Goal: Task Accomplishment & Management: Complete application form

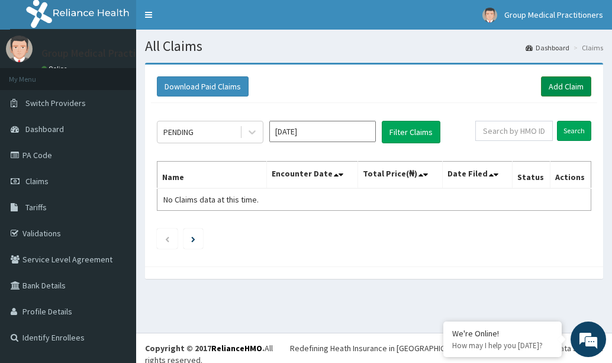
click at [566, 82] on link "Add Claim" at bounding box center [566, 86] width 50 height 20
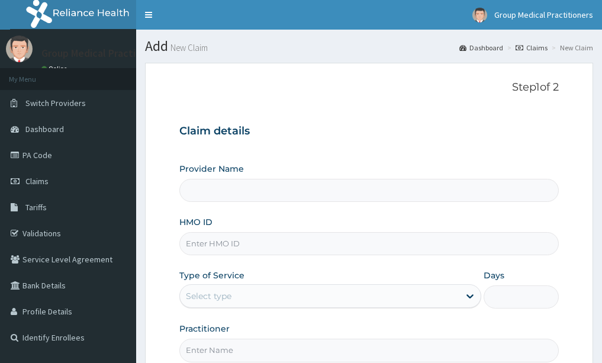
type input "Group Medical practitioners ltd Hospital"
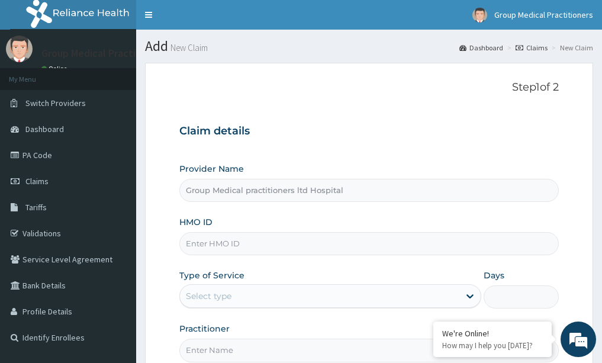
click at [211, 255] on input "HMO ID" at bounding box center [369, 243] width 380 height 23
type input "gsv/110192/a"
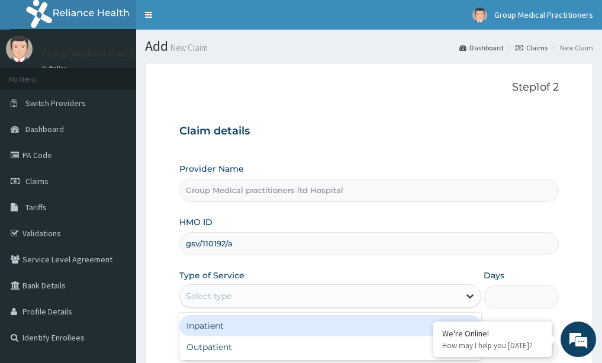
click at [473, 294] on icon at bounding box center [470, 296] width 12 height 12
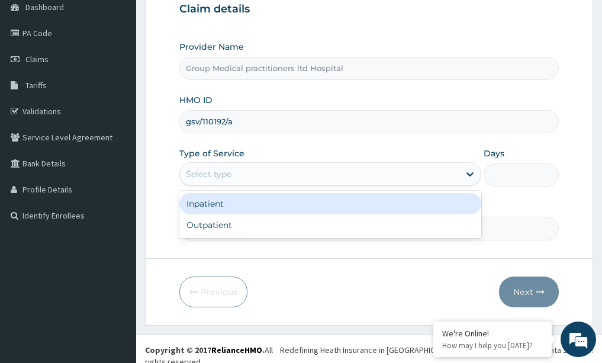
scroll to position [124, 0]
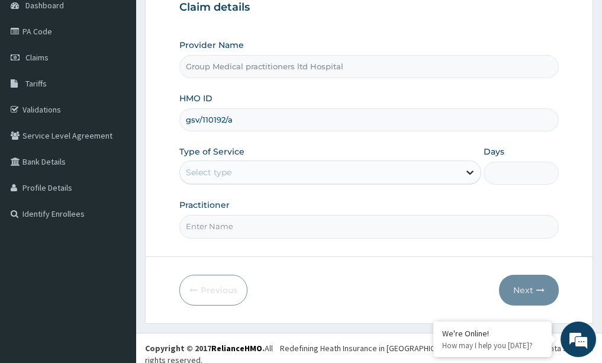
click at [474, 175] on icon at bounding box center [470, 172] width 12 height 12
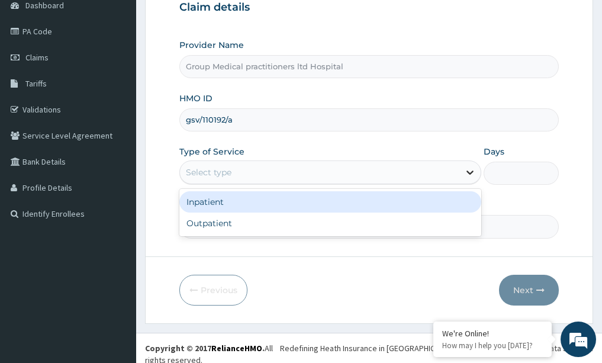
click at [470, 174] on icon at bounding box center [470, 173] width 7 height 4
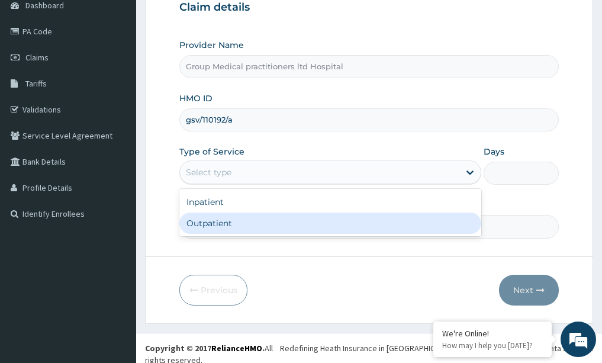
click at [447, 219] on div "Outpatient" at bounding box center [330, 223] width 302 height 21
type input "1"
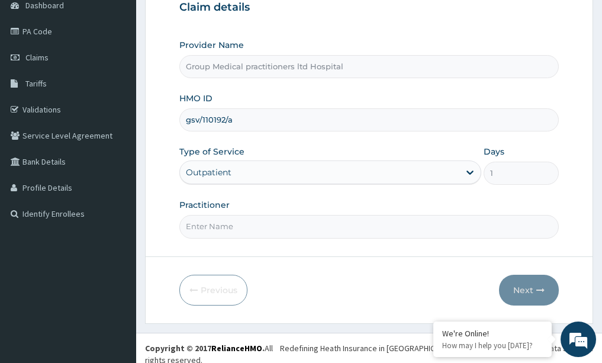
click at [325, 237] on input "Practitioner" at bounding box center [369, 226] width 380 height 23
type input "medical practioner"
click at [537, 284] on button "Next" at bounding box center [529, 290] width 60 height 31
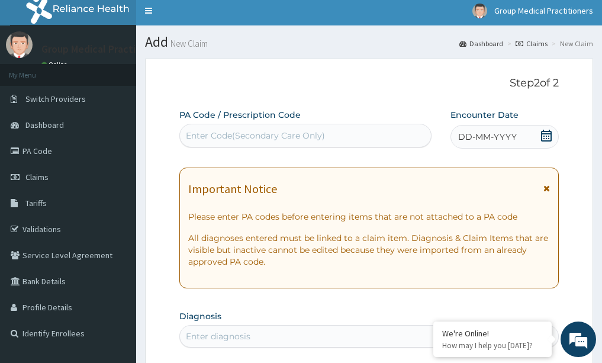
scroll to position [0, 0]
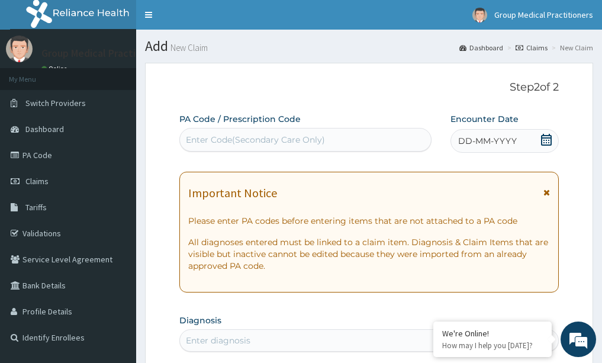
click at [505, 149] on div "DD-MM-YYYY" at bounding box center [505, 141] width 108 height 24
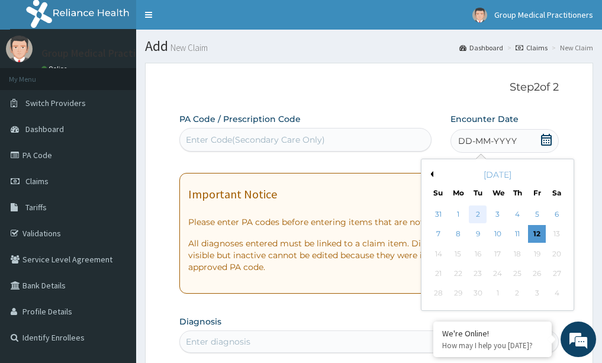
click at [479, 218] on div "2" at bounding box center [479, 215] width 18 height 18
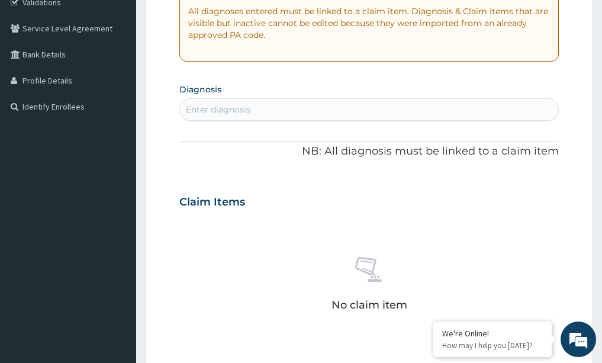
scroll to position [237, 0]
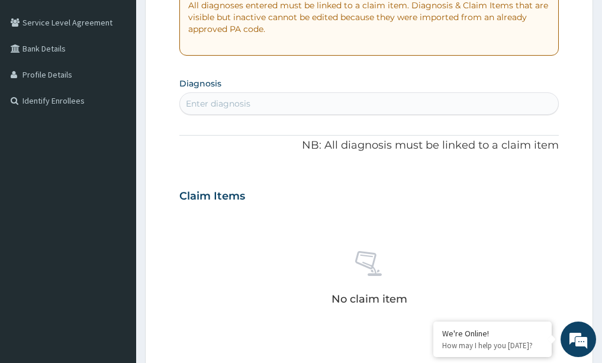
click at [224, 100] on div "Enter diagnosis" at bounding box center [218, 104] width 65 height 12
type input "r"
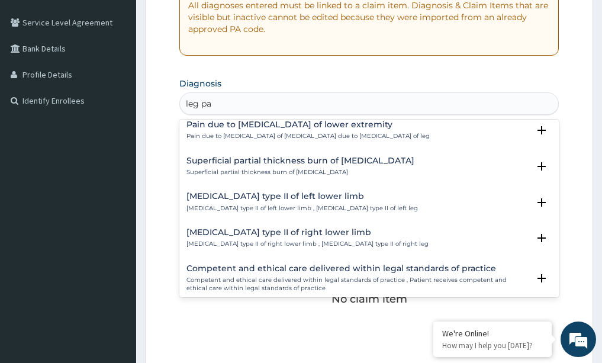
scroll to position [841, 0]
type input "leg"
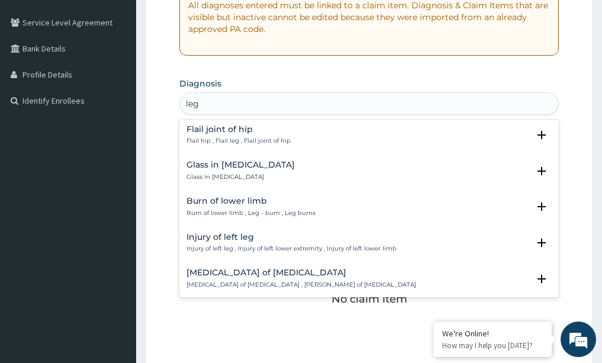
scroll to position [1315, 0]
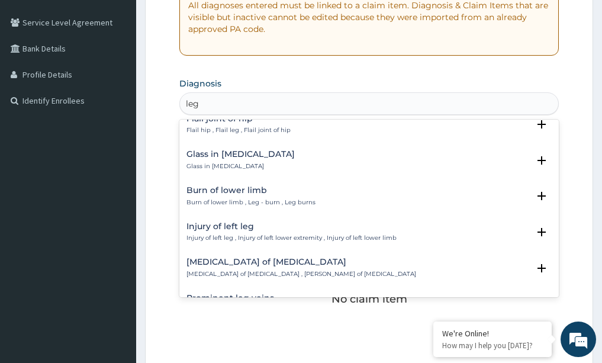
click at [230, 234] on p "Injury of left leg , Injury of left lower extremity , Injury of left lower limb" at bounding box center [292, 238] width 210 height 8
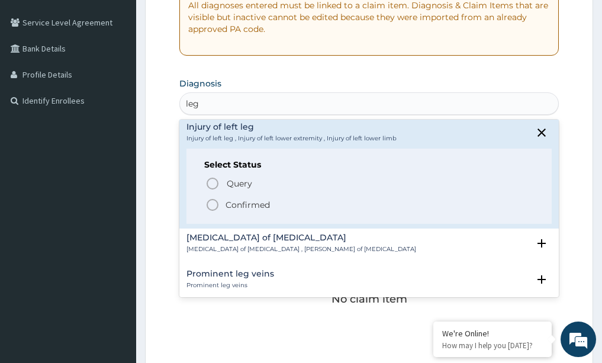
scroll to position [1433, 0]
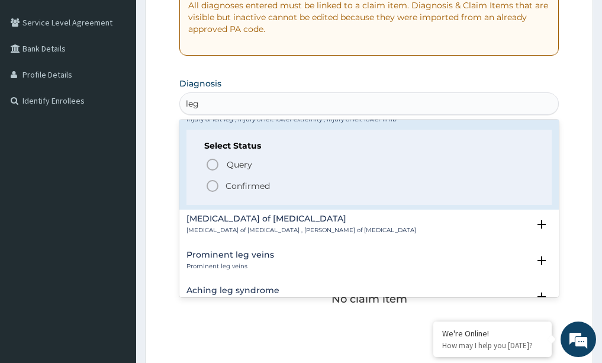
click at [217, 181] on circle "status option filled" at bounding box center [212, 186] width 11 height 11
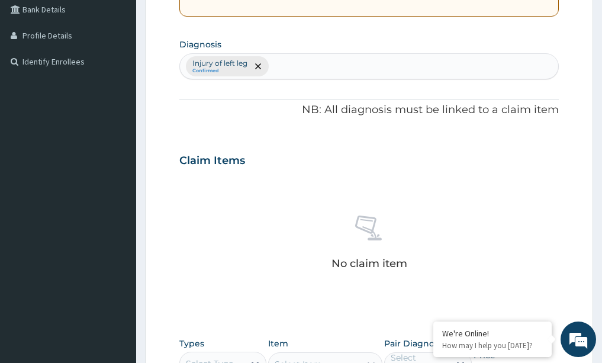
scroll to position [296, 0]
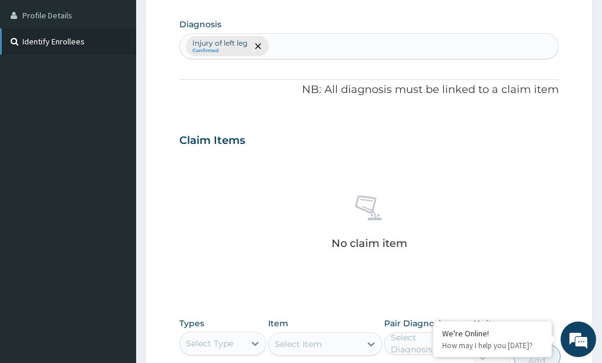
type input "m"
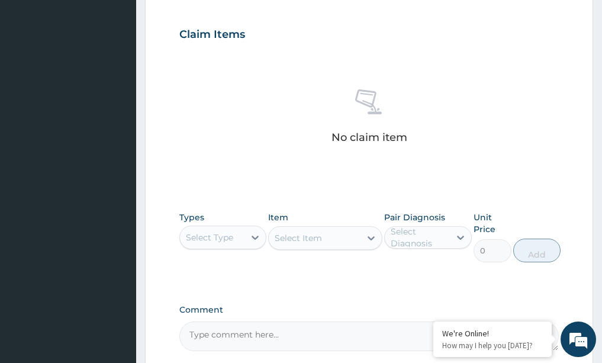
scroll to position [415, 0]
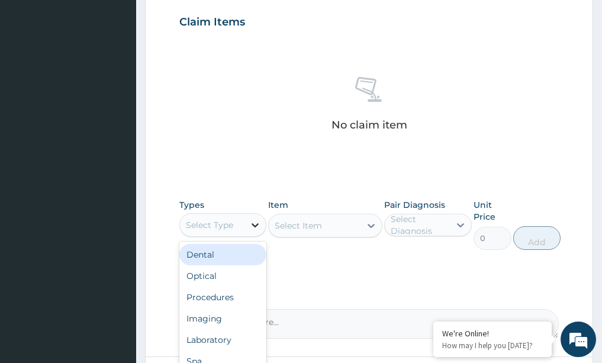
click at [252, 227] on icon at bounding box center [255, 225] width 12 height 12
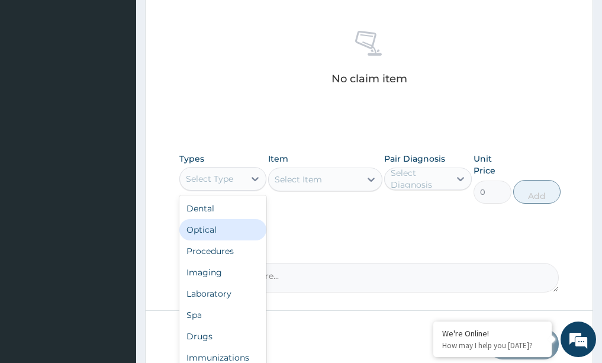
scroll to position [474, 0]
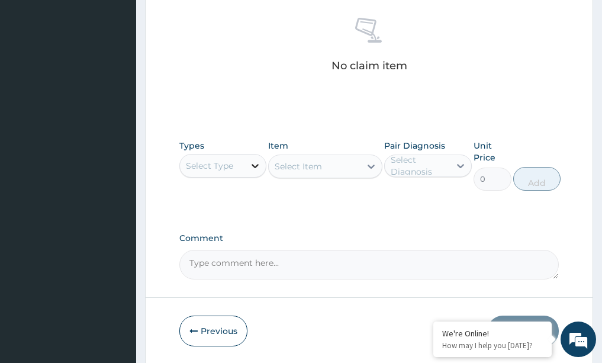
click at [256, 166] on icon at bounding box center [255, 166] width 7 height 4
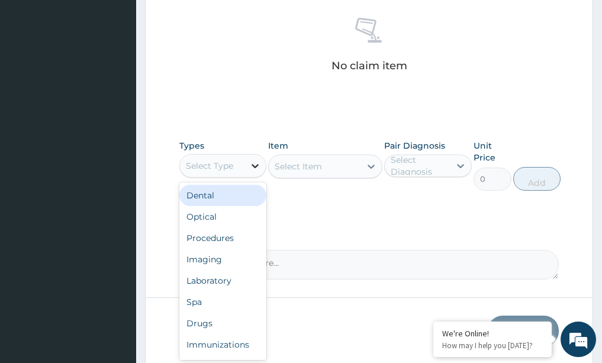
click at [256, 166] on icon at bounding box center [255, 166] width 7 height 4
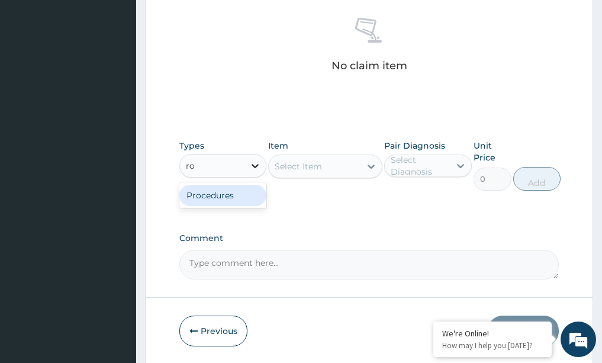
type input "roc"
click at [223, 193] on div "Procedures" at bounding box center [223, 195] width 88 height 21
click at [369, 165] on div "Select Item" at bounding box center [325, 167] width 114 height 24
click at [371, 166] on div "Select Item" at bounding box center [325, 167] width 114 height 24
click at [377, 165] on div "Select Item" at bounding box center [325, 167] width 114 height 24
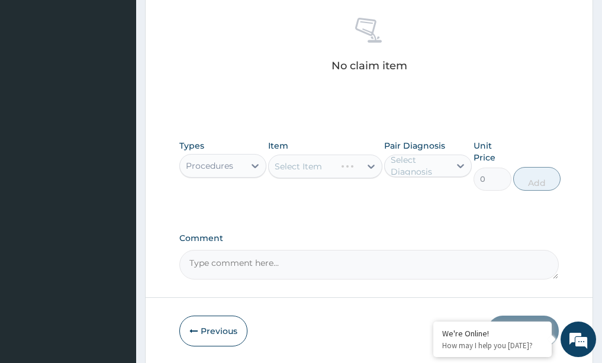
click at [368, 167] on div "Select Item" at bounding box center [325, 167] width 114 height 24
click at [369, 168] on div "Select Item" at bounding box center [325, 167] width 114 height 24
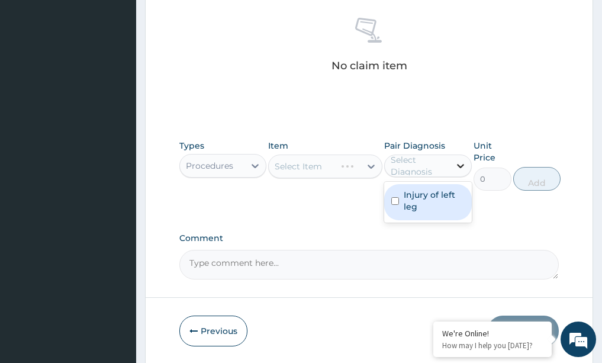
click at [463, 165] on icon at bounding box center [460, 166] width 7 height 4
click at [397, 202] on input "checkbox" at bounding box center [395, 201] width 8 height 8
checkbox input "true"
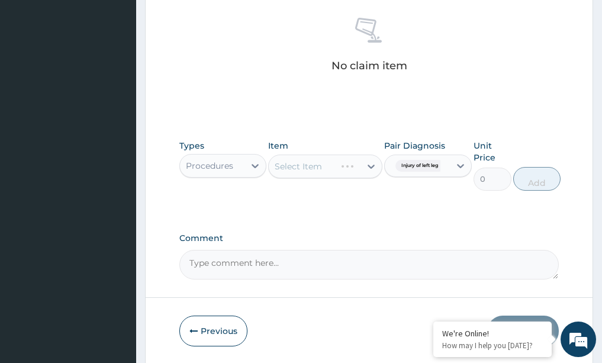
click at [370, 166] on div "Select Item" at bounding box center [325, 167] width 114 height 24
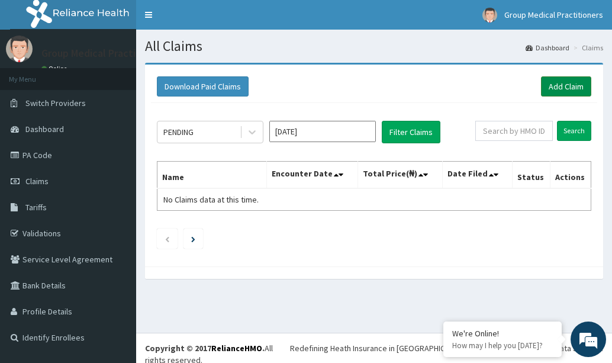
click at [556, 88] on link "Add Claim" at bounding box center [566, 86] width 50 height 20
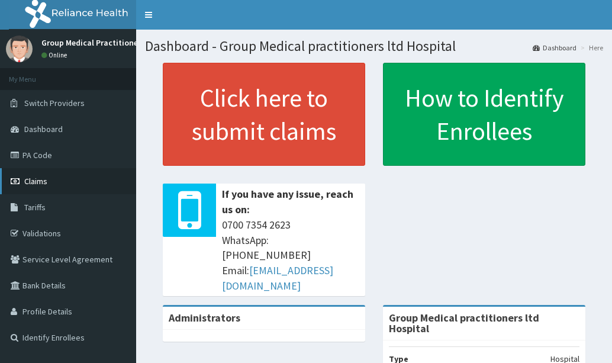
click at [38, 183] on span "Claims" at bounding box center [35, 181] width 23 height 11
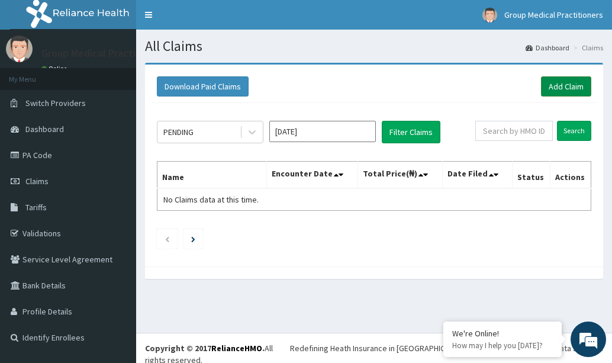
click at [559, 84] on link "Add Claim" at bounding box center [566, 86] width 50 height 20
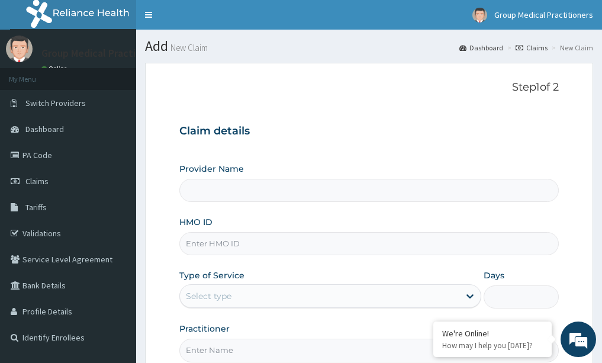
type input "Group Medical practitioners ltd Hospital"
drag, startPoint x: 204, startPoint y: 234, endPoint x: 207, endPoint y: 240, distance: 6.9
click at [207, 240] on input "HMO ID" at bounding box center [369, 243] width 380 height 23
type input "gsv/10192/a"
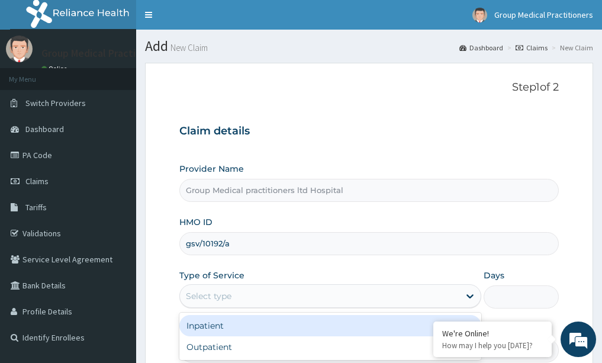
click at [230, 298] on div "Select type" at bounding box center [209, 296] width 46 height 12
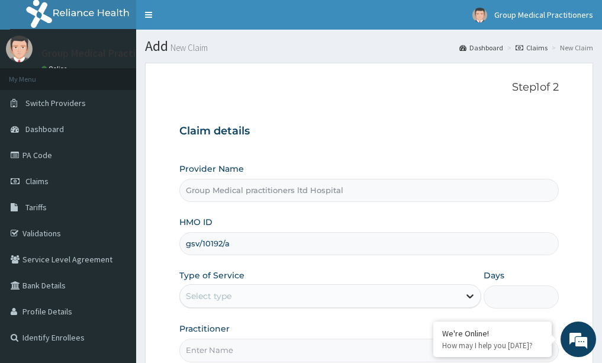
click at [467, 296] on icon at bounding box center [470, 296] width 12 height 12
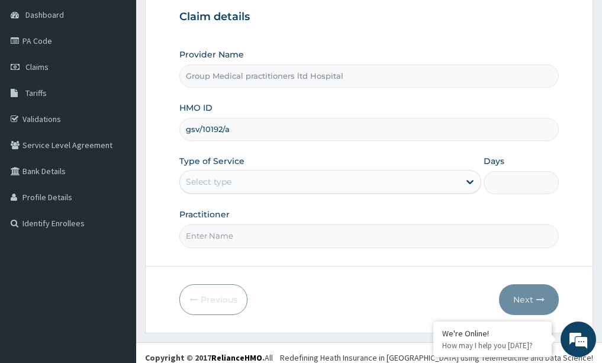
scroll to position [118, 0]
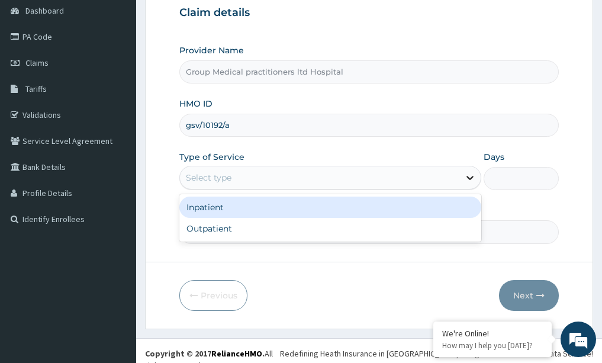
click at [467, 177] on icon at bounding box center [470, 178] width 7 height 4
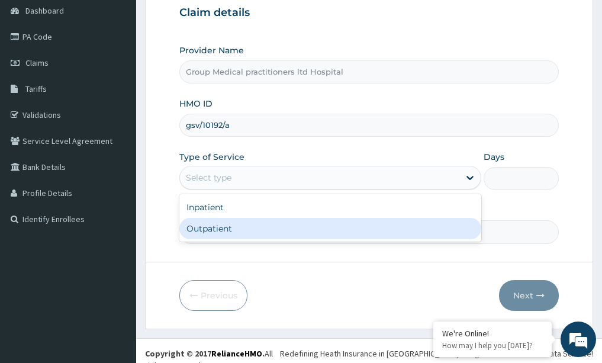
click at [428, 246] on form "Step 1 of 2 Claim details Provider Name Group Medical practitioners ltd Hospita…" at bounding box center [369, 136] width 448 height 384
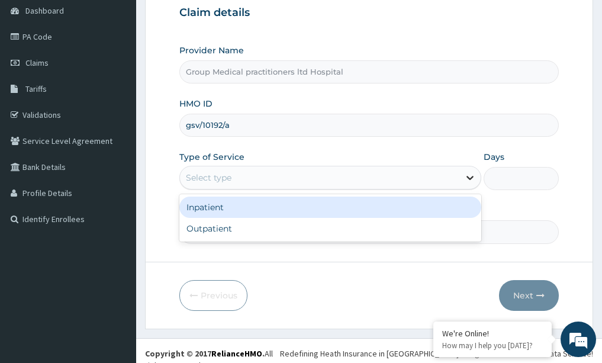
click at [472, 179] on icon at bounding box center [470, 178] width 12 height 12
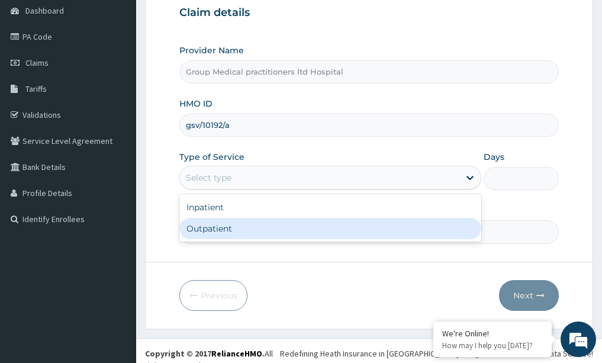
click at [445, 239] on div "Outpatient" at bounding box center [330, 228] width 302 height 21
type input "1"
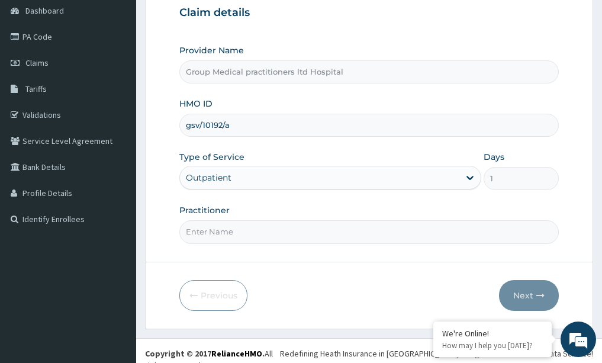
click at [253, 244] on form "Step 1 of 2 Claim details Provider Name Group Medical practitioners ltd Hospita…" at bounding box center [369, 136] width 448 height 384
click at [255, 237] on input "Practitioner" at bounding box center [369, 231] width 380 height 23
type input "medical practioner"
click at [531, 291] on button "Next" at bounding box center [529, 295] width 60 height 31
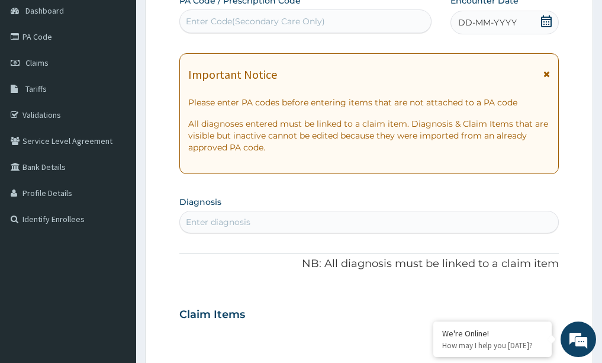
click at [543, 24] on icon at bounding box center [546, 21] width 11 height 12
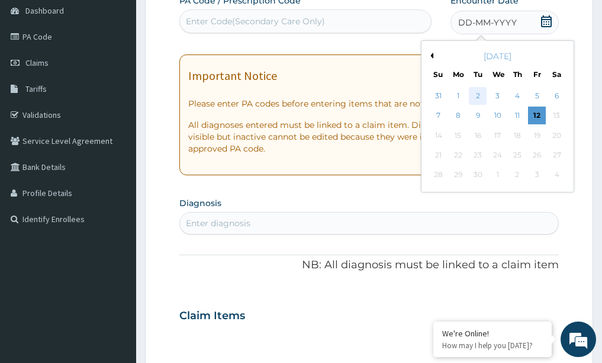
click at [478, 95] on div "2" at bounding box center [479, 96] width 18 height 18
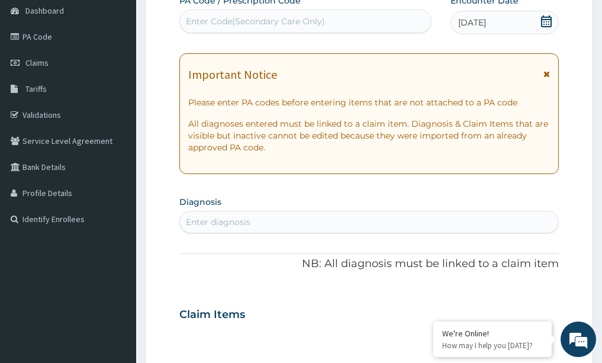
scroll to position [178, 0]
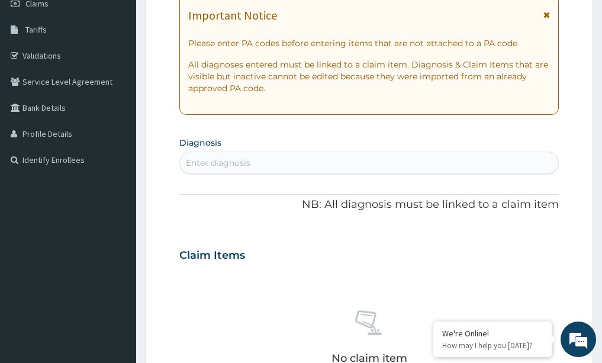
drag, startPoint x: 551, startPoint y: 12, endPoint x: 546, endPoint y: 25, distance: 13.9
click at [551, 12] on div "Important Notice Please enter PA codes before entering items that are not attac…" at bounding box center [369, 54] width 380 height 121
click at [544, 17] on icon at bounding box center [547, 15] width 7 height 8
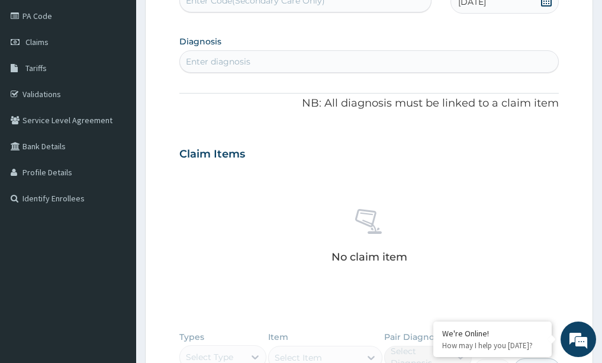
scroll to position [118, 0]
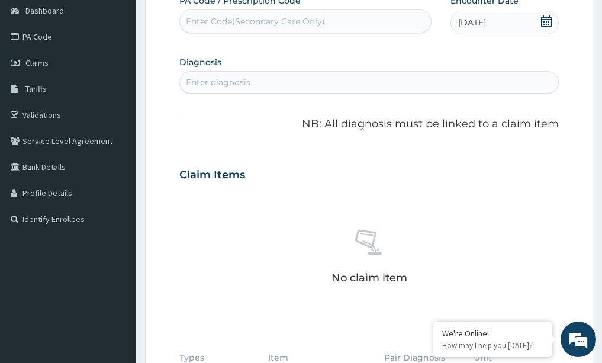
click at [333, 84] on div "Enter diagnosis" at bounding box center [369, 82] width 379 height 19
type input "leg"
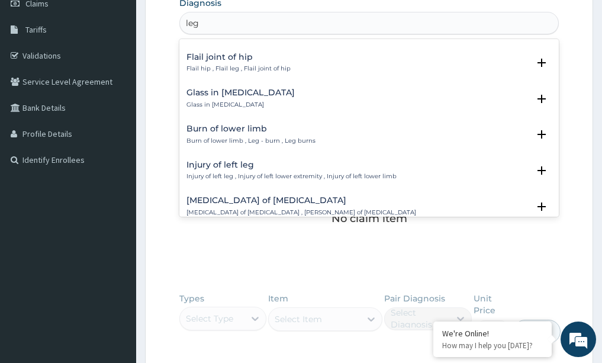
scroll to position [1303, 0]
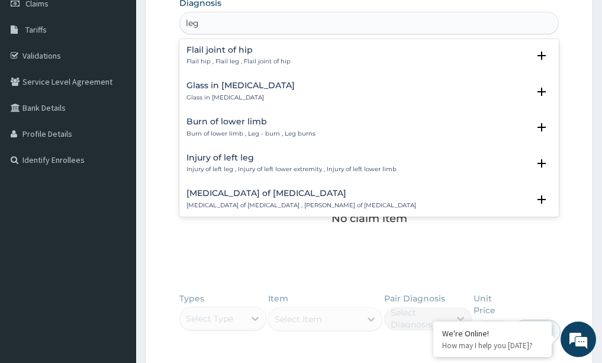
click at [227, 153] on h4 "Injury of left leg" at bounding box center [292, 157] width 210 height 9
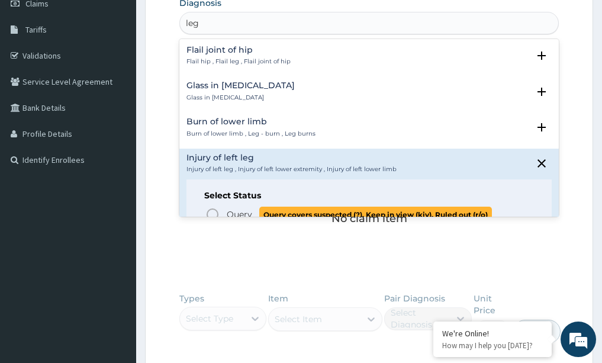
drag, startPoint x: 210, startPoint y: 207, endPoint x: 208, endPoint y: 201, distance: 6.4
click at [210, 207] on icon "status option query" at bounding box center [213, 214] width 14 height 14
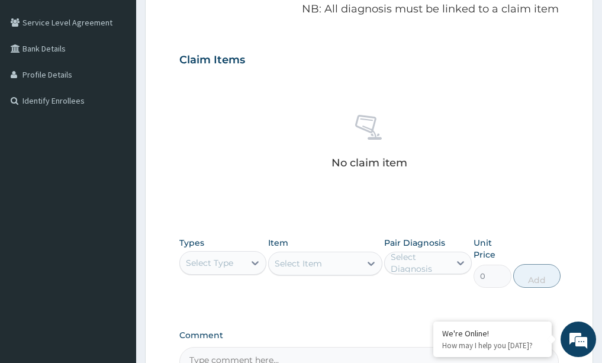
scroll to position [296, 0]
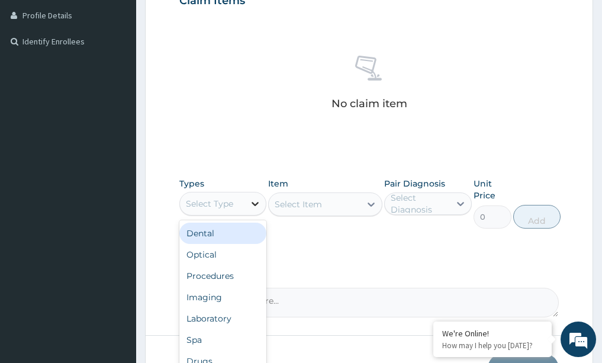
click at [259, 204] on icon at bounding box center [255, 204] width 12 height 12
click at [252, 204] on icon at bounding box center [255, 204] width 12 height 12
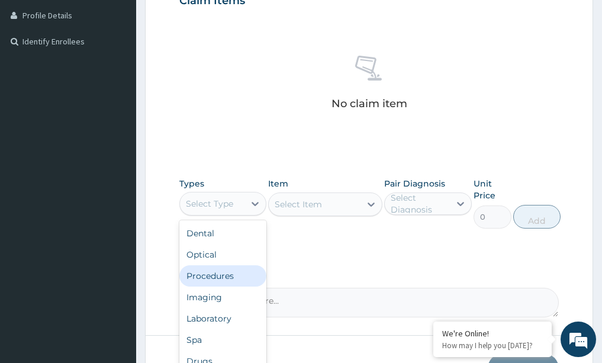
click at [185, 283] on div "Procedures" at bounding box center [223, 275] width 88 height 21
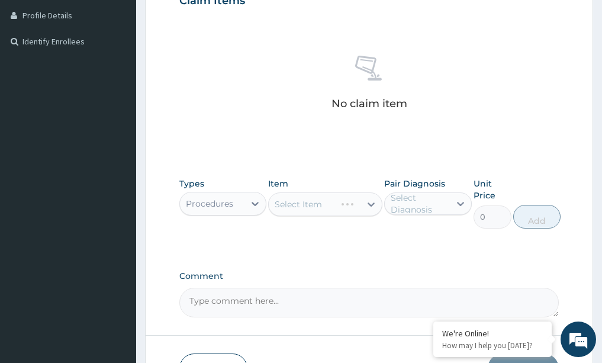
click at [373, 205] on div "Select Item" at bounding box center [325, 204] width 114 height 24
click at [373, 206] on div "Select Item" at bounding box center [325, 204] width 114 height 24
click at [367, 157] on div "PA Code / Prescription Code Enter Code(Secondary Care Only) Encounter Date 02-0…" at bounding box center [369, 67] width 380 height 500
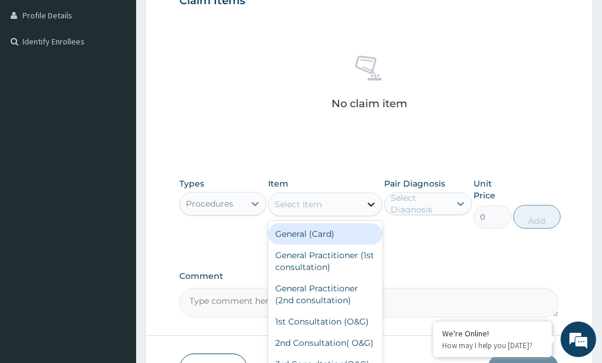
click at [370, 204] on icon at bounding box center [371, 205] width 7 height 4
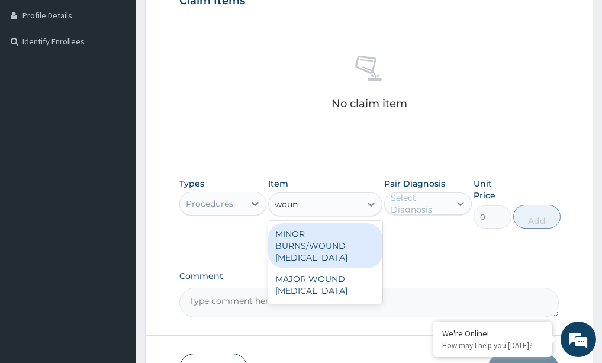
type input "wound"
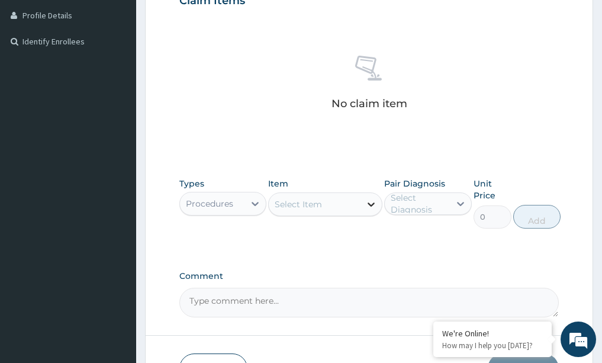
click at [371, 202] on icon at bounding box center [371, 204] width 12 height 12
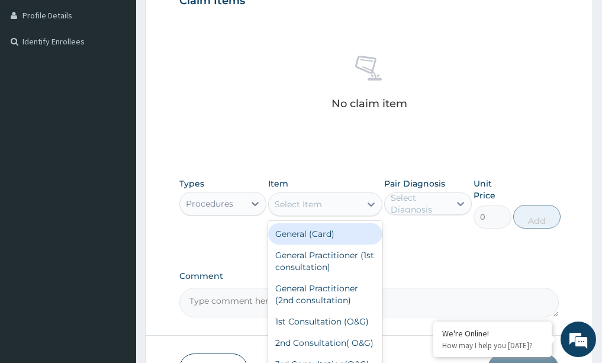
click at [313, 206] on div "Select Item" at bounding box center [298, 204] width 47 height 12
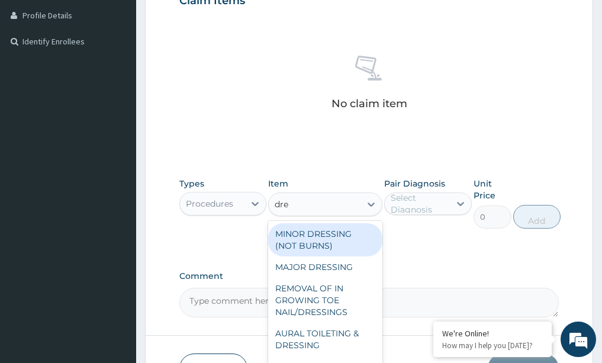
type input "dres"
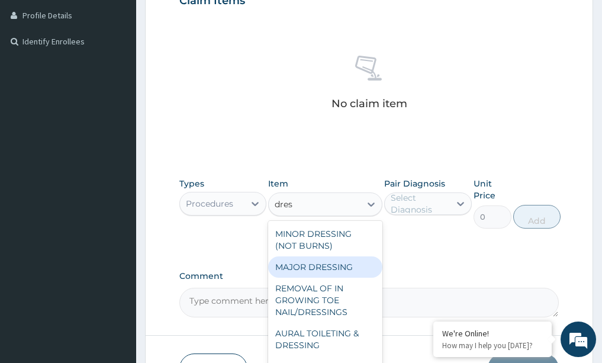
click at [344, 273] on div "MAJOR DRESSING" at bounding box center [325, 266] width 114 height 21
type input "2000"
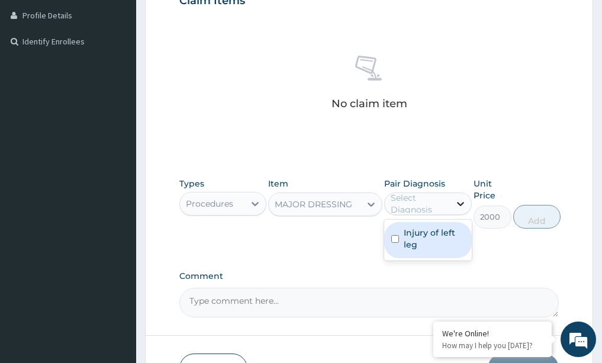
click at [460, 203] on icon at bounding box center [461, 204] width 12 height 12
click at [394, 240] on input "checkbox" at bounding box center [395, 239] width 8 height 8
checkbox input "true"
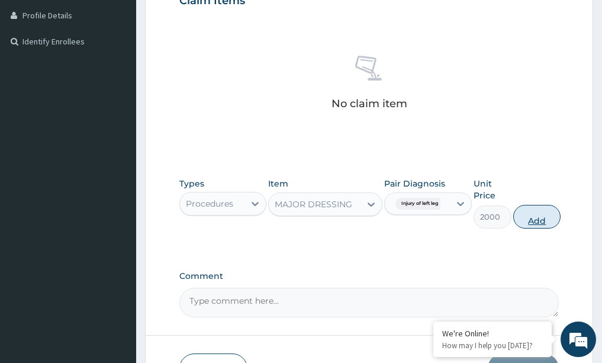
click at [537, 214] on button "Add" at bounding box center [536, 217] width 47 height 24
type input "0"
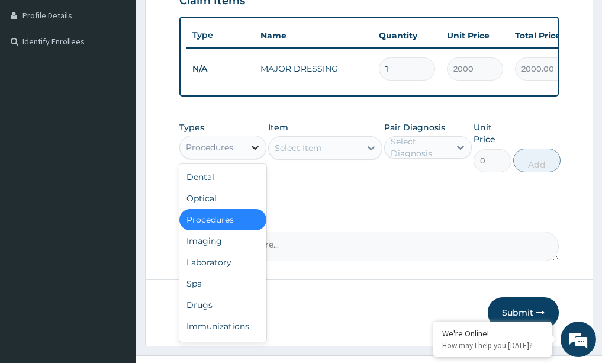
click at [255, 153] on icon at bounding box center [255, 148] width 12 height 12
click at [216, 313] on div "Drugs" at bounding box center [223, 304] width 88 height 21
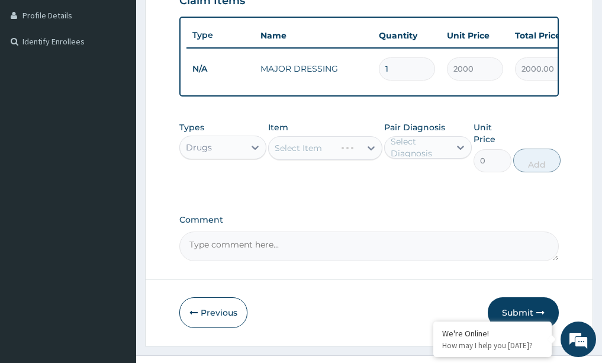
click at [368, 159] on div "Select Item" at bounding box center [325, 148] width 114 height 24
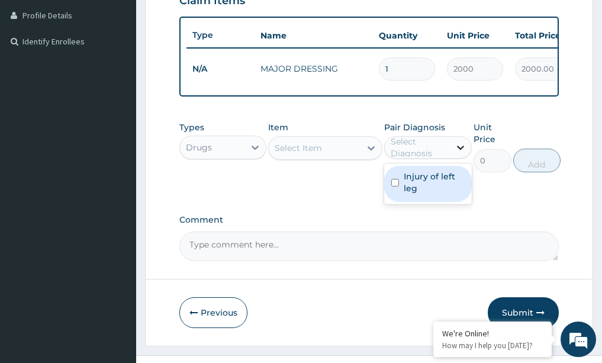
click at [458, 153] on icon at bounding box center [461, 148] width 12 height 12
click at [370, 154] on icon at bounding box center [371, 148] width 12 height 12
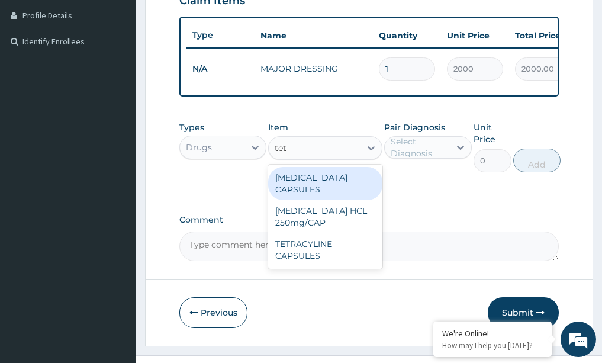
scroll to position [0, 0]
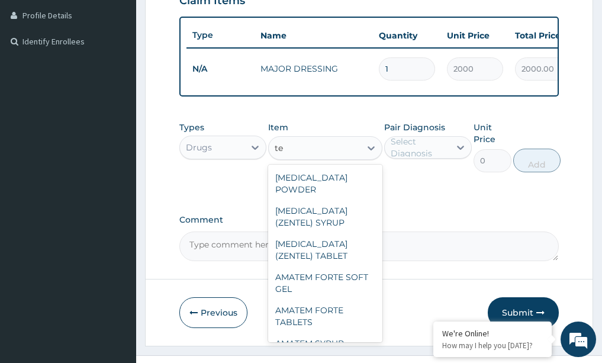
type input "t"
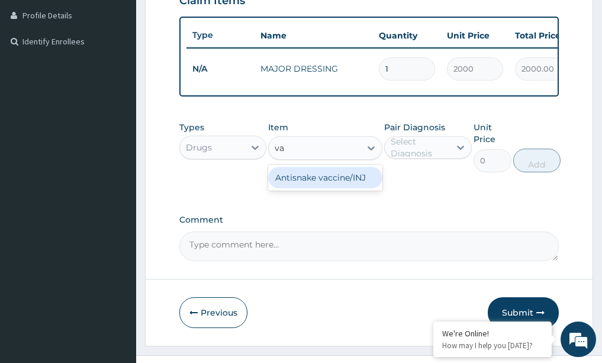
type input "v"
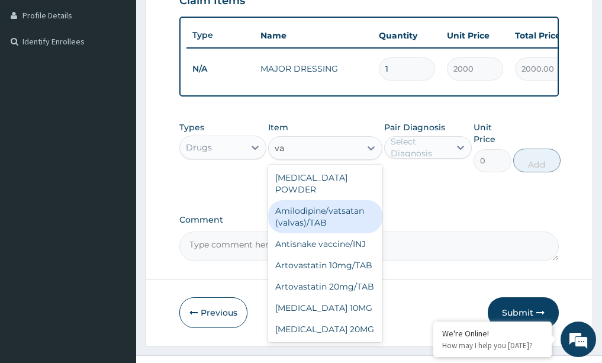
type input "v"
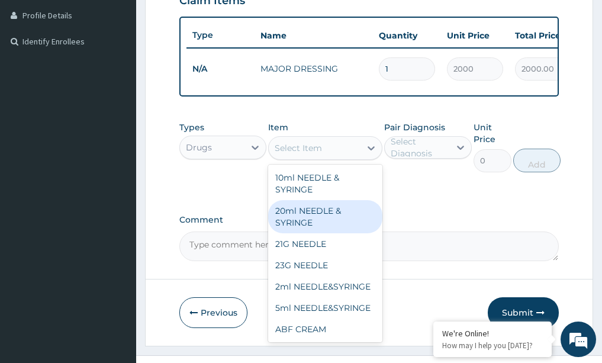
type input "a"
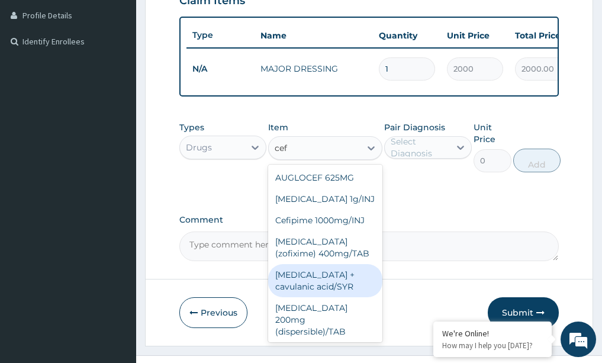
type input "ceft"
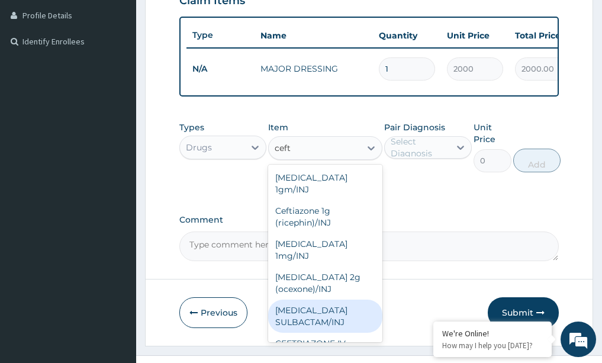
click at [312, 311] on div "CEFTRIAXONE SULBACTAM/INJ" at bounding box center [325, 316] width 114 height 33
type input "630"
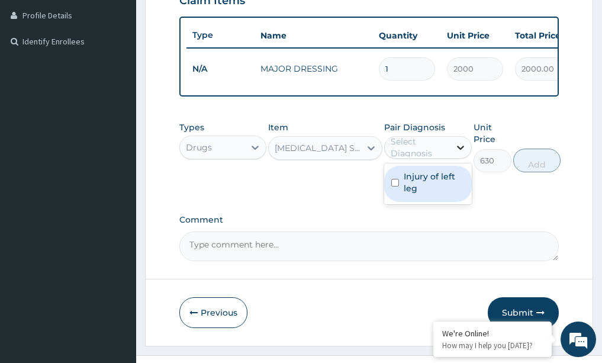
click at [460, 153] on icon at bounding box center [461, 148] width 12 height 12
click at [399, 187] on input "checkbox" at bounding box center [395, 183] width 8 height 8
checkbox input "true"
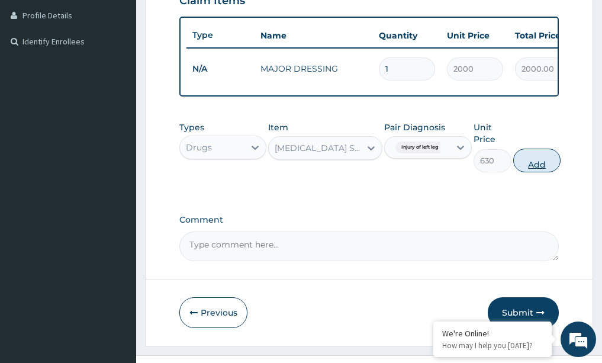
click at [535, 172] on button "Add" at bounding box center [536, 161] width 47 height 24
type input "0"
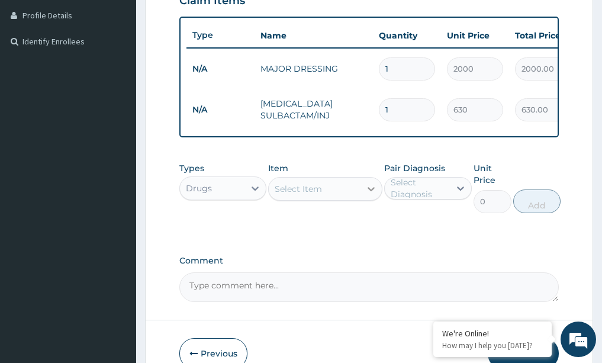
click at [375, 195] on icon at bounding box center [371, 189] width 12 height 12
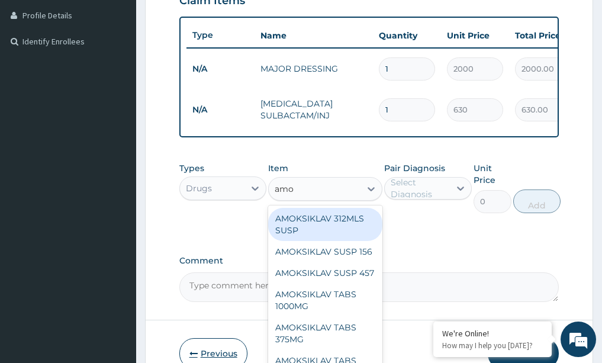
type input "amox"
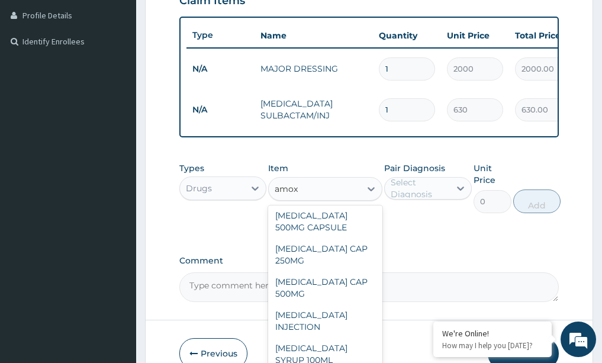
scroll to position [237, 0]
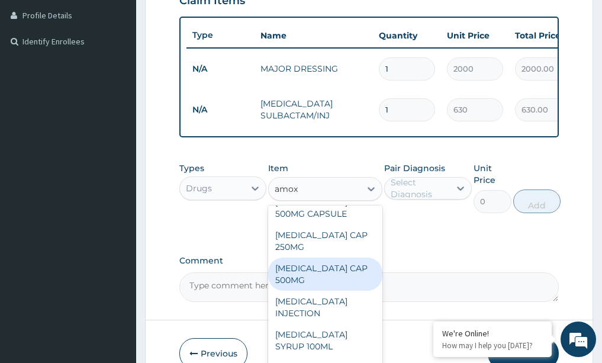
click at [336, 275] on div "AMOXIL CAP 500MG" at bounding box center [325, 274] width 114 height 33
type input "63"
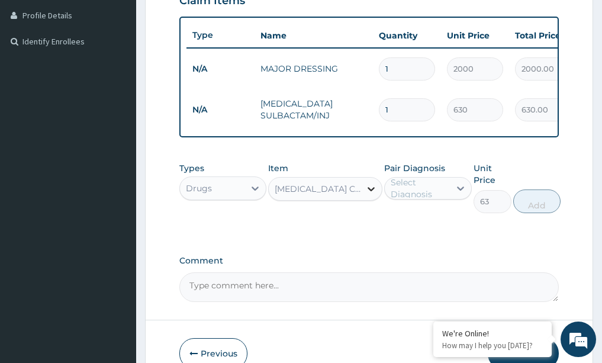
click at [372, 191] on icon at bounding box center [371, 189] width 7 height 4
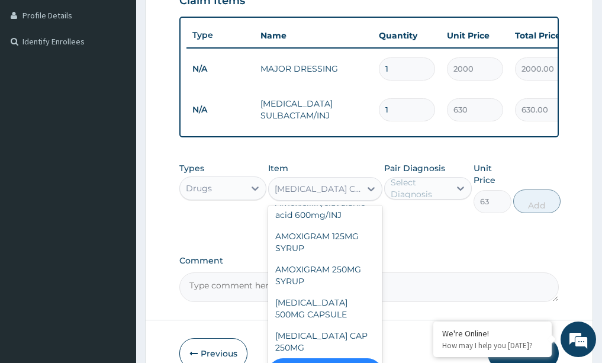
scroll to position [2291, 0]
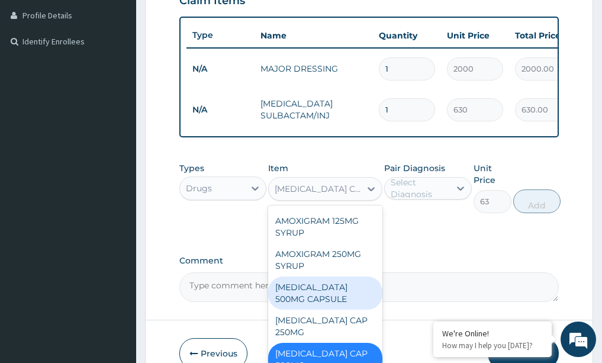
click at [313, 310] on div "AMOXIL 500MG CAPSULE" at bounding box center [325, 293] width 114 height 33
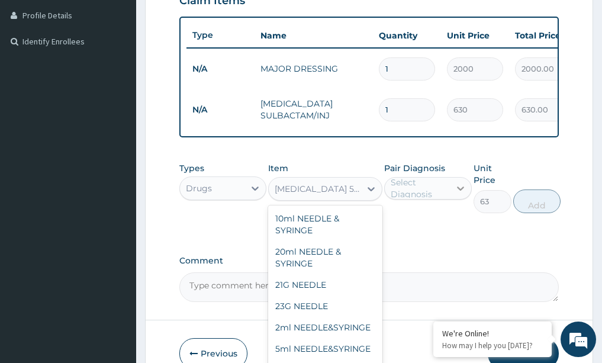
scroll to position [2252, 0]
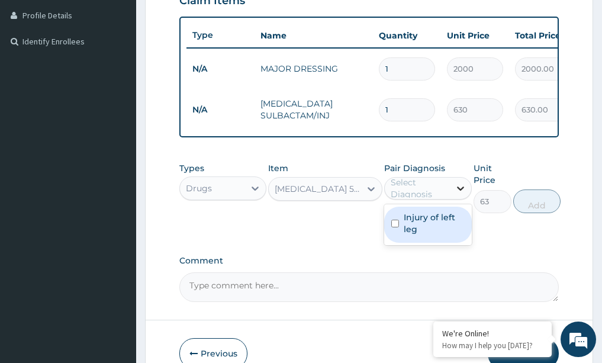
click at [462, 191] on icon at bounding box center [460, 189] width 7 height 4
click at [397, 227] on input "checkbox" at bounding box center [395, 224] width 8 height 8
checkbox input "true"
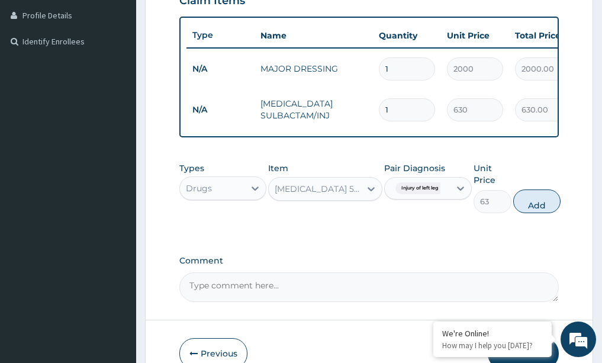
click at [391, 113] on input "1" at bounding box center [407, 109] width 56 height 23
drag, startPoint x: 391, startPoint y: 113, endPoint x: 383, endPoint y: 121, distance: 11.7
click at [383, 121] on td "1" at bounding box center [407, 109] width 68 height 35
type input "0.00"
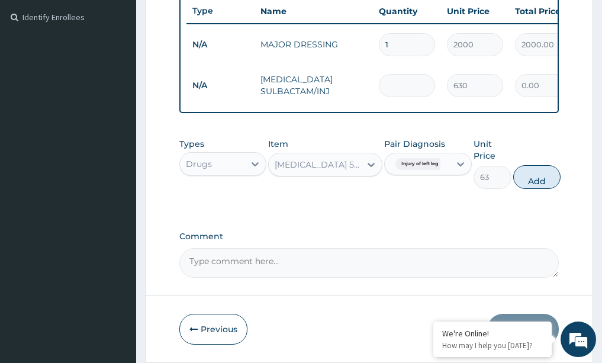
scroll to position [370, 0]
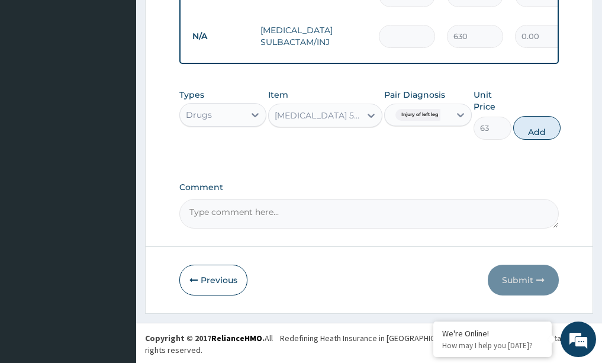
type input "1"
type input "630.00"
type input "15"
type input "9450.00"
type input "1"
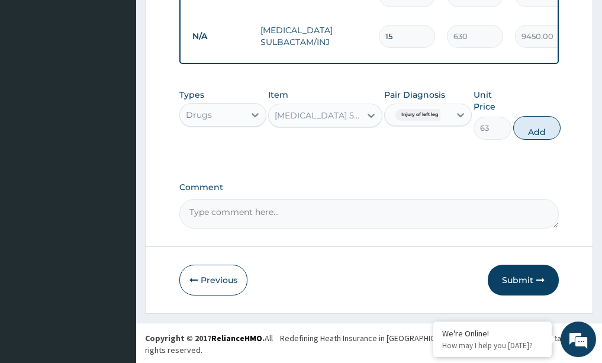
type input "630.00"
type input "0.00"
type input "1"
type input "630.00"
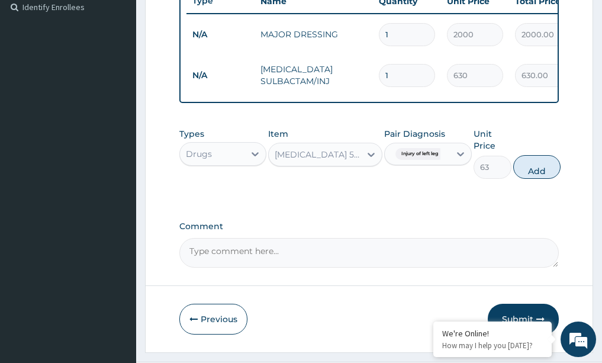
scroll to position [310, 0]
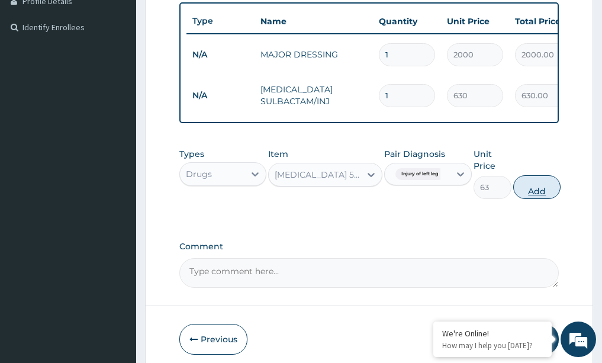
click at [537, 199] on button "Add" at bounding box center [536, 187] width 47 height 24
type input "0"
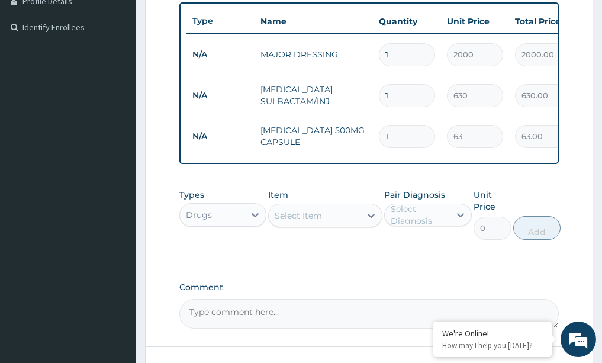
click at [399, 137] on input "1" at bounding box center [407, 136] width 56 height 23
type input "0.00"
type input "1"
type input "63.00"
type input "15"
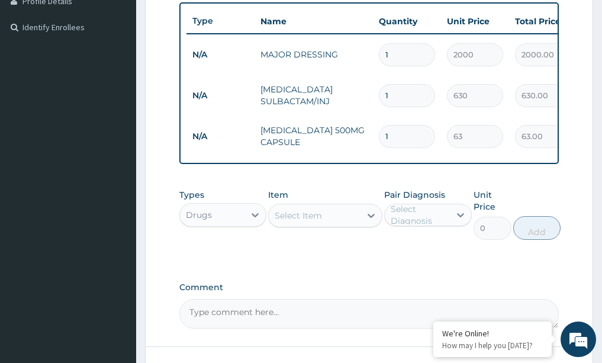
type input "945.00"
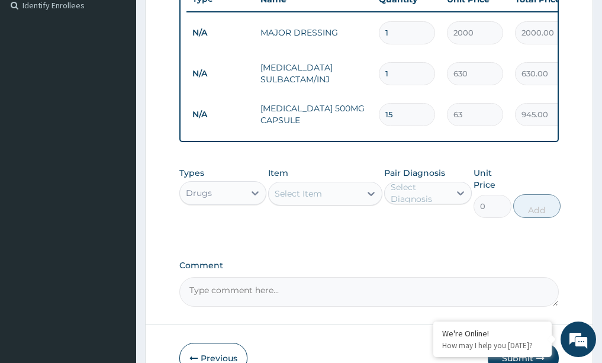
scroll to position [370, 0]
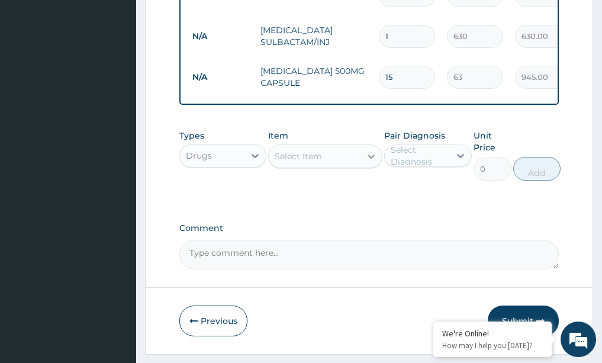
type input "15"
click at [374, 162] on icon at bounding box center [371, 156] width 12 height 12
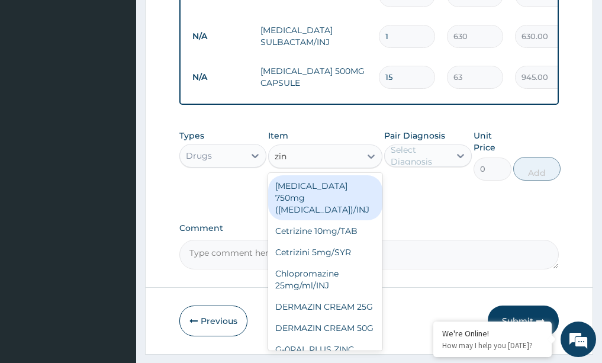
type input "zinc"
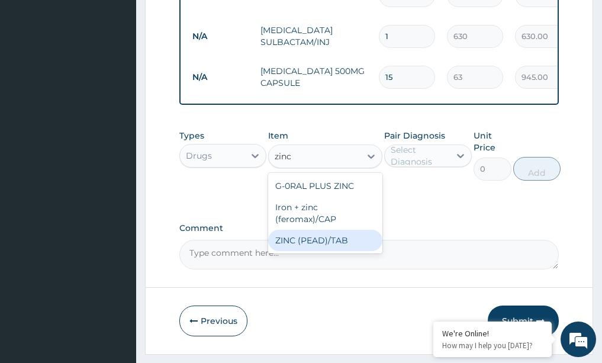
click at [339, 251] on div "ZINC (PEAD)/TAB" at bounding box center [325, 240] width 114 height 21
type input "31.5"
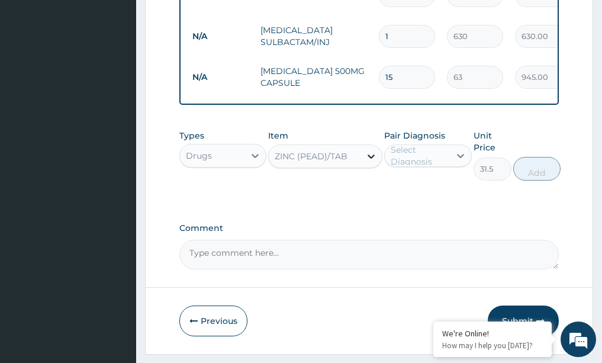
click at [374, 162] on icon at bounding box center [371, 156] width 12 height 12
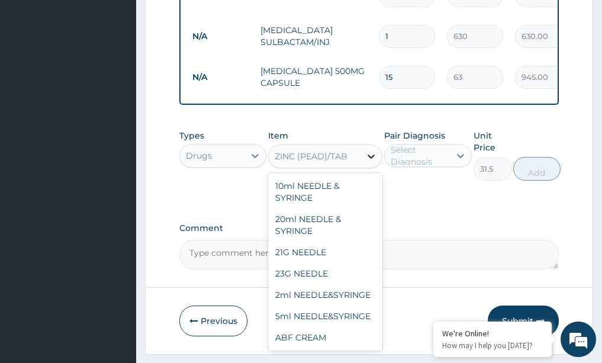
scroll to position [30040, 0]
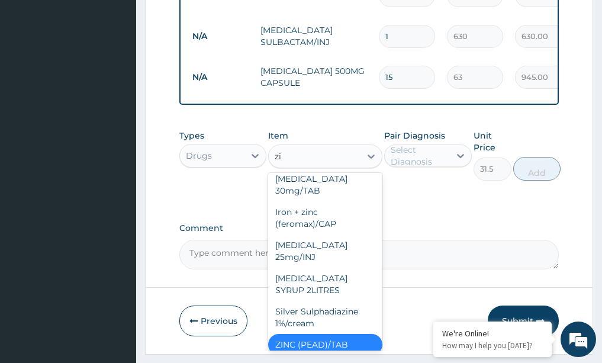
type input "zin"
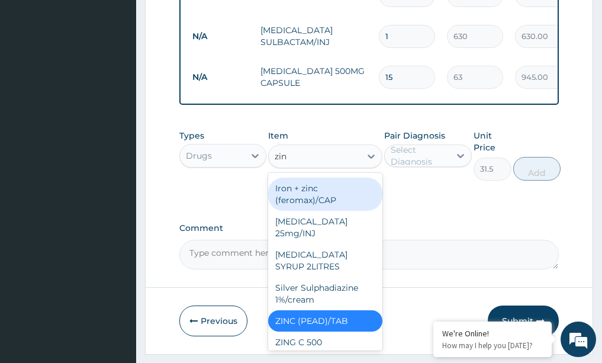
click at [300, 211] on div "Iron + zinc (feromax)/CAP" at bounding box center [325, 194] width 114 height 33
type input "21"
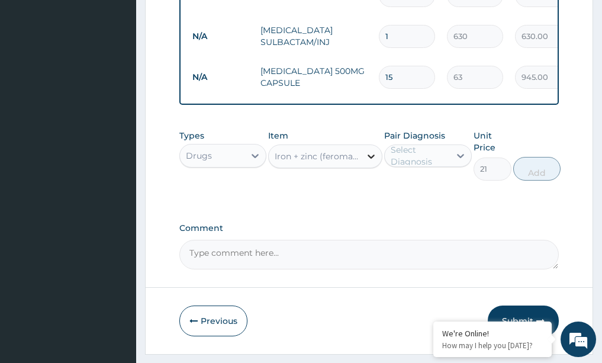
click at [369, 162] on icon at bounding box center [371, 156] width 12 height 12
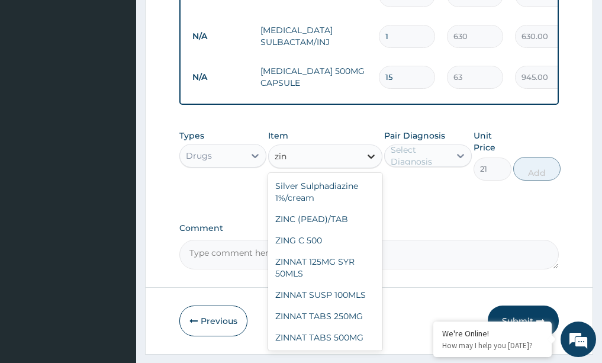
scroll to position [65, 0]
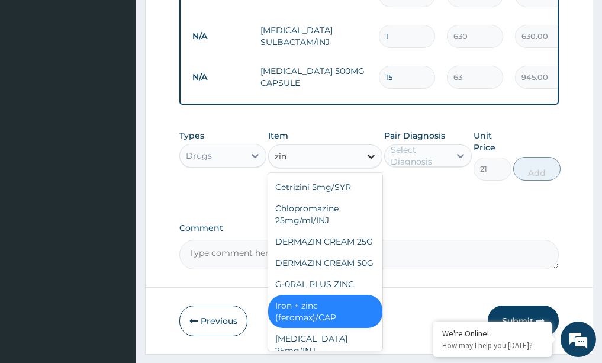
type input "zinc"
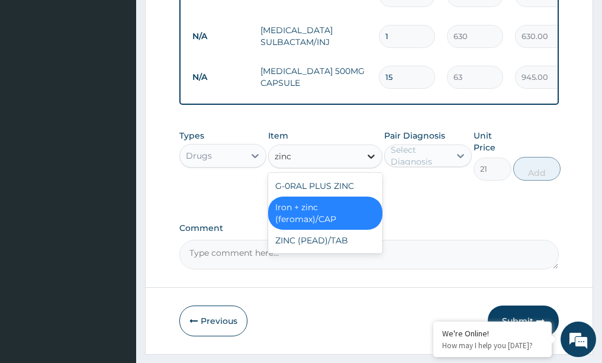
scroll to position [0, 0]
click at [323, 194] on div "G-0RAL PLUS ZINC" at bounding box center [325, 185] width 114 height 21
type input "183.75"
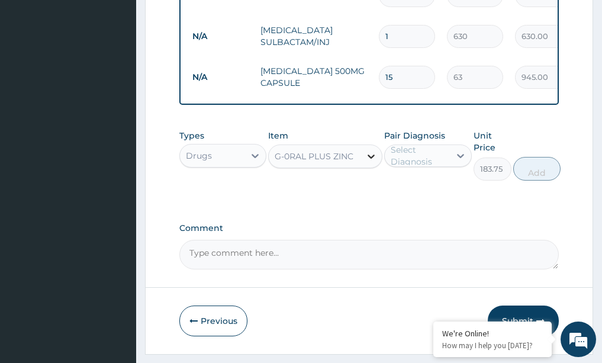
drag, startPoint x: 374, startPoint y: 166, endPoint x: 367, endPoint y: 174, distance: 10.1
click at [373, 159] on icon at bounding box center [371, 157] width 7 height 4
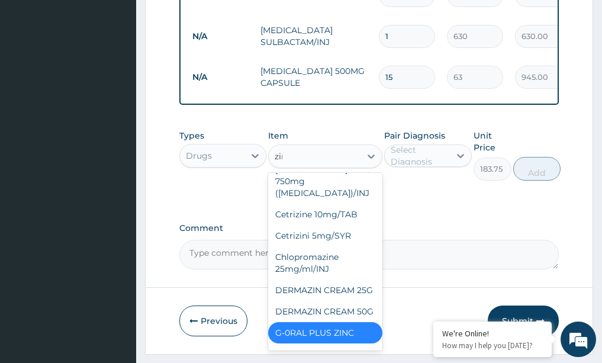
scroll to position [28, 0]
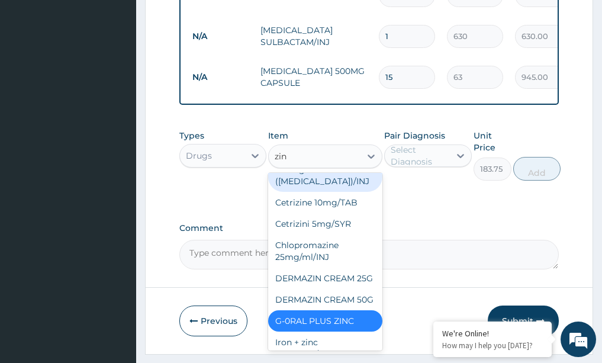
type input "zinc"
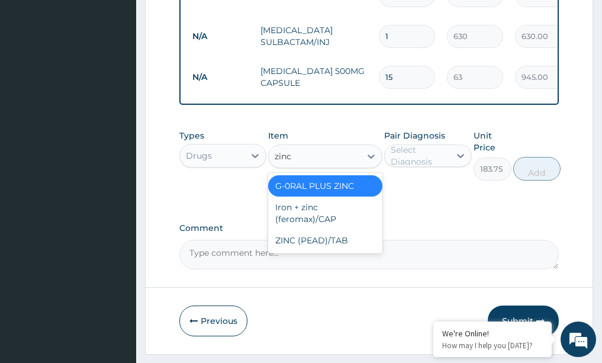
scroll to position [0, 0]
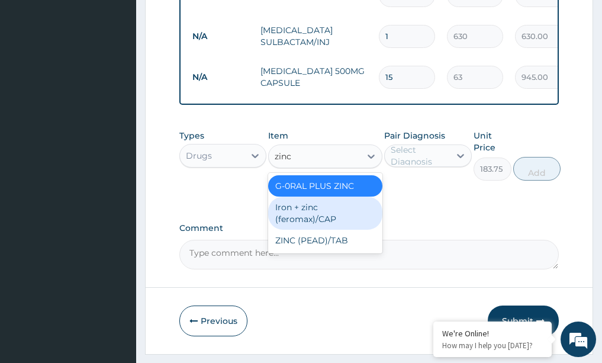
click at [298, 215] on div "Iron + zinc (feromax)/CAP" at bounding box center [325, 213] width 114 height 33
type input "21"
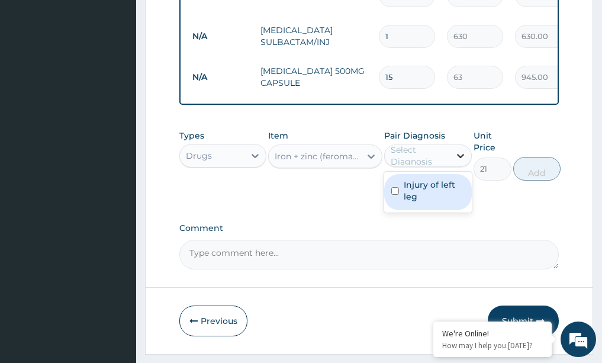
click at [461, 162] on icon at bounding box center [461, 156] width 12 height 12
click at [373, 159] on icon at bounding box center [371, 157] width 7 height 4
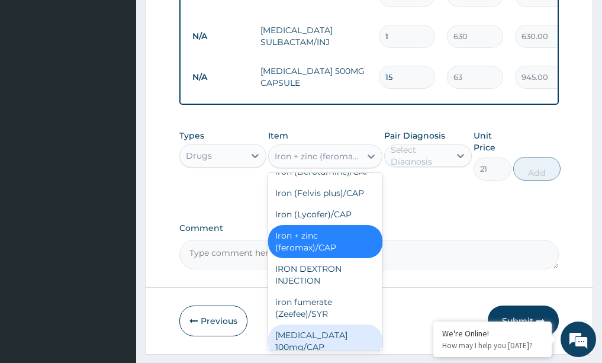
scroll to position [21941, 0]
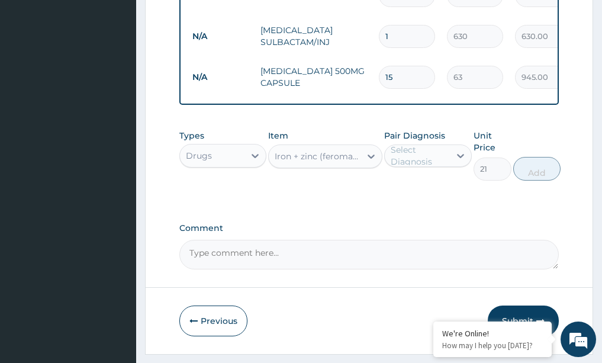
drag, startPoint x: 400, startPoint y: 212, endPoint x: 420, endPoint y: 207, distance: 20.1
click at [416, 204] on div "Types Drugs Item Iron + zinc (feromax)/CAP Pair Diagnosis Select Diagnosis Unit…" at bounding box center [369, 164] width 380 height 81
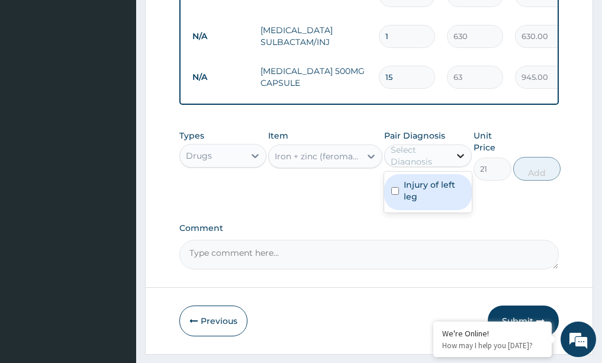
click at [463, 162] on icon at bounding box center [461, 156] width 12 height 12
click at [399, 195] on input "checkbox" at bounding box center [395, 191] width 8 height 8
checkbox input "true"
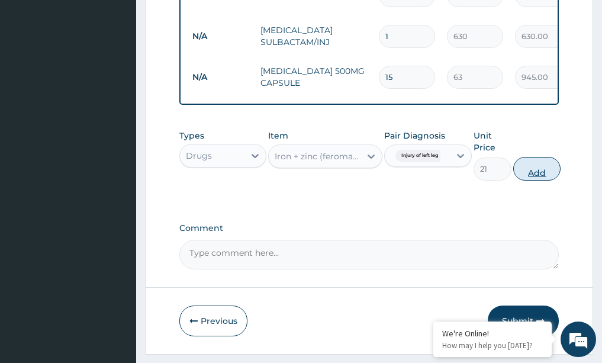
click at [545, 181] on button "Add" at bounding box center [536, 169] width 47 height 24
type input "0"
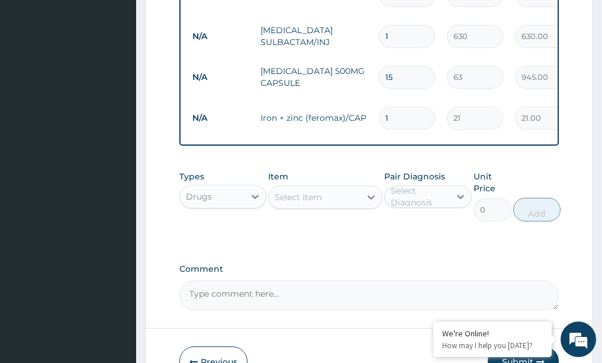
click at [399, 115] on input "1" at bounding box center [407, 118] width 56 height 23
click at [400, 115] on input "1" at bounding box center [407, 118] width 56 height 23
type input "0.00"
type input "1"
type input "21.00"
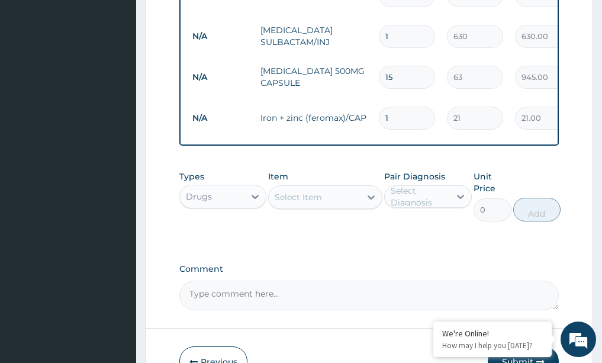
type input "10"
type input "210.00"
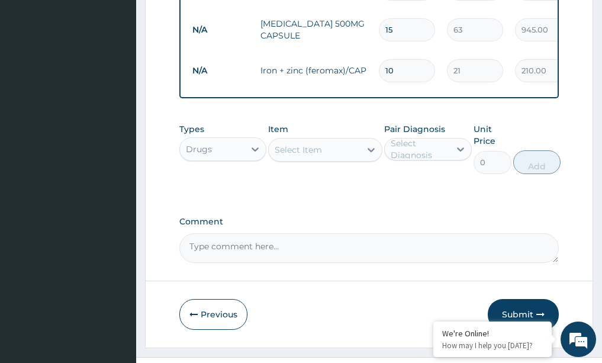
scroll to position [429, 0]
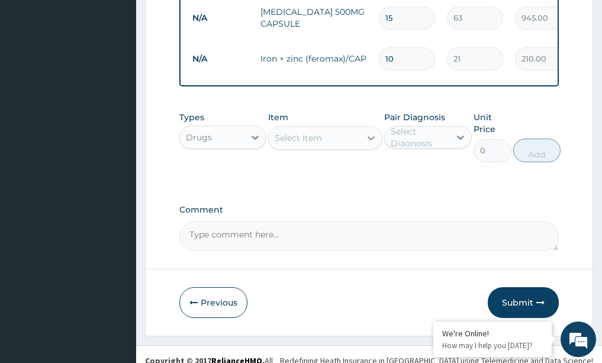
type input "10"
click at [370, 144] on icon at bounding box center [371, 138] width 12 height 12
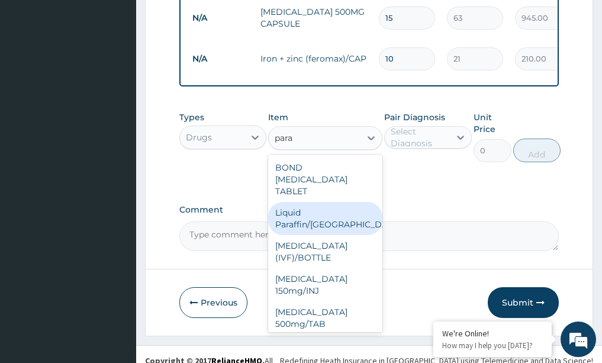
type input "parac"
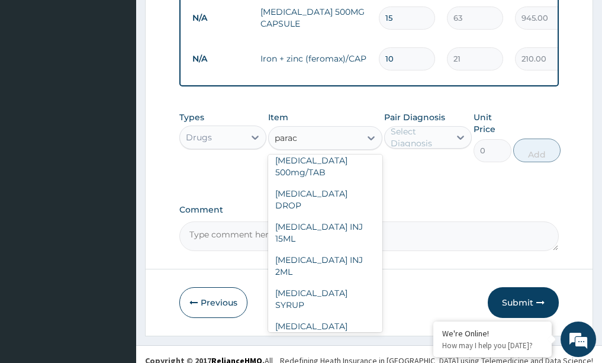
scroll to position [159, 0]
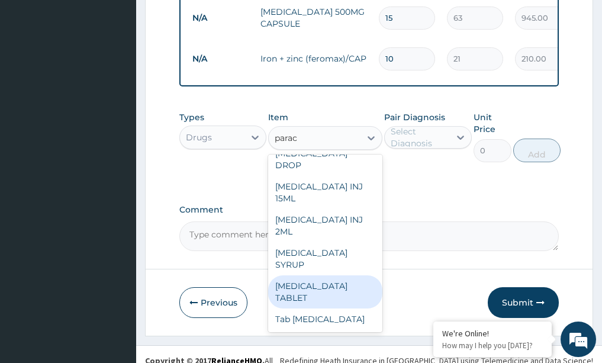
click at [296, 303] on div "PARACETAMOL TABLET" at bounding box center [325, 291] width 114 height 33
type input "2.62"
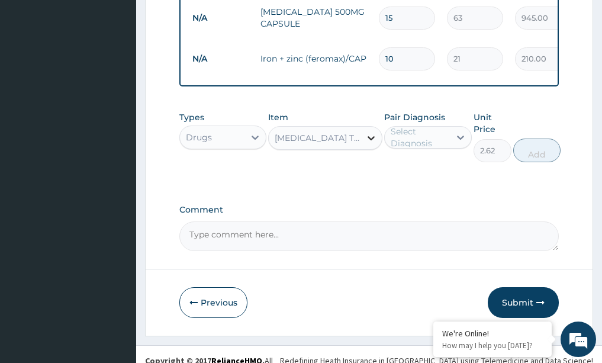
click at [375, 144] on icon at bounding box center [371, 138] width 12 height 12
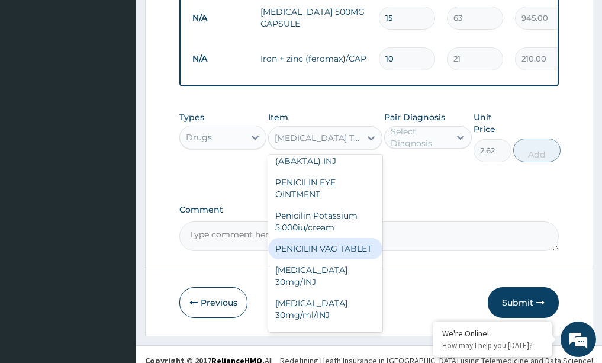
scroll to position [27115, 0]
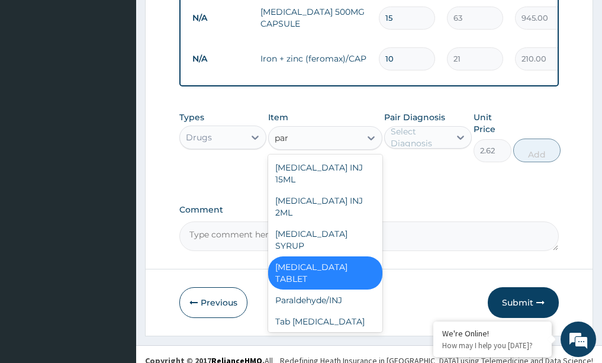
type input "para"
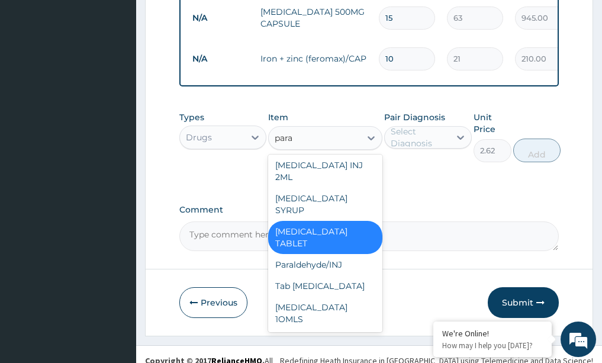
scroll to position [235, 0]
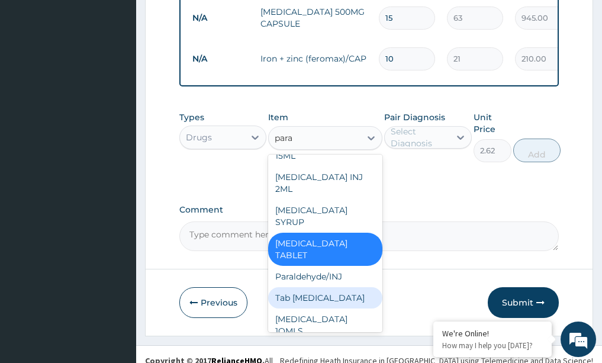
click at [298, 297] on div "Tab Paracetamol" at bounding box center [325, 297] width 114 height 21
type input "30"
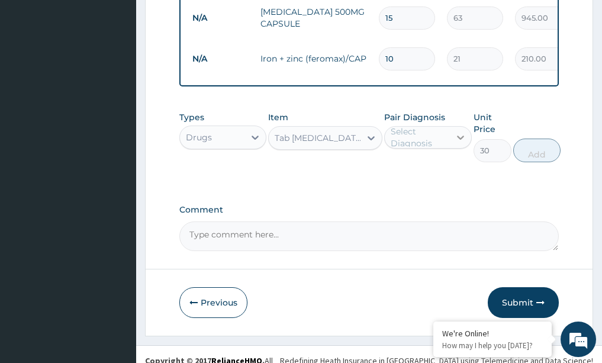
click at [458, 143] on icon at bounding box center [461, 137] width 12 height 12
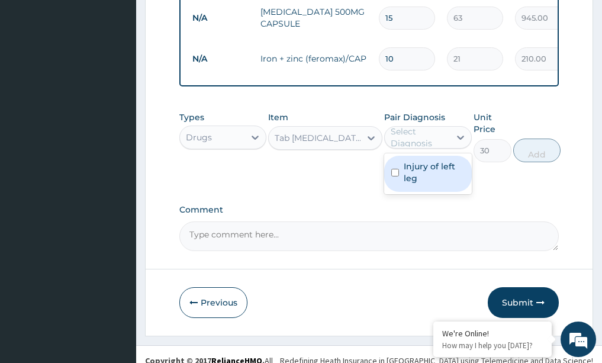
click at [393, 176] on input "checkbox" at bounding box center [395, 173] width 8 height 8
checkbox input "true"
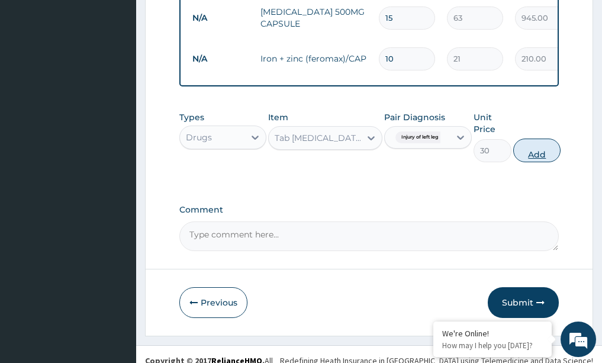
click at [525, 158] on button "Add" at bounding box center [536, 151] width 47 height 24
type input "0"
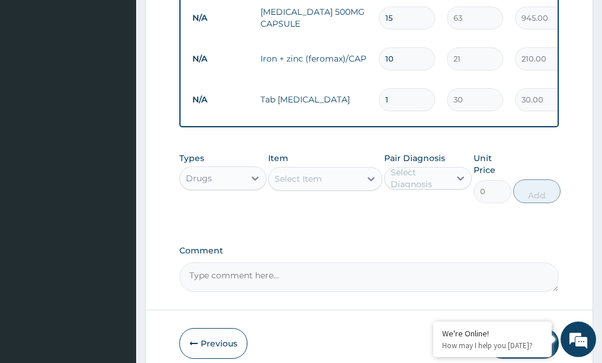
click at [400, 102] on input "1" at bounding box center [407, 99] width 56 height 23
type input "0.00"
type input "3"
type input "90.00"
type input "30"
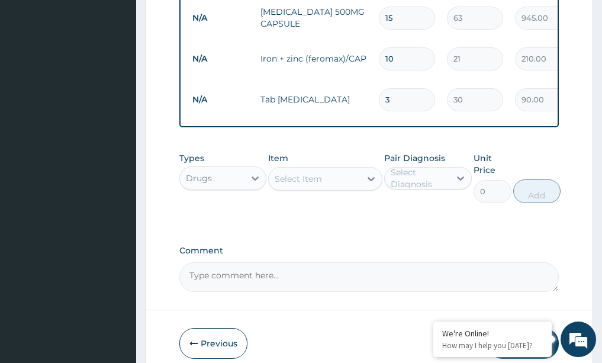
type input "900.00"
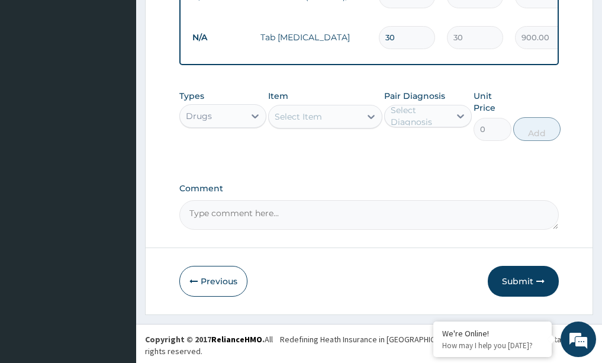
scroll to position [492, 0]
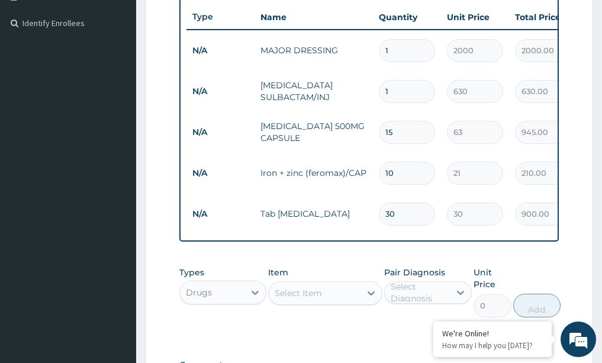
type input "31"
type input "930.00"
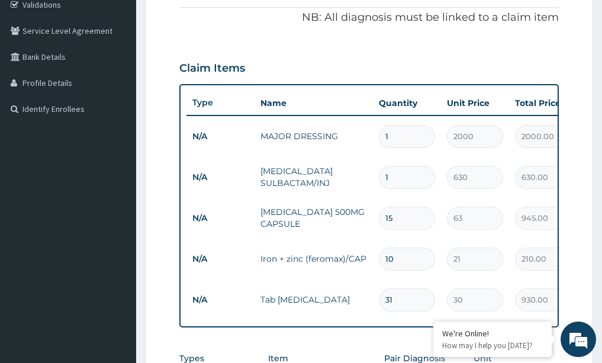
scroll to position [196, 0]
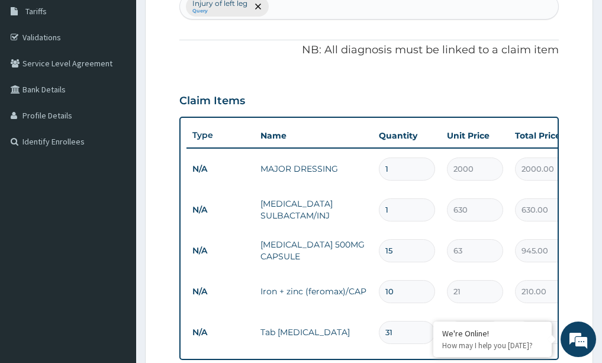
click at [401, 333] on input "31" at bounding box center [407, 332] width 56 height 23
type input "3"
type input "90.00"
type input "0.00"
type input "2"
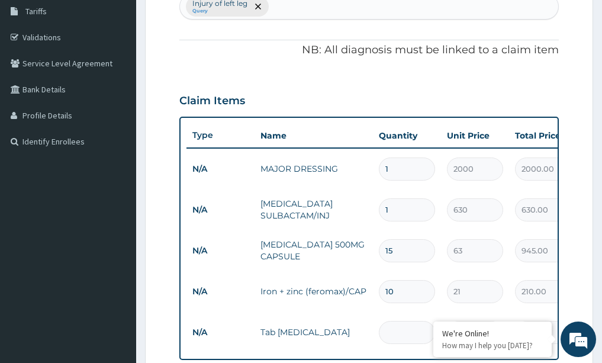
type input "60.00"
type input "20"
type input "600.00"
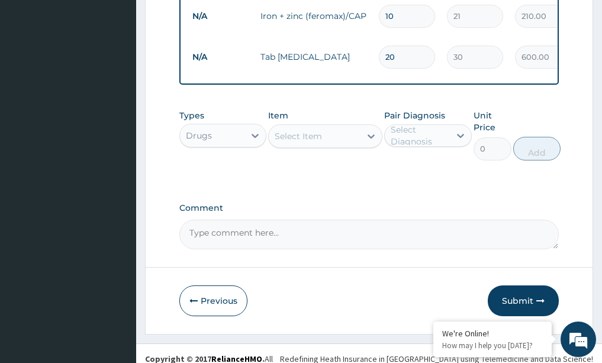
scroll to position [492, 0]
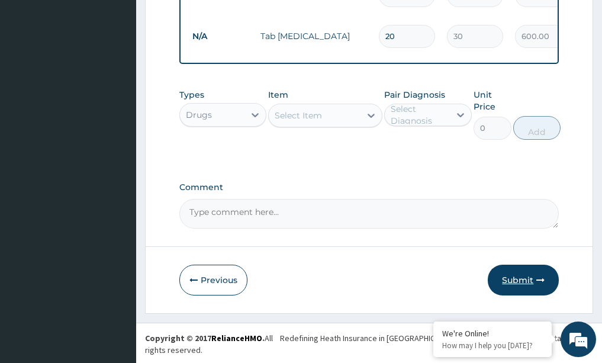
type input "20"
click at [531, 278] on button "Submit" at bounding box center [523, 280] width 71 height 31
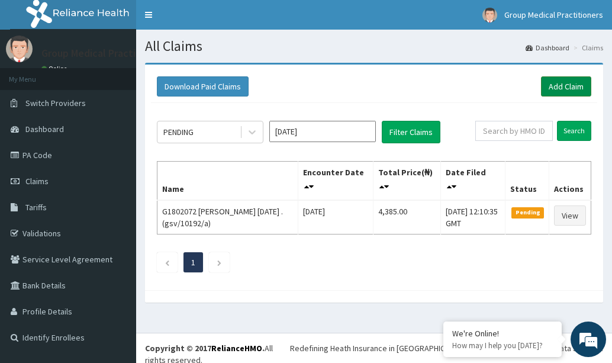
click at [557, 82] on link "Add Claim" at bounding box center [566, 86] width 50 height 20
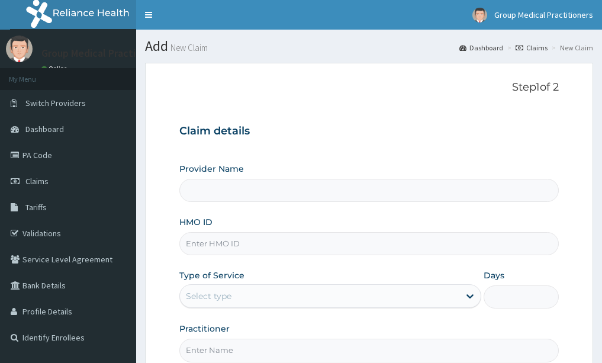
click at [279, 245] on input "HMO ID" at bounding box center [369, 243] width 380 height 23
click at [57, 235] on link "Validations" at bounding box center [68, 233] width 136 height 26
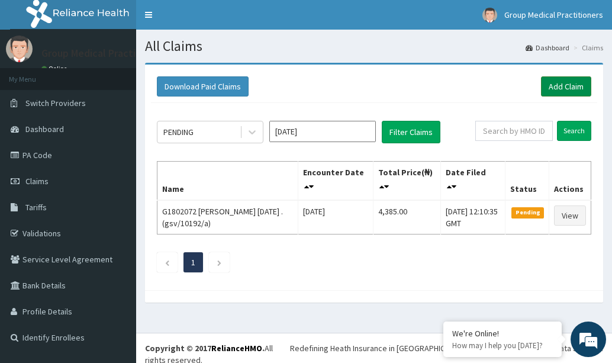
click at [569, 81] on link "Add Claim" at bounding box center [566, 86] width 50 height 20
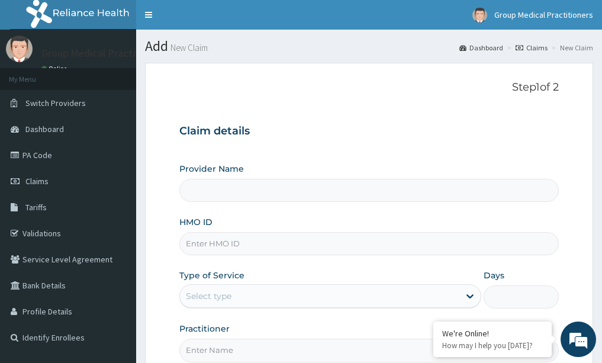
drag, startPoint x: 0, startPoint y: 0, endPoint x: 233, endPoint y: 245, distance: 338.1
click at [233, 245] on input "HMO ID" at bounding box center [369, 243] width 380 height 23
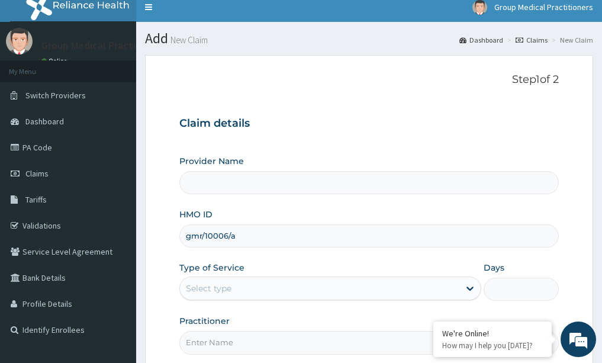
scroll to position [59, 0]
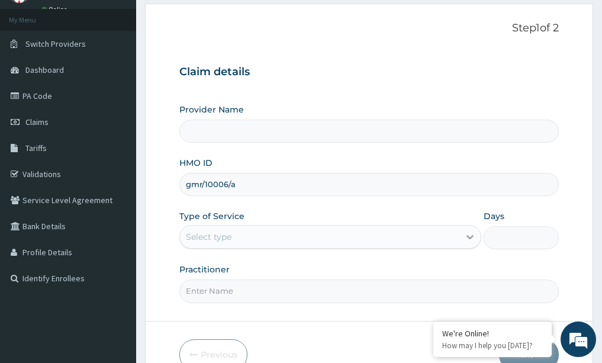
type input "gmr/10006/a"
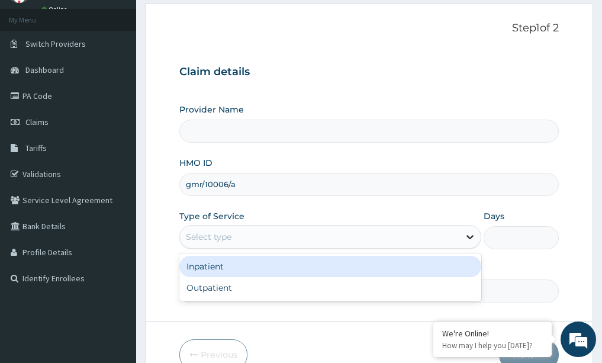
click at [473, 238] on icon at bounding box center [470, 237] width 12 height 12
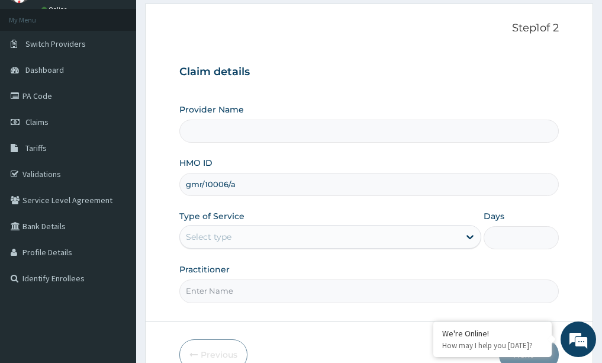
click at [372, 302] on input "Practitioner" at bounding box center [369, 291] width 380 height 23
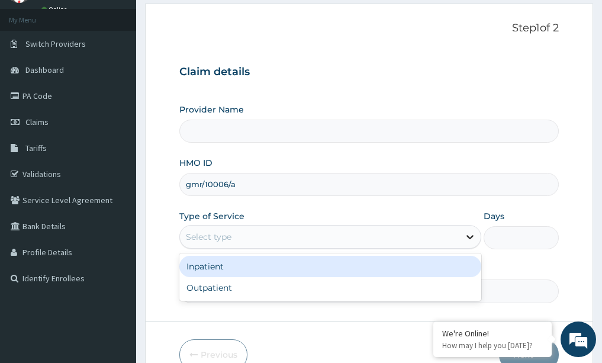
click at [470, 239] on icon at bounding box center [470, 238] width 7 height 4
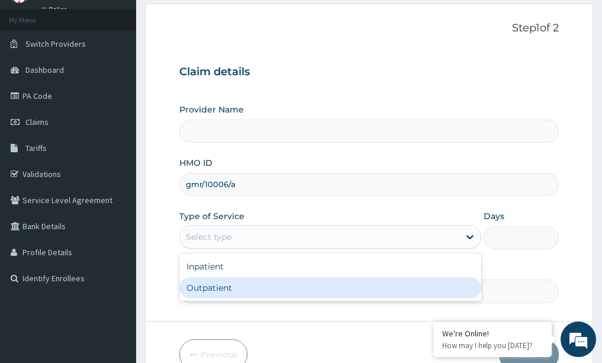
click at [390, 296] on div "Outpatient" at bounding box center [330, 287] width 302 height 21
type input "1"
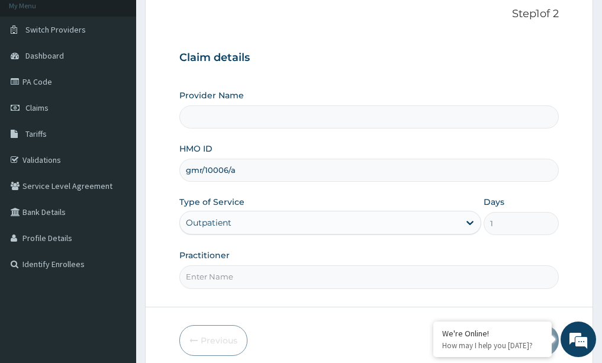
scroll to position [118, 0]
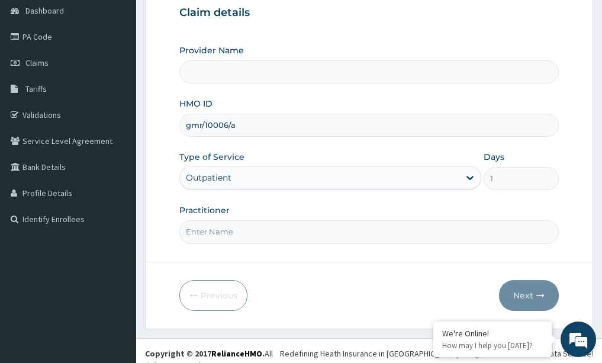
click at [394, 252] on form "Step 1 of 2 Claim details Provider Name HMO ID gmr/10006/a Type of Service Outp…" at bounding box center [369, 136] width 448 height 384
click at [398, 235] on input "Practitioner" at bounding box center [369, 231] width 380 height 23
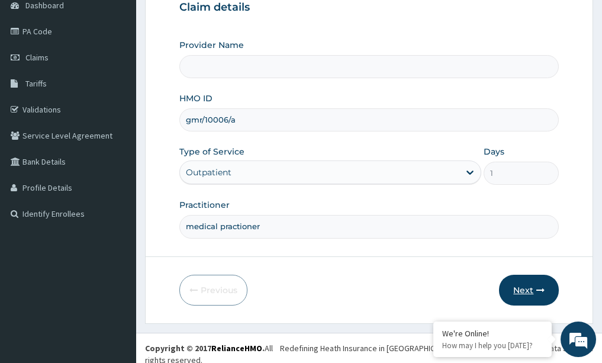
type input "medical practioner"
click at [550, 287] on button "Next" at bounding box center [529, 290] width 60 height 31
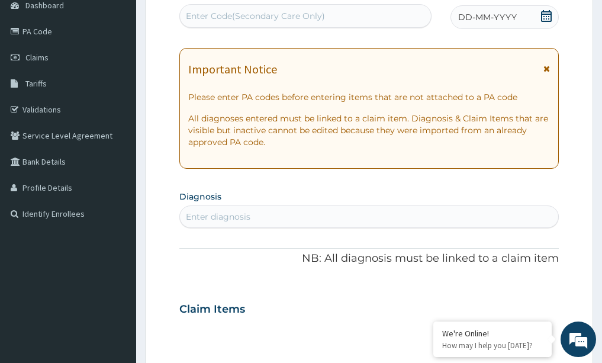
drag, startPoint x: 518, startPoint y: 7, endPoint x: 513, endPoint y: 17, distance: 11.7
click at [515, 15] on div "DD-MM-YYYY" at bounding box center [505, 17] width 108 height 24
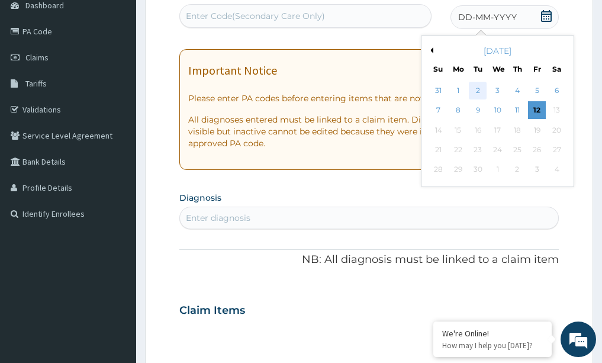
click at [474, 97] on div "2" at bounding box center [479, 91] width 18 height 18
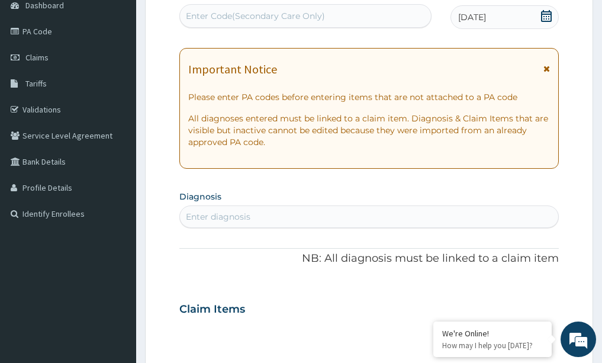
click at [270, 217] on div "Enter diagnosis" at bounding box center [369, 216] width 379 height 19
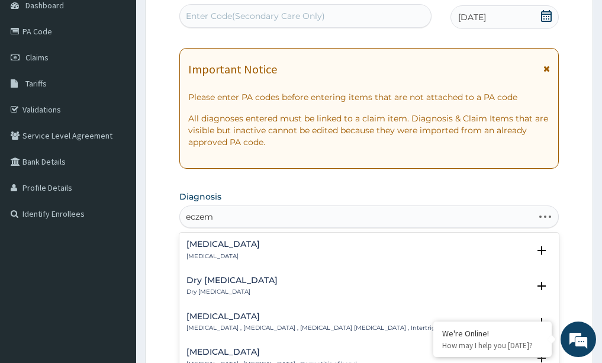
type input "eczema"
click at [230, 259] on div "Eczema Eczema" at bounding box center [370, 250] width 366 height 21
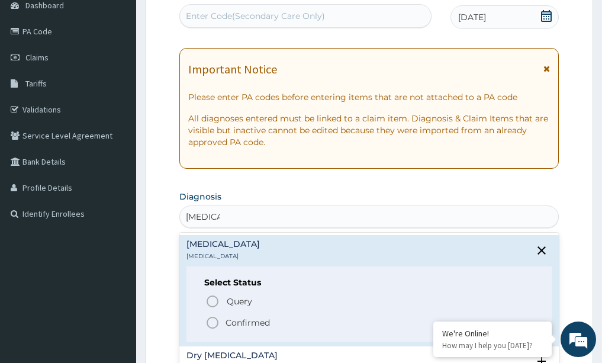
click at [213, 324] on icon "status option filled" at bounding box center [213, 323] width 14 height 14
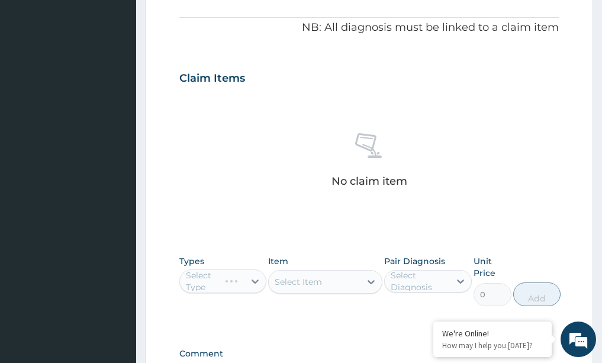
scroll to position [361, 0]
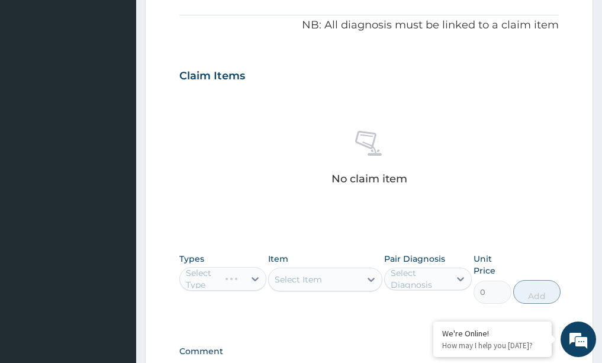
click at [251, 278] on div "Select Type" at bounding box center [223, 279] width 88 height 24
click at [258, 278] on div "Select Type" at bounding box center [223, 279] width 88 height 24
click at [256, 278] on div "Select Type" at bounding box center [223, 279] width 88 height 24
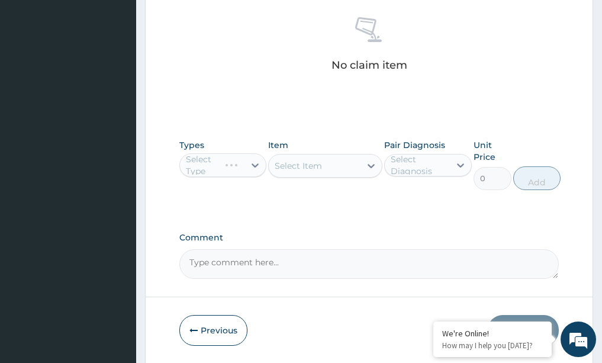
scroll to position [479, 0]
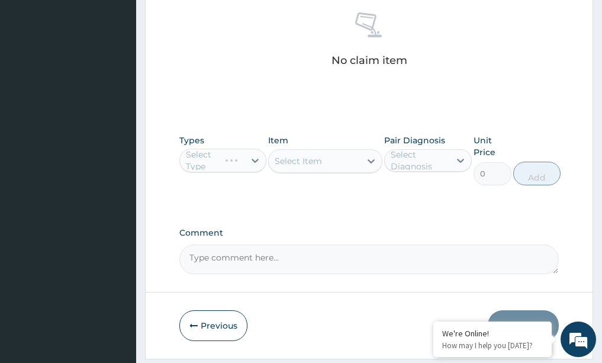
click at [254, 159] on div "Select Type" at bounding box center [223, 161] width 88 height 24
click at [370, 162] on div "Select Item" at bounding box center [325, 161] width 114 height 24
click at [252, 161] on div "Select Type" at bounding box center [223, 161] width 88 height 24
click at [254, 161] on div "Select Type" at bounding box center [223, 161] width 88 height 24
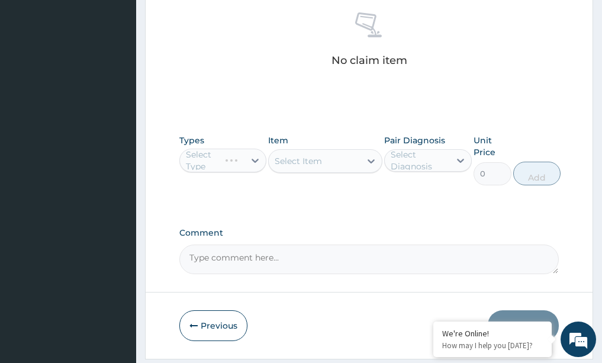
click at [255, 160] on div "Select Type" at bounding box center [223, 161] width 88 height 24
click at [252, 156] on div "Select Type" at bounding box center [223, 161] width 88 height 24
click at [254, 160] on div "Select Type" at bounding box center [223, 161] width 88 height 24
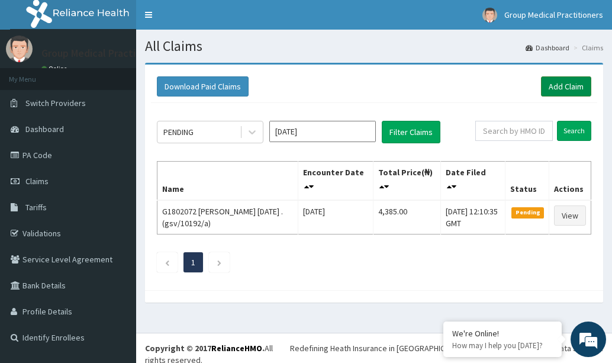
click at [568, 83] on link "Add Claim" at bounding box center [566, 86] width 50 height 20
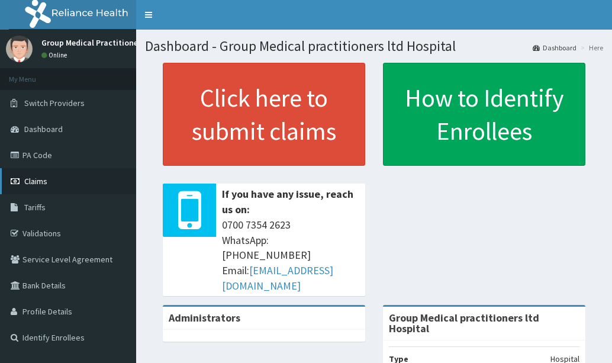
click at [31, 186] on span "Claims" at bounding box center [35, 181] width 23 height 11
click at [39, 179] on span "Claims" at bounding box center [35, 181] width 23 height 11
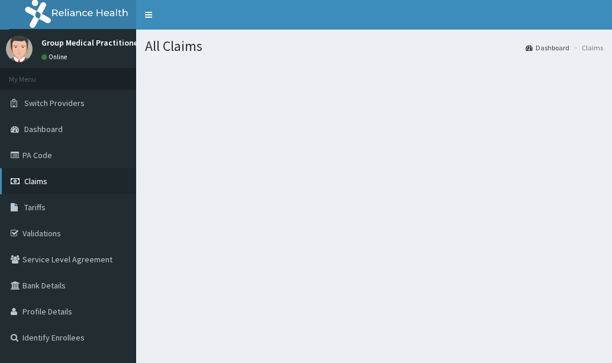
click at [56, 178] on link "Claims" at bounding box center [68, 181] width 136 height 26
click at [40, 181] on span "Claims" at bounding box center [35, 181] width 23 height 11
click at [30, 183] on span "Claims" at bounding box center [35, 181] width 23 height 11
click at [197, 136] on section at bounding box center [374, 128] width 476 height 148
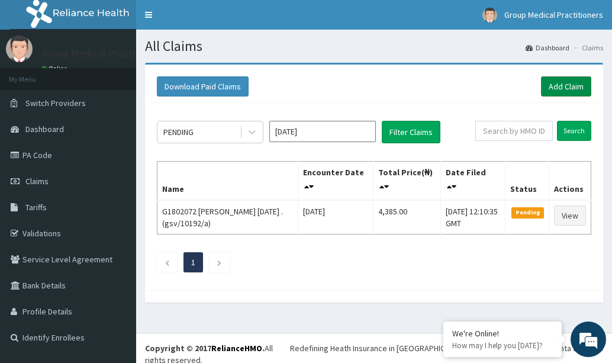
click at [557, 85] on link "Add Claim" at bounding box center [566, 86] width 50 height 20
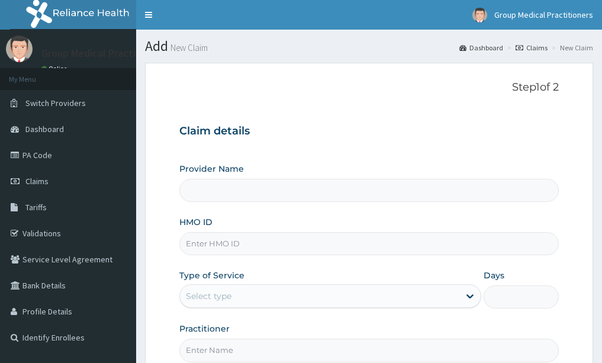
click at [252, 244] on input "HMO ID" at bounding box center [369, 243] width 380 height 23
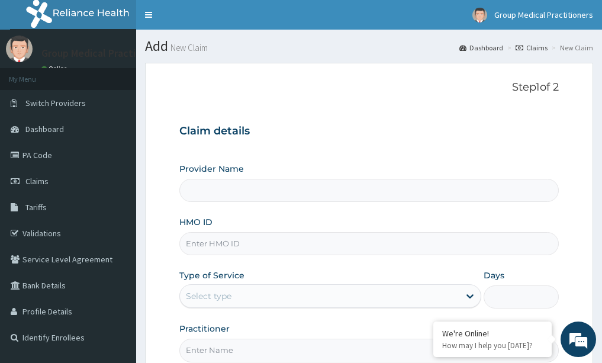
type input "Group Medical practitioners ltd Hospital"
type input "gmr/10006/a"
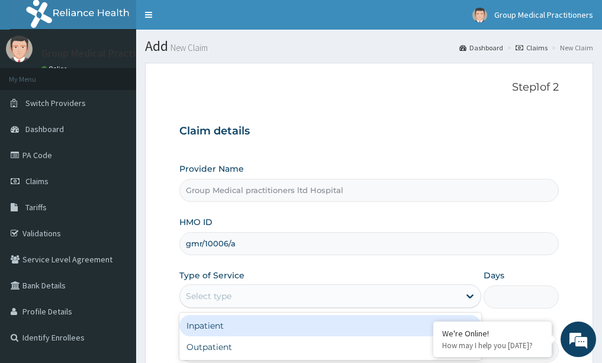
click at [266, 297] on div "Select type" at bounding box center [320, 296] width 280 height 19
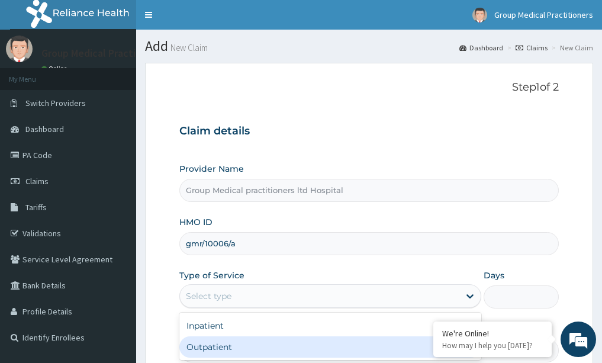
click at [303, 341] on div "Outpatient" at bounding box center [330, 346] width 302 height 21
type input "1"
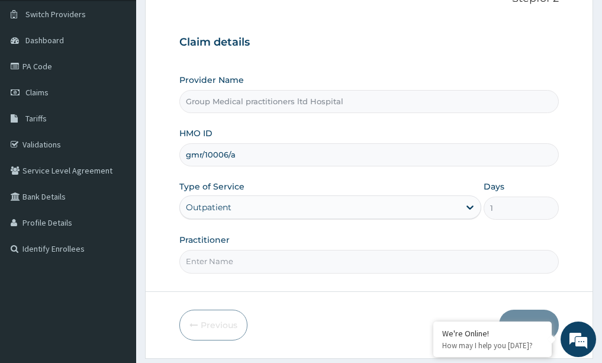
scroll to position [118, 0]
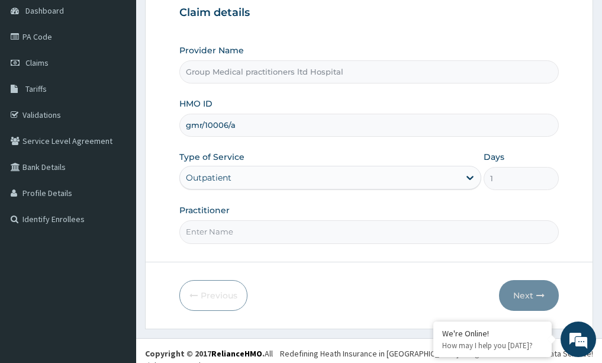
click at [222, 244] on form "Step 1 of 2 Claim details Provider Name Group Medical practitioners ltd Hospita…" at bounding box center [369, 136] width 448 height 384
click at [226, 235] on input "Practitioner" at bounding box center [369, 231] width 380 height 23
type input "medical practioner"
click at [524, 296] on button "Next" at bounding box center [529, 295] width 60 height 31
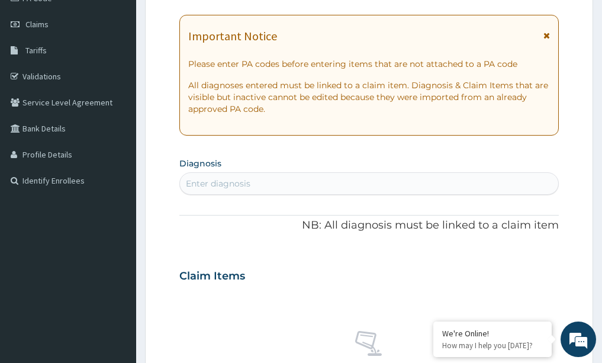
scroll to position [178, 0]
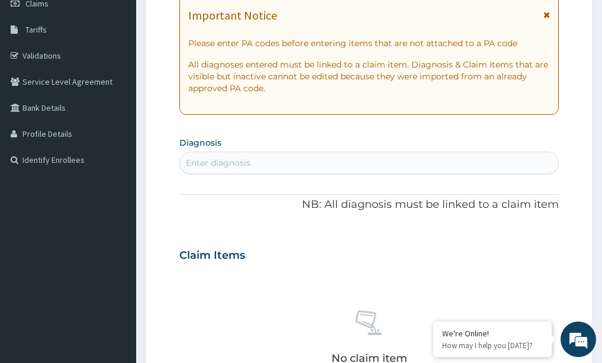
click at [255, 162] on div "Enter diagnosis" at bounding box center [369, 162] width 379 height 19
type input "eczema"
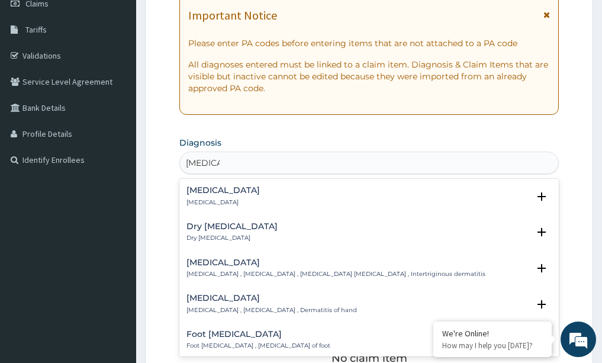
click at [310, 192] on div "[MEDICAL_DATA] [MEDICAL_DATA]" at bounding box center [370, 196] width 366 height 21
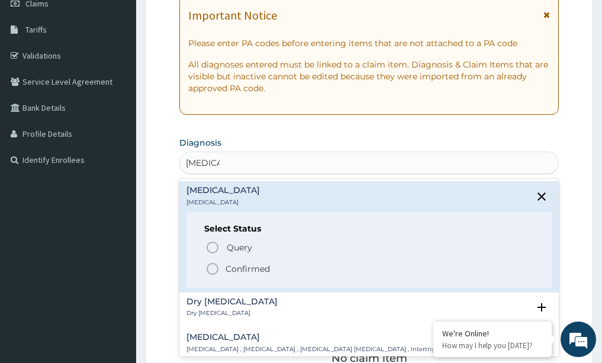
click at [217, 267] on icon "status option filled" at bounding box center [213, 269] width 14 height 14
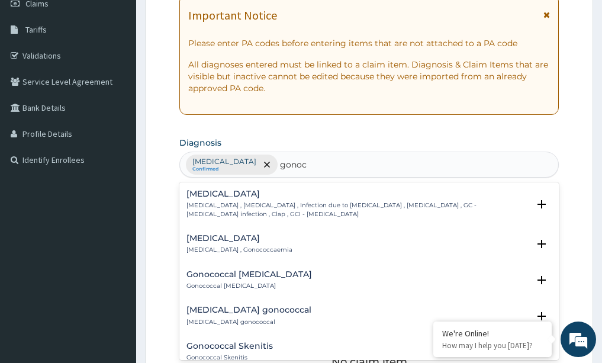
type input "gono"
click at [230, 277] on h4 "Gonococcal [MEDICAL_DATA]" at bounding box center [250, 274] width 126 height 9
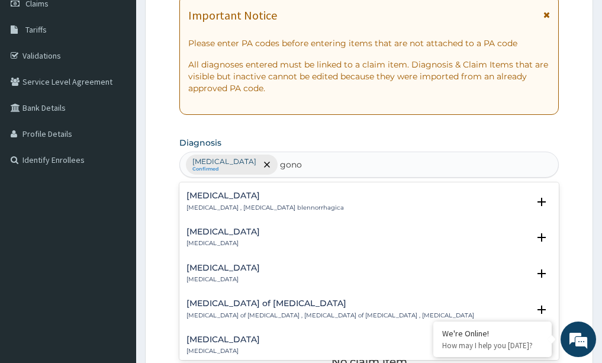
scroll to position [711, 0]
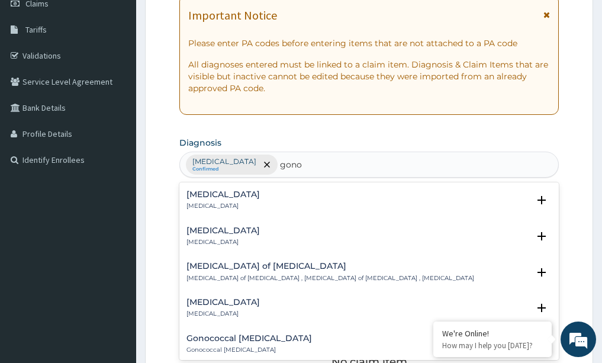
click at [245, 298] on h4 "[MEDICAL_DATA]" at bounding box center [223, 302] width 73 height 9
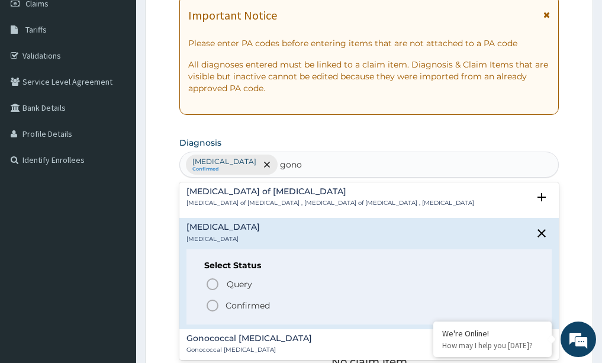
click at [207, 235] on p "[MEDICAL_DATA]" at bounding box center [223, 239] width 73 height 8
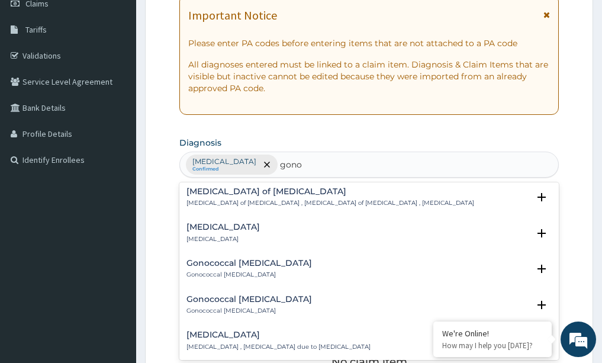
click at [214, 223] on h4 "[MEDICAL_DATA]" at bounding box center [223, 227] width 73 height 9
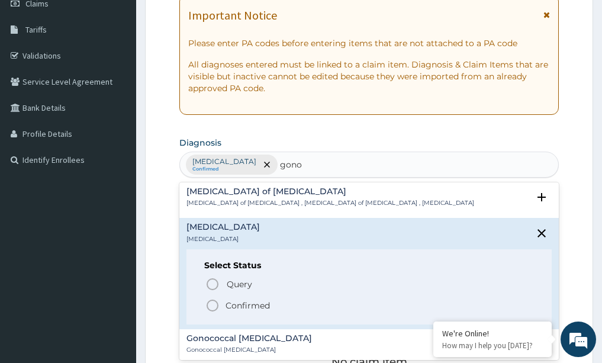
click at [212, 299] on icon "status option filled" at bounding box center [213, 306] width 14 height 14
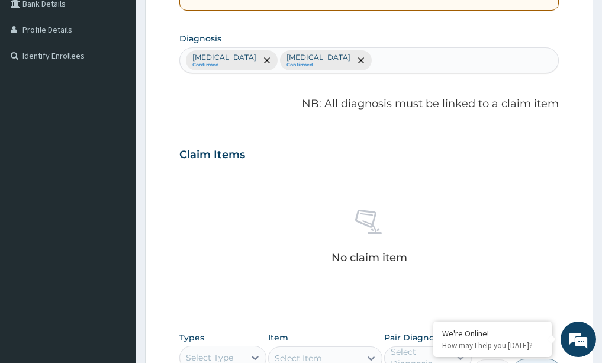
scroll to position [415, 0]
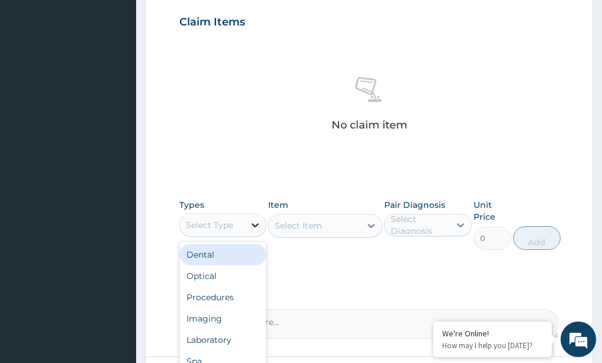
click at [258, 226] on icon at bounding box center [255, 225] width 12 height 12
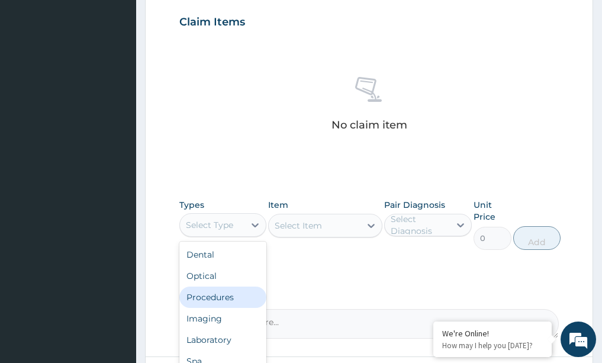
click at [218, 299] on div "Procedures" at bounding box center [223, 297] width 88 height 21
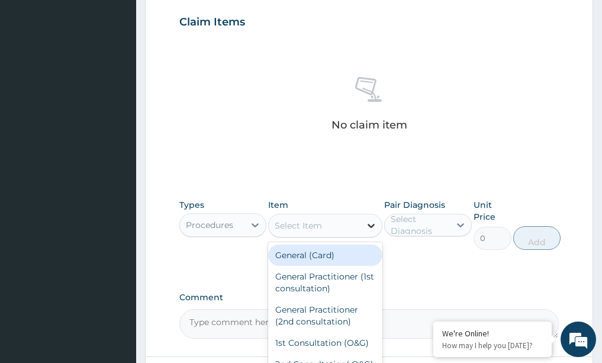
click at [373, 226] on icon at bounding box center [371, 226] width 7 height 4
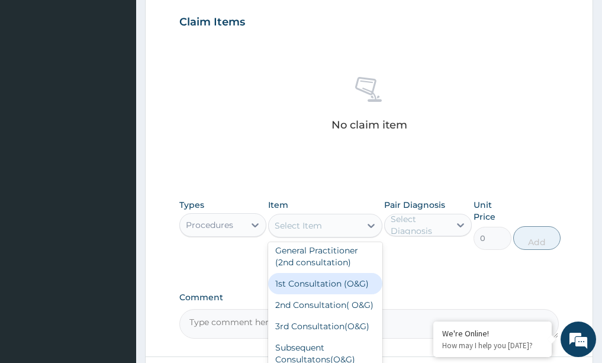
scroll to position [0, 0]
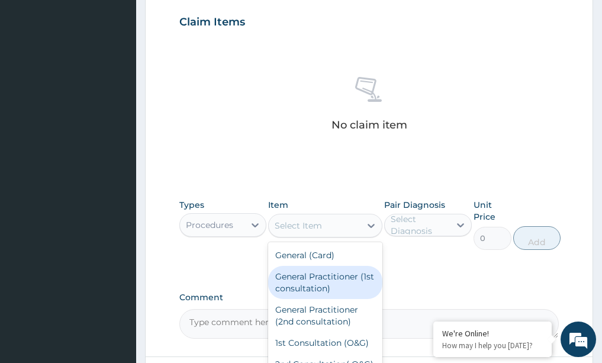
click at [292, 283] on div "General Practitioner (1st consultation)" at bounding box center [325, 282] width 114 height 33
type input "1500"
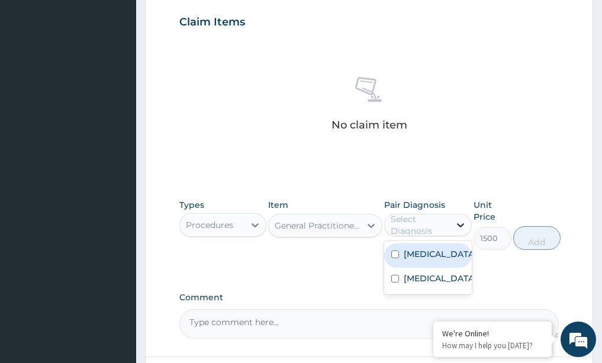
click at [462, 224] on icon at bounding box center [461, 225] width 12 height 12
click at [397, 256] on input "checkbox" at bounding box center [395, 255] width 8 height 8
checkbox input "true"
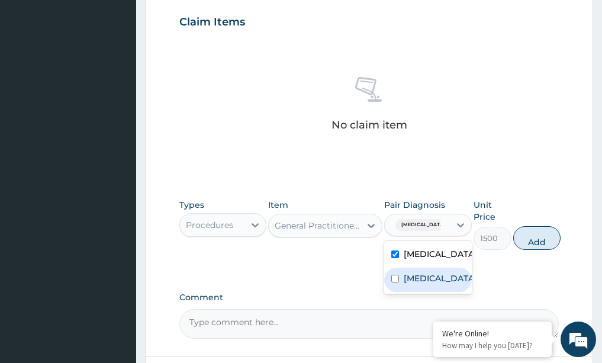
click at [395, 283] on input "checkbox" at bounding box center [395, 279] width 8 height 8
checkbox input "true"
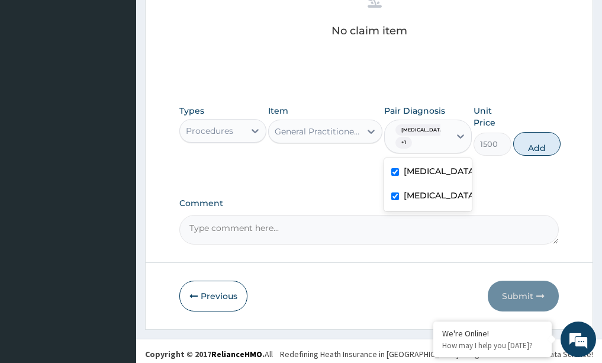
scroll to position [515, 0]
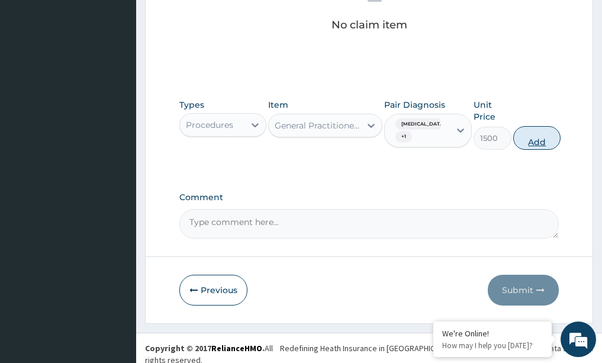
click at [528, 144] on button "Add" at bounding box center [536, 138] width 47 height 24
type input "0"
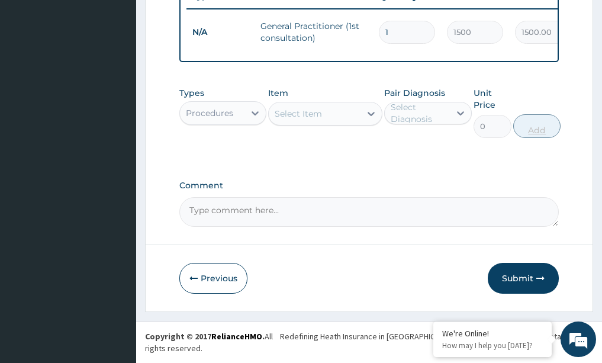
scroll to position [468, 0]
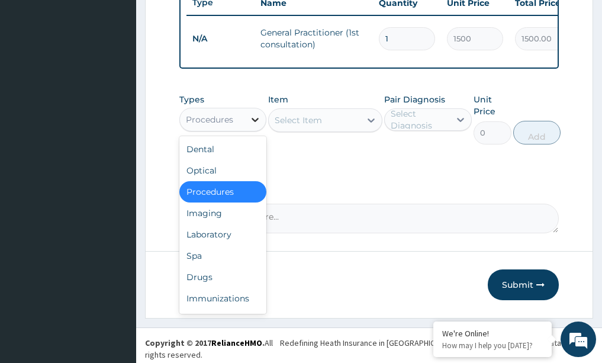
click at [256, 122] on icon at bounding box center [255, 120] width 7 height 4
click at [206, 280] on div "Drugs" at bounding box center [223, 277] width 88 height 21
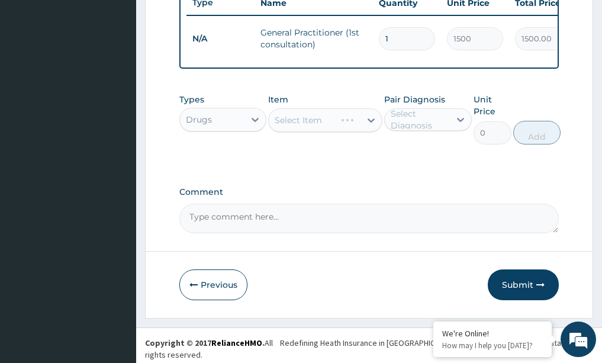
click at [367, 126] on div "Select Item" at bounding box center [325, 120] width 114 height 24
click at [377, 123] on div "Select Item" at bounding box center [325, 120] width 114 height 24
click at [374, 128] on div "Select Item" at bounding box center [325, 120] width 114 height 24
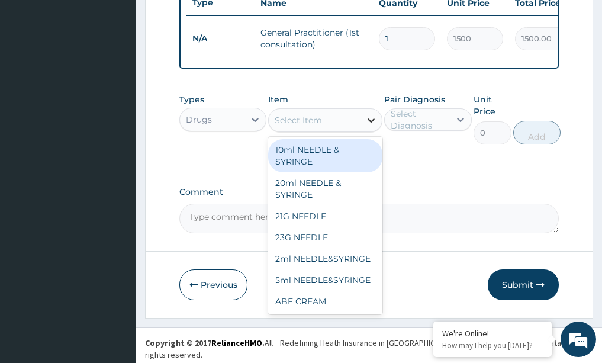
click at [377, 126] on div at bounding box center [371, 120] width 21 height 21
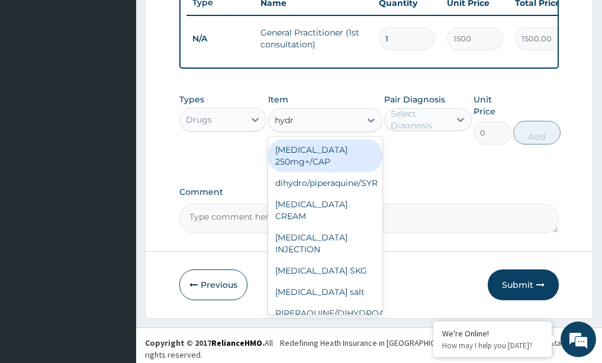
type input "hydro"
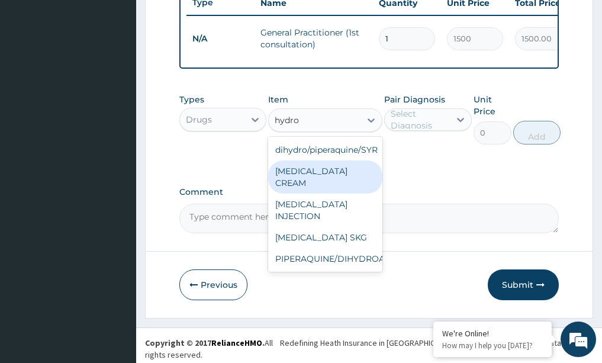
click at [293, 174] on div "[MEDICAL_DATA] CREAM" at bounding box center [325, 177] width 114 height 33
type input "183.75"
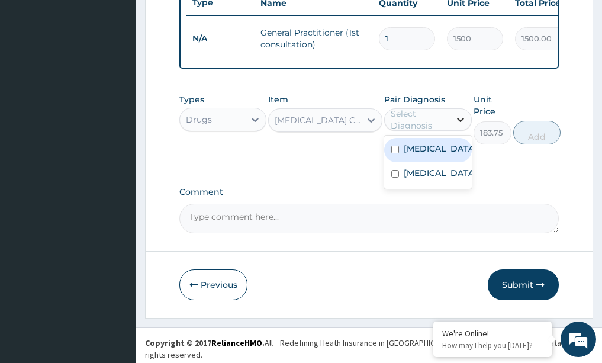
click at [463, 122] on icon at bounding box center [460, 120] width 7 height 4
click at [399, 149] on div "[MEDICAL_DATA]" at bounding box center [428, 150] width 88 height 24
checkbox input "true"
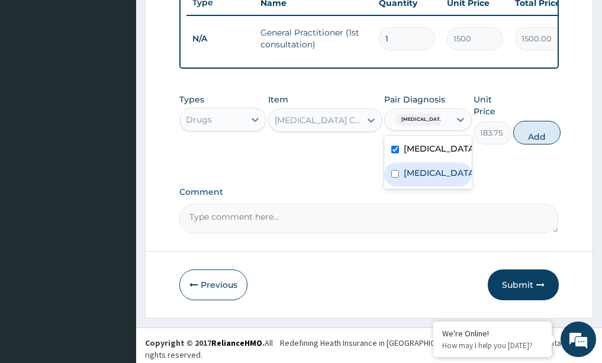
click at [394, 178] on input "checkbox" at bounding box center [395, 174] width 8 height 8
checkbox input "true"
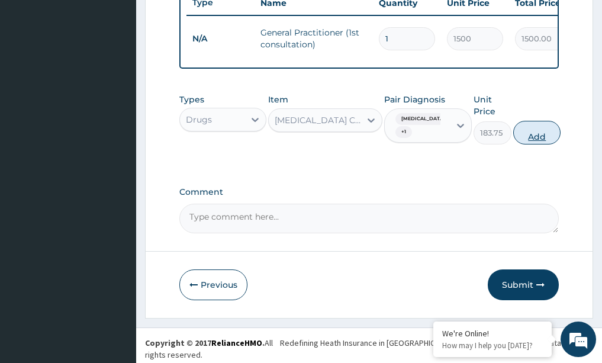
drag, startPoint x: 541, startPoint y: 142, endPoint x: 533, endPoint y: 141, distance: 7.7
click at [541, 141] on button "Add" at bounding box center [536, 133] width 47 height 24
type input "0"
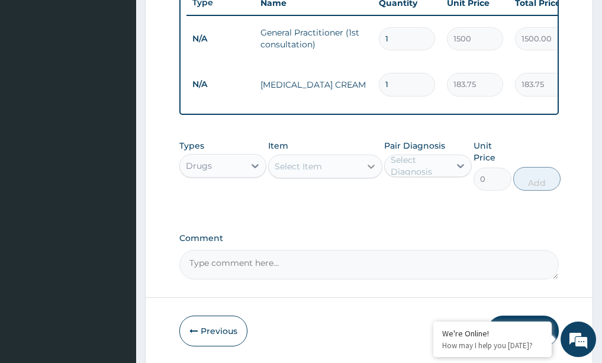
click at [368, 165] on icon at bounding box center [371, 167] width 12 height 12
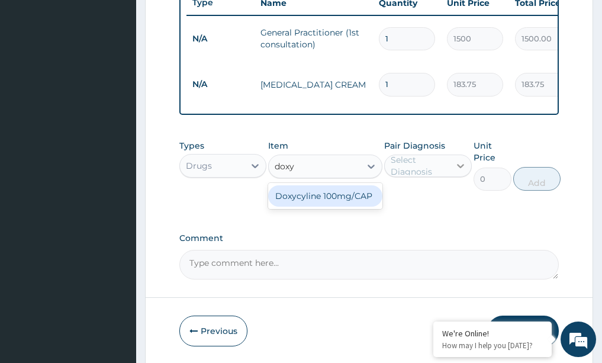
type input "doxy"
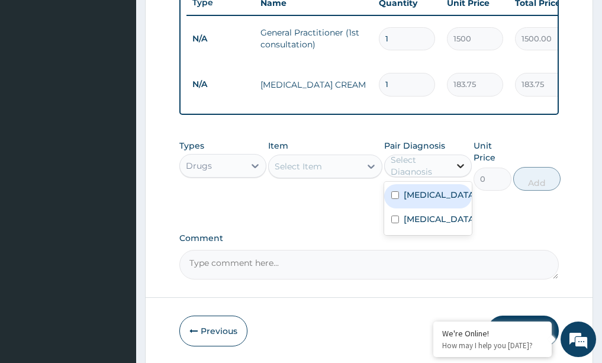
click at [461, 165] on icon at bounding box center [461, 166] width 12 height 12
click at [412, 204] on div "[MEDICAL_DATA]" at bounding box center [428, 196] width 88 height 24
checkbox input "true"
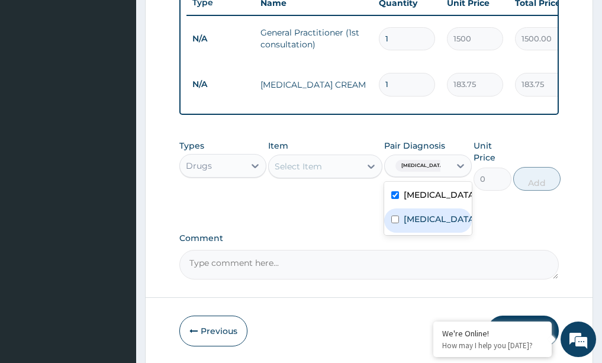
click at [407, 225] on label "[MEDICAL_DATA]" at bounding box center [440, 219] width 73 height 12
checkbox input "true"
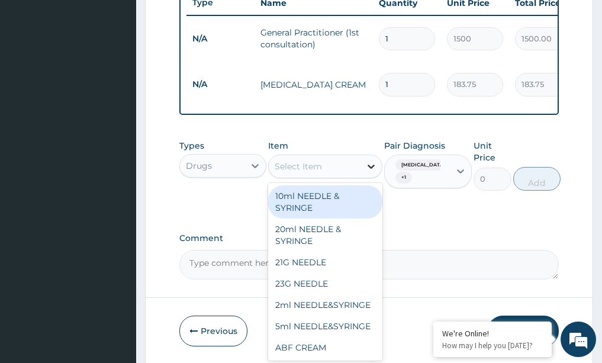
click at [370, 167] on icon at bounding box center [371, 167] width 7 height 4
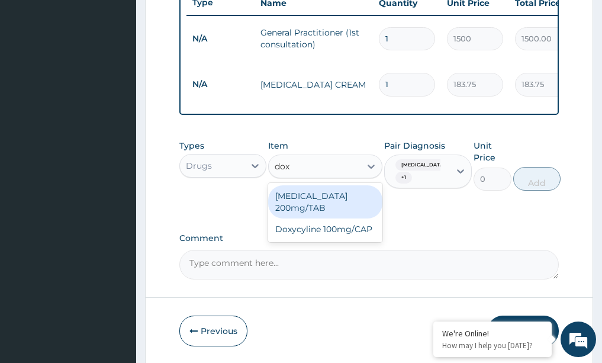
type input "doxy"
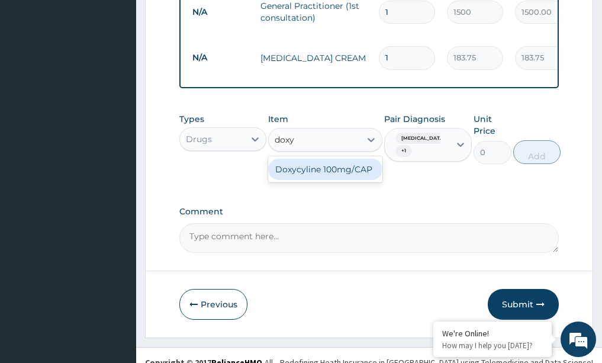
scroll to position [509, 0]
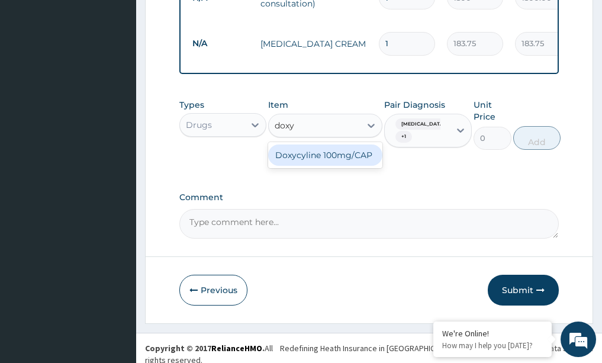
click at [340, 157] on div "Doxycyline 100mg/CAP" at bounding box center [325, 155] width 114 height 21
type input "5.77"
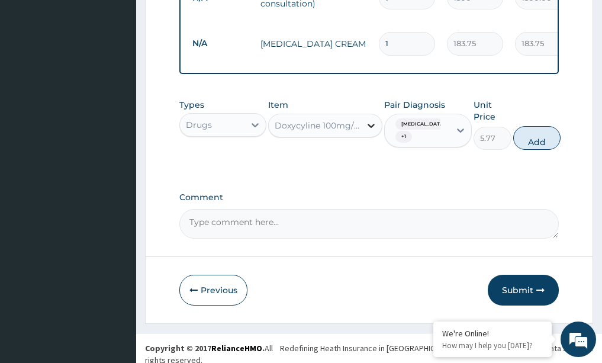
click at [370, 121] on icon at bounding box center [371, 126] width 12 height 12
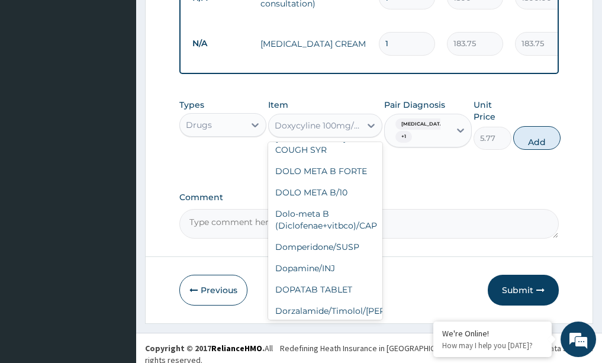
scroll to position [17070, 0]
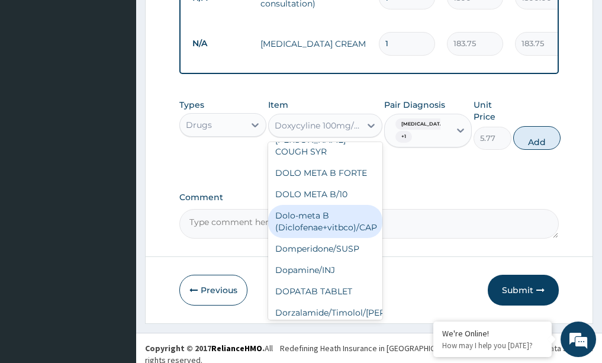
click at [414, 47] on input "1" at bounding box center [407, 43] width 56 height 23
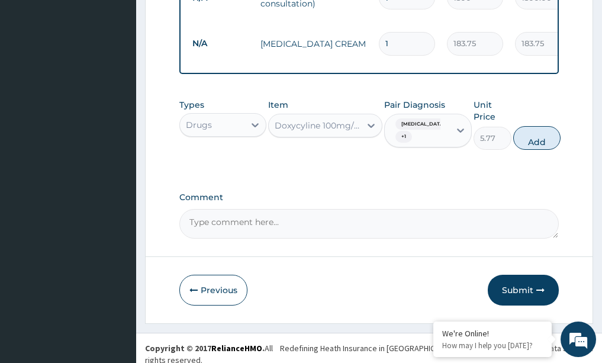
click at [393, 37] on input "1" at bounding box center [407, 43] width 56 height 23
click at [391, 36] on input "1" at bounding box center [407, 43] width 56 height 23
type input "0.00"
type input "1"
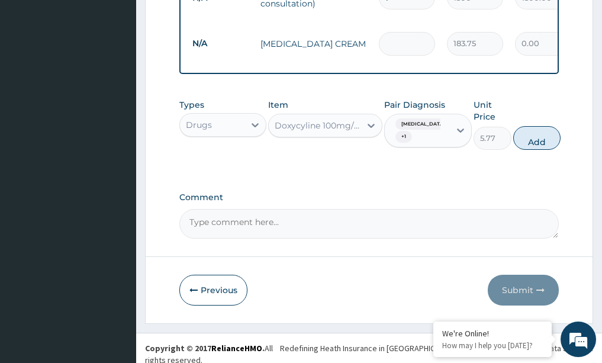
type input "183.75"
type input "14"
type input "2572.50"
type input "1"
type input "183.75"
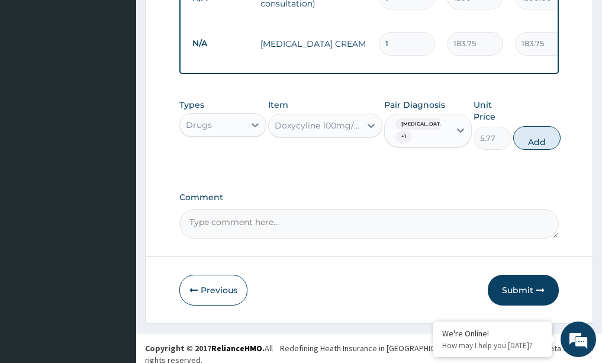
click at [535, 131] on button "Add" at bounding box center [536, 138] width 47 height 24
type input "0"
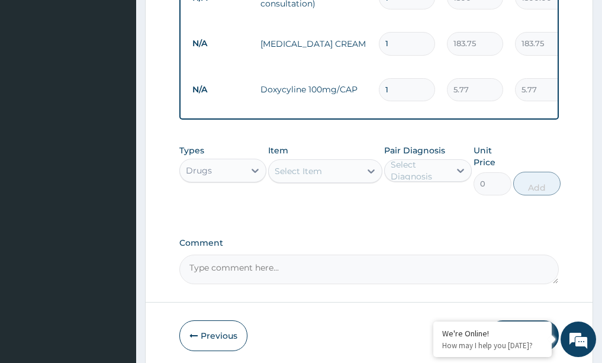
click at [390, 78] on input "1" at bounding box center [407, 89] width 56 height 23
type input "0.00"
type input "1"
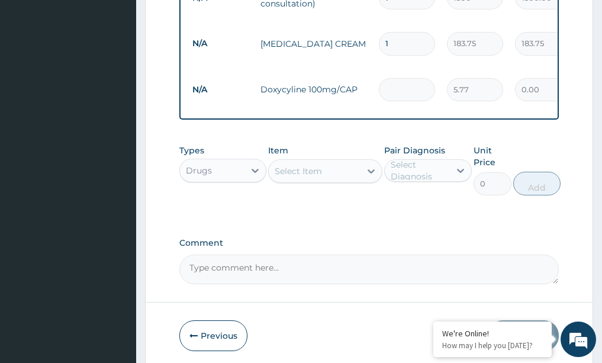
type input "5.77"
type input "14"
type input "80.78"
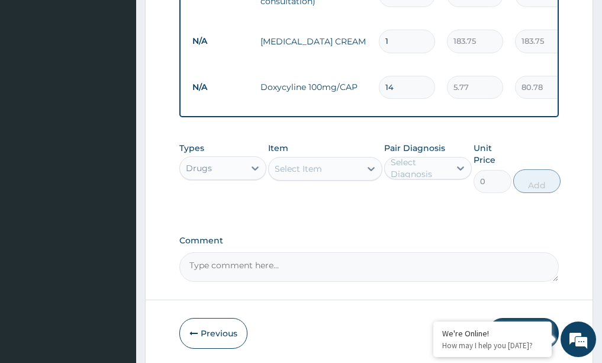
scroll to position [491, 0]
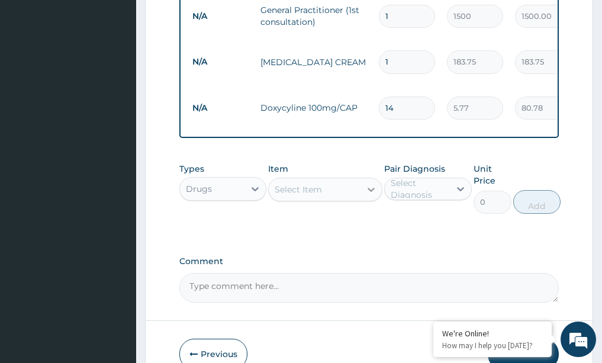
type input "14"
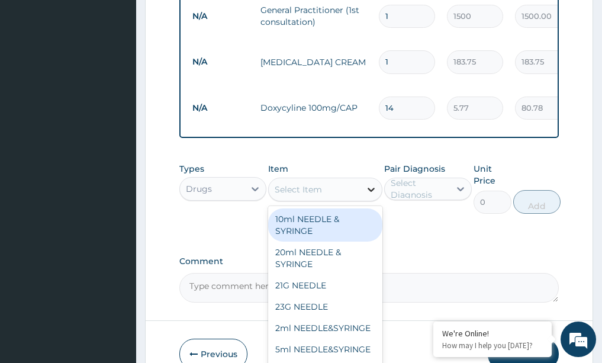
click at [374, 186] on icon at bounding box center [371, 190] width 12 height 12
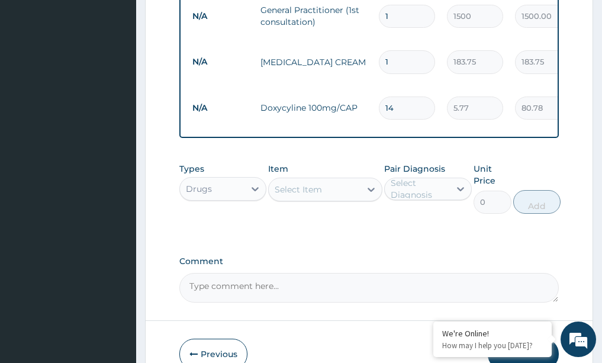
click at [329, 157] on div "Types Drugs Item Select Item Pair Diagnosis Select Diagnosis Unit Price 0 Add" at bounding box center [369, 188] width 380 height 63
click at [397, 97] on input "14" at bounding box center [407, 108] width 56 height 23
click at [324, 96] on td "Doxycyline 100mg/CAP" at bounding box center [314, 108] width 118 height 24
click at [319, 96] on td "Doxycyline 100mg/CAP" at bounding box center [314, 108] width 118 height 24
click at [191, 97] on td "N/A" at bounding box center [221, 108] width 68 height 22
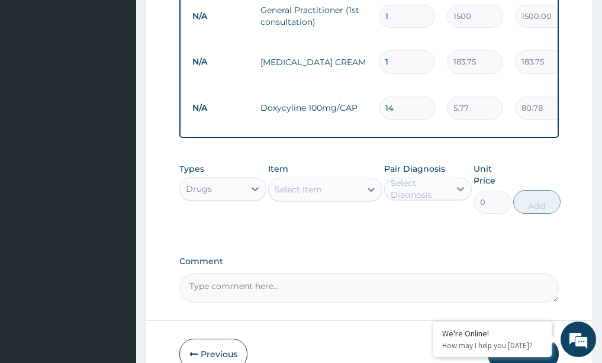
click at [503, 73] on tr "N/A HYDROCORTISONE CREAM 1 183.75 183.75 Eczema + 1 Delete" at bounding box center [477, 62] width 580 height 46
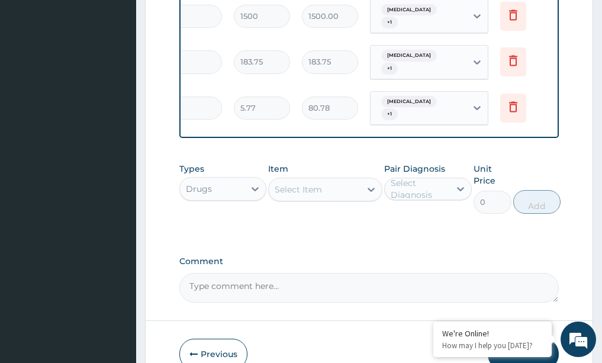
scroll to position [0, 214]
click at [512, 100] on icon at bounding box center [512, 107] width 14 height 14
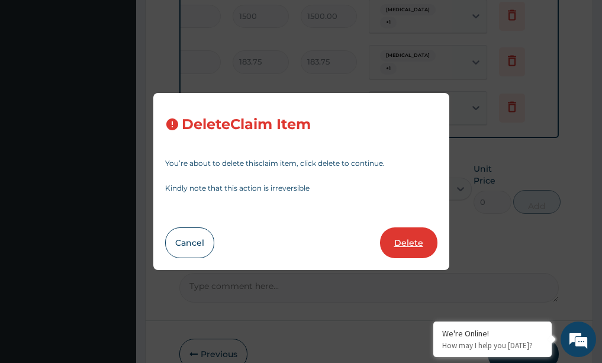
click at [412, 240] on button "Delete" at bounding box center [408, 242] width 57 height 31
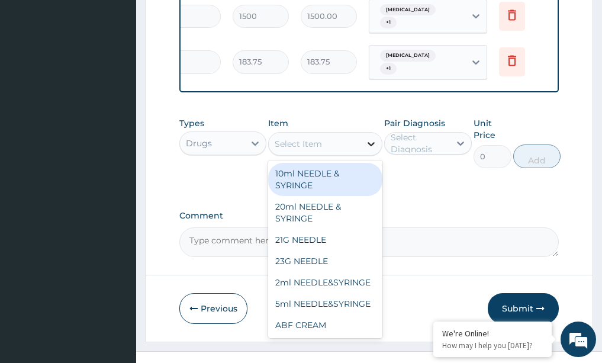
click at [375, 142] on icon at bounding box center [371, 144] width 12 height 12
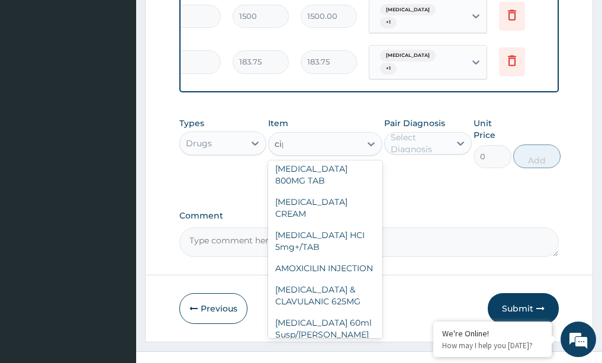
scroll to position [36, 0]
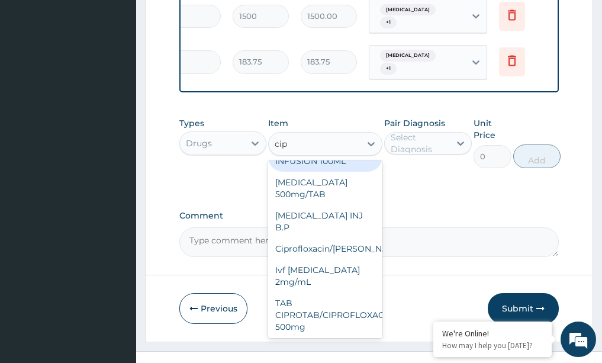
type input "cipr"
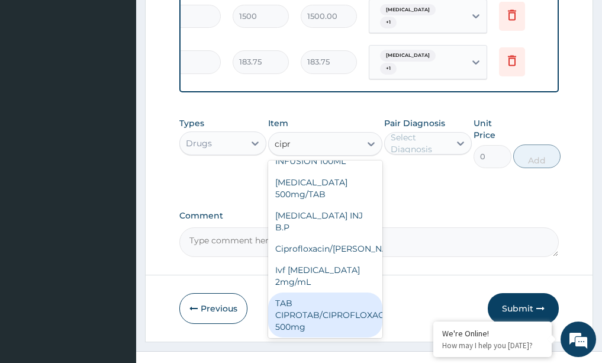
click at [322, 306] on div "TAB CIPROTAB/CIPROFLOXACIN 500mg" at bounding box center [325, 315] width 114 height 45
type input "200"
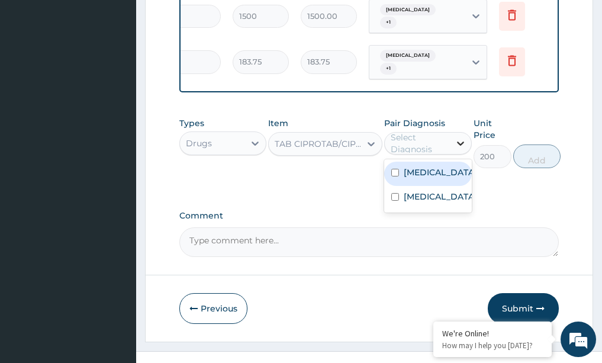
click at [461, 144] on icon at bounding box center [460, 144] width 7 height 4
click at [399, 177] on div "[MEDICAL_DATA]" at bounding box center [428, 174] width 88 height 24
checkbox input "true"
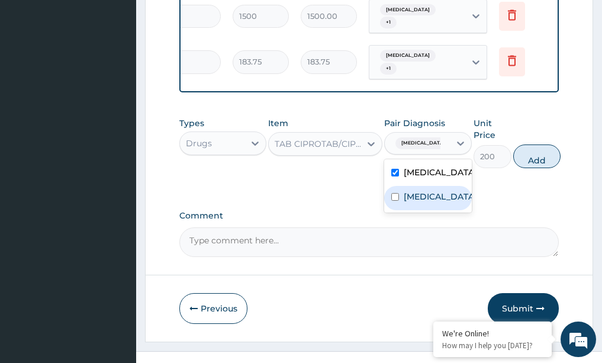
click at [396, 201] on input "checkbox" at bounding box center [395, 197] width 8 height 8
checkbox input "true"
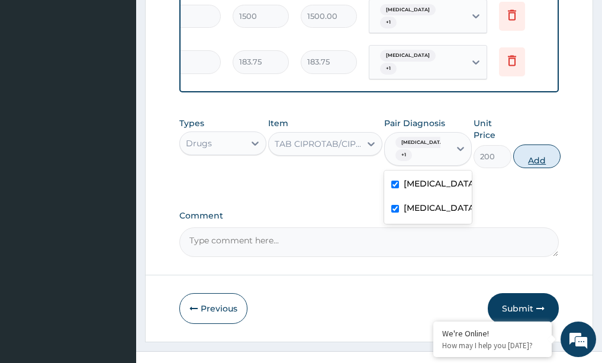
click at [543, 158] on button "Add" at bounding box center [536, 157] width 47 height 24
type input "0"
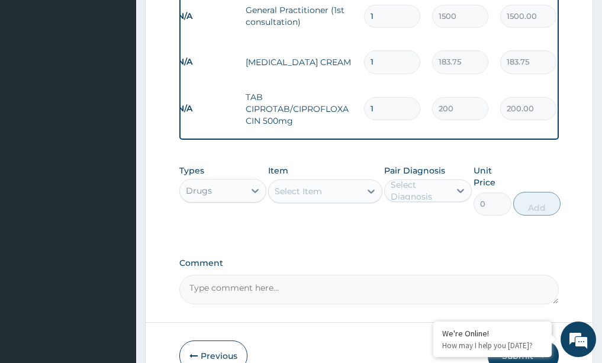
scroll to position [0, 9]
click at [399, 98] on input "1" at bounding box center [398, 108] width 56 height 23
type input "0.00"
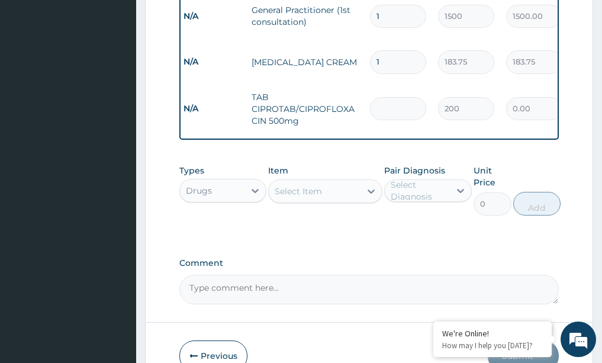
type input "1"
type input "200.00"
type input "14"
type input "2800.00"
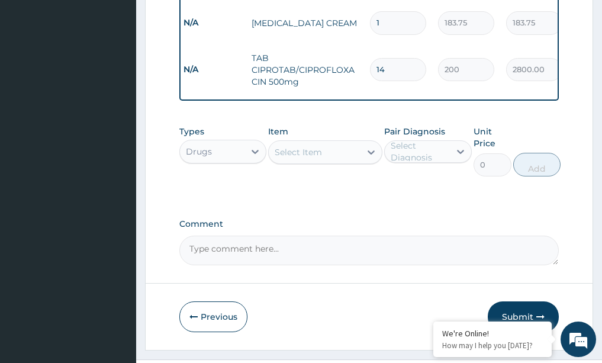
scroll to position [550, 0]
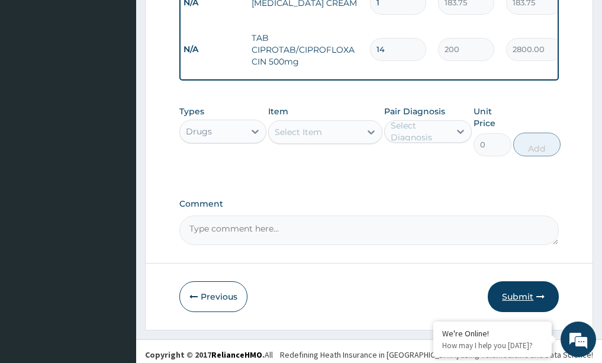
type input "14"
click at [525, 295] on button "Submit" at bounding box center [523, 296] width 71 height 31
click at [511, 294] on button "Submit" at bounding box center [523, 296] width 71 height 31
click at [512, 295] on button "Submit" at bounding box center [523, 296] width 71 height 31
click at [516, 288] on button "Submit" at bounding box center [523, 296] width 71 height 31
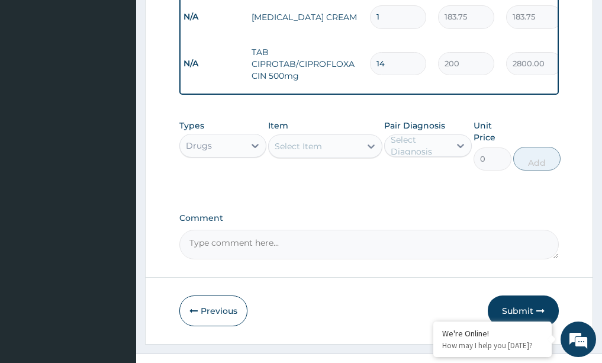
scroll to position [557, 0]
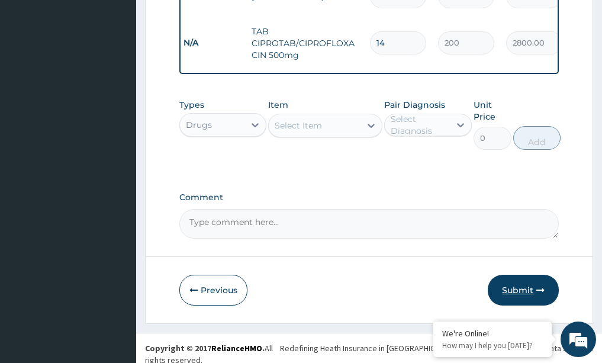
click at [537, 292] on icon "button" at bounding box center [541, 290] width 8 height 8
click at [535, 290] on button "Submit" at bounding box center [523, 290] width 71 height 31
click at [524, 280] on button "Submit" at bounding box center [523, 290] width 71 height 31
click at [540, 287] on icon "button" at bounding box center [541, 290] width 8 height 8
click at [525, 287] on button "Submit" at bounding box center [523, 290] width 71 height 31
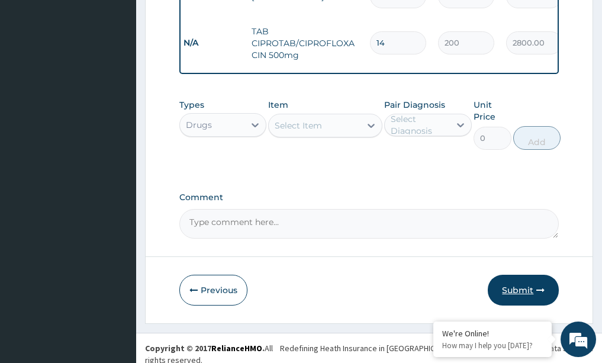
click at [524, 285] on button "Submit" at bounding box center [523, 290] width 71 height 31
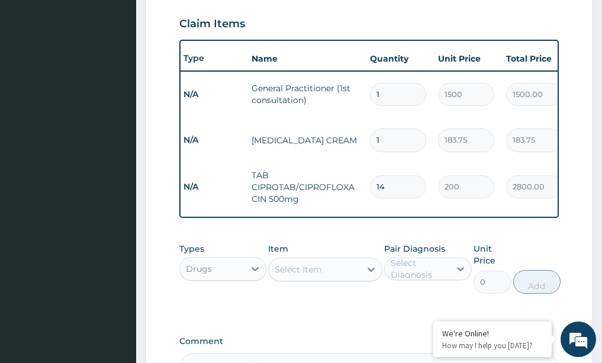
scroll to position [438, 0]
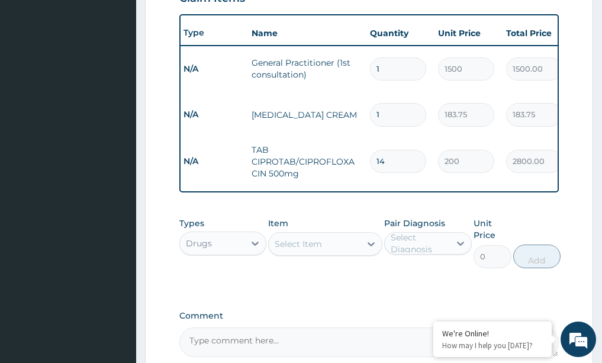
click at [73, 107] on aside "Group Medical Practitioners Online My Menu Switch Providers Dashboard PA Code C…" at bounding box center [68, 28] width 136 height 932
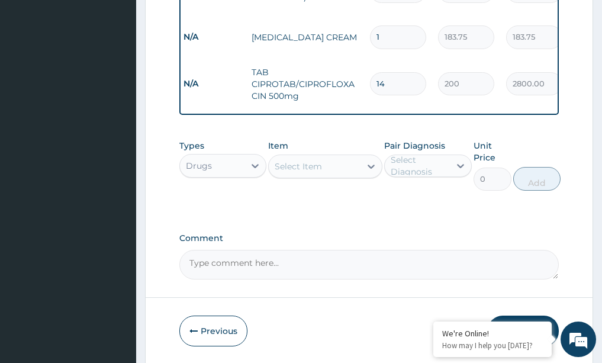
scroll to position [557, 0]
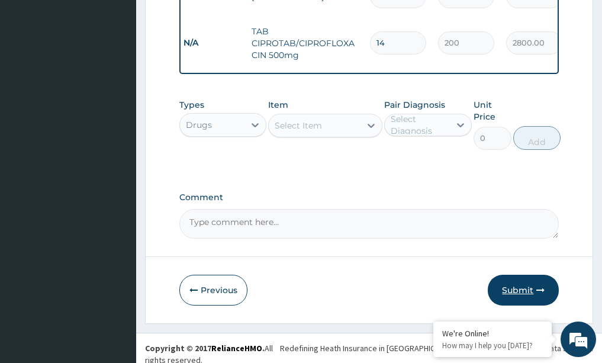
click at [512, 285] on button "Submit" at bounding box center [523, 290] width 71 height 31
click at [511, 285] on button "Submit" at bounding box center [523, 290] width 71 height 31
click at [518, 284] on button "Submit" at bounding box center [523, 290] width 71 height 31
click at [519, 279] on button "Submit" at bounding box center [523, 290] width 71 height 31
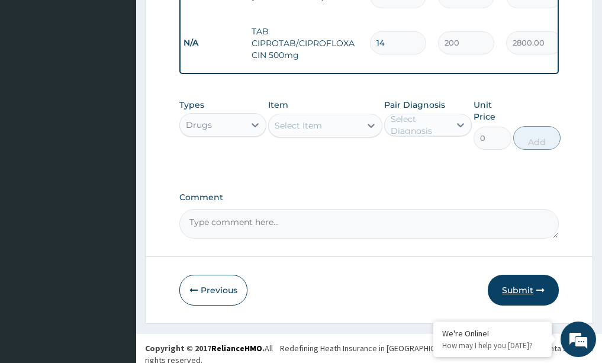
click at [523, 283] on button "Submit" at bounding box center [523, 290] width 71 height 31
click at [524, 283] on button "Submit" at bounding box center [523, 290] width 71 height 31
click at [521, 300] on button "Submit" at bounding box center [523, 290] width 71 height 31
click at [521, 298] on button "Submit" at bounding box center [523, 290] width 71 height 31
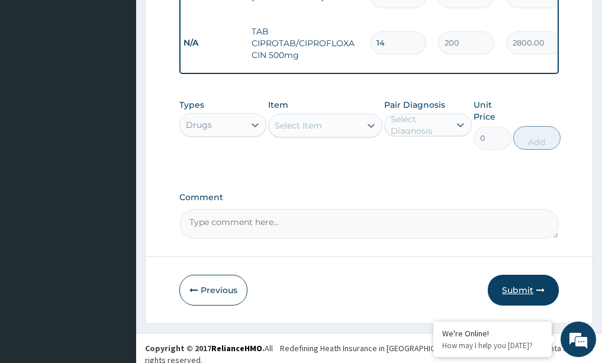
click at [521, 297] on button "Submit" at bounding box center [523, 290] width 71 height 31
click at [520, 295] on button "Submit" at bounding box center [523, 290] width 71 height 31
click at [521, 295] on button "Submit" at bounding box center [523, 290] width 71 height 31
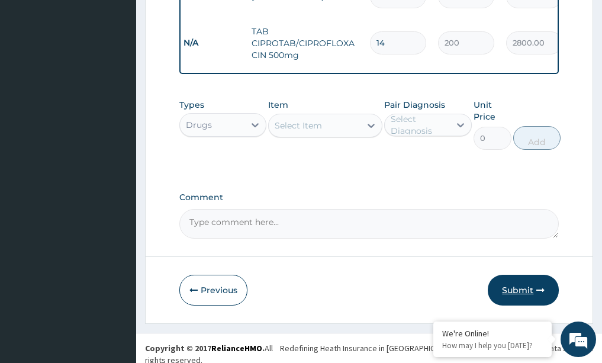
click at [521, 295] on button "Submit" at bounding box center [523, 290] width 71 height 31
click at [191, 287] on icon "button" at bounding box center [194, 290] width 8 height 8
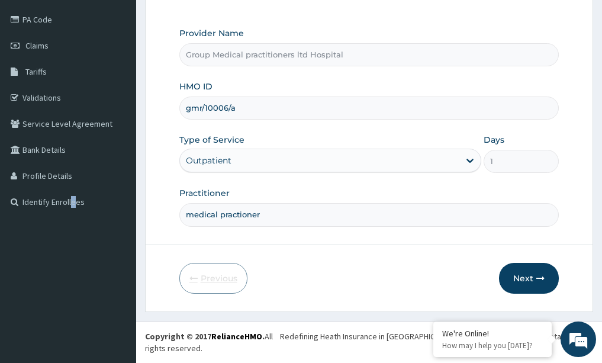
scroll to position [124, 0]
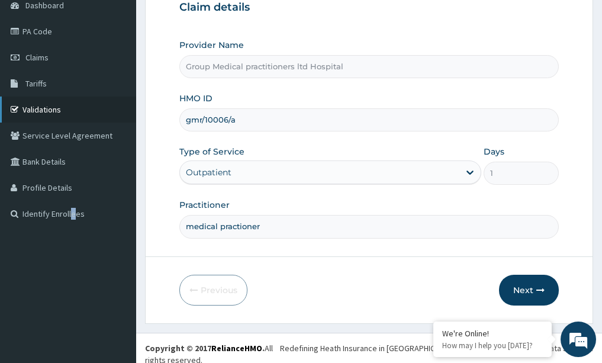
click at [41, 111] on link "Validations" at bounding box center [68, 110] width 136 height 26
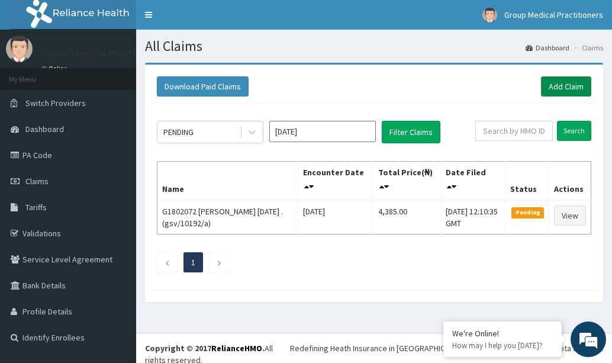
click at [566, 84] on link "Add Claim" at bounding box center [566, 86] width 50 height 20
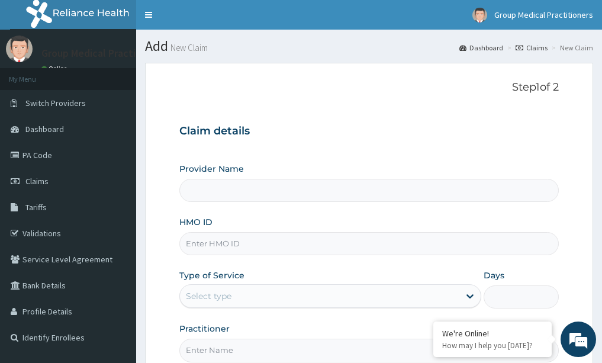
click at [253, 241] on input "HMO ID" at bounding box center [369, 243] width 380 height 23
type input "Group Medical practitioners ltd Hospital"
type input "gmr/10006/a"
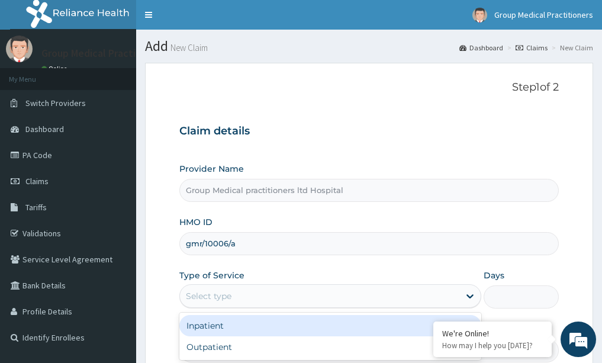
click at [249, 290] on div "Select type" at bounding box center [320, 296] width 280 height 19
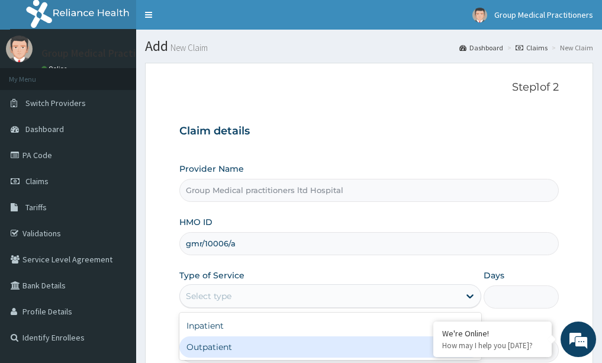
click at [230, 342] on div "Outpatient" at bounding box center [330, 346] width 302 height 21
type input "1"
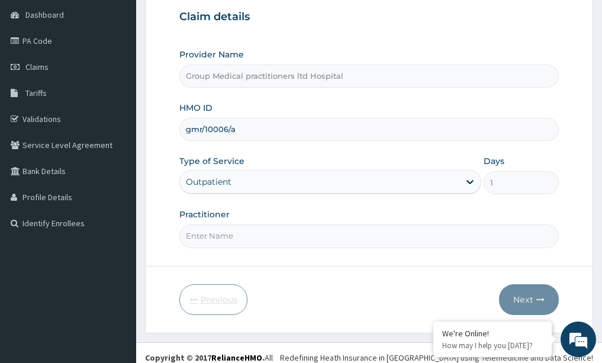
scroll to position [124, 0]
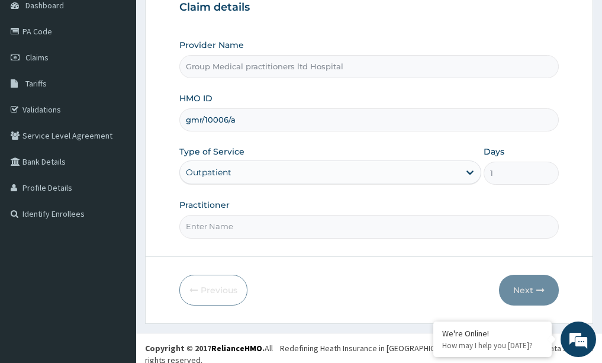
click at [277, 238] on input "Practitioner" at bounding box center [369, 226] width 380 height 23
type input "medical practioner"
click at [531, 296] on button "Next" at bounding box center [529, 290] width 60 height 31
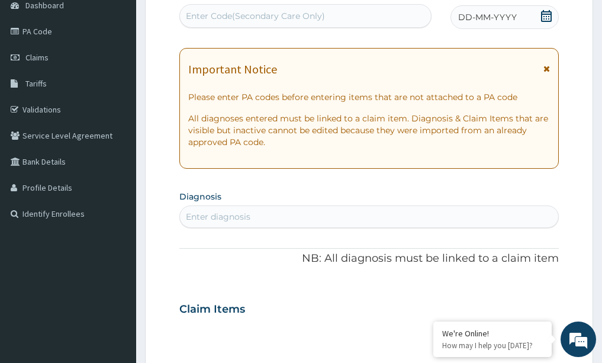
click at [492, 7] on div "DD-MM-YYYY" at bounding box center [505, 17] width 108 height 24
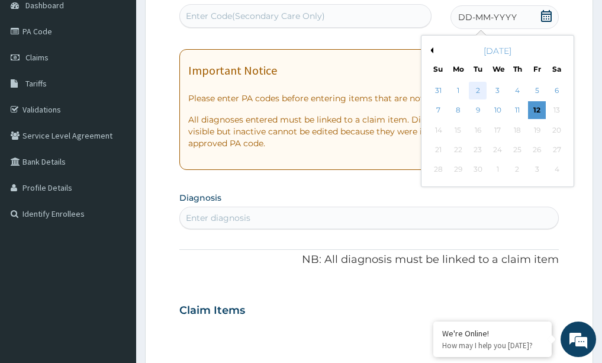
click at [477, 90] on div "2" at bounding box center [479, 91] width 18 height 18
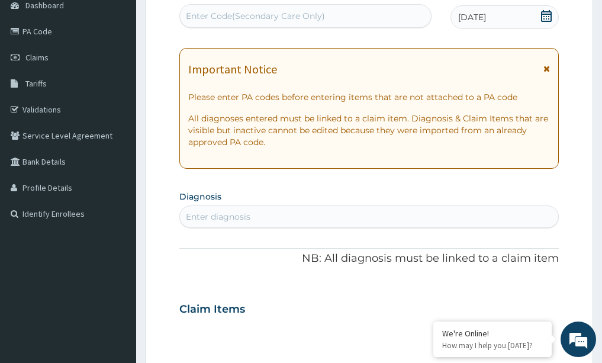
click at [210, 215] on div "Enter diagnosis" at bounding box center [218, 217] width 65 height 12
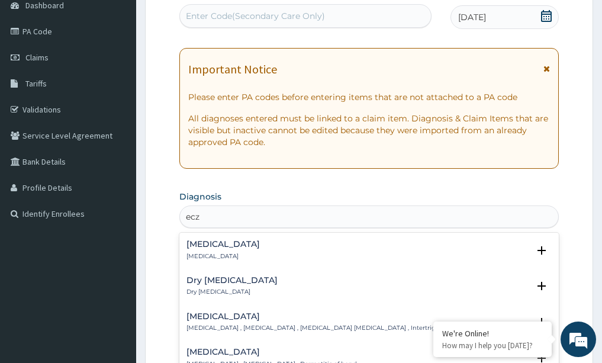
type input "ecze"
click at [234, 243] on div "Eczema Eczema" at bounding box center [370, 250] width 366 height 21
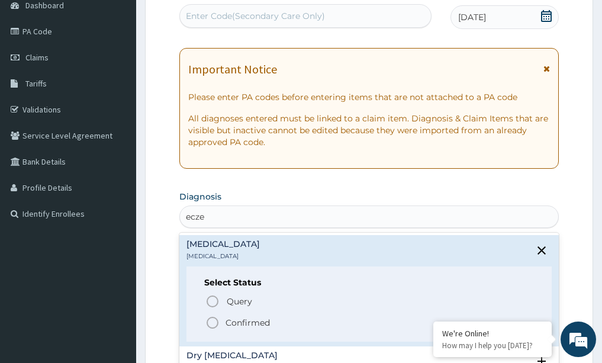
click at [218, 326] on icon "status option filled" at bounding box center [213, 323] width 14 height 14
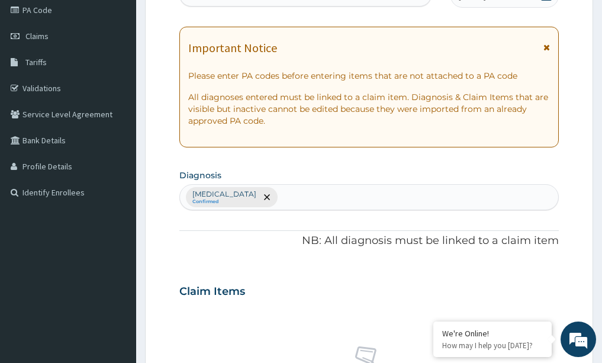
scroll to position [183, 0]
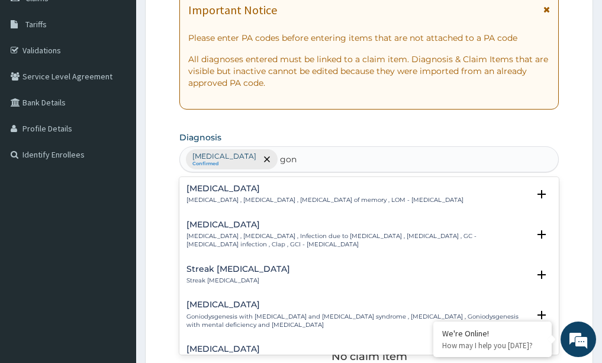
type input "gono"
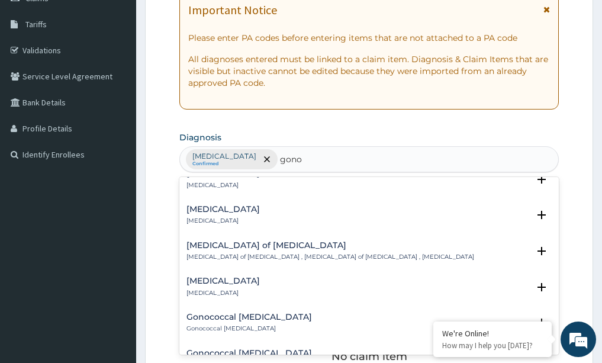
scroll to position [711, 0]
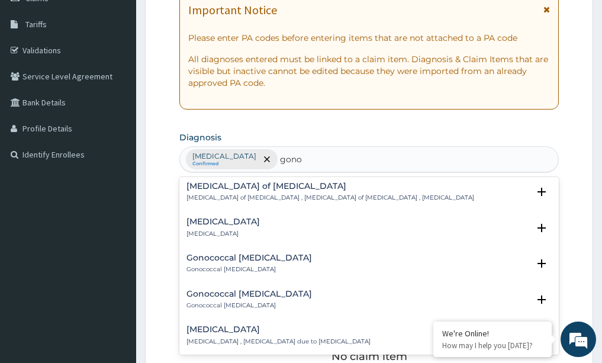
click at [244, 217] on h4 "[MEDICAL_DATA]" at bounding box center [223, 221] width 73 height 9
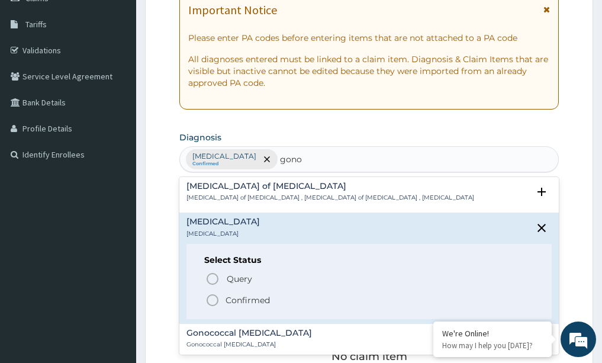
click at [209, 295] on circle "status option filled" at bounding box center [212, 300] width 11 height 11
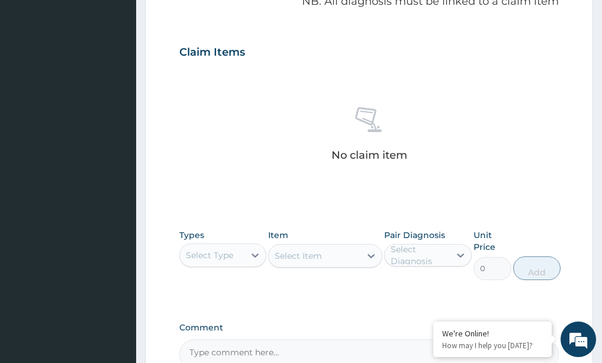
scroll to position [479, 0]
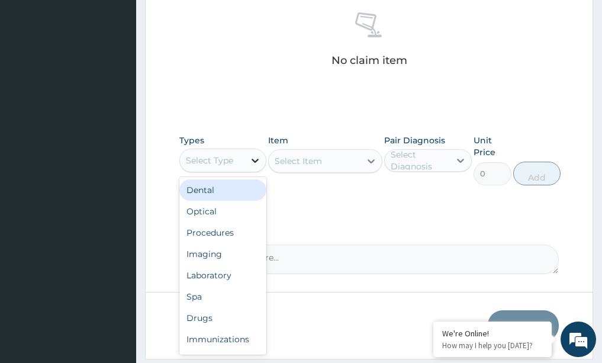
click at [258, 162] on icon at bounding box center [255, 161] width 12 height 12
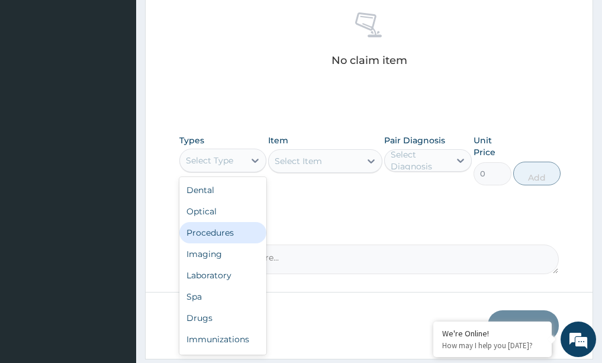
click at [216, 235] on div "Procedures" at bounding box center [223, 232] width 88 height 21
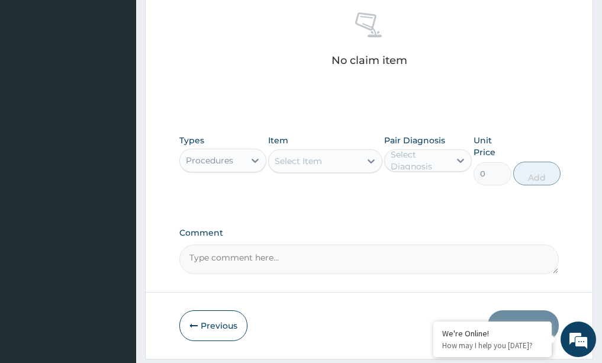
click at [213, 258] on textarea "Comment" at bounding box center [369, 260] width 380 height 30
type textarea "p"
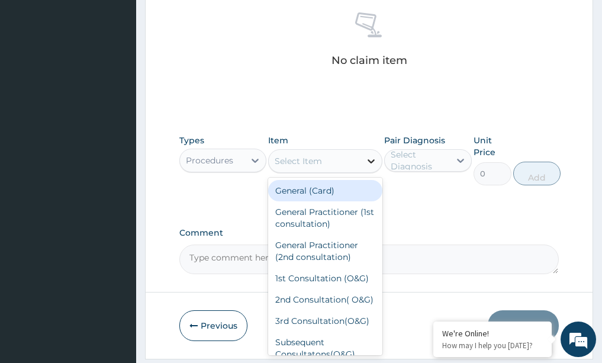
click at [375, 159] on icon at bounding box center [371, 161] width 12 height 12
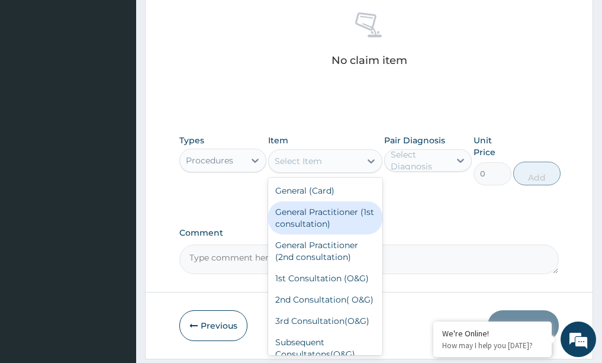
click at [318, 216] on div "General Practitioner (1st consultation)" at bounding box center [325, 217] width 114 height 33
type input "1500"
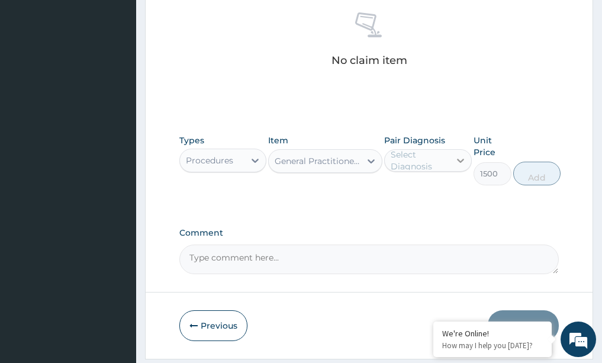
click at [460, 161] on icon at bounding box center [460, 161] width 7 height 4
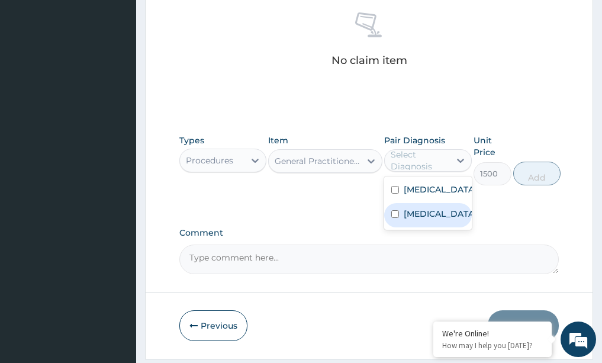
click at [399, 217] on input "checkbox" at bounding box center [395, 214] width 8 height 8
checkbox input "true"
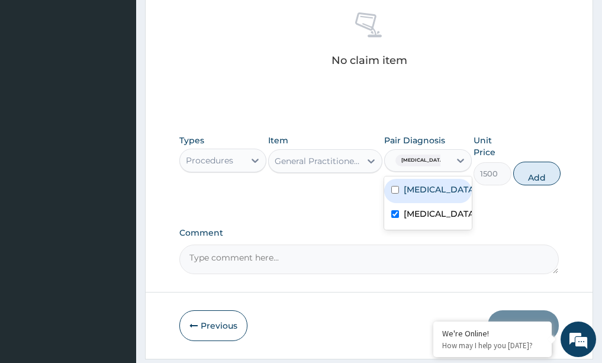
drag, startPoint x: 397, startPoint y: 186, endPoint x: 432, endPoint y: 198, distance: 37.5
click at [407, 195] on div "[MEDICAL_DATA]" at bounding box center [428, 191] width 88 height 24
checkbox input "true"
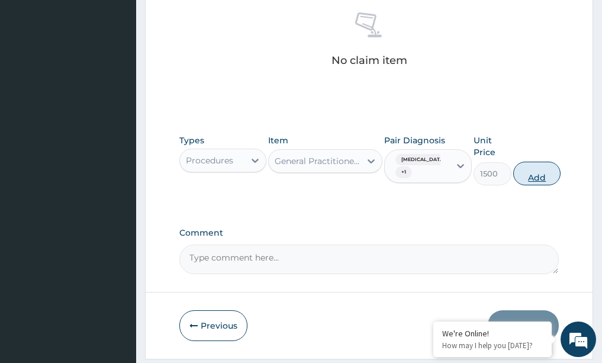
click at [535, 176] on button "Add" at bounding box center [536, 174] width 47 height 24
type input "0"
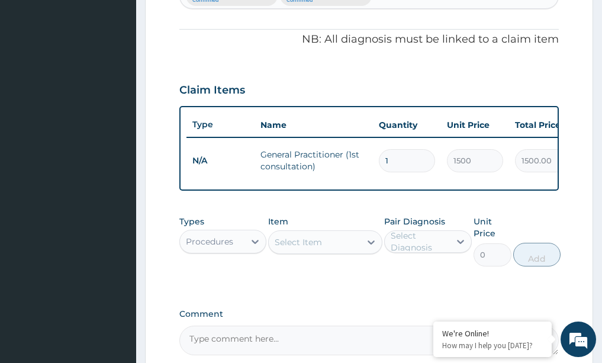
scroll to position [414, 0]
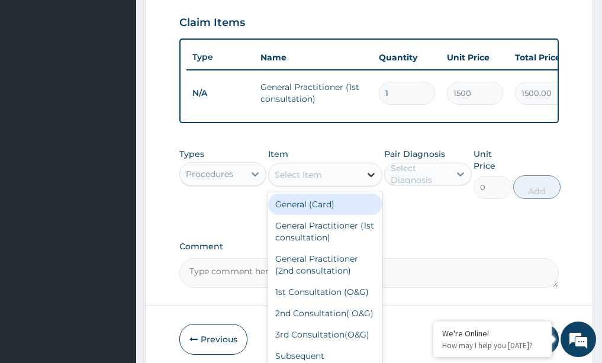
click at [371, 177] on icon at bounding box center [371, 175] width 7 height 4
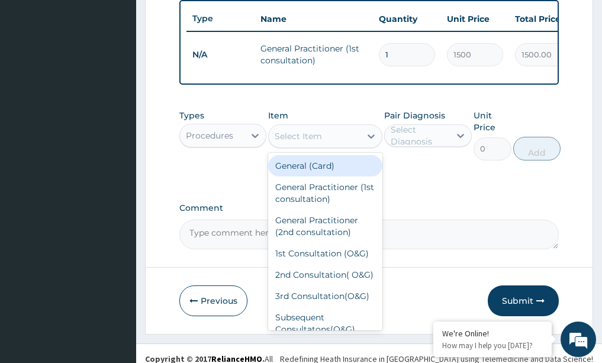
scroll to position [473, 0]
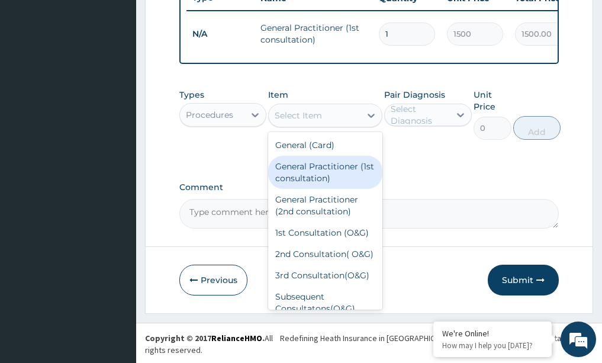
click at [304, 174] on div "General Practitioner (1st consultation)" at bounding box center [325, 172] width 114 height 33
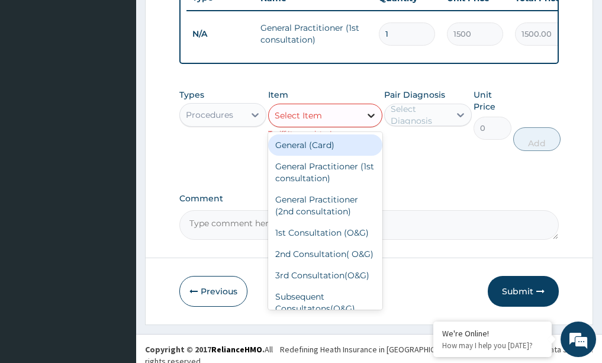
drag, startPoint x: 372, startPoint y: 123, endPoint x: 368, endPoint y: 131, distance: 9.0
click at [373, 121] on icon at bounding box center [371, 116] width 12 height 12
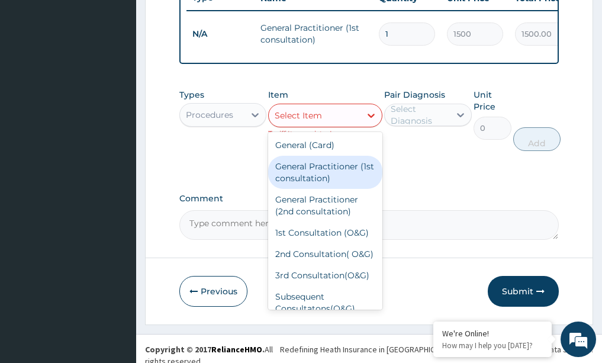
click at [331, 188] on div "General Practitioner (1st consultation)" at bounding box center [325, 172] width 114 height 33
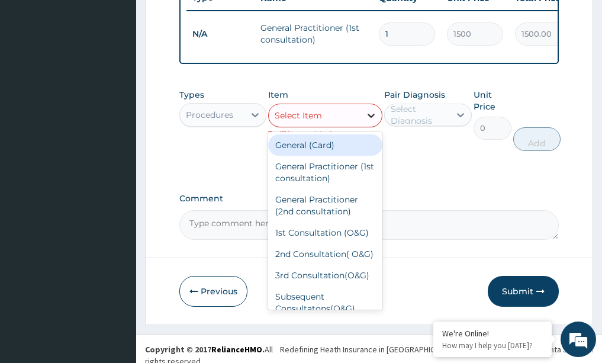
click at [368, 121] on icon at bounding box center [371, 116] width 12 height 12
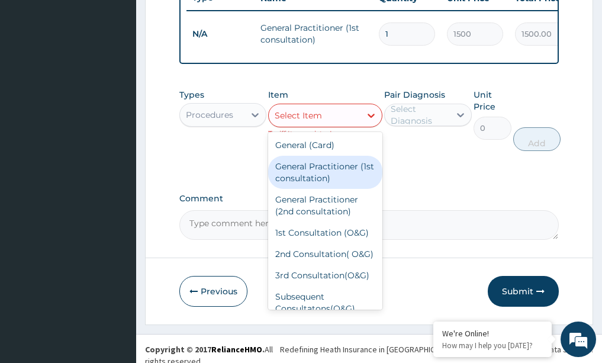
click at [285, 179] on div "General Practitioner (1st consultation)" at bounding box center [325, 172] width 114 height 33
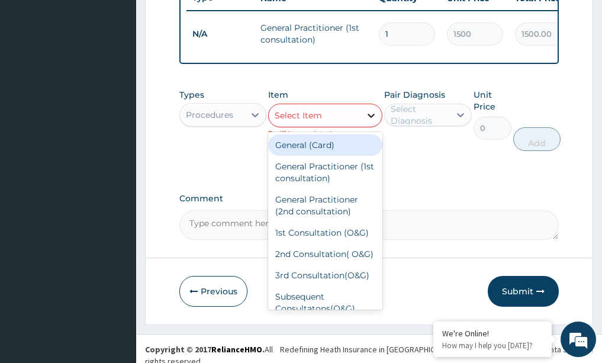
click at [371, 121] on icon at bounding box center [371, 116] width 12 height 12
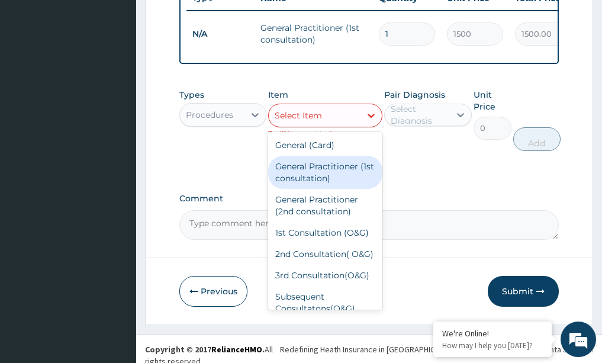
click at [324, 182] on div "General Practitioner (1st consultation)" at bounding box center [325, 172] width 114 height 33
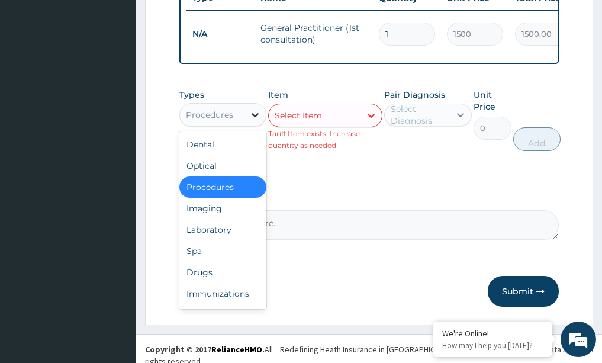
click at [252, 121] on icon at bounding box center [255, 115] width 12 height 12
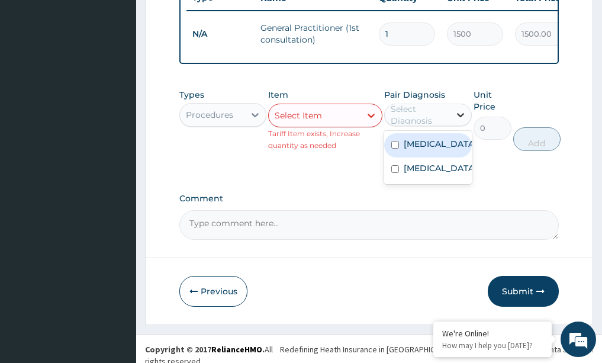
click at [457, 121] on icon at bounding box center [461, 115] width 12 height 12
click at [418, 150] on label "[MEDICAL_DATA]" at bounding box center [440, 144] width 73 height 12
checkbox input "true"
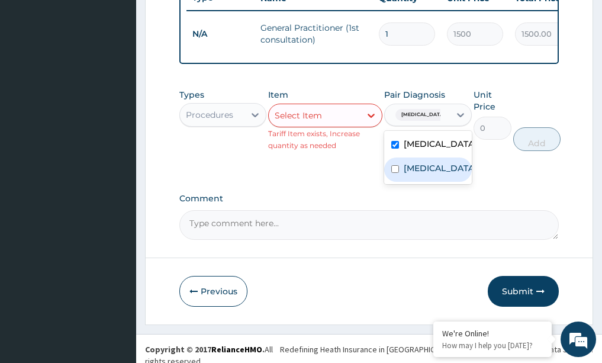
click at [415, 171] on div "[MEDICAL_DATA]" at bounding box center [428, 170] width 88 height 24
checkbox input "true"
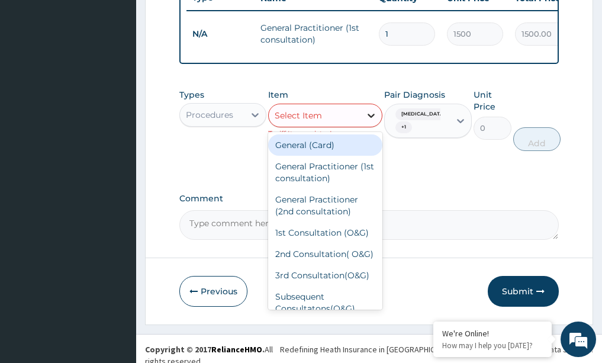
click at [366, 121] on icon at bounding box center [371, 116] width 12 height 12
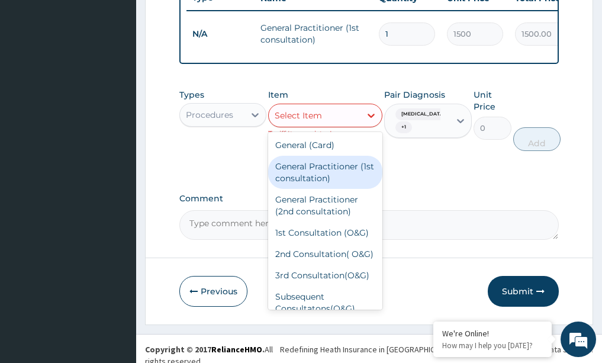
drag, startPoint x: 324, startPoint y: 185, endPoint x: 322, endPoint y: 201, distance: 16.2
click at [324, 189] on div "General Practitioner (1st consultation)" at bounding box center [325, 172] width 114 height 33
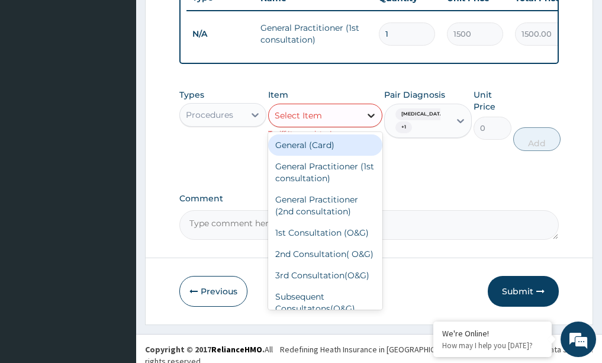
click at [376, 121] on icon at bounding box center [371, 116] width 12 height 12
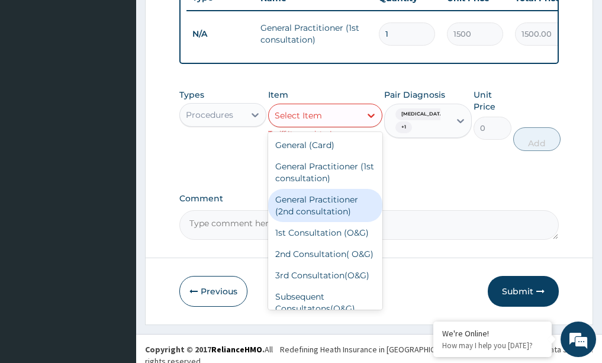
drag, startPoint x: 326, startPoint y: 214, endPoint x: 323, endPoint y: 220, distance: 6.4
click at [325, 216] on div "General Practitioner (2nd consultation)" at bounding box center [325, 205] width 114 height 33
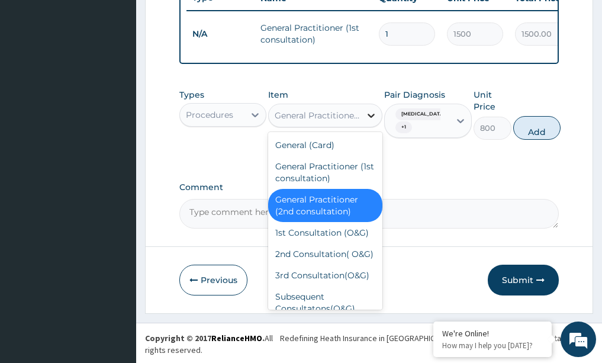
click at [377, 121] on icon at bounding box center [371, 116] width 12 height 12
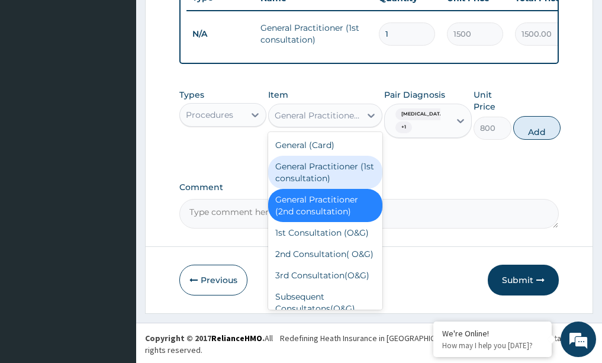
click at [335, 170] on div "General Practitioner (1st consultation)" at bounding box center [325, 172] width 114 height 33
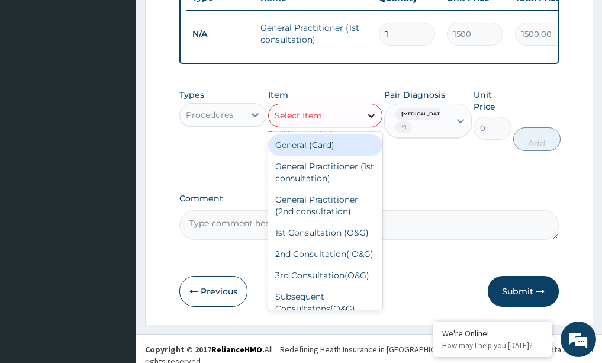
click at [366, 121] on icon at bounding box center [371, 116] width 12 height 12
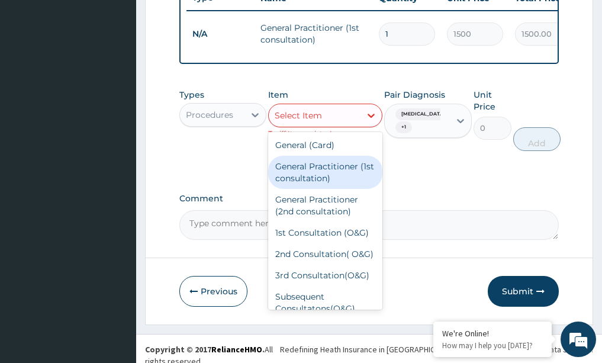
click at [361, 177] on div "General Practitioner (1st consultation)" at bounding box center [325, 172] width 114 height 33
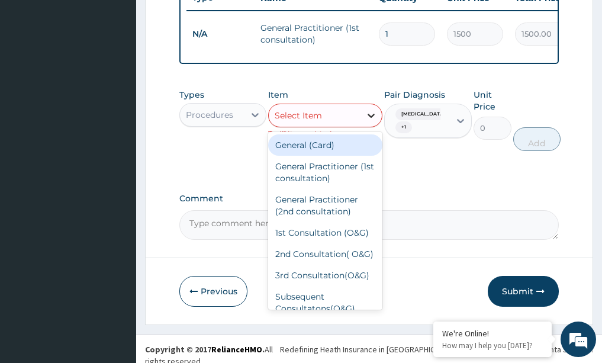
click at [381, 126] on div at bounding box center [371, 115] width 21 height 21
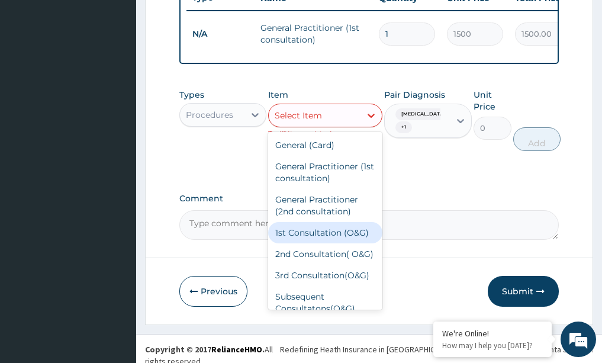
click at [307, 243] on div "1st Consultation (O&G)" at bounding box center [325, 232] width 114 height 21
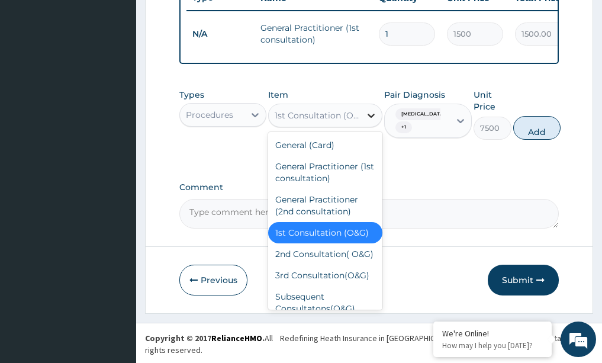
click at [371, 121] on icon at bounding box center [371, 116] width 12 height 12
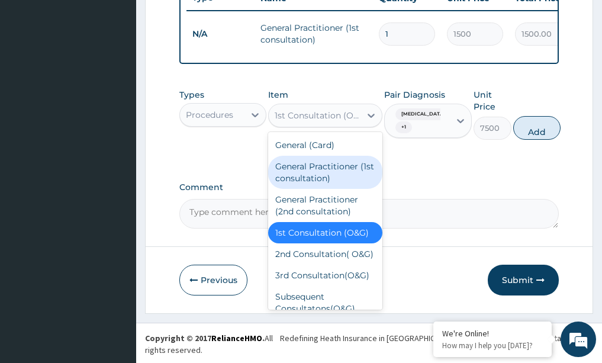
click at [313, 179] on div "General Practitioner (1st consultation)" at bounding box center [325, 172] width 114 height 33
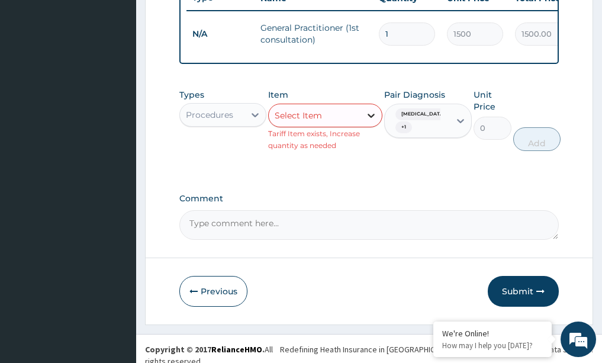
click at [367, 121] on icon at bounding box center [371, 116] width 12 height 12
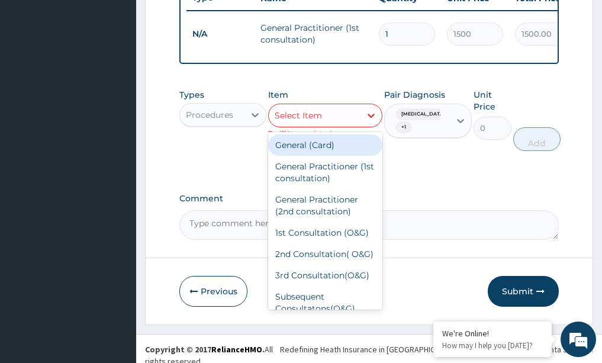
click at [346, 153] on div "General (Card)" at bounding box center [325, 144] width 114 height 21
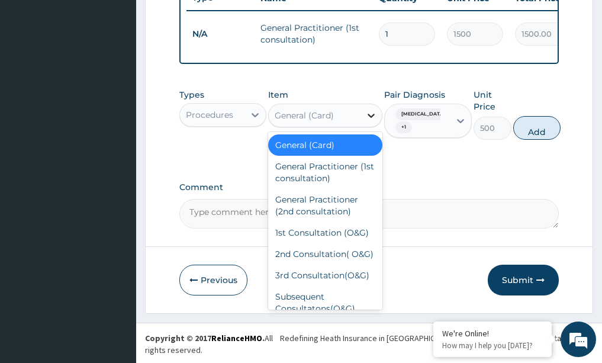
click at [373, 121] on icon at bounding box center [371, 116] width 12 height 12
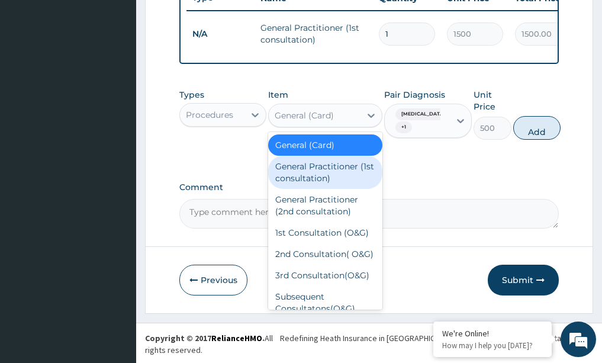
click at [350, 181] on div "General Practitioner (1st consultation)" at bounding box center [325, 172] width 114 height 33
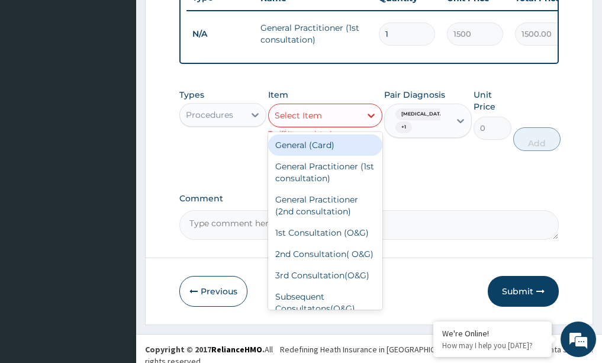
drag, startPoint x: 376, startPoint y: 127, endPoint x: 364, endPoint y: 167, distance: 42.2
click at [368, 127] on div "option General Practitioner (1st consultation), selected. option General (Card)…" at bounding box center [325, 116] width 114 height 24
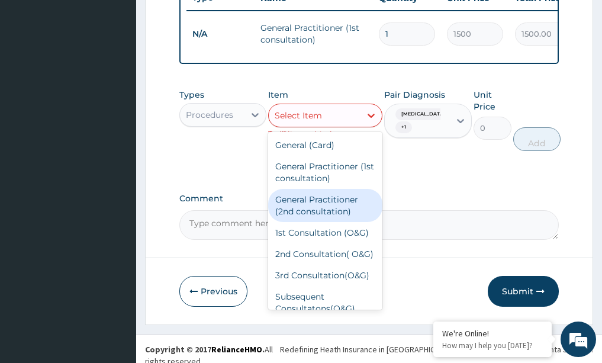
click at [341, 214] on div "General Practitioner (2nd consultation)" at bounding box center [325, 205] width 114 height 33
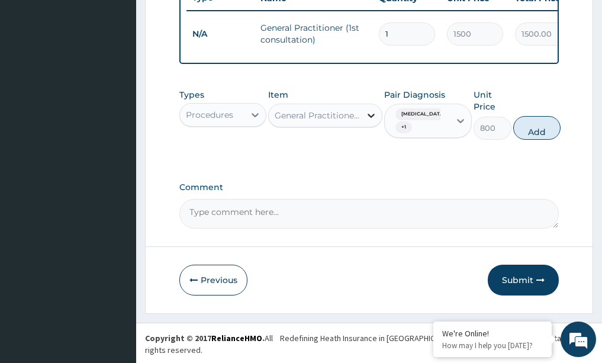
drag, startPoint x: 380, startPoint y: 119, endPoint x: 380, endPoint y: 128, distance: 8.9
click at [380, 122] on div at bounding box center [371, 115] width 21 height 21
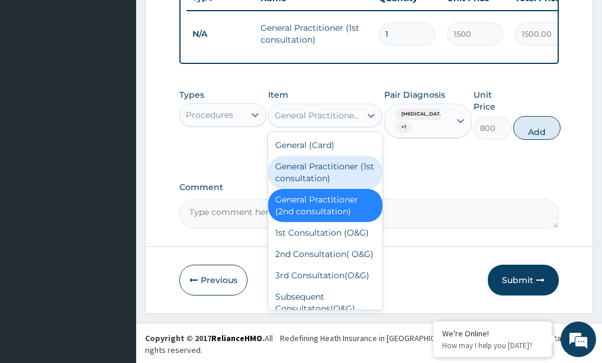
click at [339, 177] on div "General Practitioner (1st consultation)" at bounding box center [325, 172] width 114 height 33
type input "0"
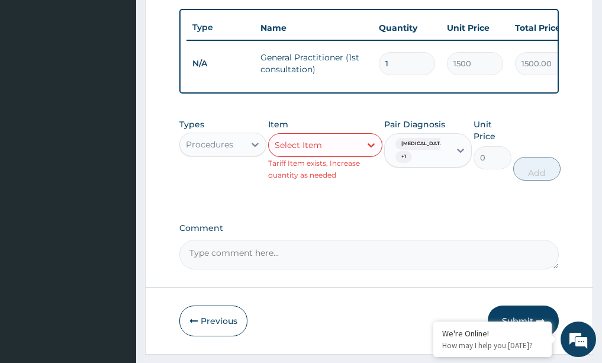
scroll to position [414, 0]
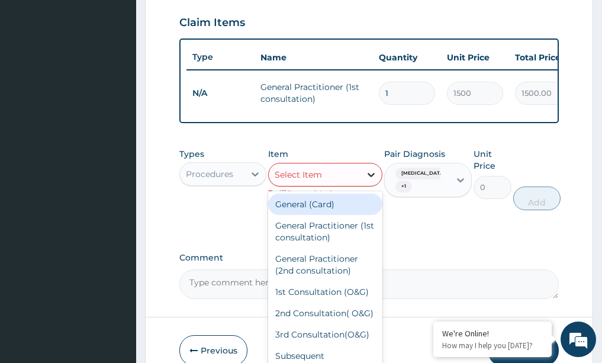
click at [373, 181] on icon at bounding box center [371, 175] width 12 height 12
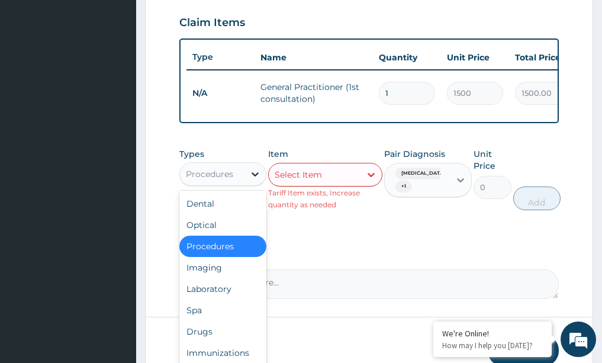
click at [253, 176] on icon at bounding box center [255, 174] width 7 height 4
click at [209, 342] on div "Drugs" at bounding box center [223, 331] width 88 height 21
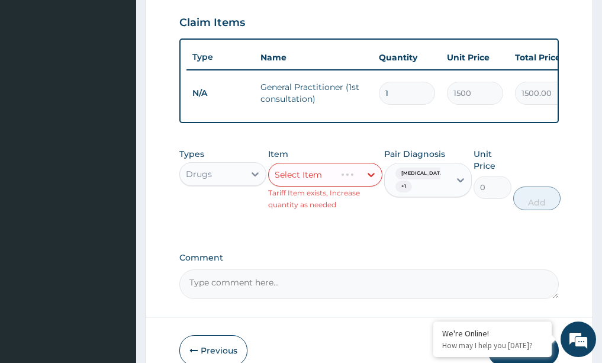
click at [376, 182] on div "Select Item" at bounding box center [325, 175] width 114 height 24
click at [375, 185] on div "Select Item" at bounding box center [325, 175] width 114 height 24
click at [375, 184] on div "Select Item" at bounding box center [325, 175] width 114 height 24
click at [370, 184] on div "Select Item" at bounding box center [325, 175] width 114 height 24
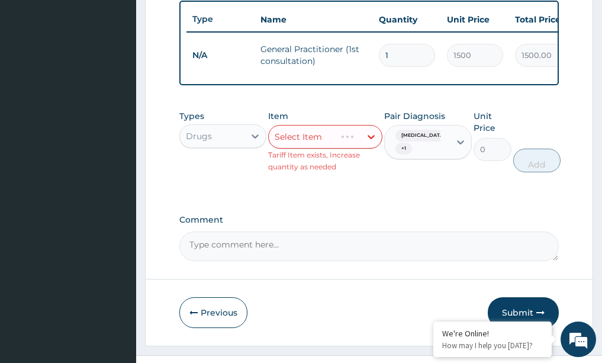
scroll to position [473, 0]
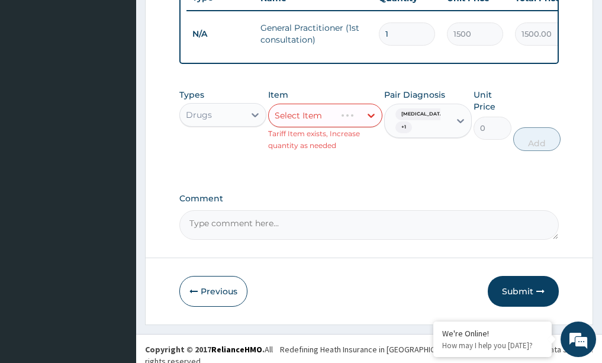
click at [370, 123] on div "Select Item" at bounding box center [325, 116] width 114 height 24
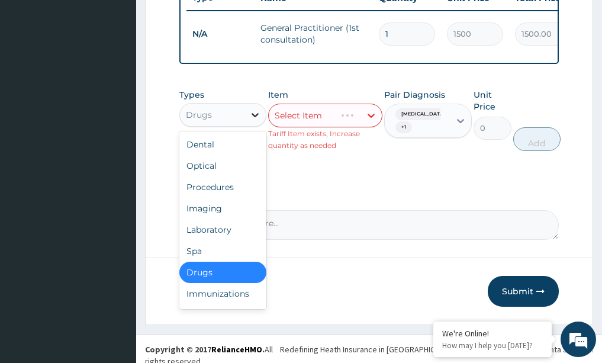
click at [256, 121] on icon at bounding box center [255, 115] width 12 height 12
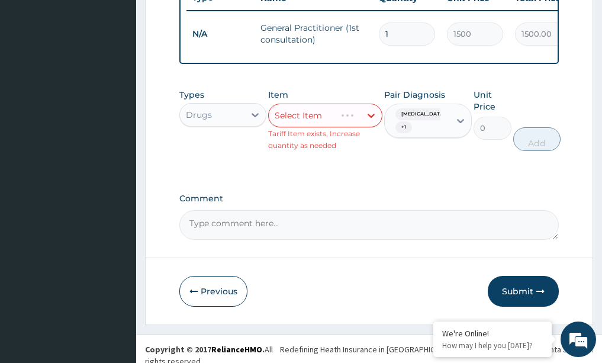
click at [375, 127] on div "Select Item" at bounding box center [325, 116] width 114 height 24
click at [371, 125] on div "Select Item" at bounding box center [325, 116] width 114 height 24
click at [461, 127] on icon at bounding box center [461, 121] width 12 height 12
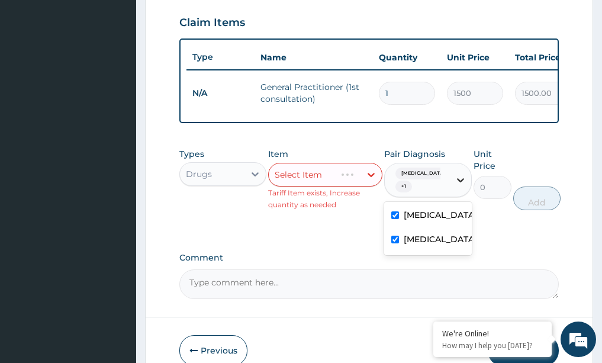
click at [460, 186] on icon at bounding box center [461, 180] width 12 height 12
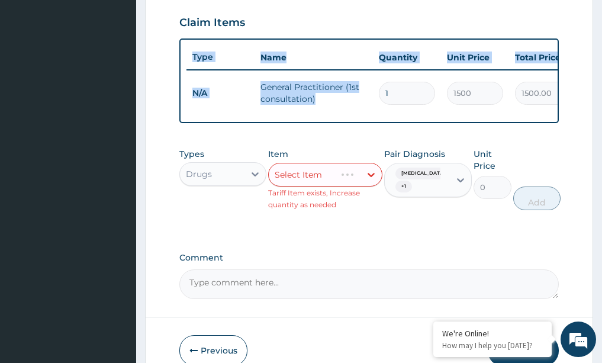
drag, startPoint x: 394, startPoint y: 113, endPoint x: 358, endPoint y: 125, distance: 38.0
click at [362, 124] on div "Type Name Quantity Unit Price Total Price Pair Diagnosis Actions N/A General Pr…" at bounding box center [369, 80] width 380 height 85
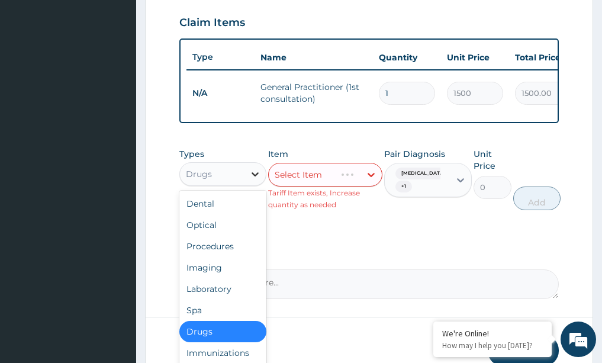
click at [261, 180] on icon at bounding box center [255, 174] width 12 height 12
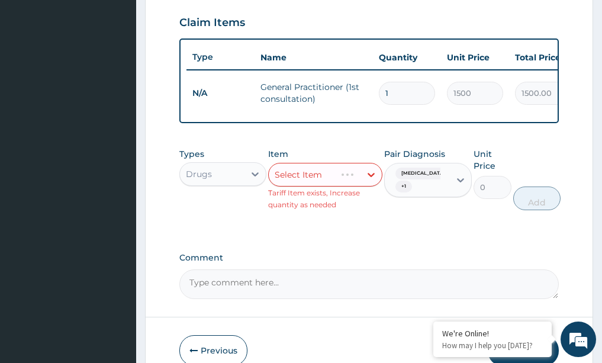
click at [374, 186] on div "Select Item" at bounding box center [325, 175] width 114 height 24
click at [371, 184] on div "Select Item" at bounding box center [325, 175] width 114 height 24
click at [375, 184] on div "Select Item" at bounding box center [325, 175] width 114 height 24
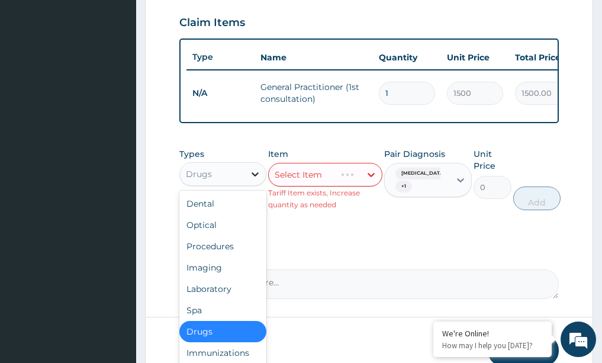
click at [253, 176] on icon at bounding box center [255, 174] width 7 height 4
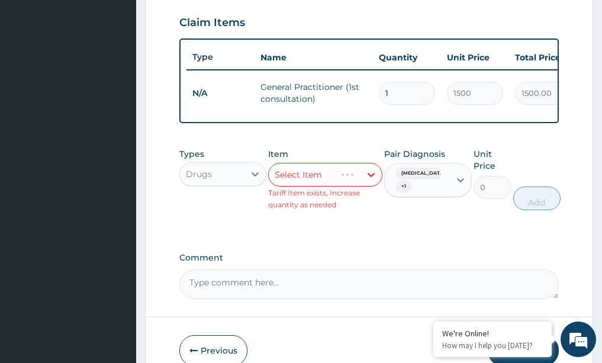
click at [367, 187] on div "Select Item" at bounding box center [325, 175] width 114 height 24
drag, startPoint x: 366, startPoint y: 188, endPoint x: 333, endPoint y: 190, distance: 33.2
click at [336, 187] on div "Select Item" at bounding box center [325, 175] width 114 height 24
click at [314, 185] on div "Select Item" at bounding box center [325, 175] width 114 height 24
click at [313, 185] on div "Select Item" at bounding box center [325, 175] width 114 height 24
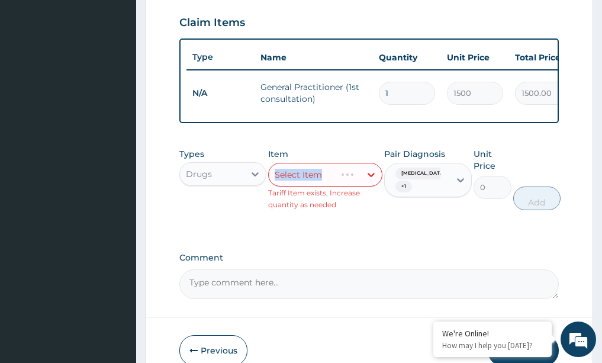
click at [313, 185] on div "Select Item" at bounding box center [325, 175] width 114 height 24
click at [381, 185] on div "Select Item" at bounding box center [325, 175] width 114 height 24
click at [377, 187] on div "Select Item" at bounding box center [325, 175] width 114 height 24
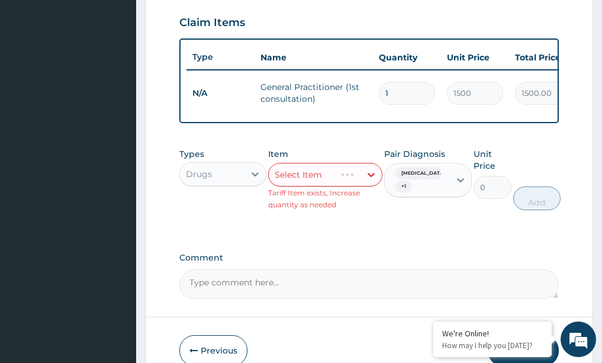
click at [304, 275] on div "Comment" at bounding box center [369, 276] width 380 height 46
drag, startPoint x: 251, startPoint y: 239, endPoint x: 250, endPoint y: 233, distance: 6.6
click at [250, 234] on div "Types Drugs Item Select Item Tariff Item exists, Increase quantity as needed Pa…" at bounding box center [369, 188] width 380 height 92
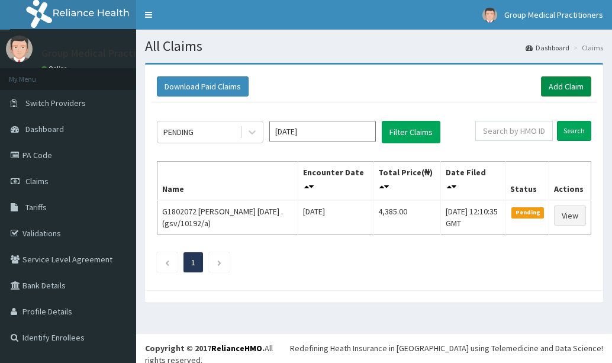
click at [568, 88] on link "Add Claim" at bounding box center [566, 86] width 50 height 20
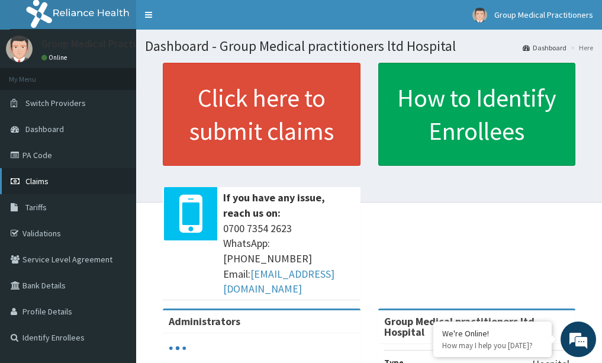
click at [60, 178] on link "Claims" at bounding box center [68, 181] width 136 height 26
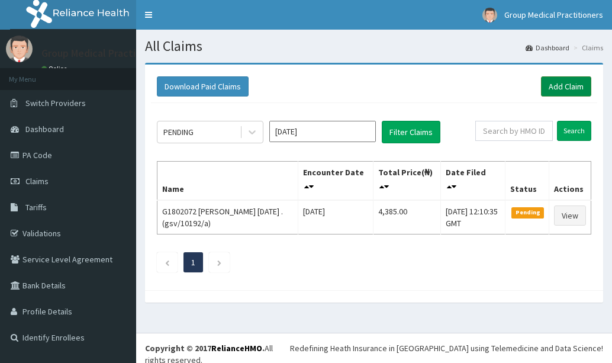
click at [572, 84] on link "Add Claim" at bounding box center [566, 86] width 50 height 20
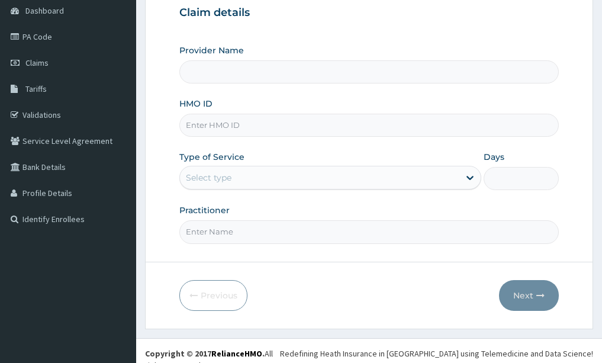
scroll to position [118, 0]
click at [219, 128] on input "HMO ID" at bounding box center [369, 125] width 380 height 23
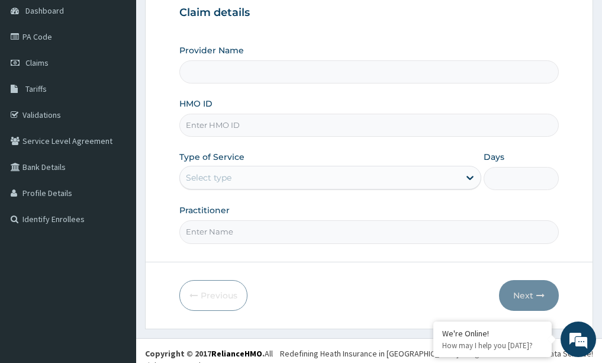
type input "Group Medical practitioners ltd Hospital"
type input "gmr/10006/a"
click at [411, 173] on div "Select type" at bounding box center [320, 177] width 280 height 19
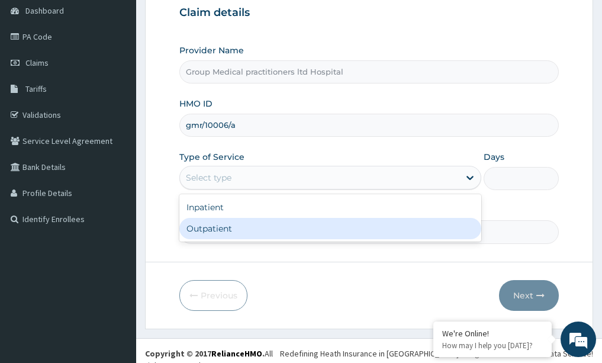
click at [356, 222] on div "Outpatient" at bounding box center [330, 228] width 302 height 21
type input "1"
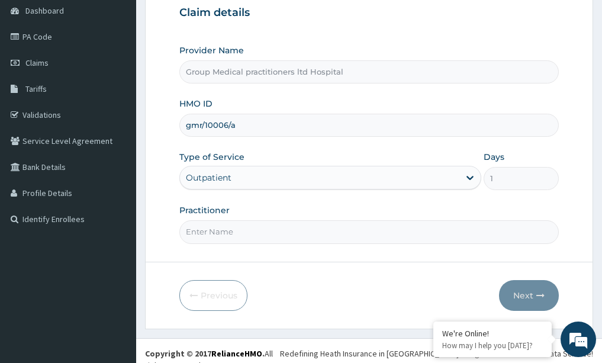
click at [243, 221] on input "Practitioner" at bounding box center [369, 231] width 380 height 23
type input "medical practioner"
click at [530, 290] on button "Next" at bounding box center [529, 295] width 60 height 31
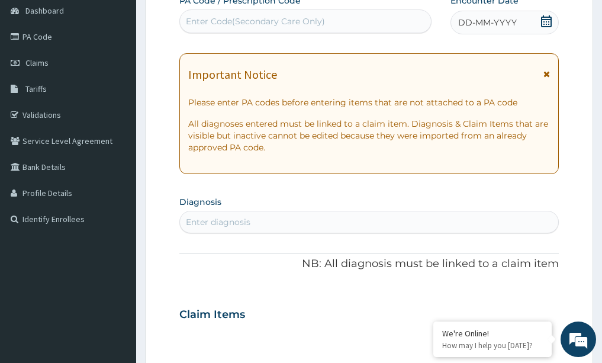
drag, startPoint x: 518, startPoint y: 13, endPoint x: 512, endPoint y: 25, distance: 13.0
click at [515, 21] on div "DD-MM-YYYY" at bounding box center [505, 23] width 108 height 24
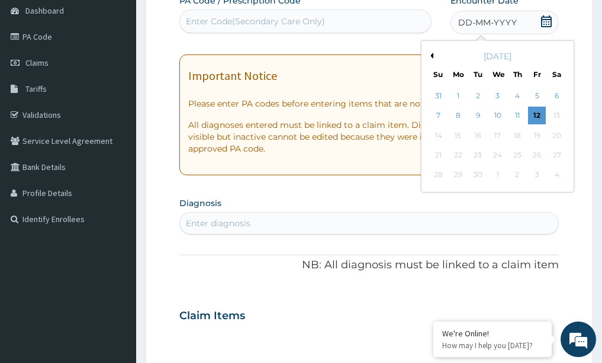
drag, startPoint x: 475, startPoint y: 93, endPoint x: 465, endPoint y: 92, distance: 10.1
click at [474, 94] on div "2" at bounding box center [479, 96] width 18 height 18
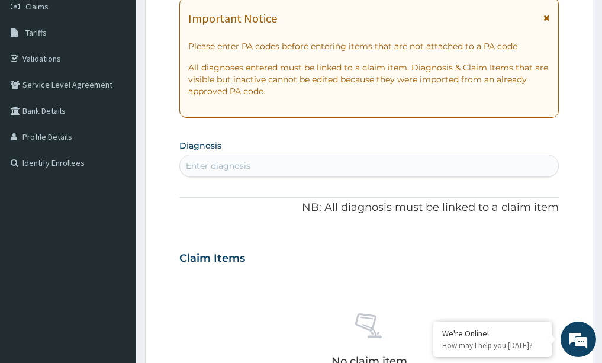
scroll to position [178, 0]
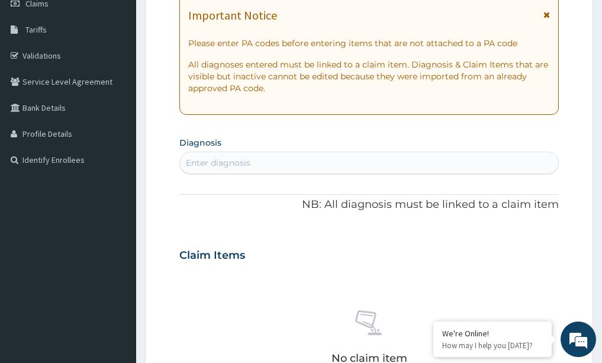
click at [239, 165] on div "Enter diagnosis" at bounding box center [218, 163] width 65 height 12
type input "[MEDICAL_DATA]"
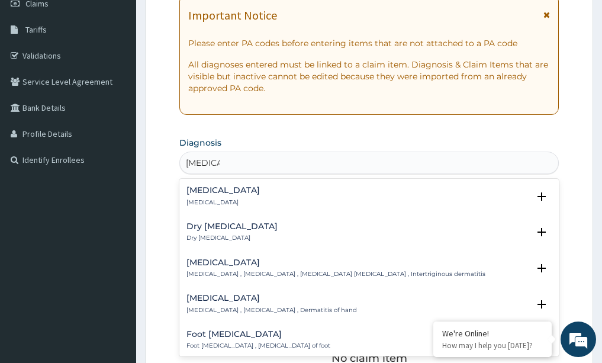
click at [208, 196] on div "[MEDICAL_DATA] [MEDICAL_DATA]" at bounding box center [223, 196] width 73 height 21
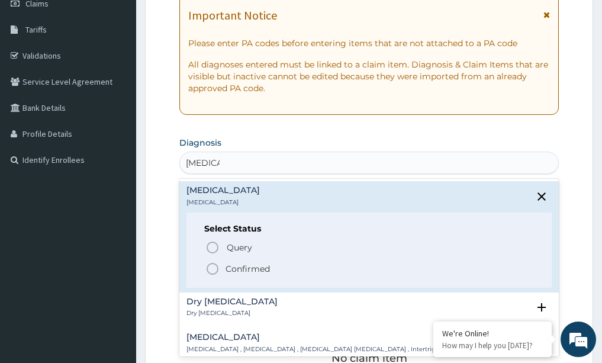
click at [208, 269] on icon "status option filled" at bounding box center [213, 269] width 14 height 14
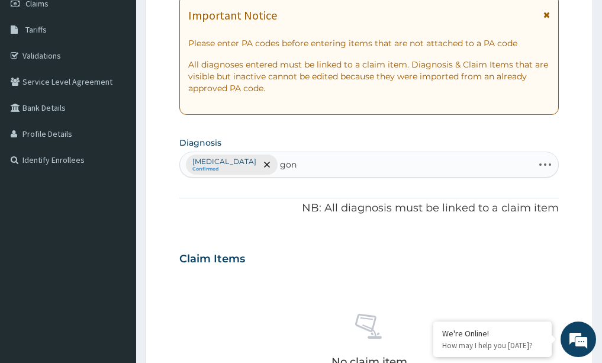
type input "gono"
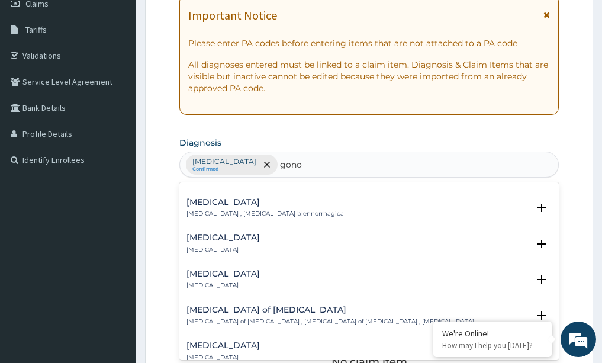
scroll to position [651, 0]
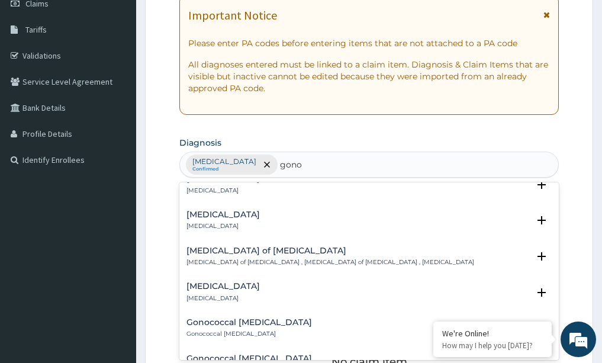
click at [255, 282] on h4 "[MEDICAL_DATA]" at bounding box center [223, 286] width 73 height 9
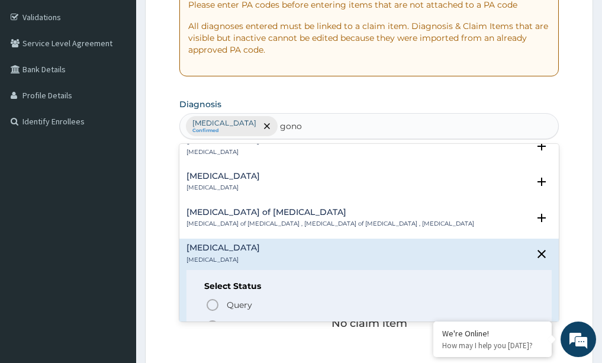
scroll to position [237, 0]
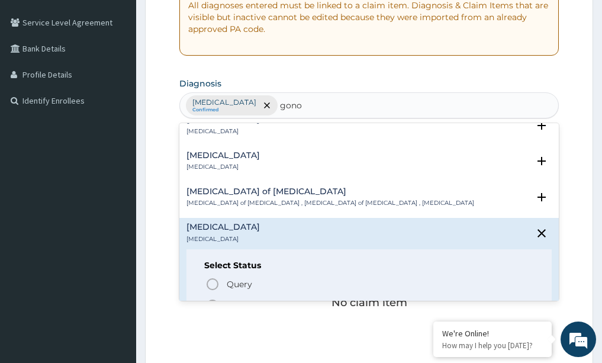
click at [225, 223] on h4 "[MEDICAL_DATA]" at bounding box center [223, 227] width 73 height 9
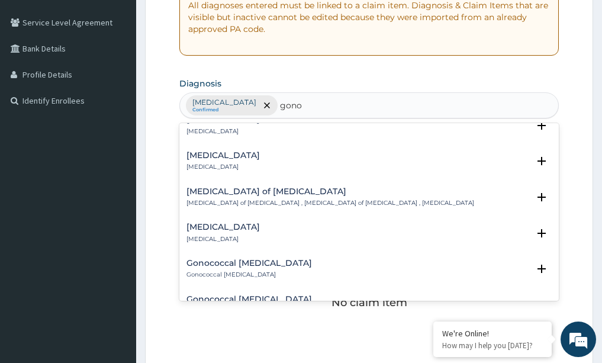
click at [248, 223] on h4 "[MEDICAL_DATA]" at bounding box center [223, 227] width 73 height 9
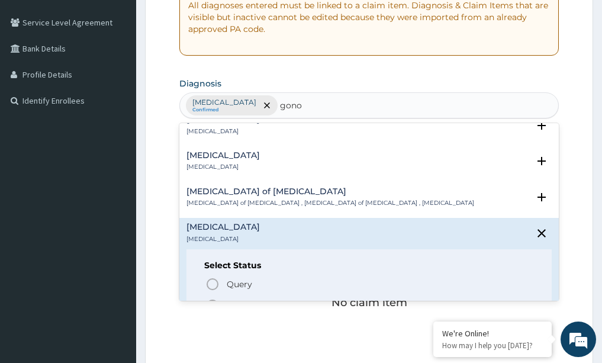
click at [213, 299] on icon "status option filled" at bounding box center [213, 306] width 14 height 14
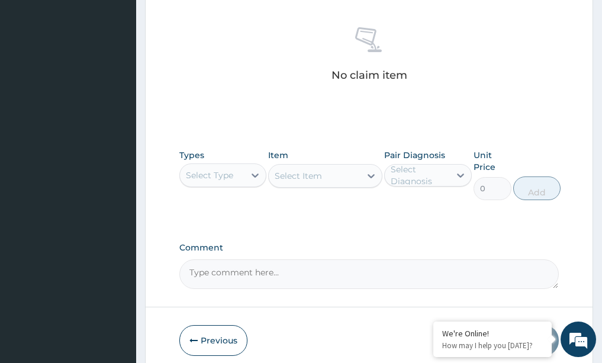
scroll to position [474, 0]
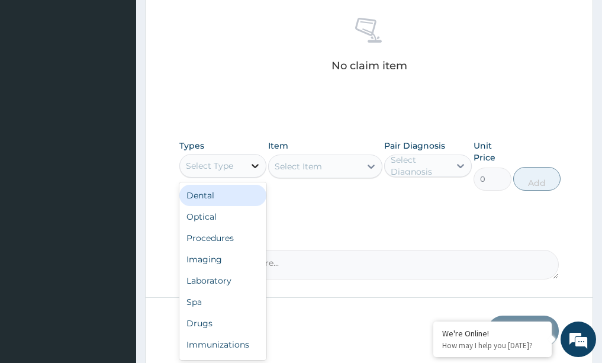
click at [256, 165] on icon at bounding box center [255, 166] width 12 height 12
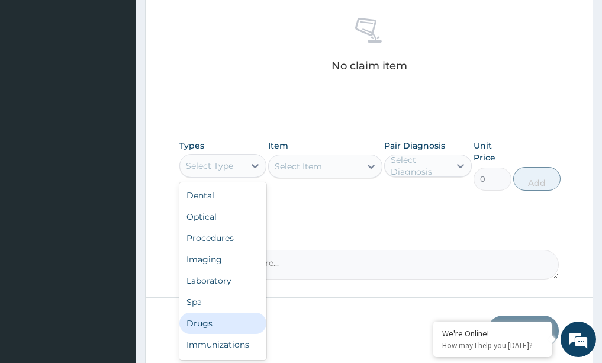
click at [195, 329] on div "Drugs" at bounding box center [223, 323] width 88 height 21
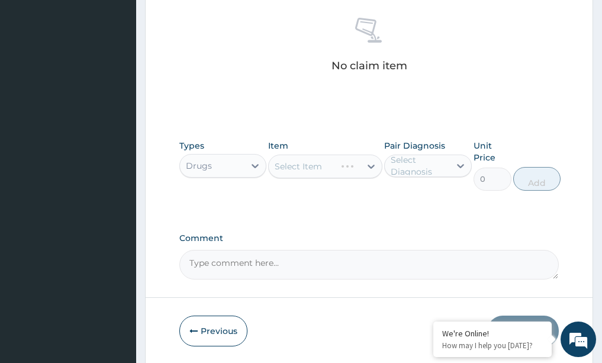
click at [371, 168] on div "Select Item" at bounding box center [325, 167] width 114 height 24
click at [368, 166] on div "Select Item" at bounding box center [325, 167] width 114 height 24
click at [372, 169] on icon at bounding box center [371, 167] width 12 height 12
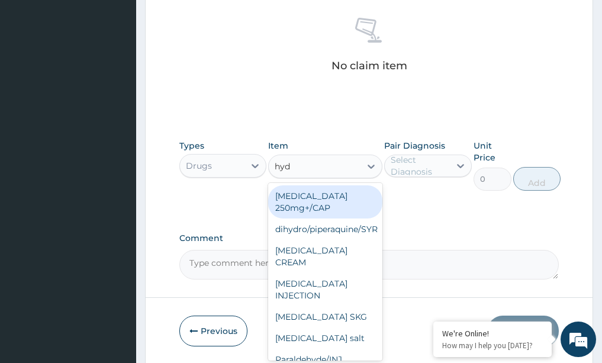
type input "hydr"
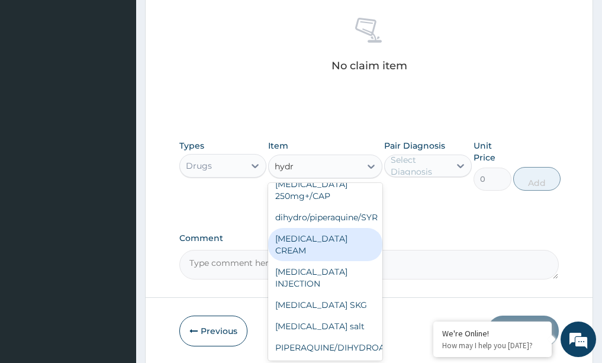
click at [316, 228] on div "[MEDICAL_DATA] CREAM" at bounding box center [325, 244] width 114 height 33
type input "183.75"
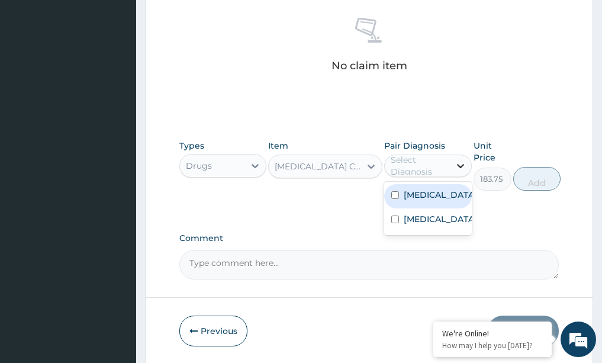
click at [461, 163] on icon at bounding box center [461, 166] width 12 height 12
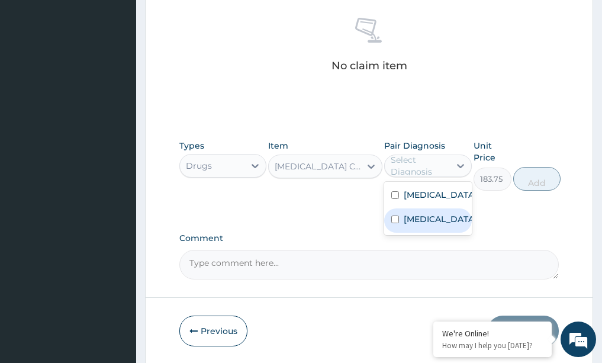
click at [407, 211] on div "Gonococcal urethritis" at bounding box center [428, 220] width 88 height 24
checkbox input "true"
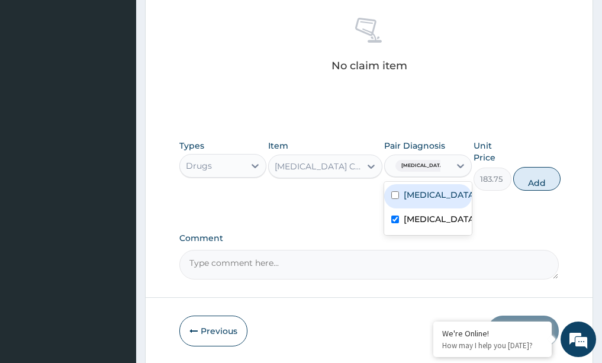
drag, startPoint x: 407, startPoint y: 186, endPoint x: 464, endPoint y: 183, distance: 56.3
click at [453, 183] on div "Eczema Gonococcal urethritis" at bounding box center [428, 208] width 88 height 53
drag, startPoint x: 418, startPoint y: 192, endPoint x: 413, endPoint y: 199, distance: 8.2
click at [415, 197] on label "Eczema" at bounding box center [440, 195] width 73 height 12
checkbox input "true"
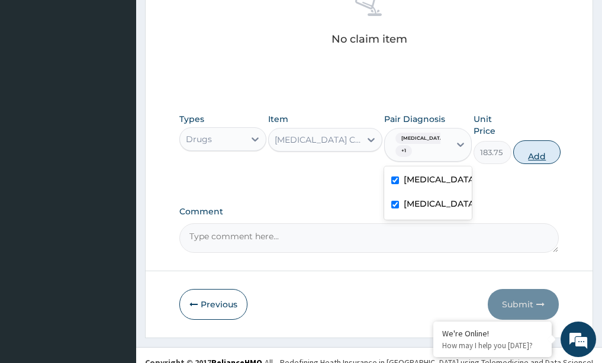
scroll to position [515, 0]
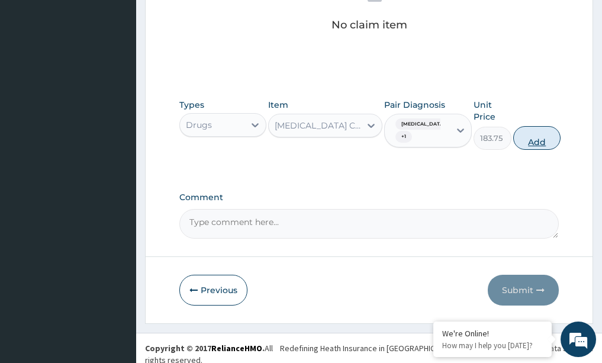
click at [536, 143] on button "Add" at bounding box center [536, 138] width 47 height 24
type input "0"
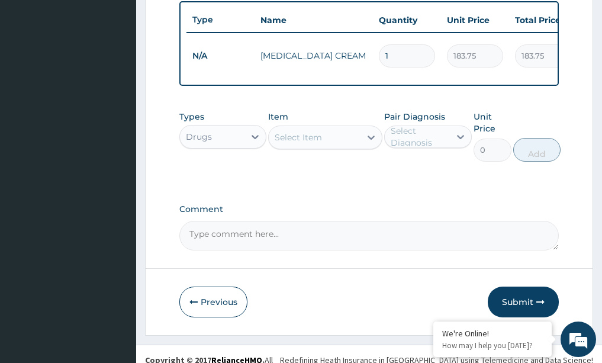
scroll to position [414, 0]
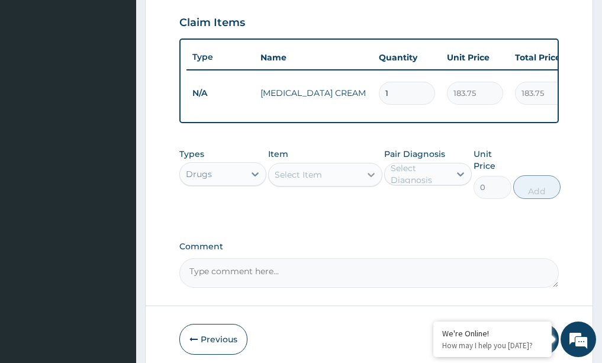
click at [377, 181] on icon at bounding box center [371, 175] width 12 height 12
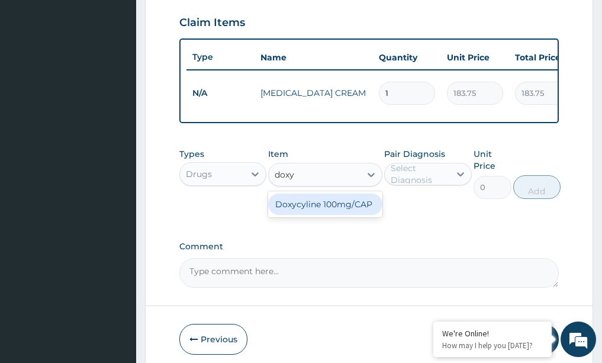
type input "doxyc"
click at [322, 215] on div "Doxycyline 100mg/CAP" at bounding box center [325, 204] width 114 height 21
type input "5.77"
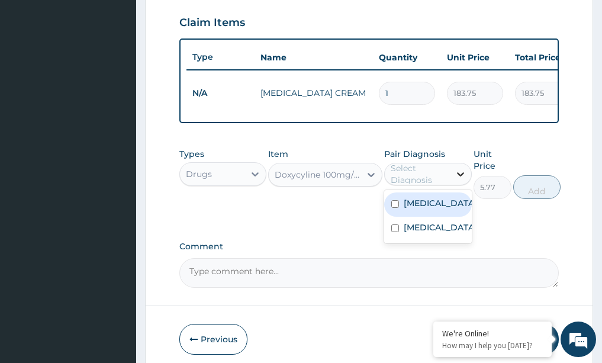
click at [461, 180] on icon at bounding box center [461, 174] width 12 height 12
click at [411, 208] on label "Eczema" at bounding box center [440, 203] width 73 height 12
checkbox input "true"
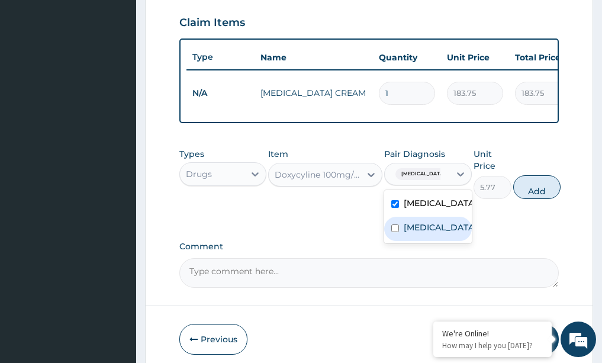
drag, startPoint x: 401, startPoint y: 258, endPoint x: 407, endPoint y: 249, distance: 10.7
click at [405, 241] on div "Gonococcal urethritis" at bounding box center [428, 229] width 88 height 24
checkbox input "true"
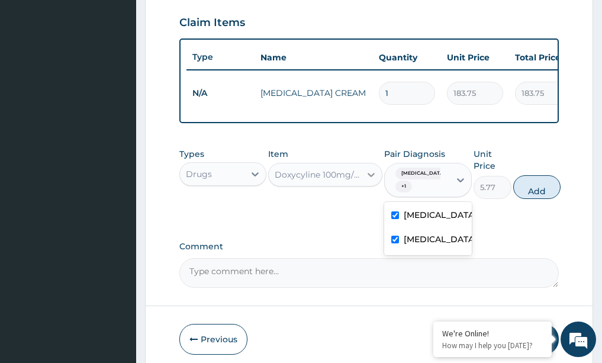
click at [370, 177] on icon at bounding box center [371, 175] width 7 height 4
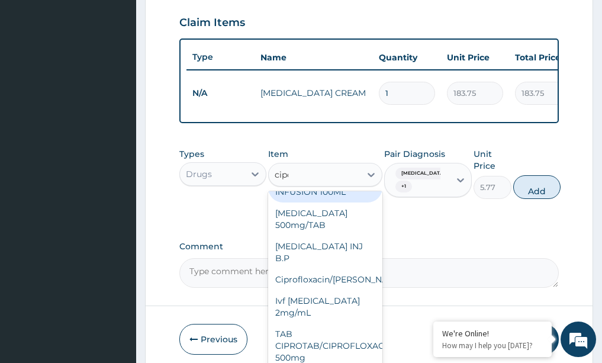
scroll to position [0, 0]
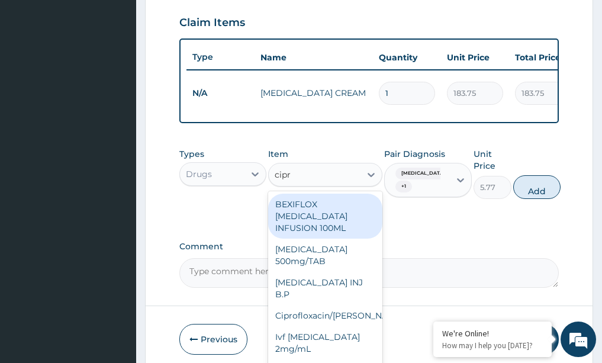
type input "cipro"
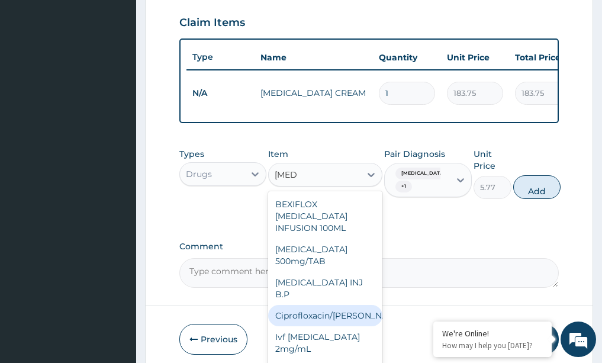
scroll to position [36, 0]
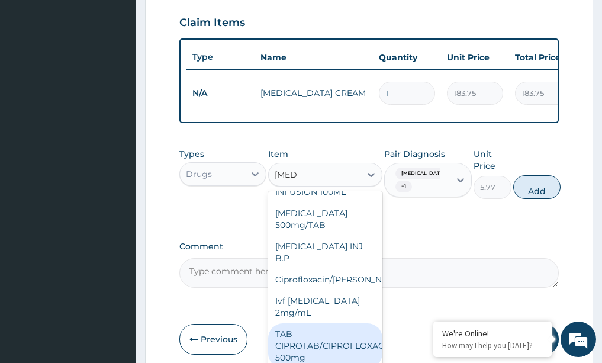
drag, startPoint x: 338, startPoint y: 348, endPoint x: 330, endPoint y: 340, distance: 11.3
click at [336, 345] on div "TAB CIPROTAB/CIPROFLOXACIN 500mg" at bounding box center [325, 345] width 114 height 45
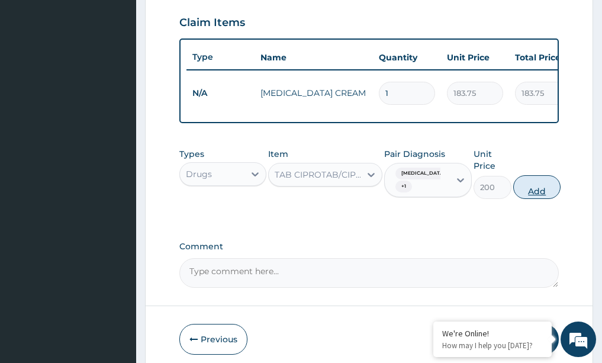
click at [536, 199] on button "Add" at bounding box center [536, 187] width 47 height 24
type input "0"
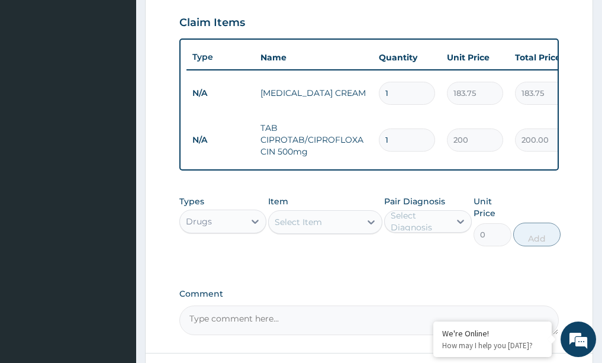
click at [409, 150] on input "1" at bounding box center [407, 140] width 56 height 23
type input "0.00"
type input "1"
type input "200.00"
type input "14"
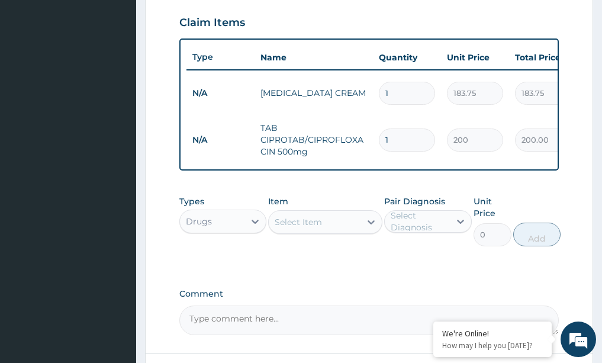
type input "2800.00"
type input "14"
click at [256, 224] on icon at bounding box center [255, 222] width 7 height 4
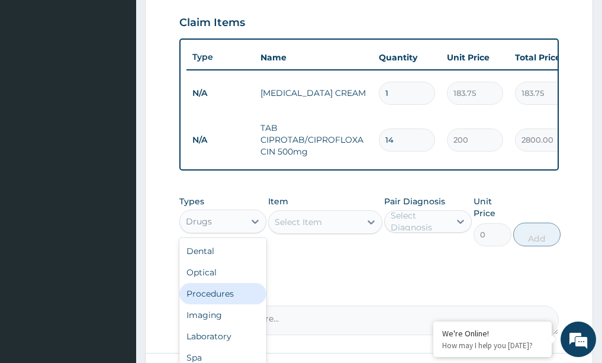
click at [211, 303] on div "Procedures" at bounding box center [223, 293] width 88 height 21
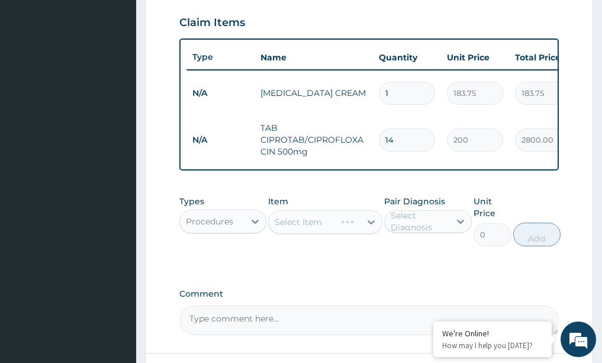
click at [374, 234] on div "Select Item" at bounding box center [325, 222] width 114 height 24
click at [370, 232] on div "Select Item" at bounding box center [325, 222] width 114 height 24
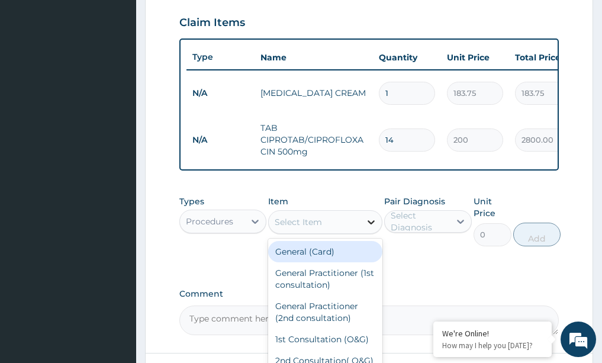
click at [370, 228] on icon at bounding box center [371, 222] width 12 height 12
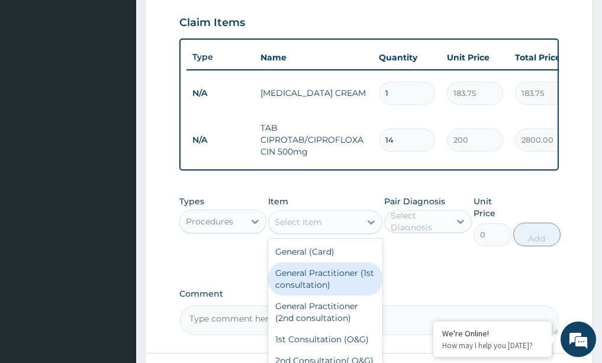
click at [322, 287] on div "General Practitioner (1st consultation)" at bounding box center [325, 278] width 114 height 33
type input "1500"
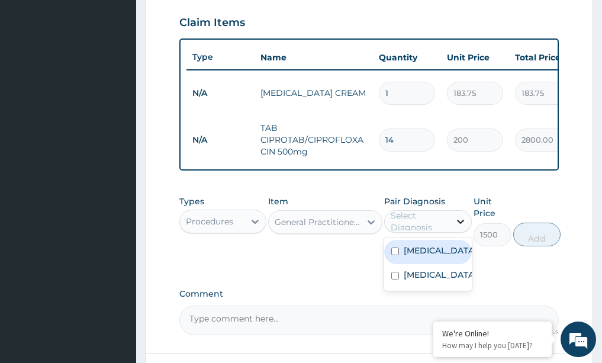
drag, startPoint x: 461, startPoint y: 229, endPoint x: 451, endPoint y: 235, distance: 11.7
click at [460, 227] on icon at bounding box center [461, 222] width 12 height 12
click at [425, 264] on div "Eczema" at bounding box center [428, 252] width 88 height 24
checkbox input "true"
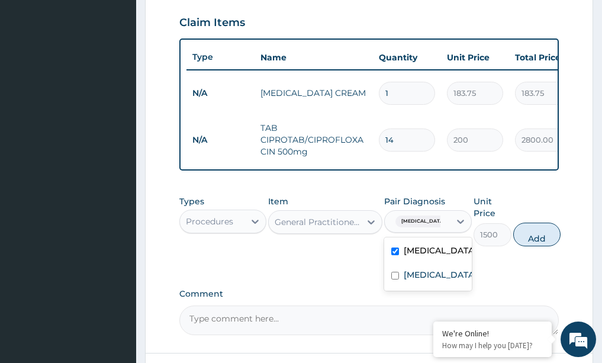
click at [421, 274] on div "Eczema Gonococcal urethritis" at bounding box center [428, 263] width 88 height 53
click at [418, 281] on label "Gonococcal urethritis" at bounding box center [440, 275] width 73 height 12
checkbox input "true"
click at [544, 242] on button "Add" at bounding box center [536, 235] width 47 height 24
type input "0"
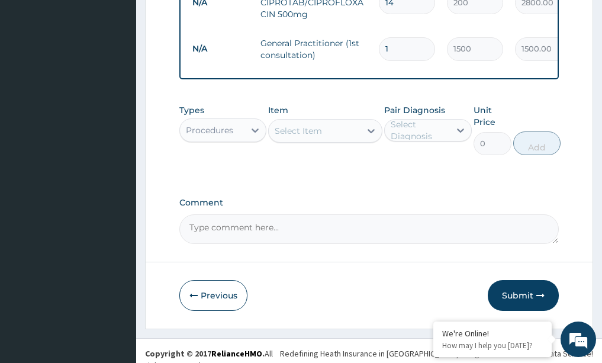
scroll to position [561, 0]
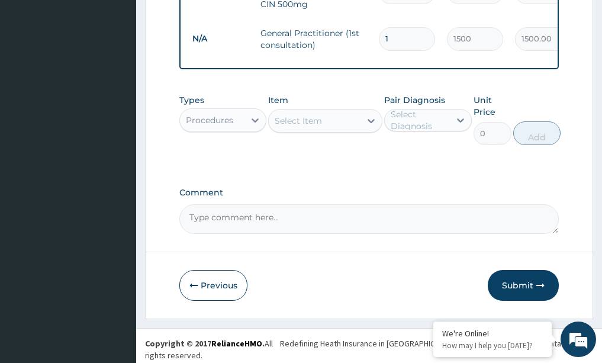
click at [516, 287] on button "Submit" at bounding box center [523, 285] width 71 height 31
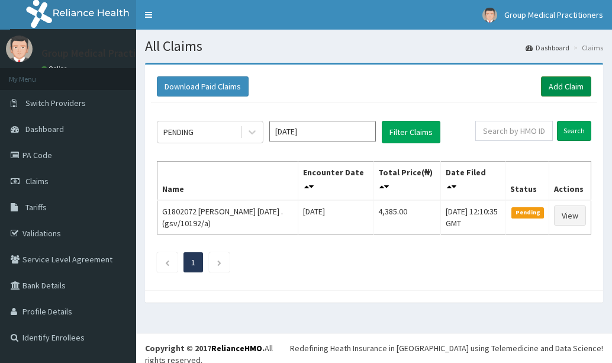
click at [567, 86] on link "Add Claim" at bounding box center [566, 86] width 50 height 20
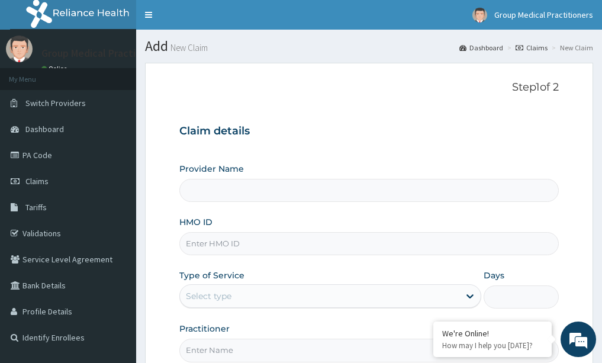
click at [206, 250] on input "HMO ID" at bounding box center [369, 243] width 380 height 23
type input "bcb"
type input "Group Medical practitioners ltd Hospital"
type input "bcb/10022/c"
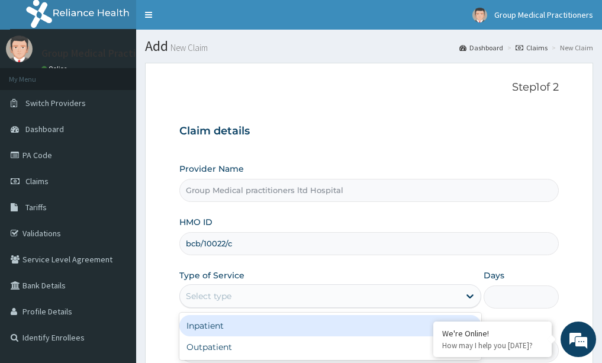
click at [221, 298] on div "Select type" at bounding box center [209, 296] width 46 height 12
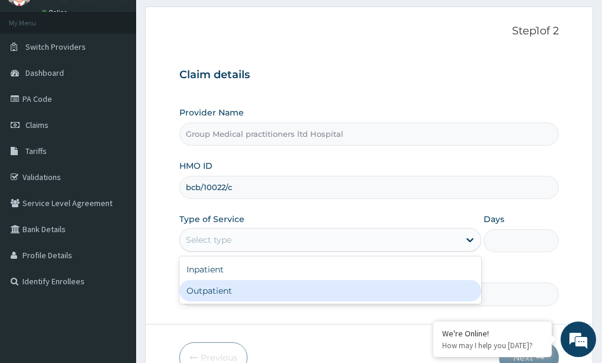
scroll to position [59, 0]
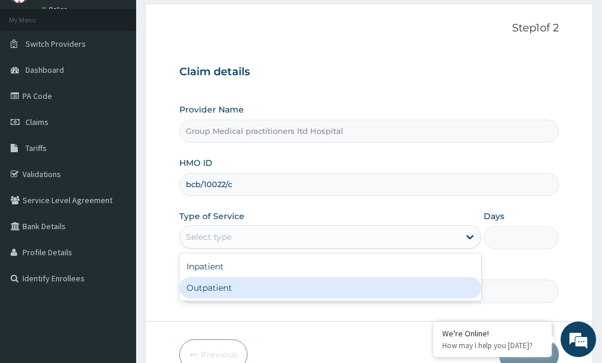
click at [223, 291] on div "Outpatient" at bounding box center [330, 287] width 302 height 21
type input "1"
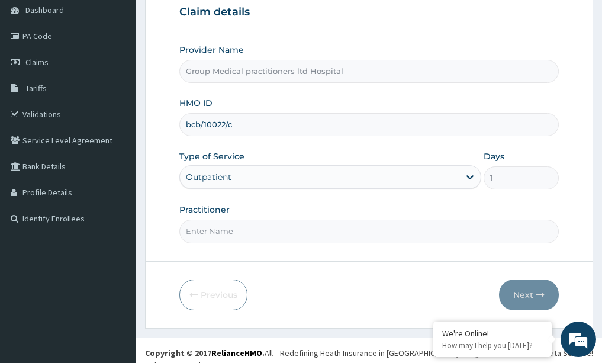
scroll to position [124, 0]
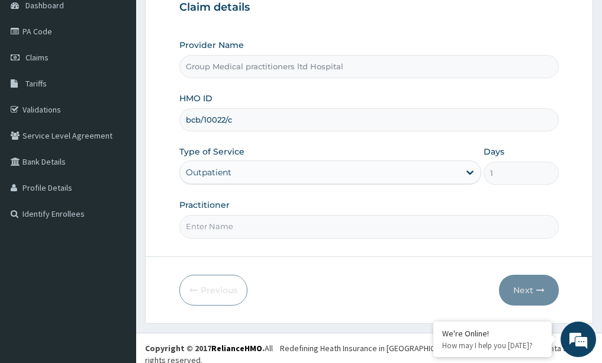
click at [259, 234] on input "Practitioner" at bounding box center [369, 226] width 380 height 23
type input "medical practioner"
click at [537, 285] on button "Next" at bounding box center [529, 290] width 60 height 31
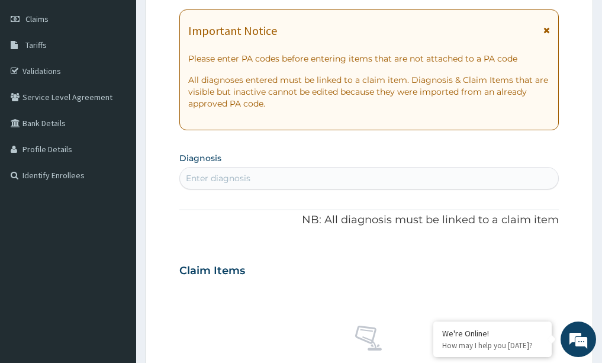
scroll to position [183, 0]
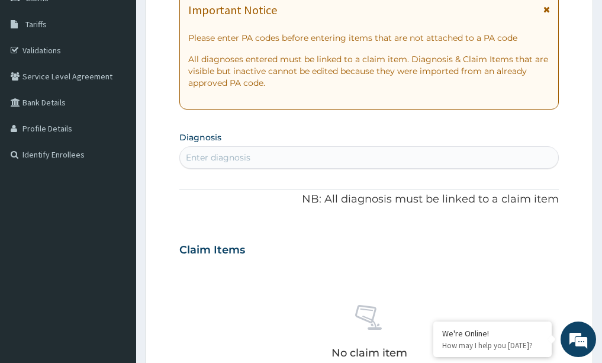
click at [309, 162] on div "Enter diagnosis" at bounding box center [369, 157] width 379 height 19
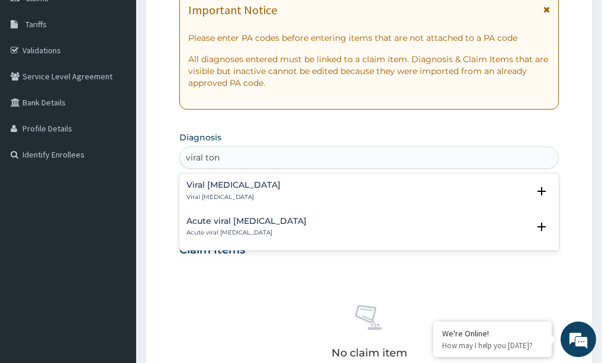
type input "viral tons"
click at [229, 188] on h4 "Viral [MEDICAL_DATA]" at bounding box center [234, 185] width 94 height 9
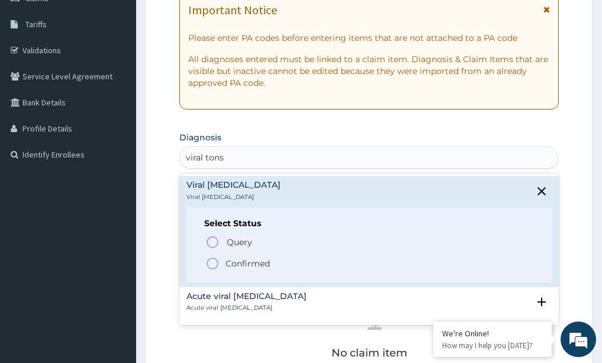
click at [219, 264] on icon "status option filled" at bounding box center [213, 263] width 14 height 14
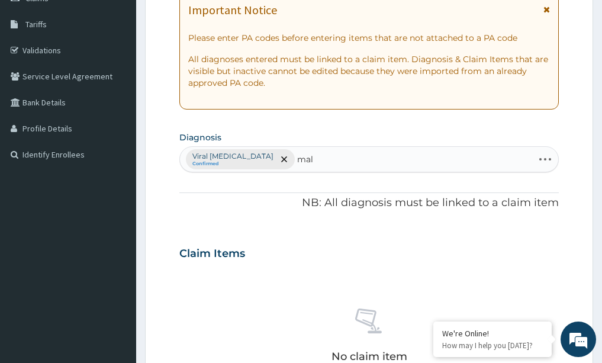
type input "mala"
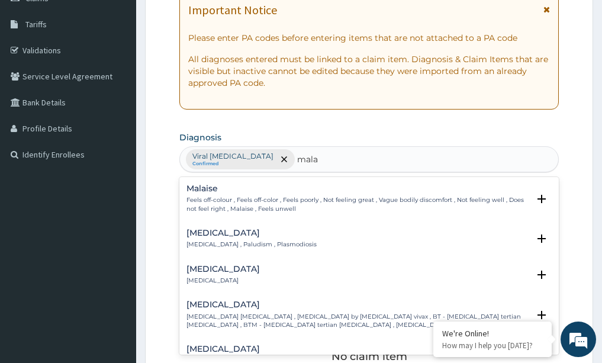
click at [239, 245] on p "[MEDICAL_DATA] , Paludism , Plasmodiosis" at bounding box center [252, 244] width 130 height 8
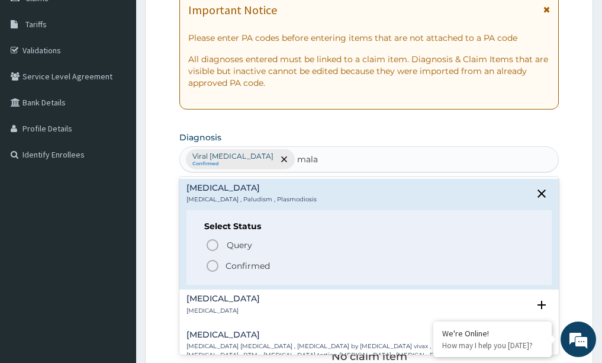
scroll to position [118, 0]
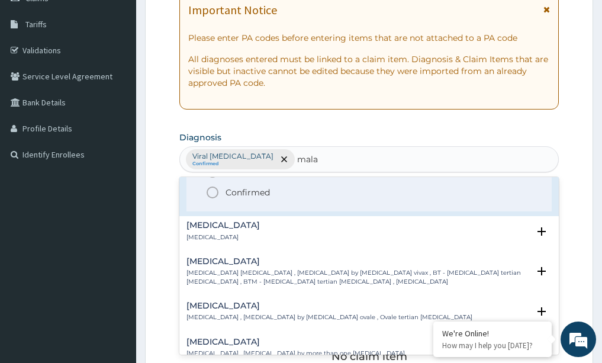
click at [217, 195] on circle "status option filled" at bounding box center [212, 192] width 11 height 11
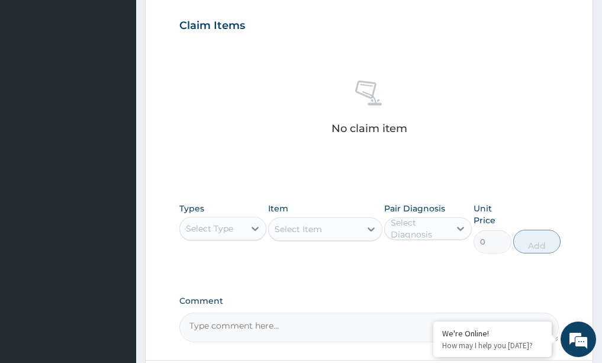
scroll to position [420, 0]
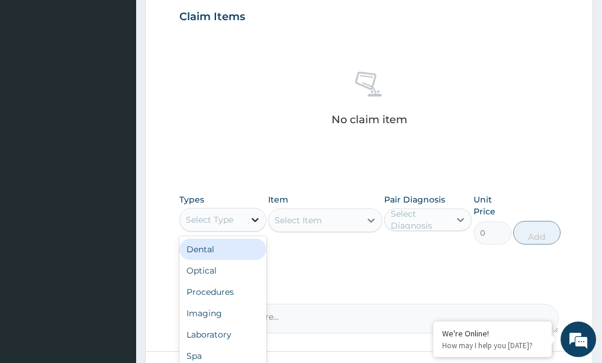
click at [259, 222] on icon at bounding box center [255, 220] width 12 height 12
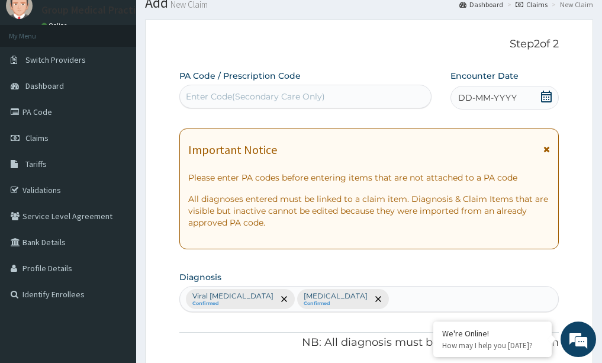
scroll to position [5, 0]
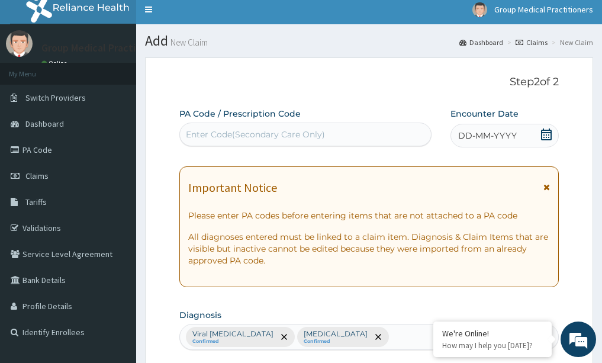
click at [541, 134] on icon at bounding box center [547, 135] width 12 height 12
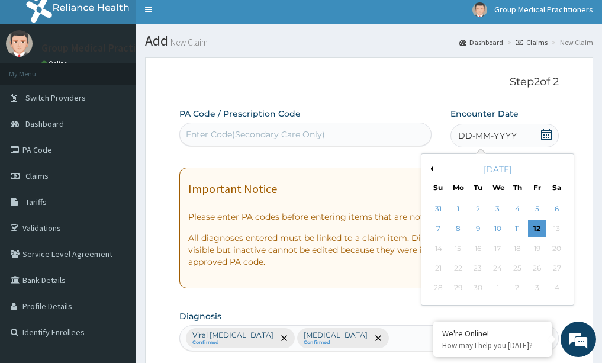
click at [473, 206] on div "2" at bounding box center [479, 209] width 18 height 18
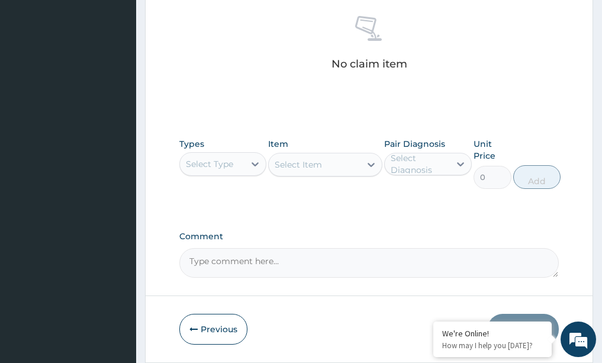
scroll to position [479, 0]
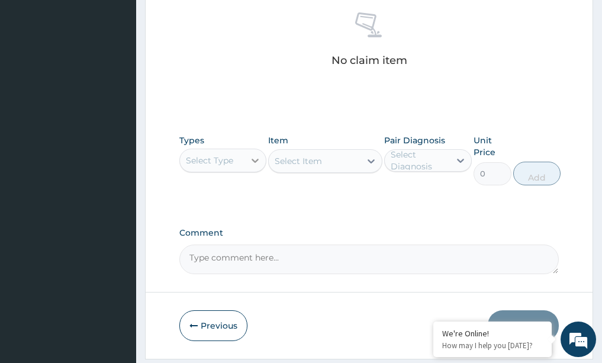
click at [255, 160] on icon at bounding box center [255, 161] width 12 height 12
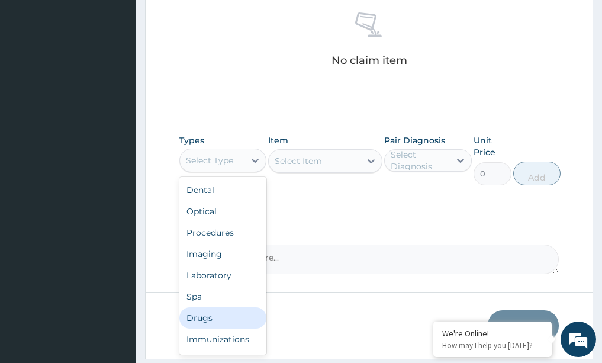
click at [206, 319] on div "Drugs" at bounding box center [223, 317] width 88 height 21
drag, startPoint x: 253, startPoint y: 162, endPoint x: 239, endPoint y: 194, distance: 35.0
click at [250, 167] on div at bounding box center [255, 160] width 21 height 21
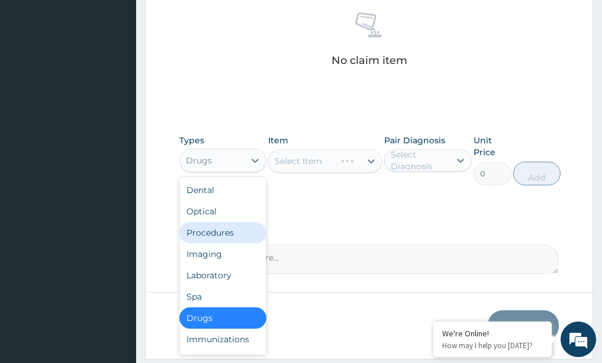
click at [213, 228] on div "Procedures" at bounding box center [223, 232] width 88 height 21
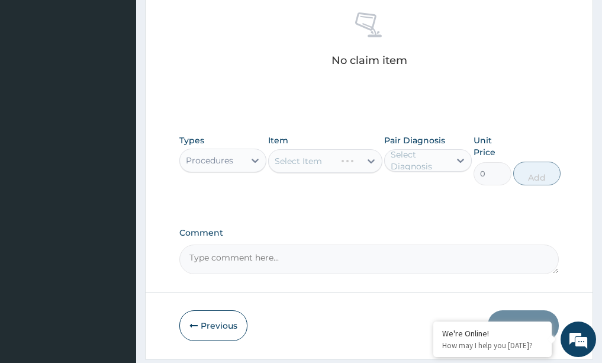
click at [374, 158] on div "Select Item" at bounding box center [325, 161] width 114 height 24
click at [373, 163] on div "Select Item" at bounding box center [325, 161] width 114 height 24
click at [370, 160] on icon at bounding box center [371, 161] width 12 height 12
click at [372, 159] on icon at bounding box center [371, 161] width 12 height 12
click at [369, 161] on icon at bounding box center [371, 161] width 7 height 4
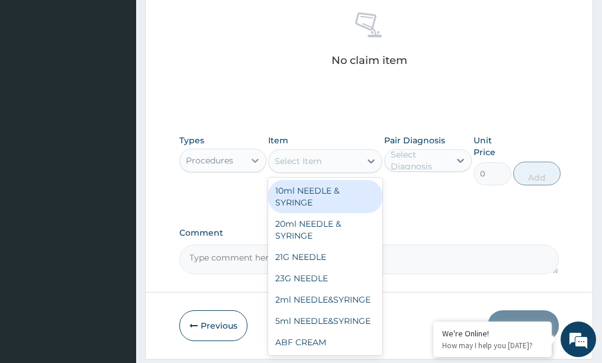
click at [258, 160] on icon at bounding box center [255, 161] width 7 height 4
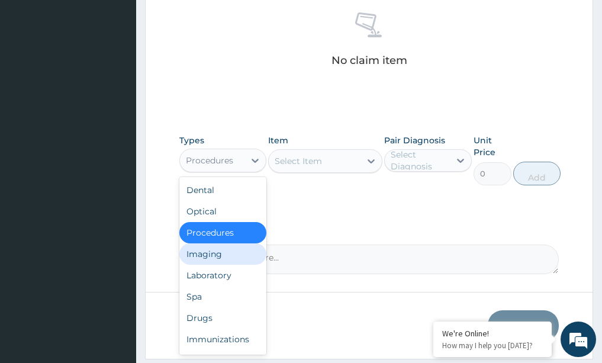
click at [203, 254] on div "Imaging" at bounding box center [223, 253] width 88 height 21
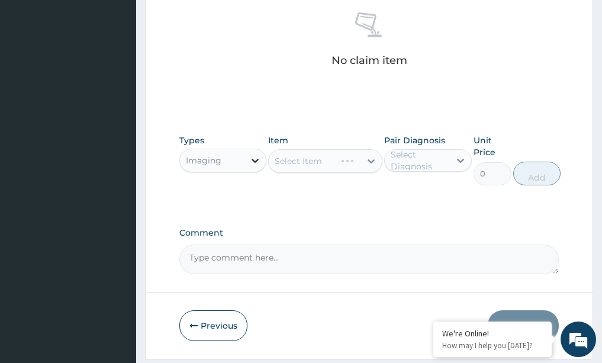
click at [258, 159] on icon at bounding box center [255, 161] width 7 height 4
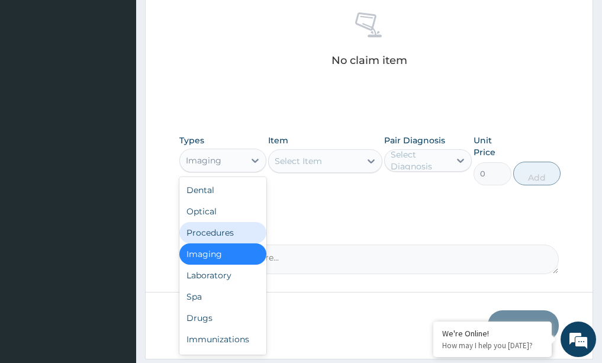
click at [219, 232] on div "Procedures" at bounding box center [223, 232] width 88 height 21
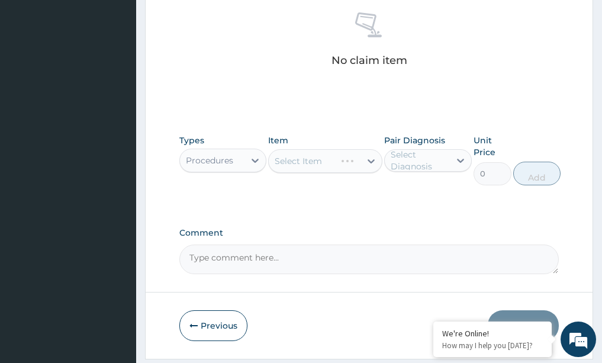
click at [370, 159] on div "Select Item" at bounding box center [325, 161] width 114 height 24
click at [373, 162] on div "Select Item" at bounding box center [325, 161] width 114 height 24
click at [373, 161] on div "Select Item" at bounding box center [325, 161] width 114 height 24
drag, startPoint x: 373, startPoint y: 161, endPoint x: 339, endPoint y: 161, distance: 33.8
click at [367, 160] on div "Select Item" at bounding box center [325, 161] width 114 height 24
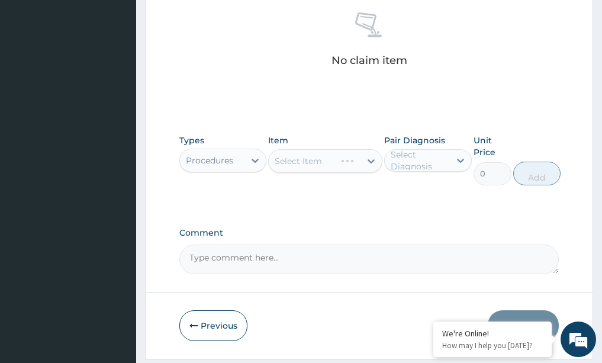
drag, startPoint x: 371, startPoint y: 120, endPoint x: 355, endPoint y: 137, distance: 23.5
click at [367, 161] on div "Select Item" at bounding box center [325, 161] width 114 height 24
click at [316, 158] on div "Select Item" at bounding box center [298, 161] width 47 height 12
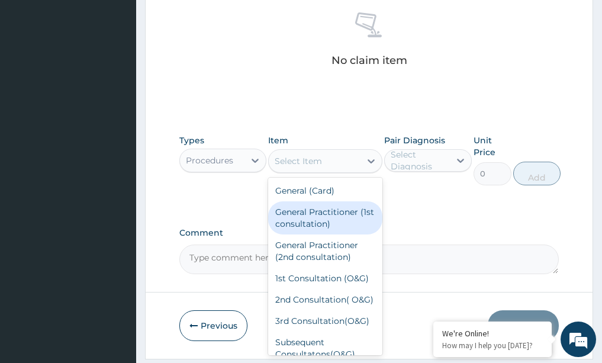
click at [304, 214] on div "General Practitioner (1st consultation)" at bounding box center [325, 217] width 114 height 33
type input "1500"
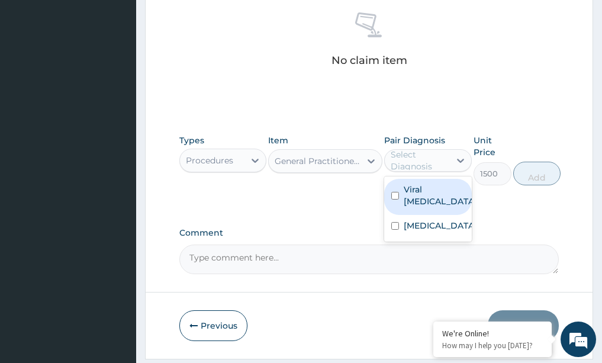
click at [447, 159] on div "Select Diagnosis" at bounding box center [420, 161] width 58 height 24
click at [409, 192] on label "Viral [MEDICAL_DATA]" at bounding box center [440, 196] width 73 height 24
checkbox input "true"
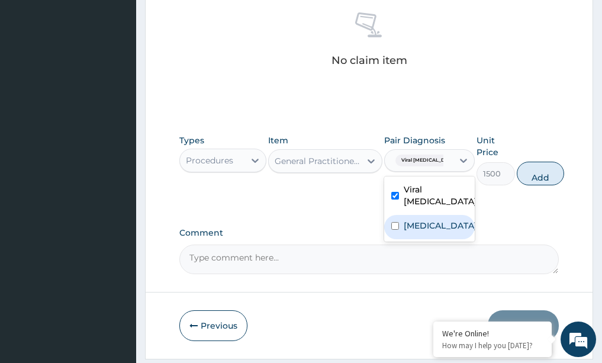
click at [402, 215] on div "[MEDICAL_DATA]" at bounding box center [429, 227] width 91 height 24
checkbox input "true"
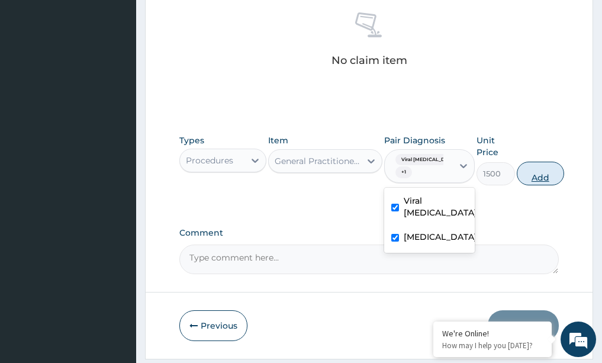
click at [537, 168] on button "Add" at bounding box center [540, 174] width 47 height 24
type input "0"
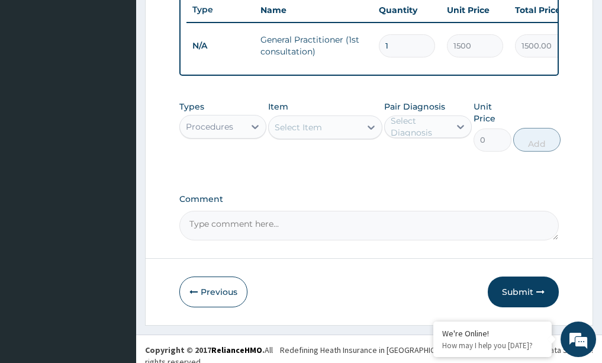
scroll to position [468, 0]
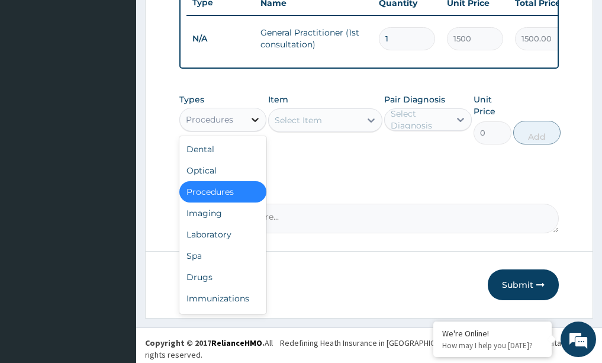
drag, startPoint x: 257, startPoint y: 119, endPoint x: 249, endPoint y: 126, distance: 10.5
click at [252, 124] on icon at bounding box center [255, 120] width 12 height 12
click at [201, 279] on div "Drugs" at bounding box center [223, 277] width 88 height 21
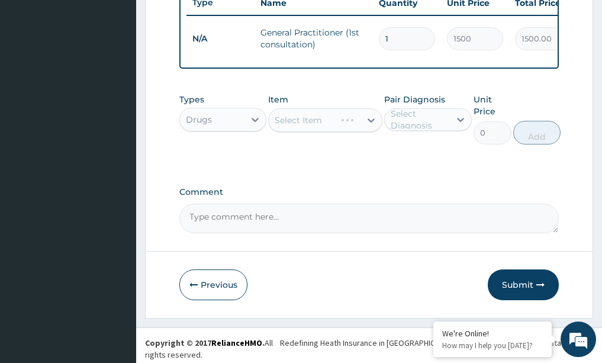
click at [373, 126] on div "Select Item" at bounding box center [325, 120] width 114 height 24
drag, startPoint x: 371, startPoint y: 120, endPoint x: 368, endPoint y: 128, distance: 8.8
click at [368, 127] on div "Select Item" at bounding box center [325, 120] width 114 height 24
click at [372, 124] on div "Select Item" at bounding box center [325, 120] width 114 height 24
click at [371, 124] on div "Select Item" at bounding box center [325, 120] width 114 height 24
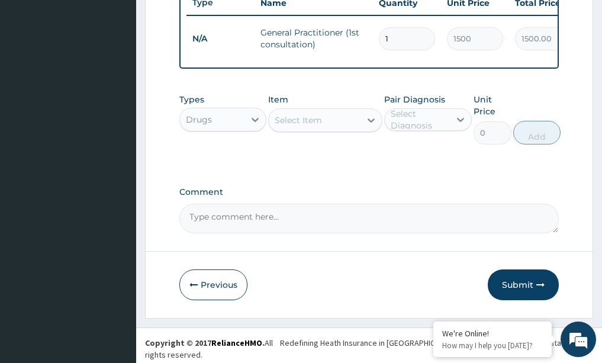
click at [371, 124] on icon at bounding box center [371, 120] width 12 height 12
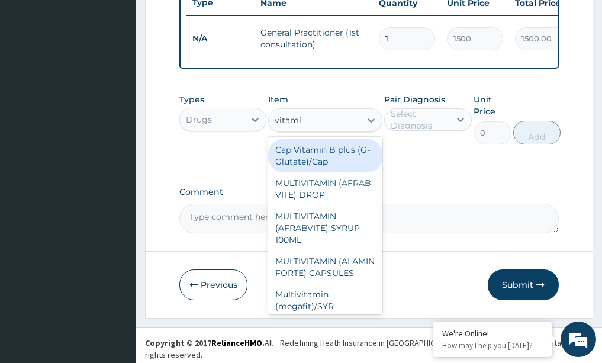
type input "vitamin"
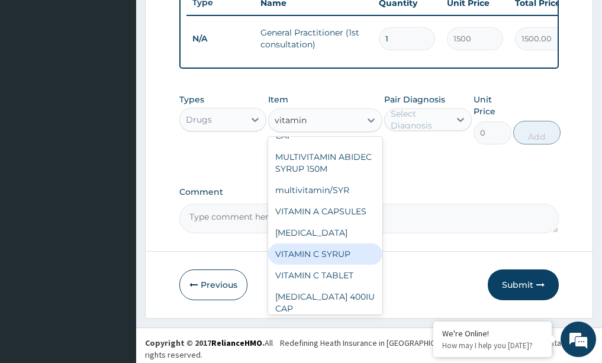
scroll to position [296, 0]
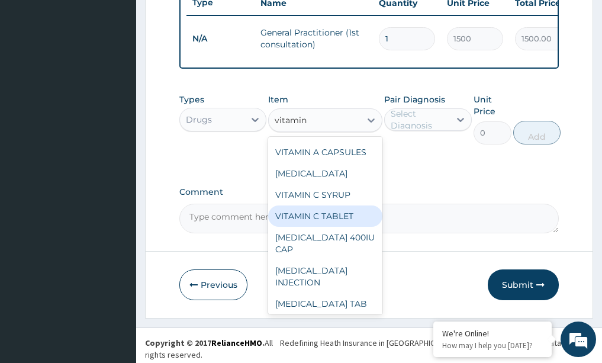
click at [321, 227] on div "VITAMIN C TABLET" at bounding box center [325, 216] width 114 height 21
type input "2.62"
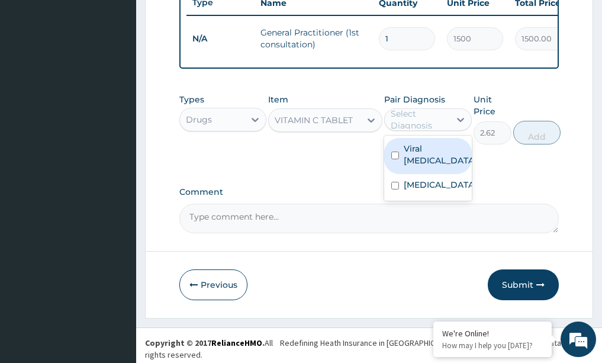
drag, startPoint x: 461, startPoint y: 126, endPoint x: 434, endPoint y: 155, distance: 39.8
click at [455, 126] on icon at bounding box center [461, 120] width 12 height 12
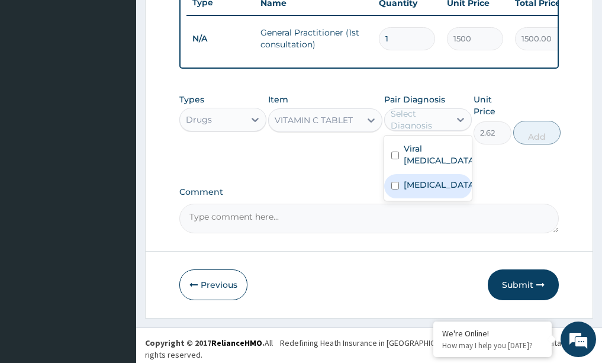
drag, startPoint x: 425, startPoint y: 156, endPoint x: 426, endPoint y: 185, distance: 29.0
click at [426, 185] on div "Viral [MEDICAL_DATA] [MEDICAL_DATA]" at bounding box center [428, 168] width 88 height 65
click at [426, 185] on div "[MEDICAL_DATA]" at bounding box center [428, 186] width 88 height 24
checkbox input "true"
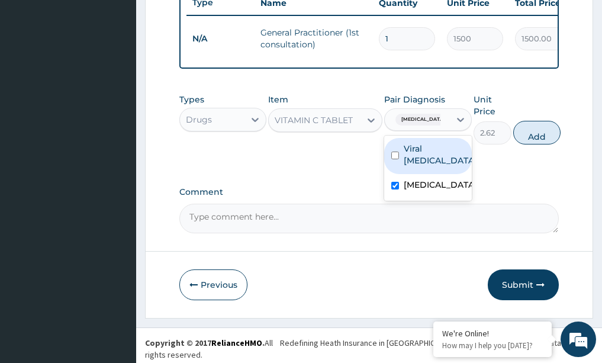
drag, startPoint x: 418, startPoint y: 146, endPoint x: 435, endPoint y: 147, distance: 17.2
click at [431, 147] on div "Viral [MEDICAL_DATA]" at bounding box center [428, 156] width 88 height 36
checkbox input "true"
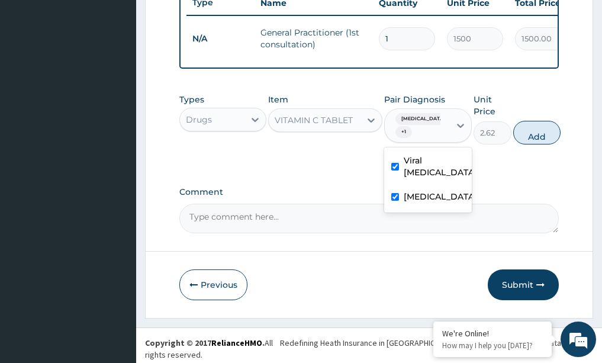
drag, startPoint x: 532, startPoint y: 133, endPoint x: 515, endPoint y: 139, distance: 17.4
click at [532, 134] on button "Add" at bounding box center [536, 133] width 47 height 24
type input "0"
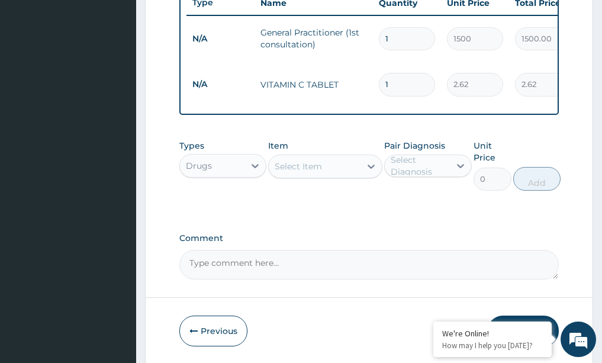
click at [413, 75] on input "1" at bounding box center [407, 84] width 56 height 23
type input "0.00"
click at [397, 81] on input "number" at bounding box center [407, 84] width 56 height 23
type input "7"
type input "18.34"
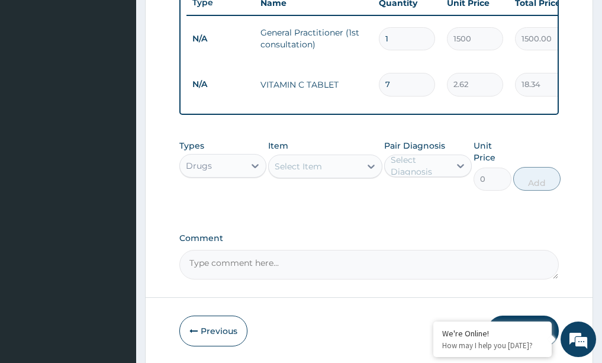
type input "70"
type input "183.40"
type input "7"
type input "18.34"
type input "0.00"
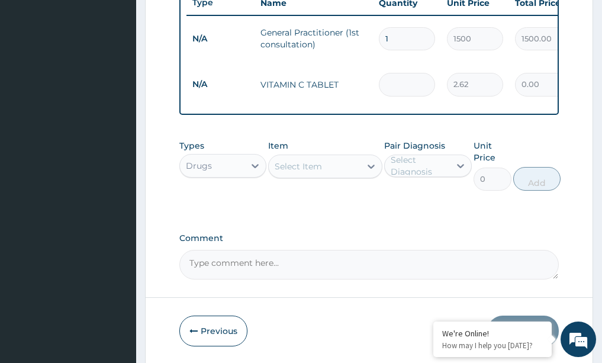
type input "5"
type input "13.10"
type input "50"
type input "131.00"
type input "5"
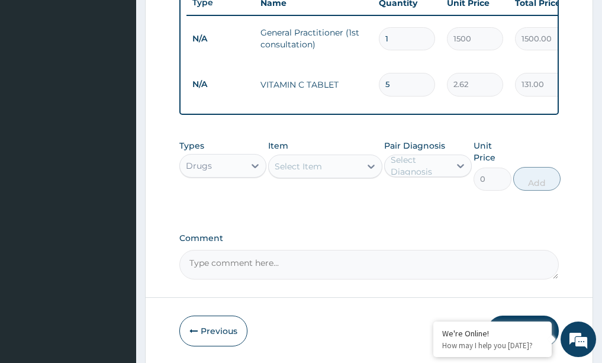
type input "13.10"
type input "0.00"
type input "1"
type input "2.62"
type input "10"
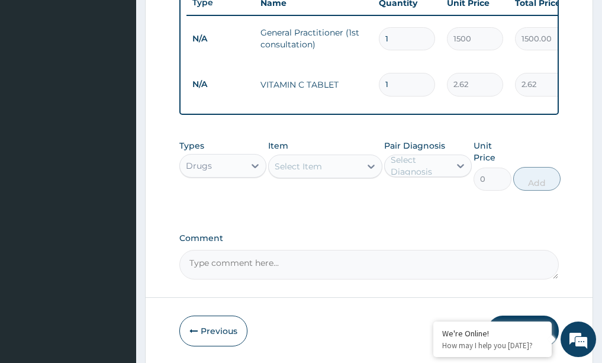
type input "26.20"
type input "100"
type input "262.00"
type input "100"
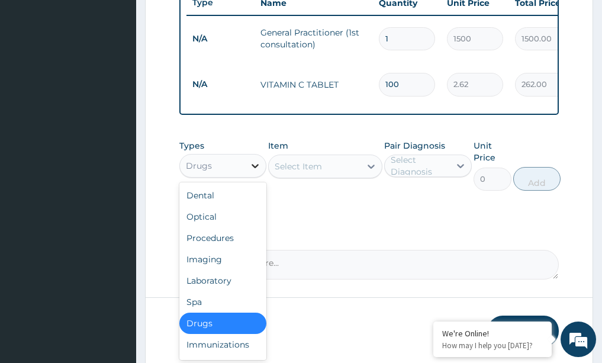
click at [261, 163] on icon at bounding box center [255, 166] width 12 height 12
click at [373, 168] on icon at bounding box center [371, 167] width 12 height 12
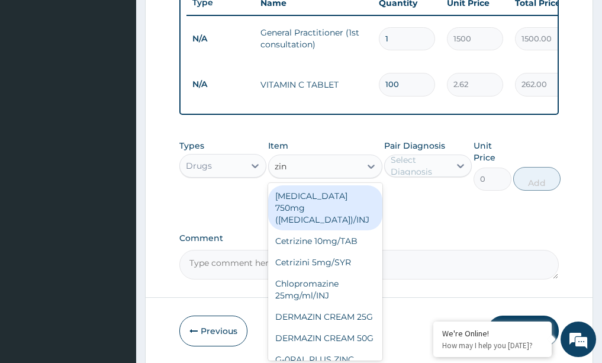
type input "zinc"
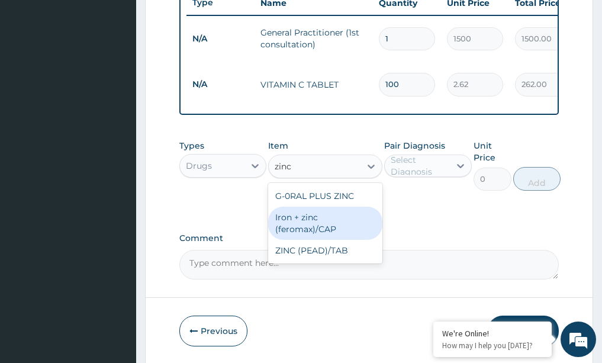
click at [299, 223] on div "Iron + zinc (feromax)/CAP" at bounding box center [325, 223] width 114 height 33
type input "21"
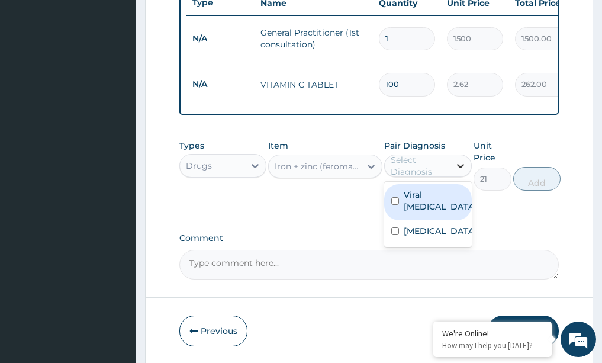
click at [461, 165] on icon at bounding box center [461, 166] width 12 height 12
click at [428, 197] on label "Viral [MEDICAL_DATA]" at bounding box center [440, 201] width 73 height 24
checkbox input "true"
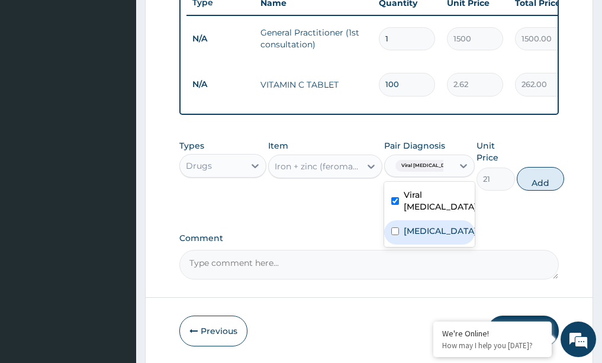
click at [419, 225] on label "[MEDICAL_DATA]" at bounding box center [440, 231] width 73 height 12
checkbox input "true"
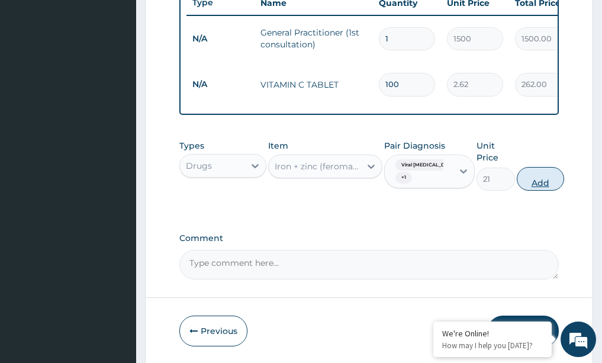
click at [540, 183] on button "Add" at bounding box center [540, 179] width 47 height 24
type input "0"
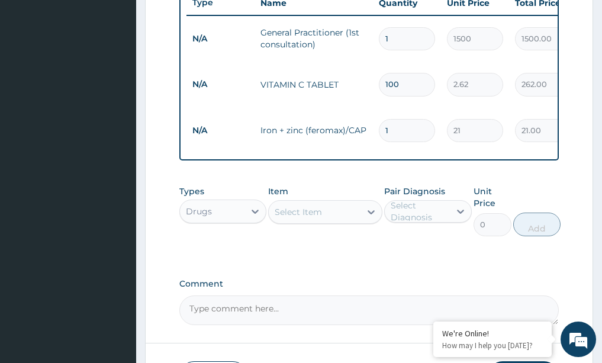
click at [407, 119] on input "1" at bounding box center [407, 130] width 56 height 23
type input "0.00"
click at [480, 120] on input "21" at bounding box center [475, 130] width 56 height 23
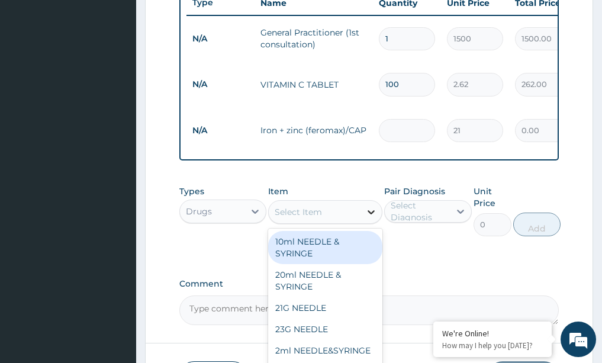
click at [374, 210] on icon at bounding box center [371, 212] width 7 height 4
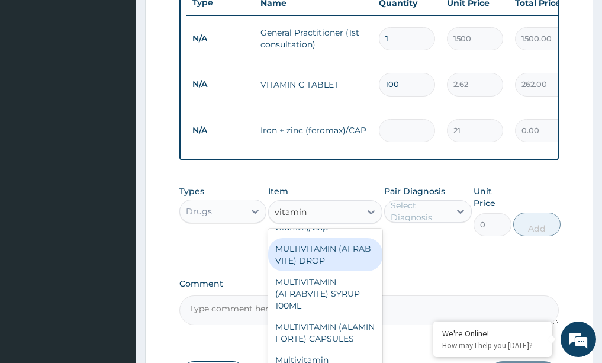
scroll to position [0, 0]
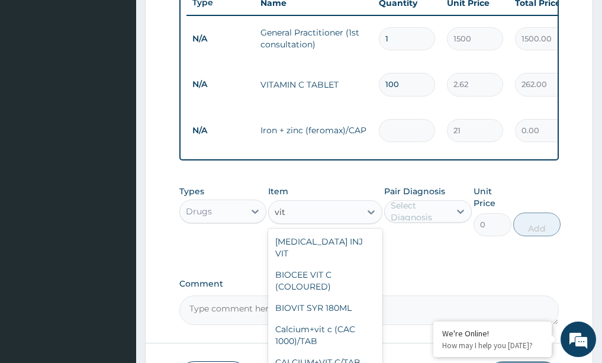
type input "vit b"
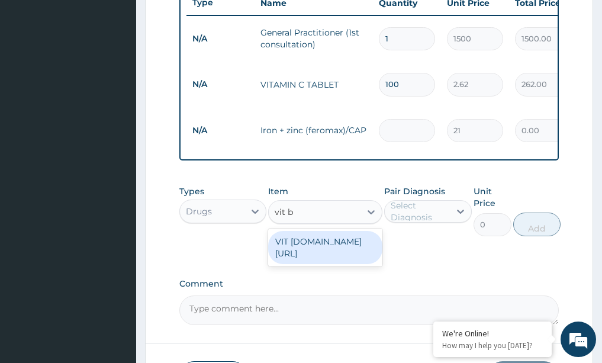
click at [334, 231] on div "VIT [DOMAIN_NAME][URL]" at bounding box center [325, 247] width 114 height 33
type input "13.12"
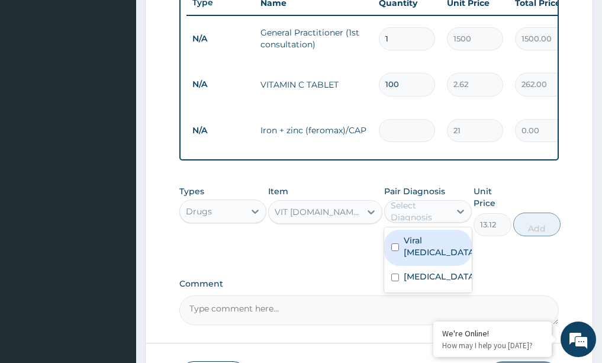
drag, startPoint x: 461, startPoint y: 205, endPoint x: 434, endPoint y: 256, distance: 58.3
click at [462, 206] on icon at bounding box center [461, 212] width 12 height 12
click at [459, 206] on icon at bounding box center [461, 212] width 12 height 12
click at [462, 208] on icon at bounding box center [461, 212] width 12 height 12
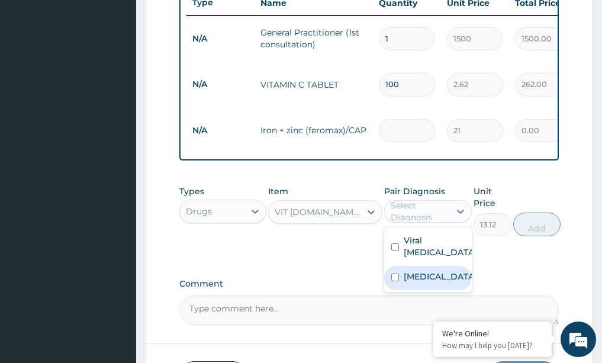
click at [439, 266] on div "[MEDICAL_DATA]" at bounding box center [428, 278] width 88 height 24
checkbox input "true"
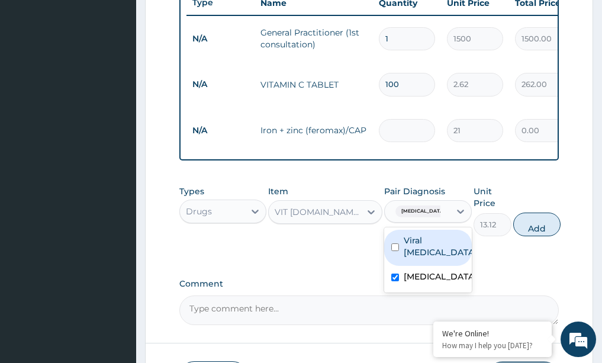
click at [448, 235] on label "Viral [MEDICAL_DATA]" at bounding box center [440, 247] width 73 height 24
checkbox input "true"
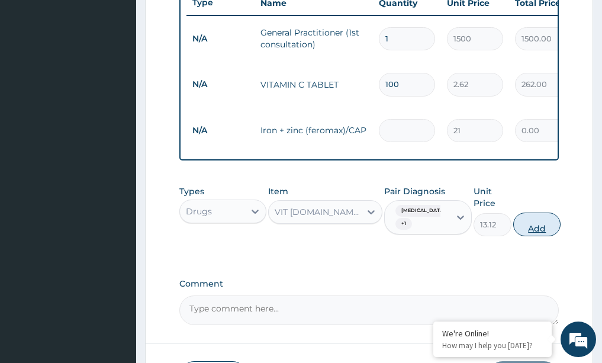
click at [530, 220] on button "Add" at bounding box center [536, 225] width 47 height 24
type input "0"
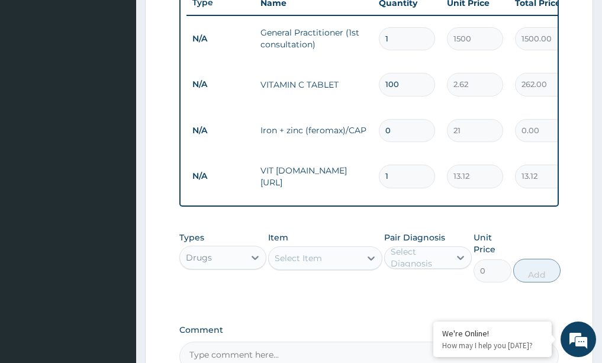
click at [403, 165] on input "1" at bounding box center [407, 176] width 56 height 23
type input "0.00"
type input "1"
type input "13.12"
type input "10"
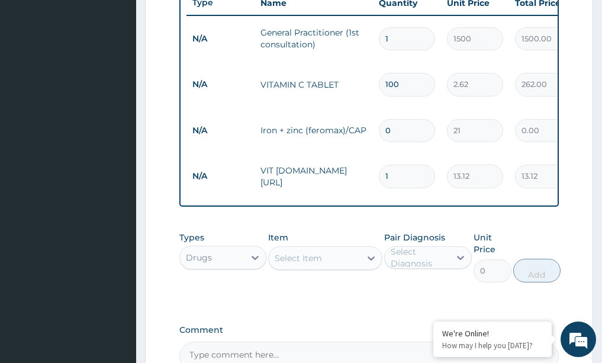
type input "131.20"
type input "10"
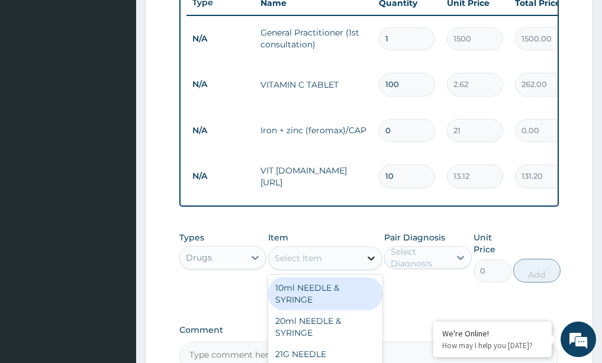
click at [376, 252] on icon at bounding box center [371, 258] width 12 height 12
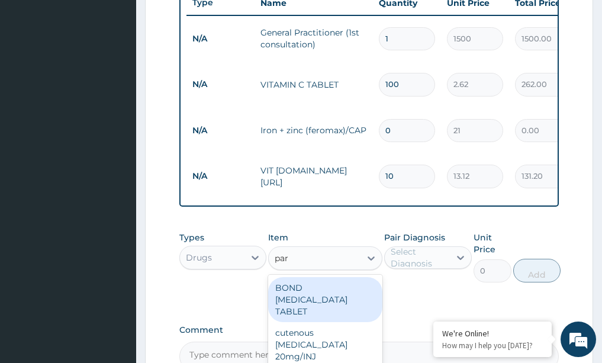
type input "para"
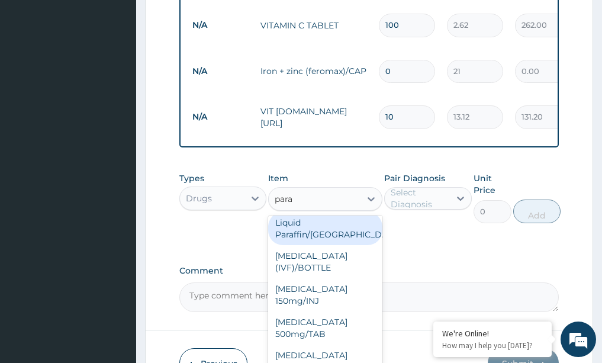
scroll to position [59, 0]
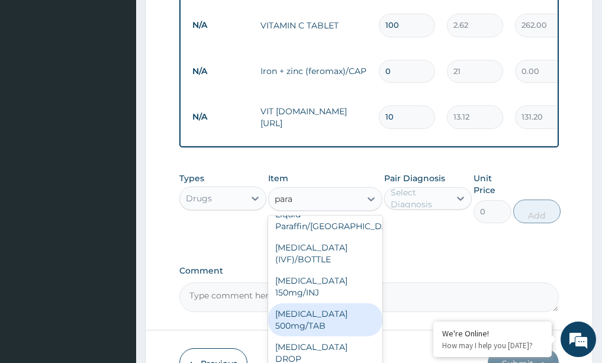
click at [339, 303] on div "[MEDICAL_DATA] 500mg/TAB" at bounding box center [325, 319] width 114 height 33
type input "5.25"
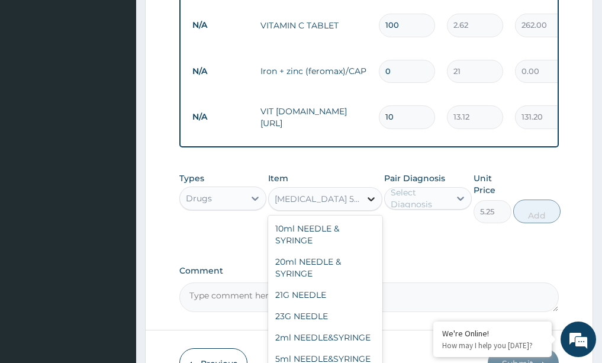
click at [367, 193] on icon at bounding box center [371, 199] width 12 height 12
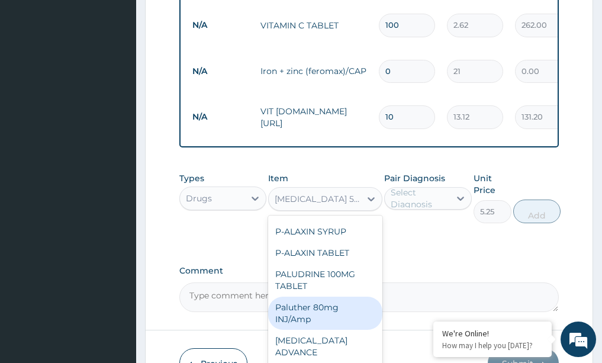
scroll to position [26475, 0]
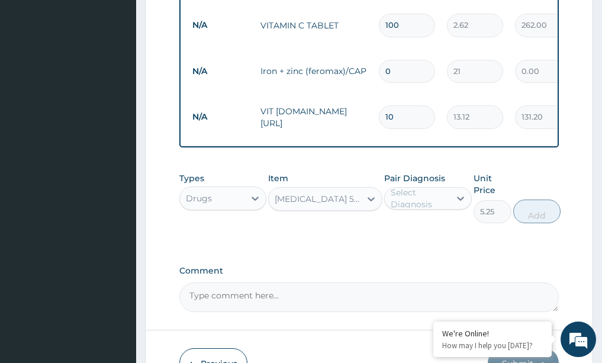
drag, startPoint x: 374, startPoint y: 191, endPoint x: 362, endPoint y: 201, distance: 16.4
click at [374, 193] on icon at bounding box center [371, 199] width 12 height 12
click at [375, 193] on icon at bounding box center [371, 199] width 12 height 12
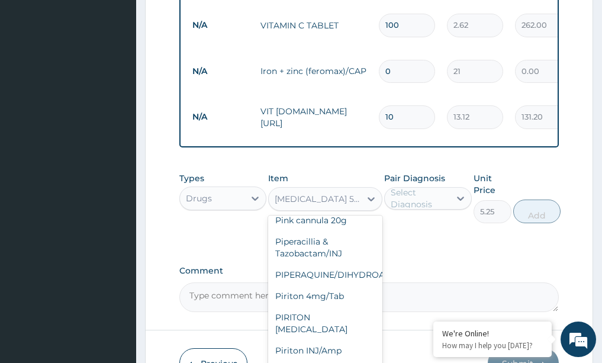
scroll to position [27305, 0]
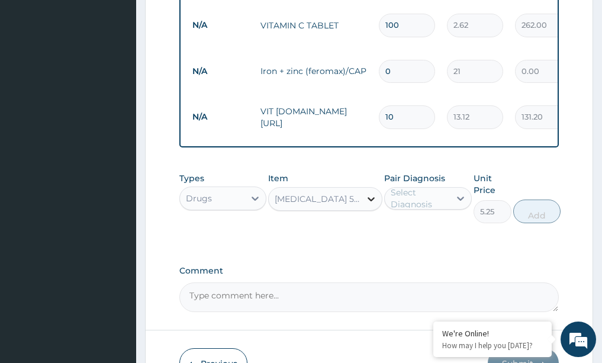
click at [374, 193] on icon at bounding box center [371, 199] width 12 height 12
click at [364, 192] on div at bounding box center [371, 198] width 21 height 21
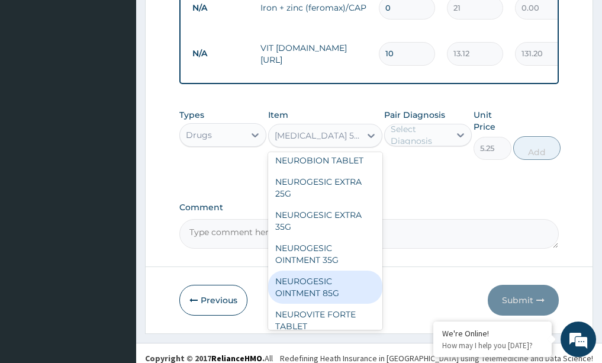
scroll to position [25054, 0]
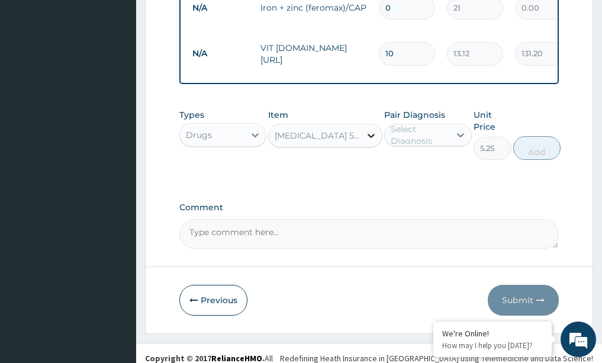
click at [371, 130] on icon at bounding box center [371, 136] width 12 height 12
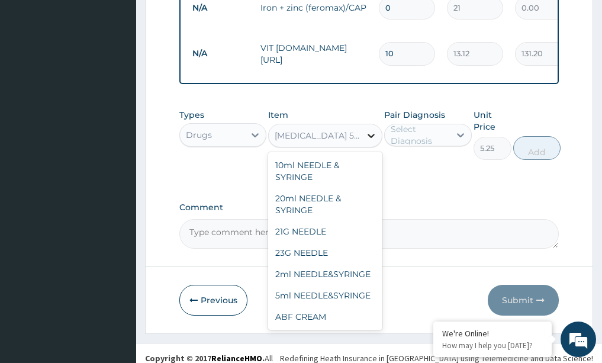
click at [374, 130] on icon at bounding box center [371, 136] width 12 height 12
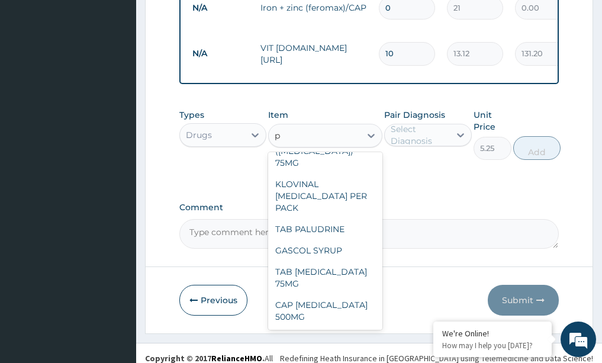
scroll to position [10849, 0]
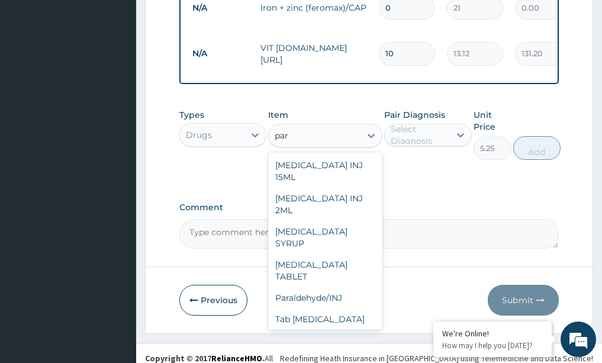
type input "para"
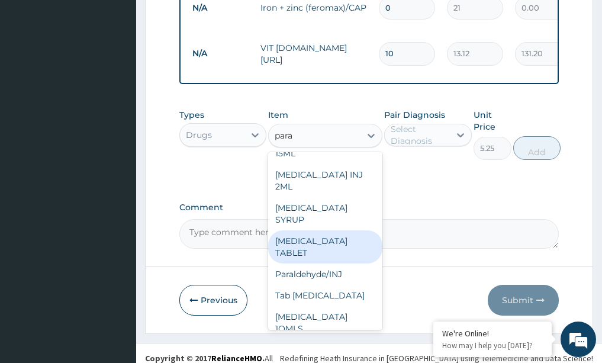
click at [314, 230] on div "[MEDICAL_DATA] TABLET" at bounding box center [325, 246] width 114 height 33
type input "2.62"
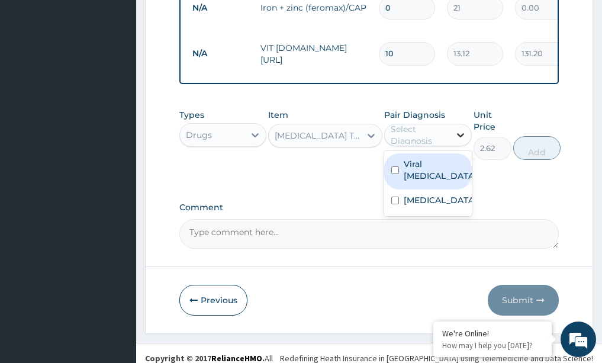
click at [460, 129] on icon at bounding box center [461, 135] width 12 height 12
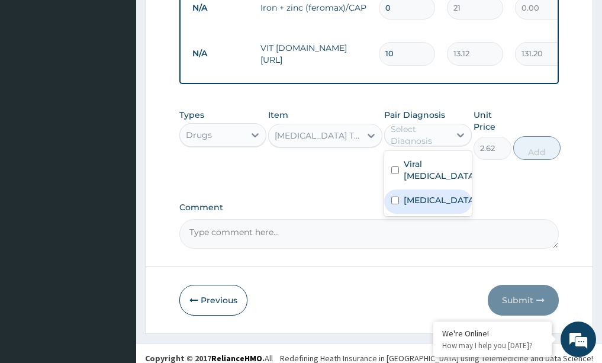
click at [442, 190] on div "[MEDICAL_DATA]" at bounding box center [428, 202] width 88 height 24
checkbox input "true"
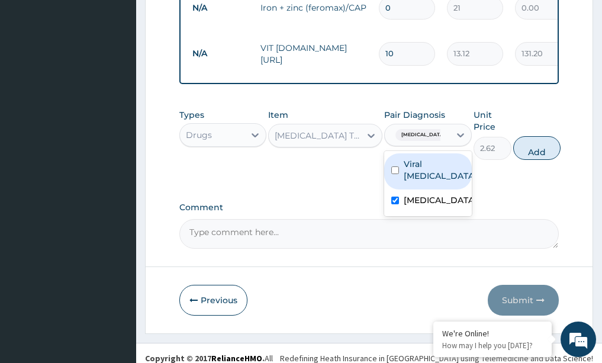
click at [437, 158] on label "Viral [MEDICAL_DATA]" at bounding box center [440, 170] width 73 height 24
checkbox input "true"
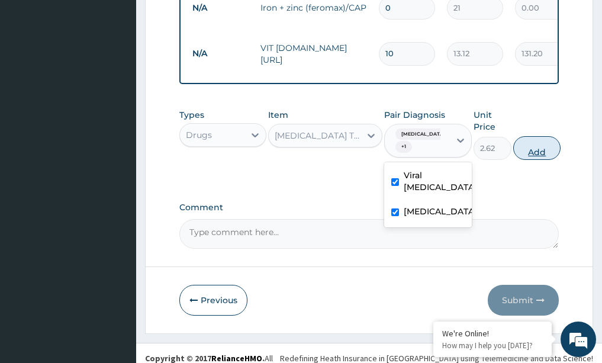
click at [531, 137] on button "Add" at bounding box center [536, 148] width 47 height 24
type input "0"
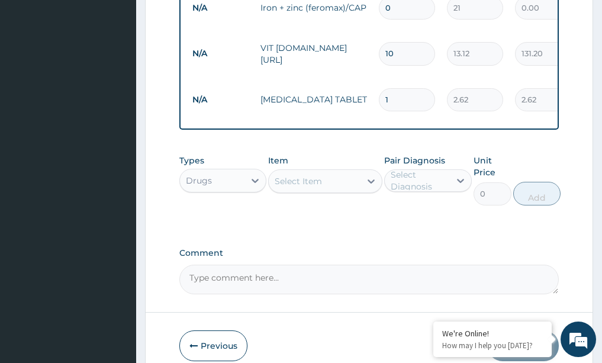
type input "0.00"
type input "3"
type input "7.86"
type input "30"
type input "78.60"
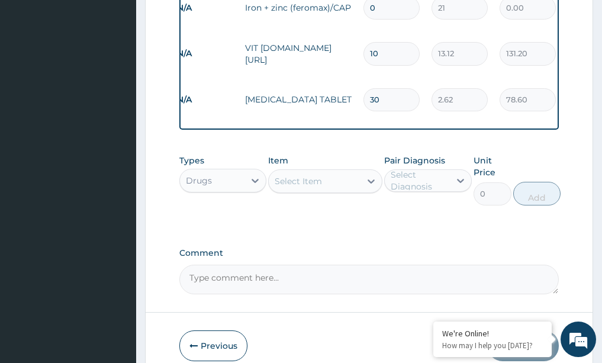
scroll to position [0, 24]
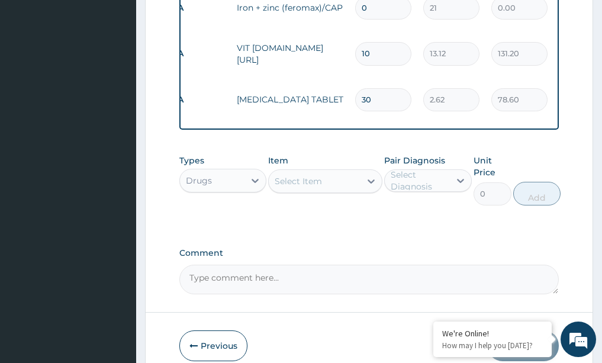
type input "30"
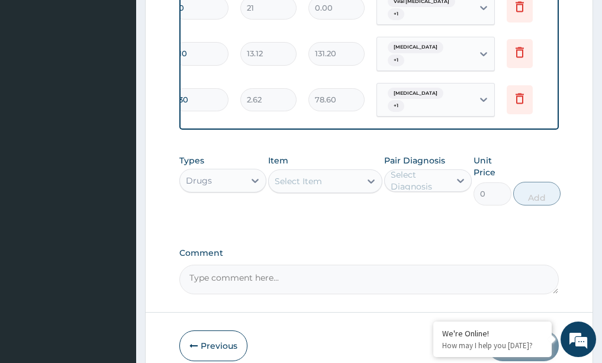
scroll to position [0, 214]
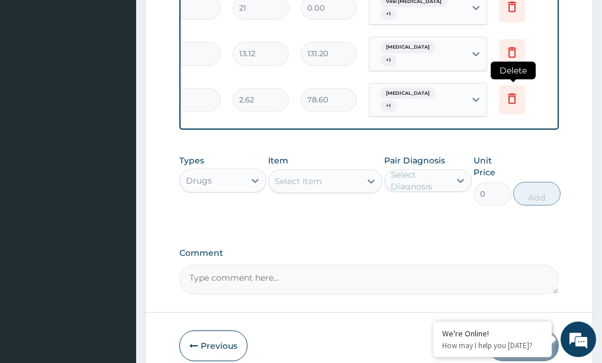
click at [512, 91] on icon at bounding box center [512, 98] width 14 height 14
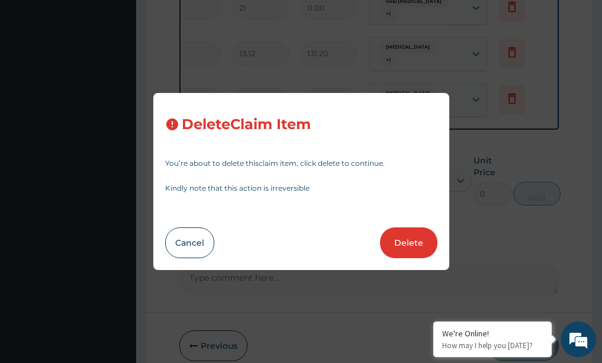
drag, startPoint x: 395, startPoint y: 243, endPoint x: 396, endPoint y: 235, distance: 8.4
click at [397, 238] on button "Delete" at bounding box center [408, 242] width 57 height 31
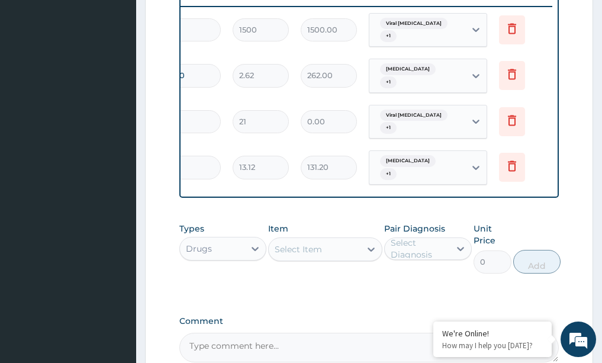
scroll to position [473, 0]
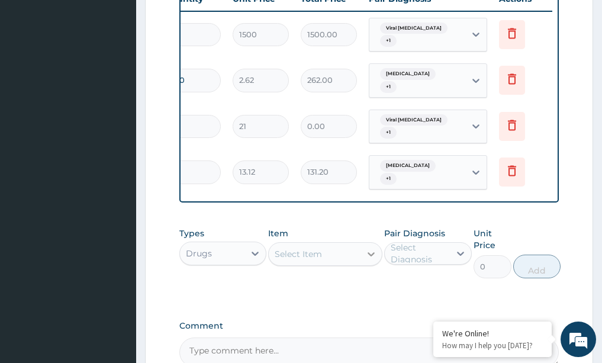
click at [373, 248] on icon at bounding box center [371, 254] width 12 height 12
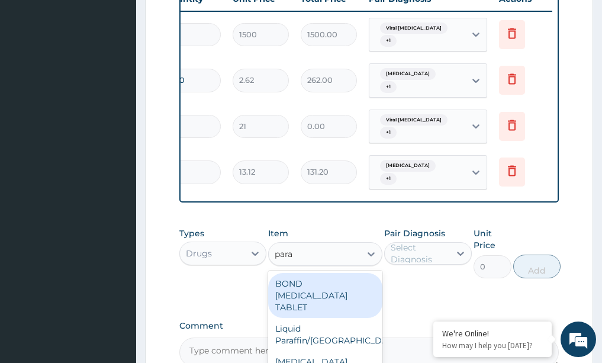
type input "parac"
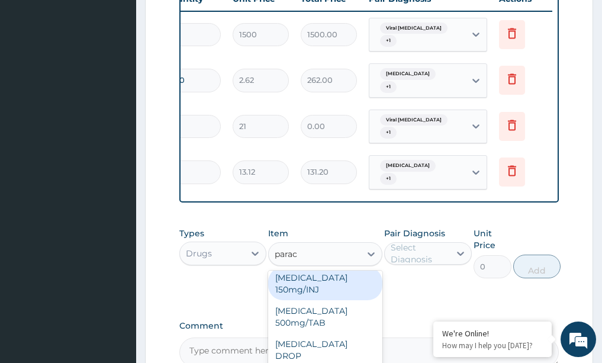
scroll to position [100, 0]
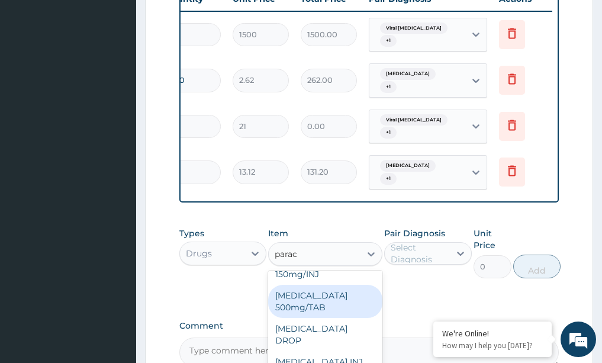
click at [296, 296] on div "PARACETAMOL 500mg/TAB" at bounding box center [325, 301] width 114 height 33
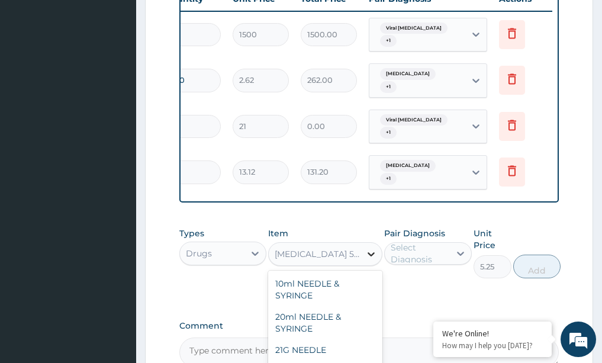
click at [369, 252] on icon at bounding box center [371, 254] width 7 height 4
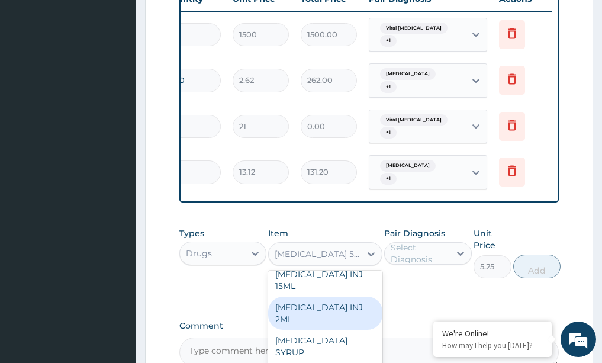
scroll to position [26949, 0]
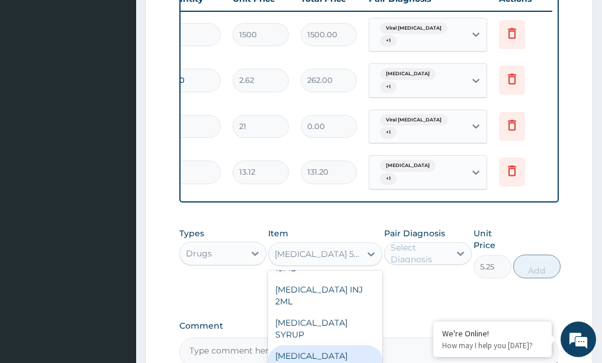
click at [319, 345] on div "PARACETAMOL TABLET" at bounding box center [325, 361] width 114 height 33
type input "2.62"
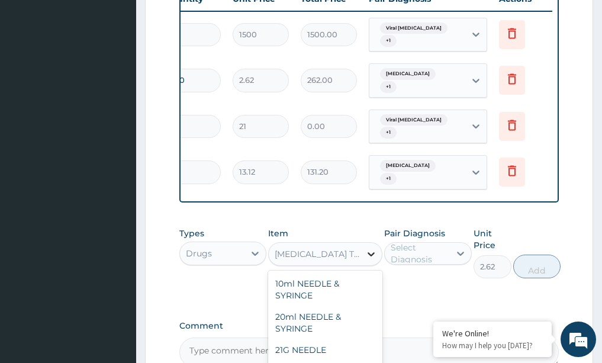
click at [367, 248] on icon at bounding box center [371, 254] width 12 height 12
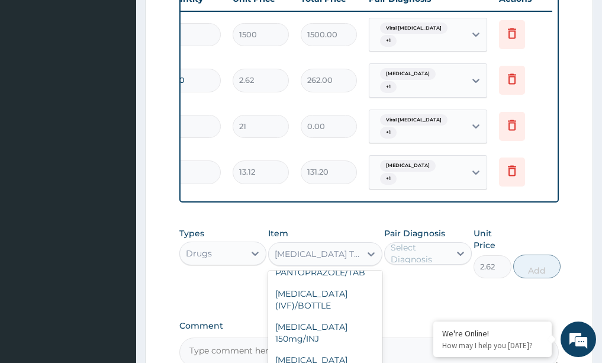
scroll to position [26760, 0]
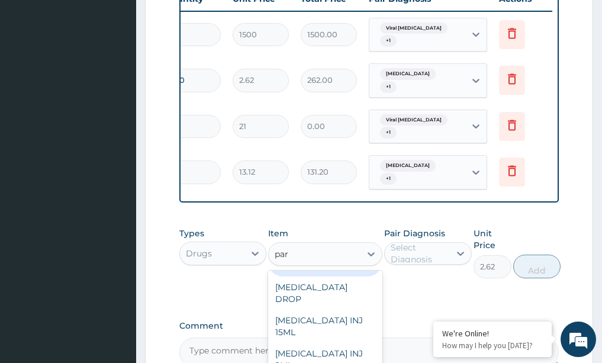
type input "para"
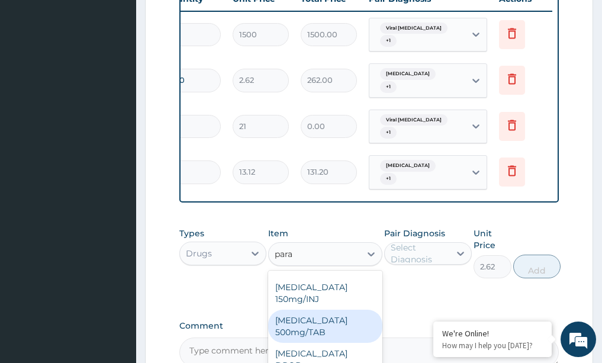
click at [294, 310] on div "PARACETAMOL 500mg/TAB" at bounding box center [325, 326] width 114 height 33
type input "5.25"
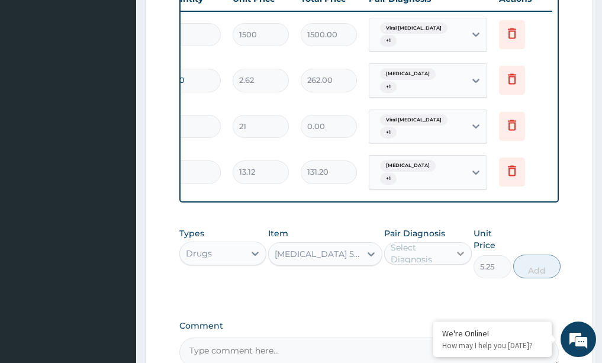
click at [460, 252] on icon at bounding box center [460, 254] width 7 height 4
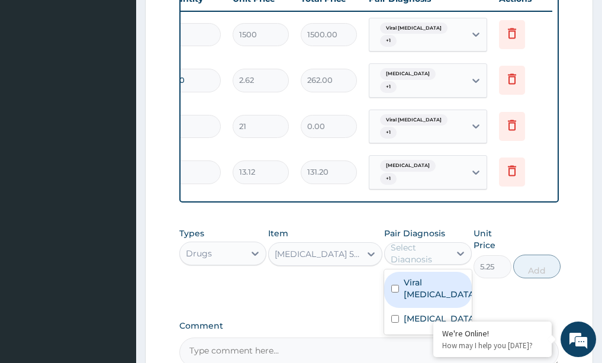
click at [406, 277] on label "Viral tonsillitis" at bounding box center [440, 289] width 73 height 24
checkbox input "true"
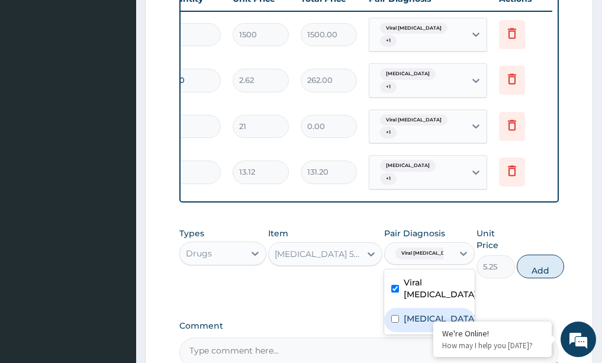
click at [413, 313] on label "Malaria" at bounding box center [440, 319] width 73 height 12
checkbox input "true"
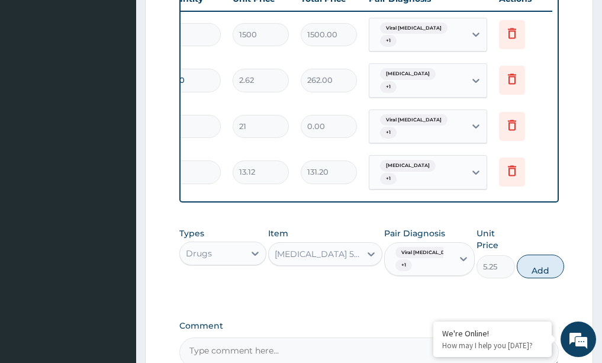
drag, startPoint x: 546, startPoint y: 251, endPoint x: 467, endPoint y: 245, distance: 79.0
click at [536, 255] on button "Add" at bounding box center [540, 267] width 47 height 24
type input "0"
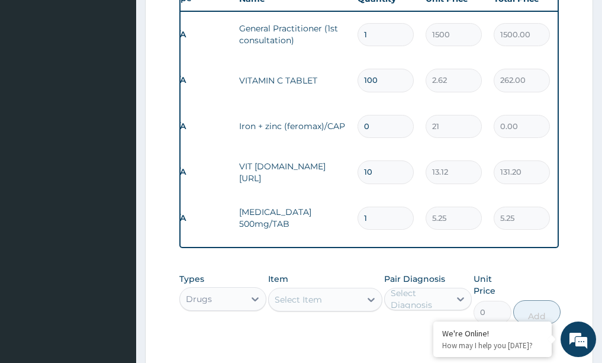
scroll to position [0, 0]
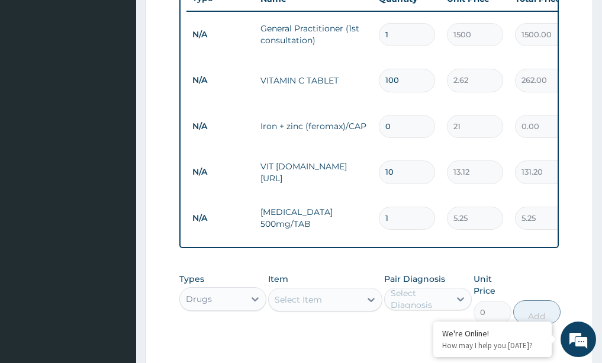
click at [393, 207] on input "1" at bounding box center [407, 218] width 56 height 23
type input "0.00"
type input "3"
type input "15.75"
type input "30"
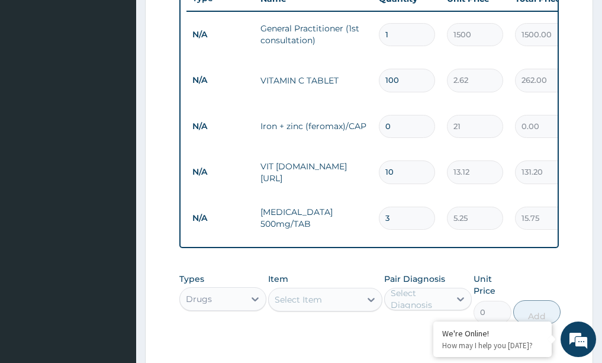
type input "157.50"
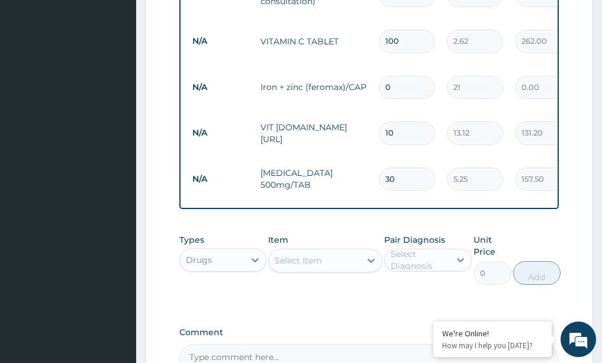
scroll to position [532, 0]
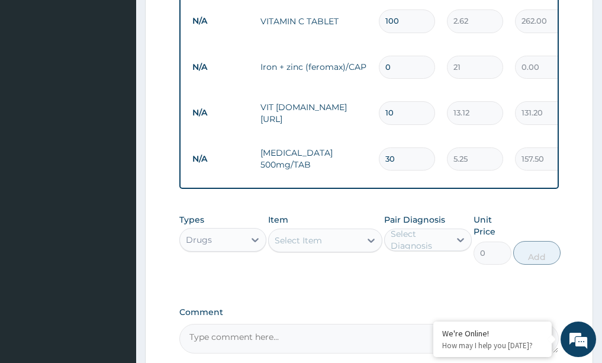
type input "3"
type input "15.75"
type input "0.00"
click at [374, 235] on icon at bounding box center [371, 241] width 12 height 12
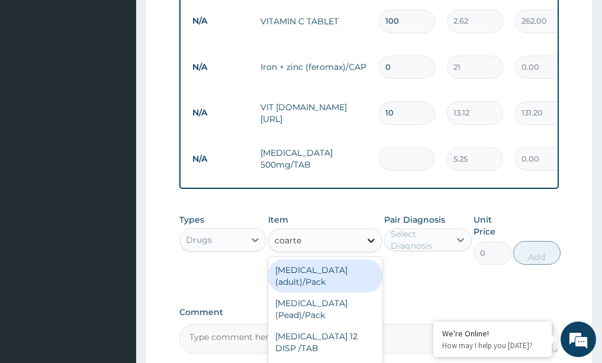
type input "coartem"
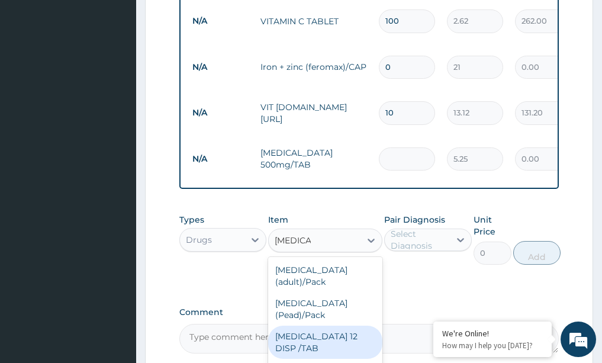
scroll to position [24, 0]
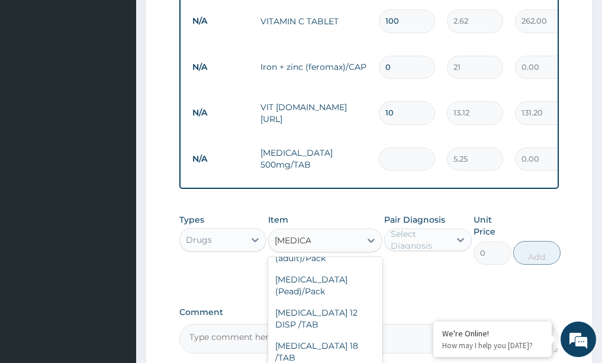
type input "866.25"
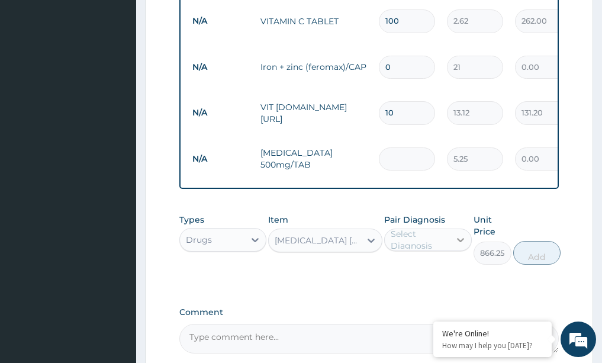
click at [458, 238] on icon at bounding box center [460, 240] width 7 height 4
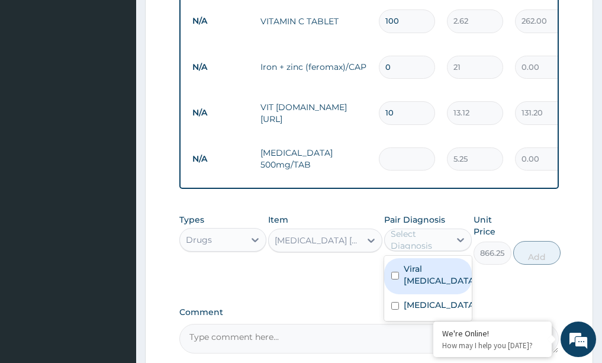
drag, startPoint x: 436, startPoint y: 244, endPoint x: 434, endPoint y: 264, distance: 19.7
click at [436, 258] on div "Viral tonsillitis" at bounding box center [428, 276] width 88 height 36
checkbox input "true"
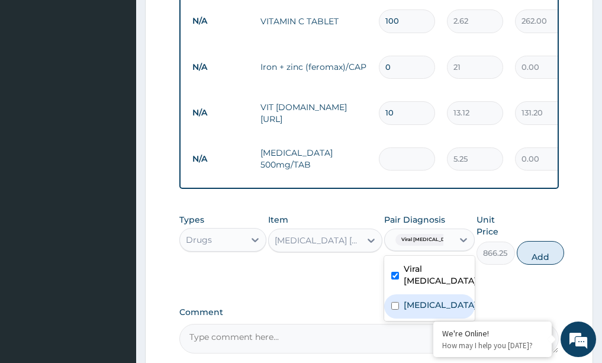
click at [422, 294] on div "Malaria" at bounding box center [429, 306] width 91 height 24
checkbox input "true"
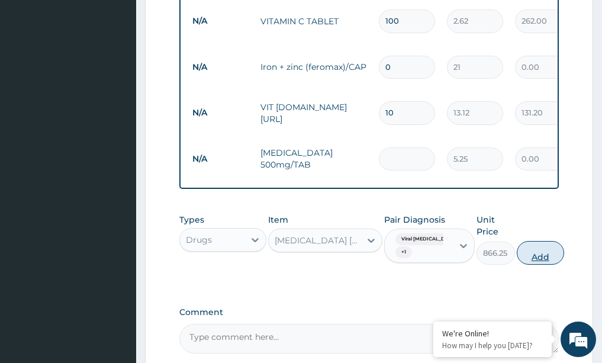
click at [534, 241] on button "Add" at bounding box center [540, 253] width 47 height 24
type input "0"
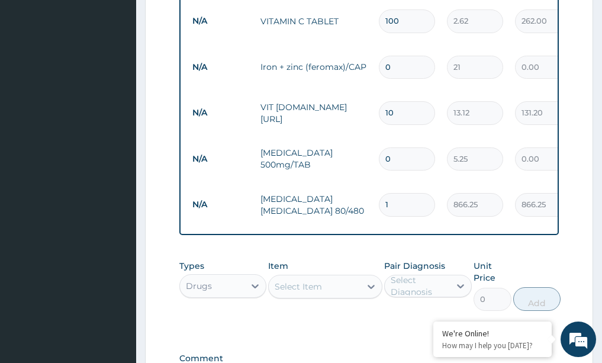
click at [413, 193] on input "1" at bounding box center [407, 204] width 56 height 23
type input "0.00"
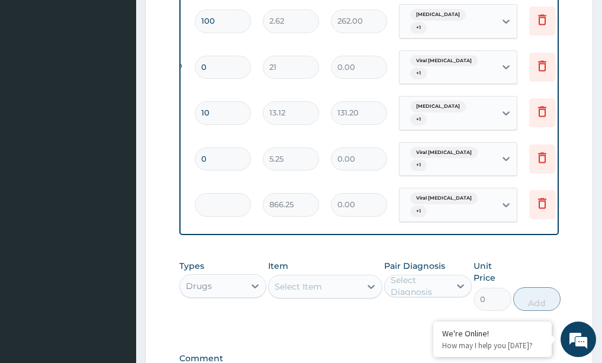
scroll to position [0, 214]
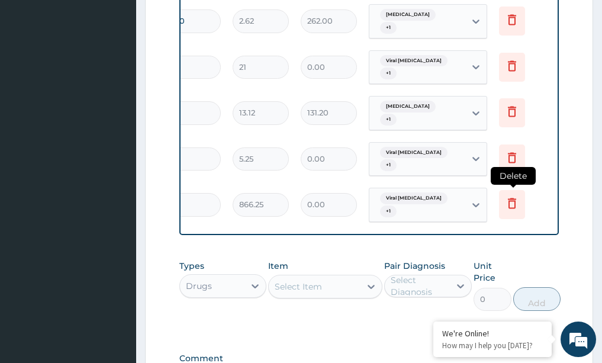
click at [506, 196] on icon at bounding box center [512, 203] width 14 height 14
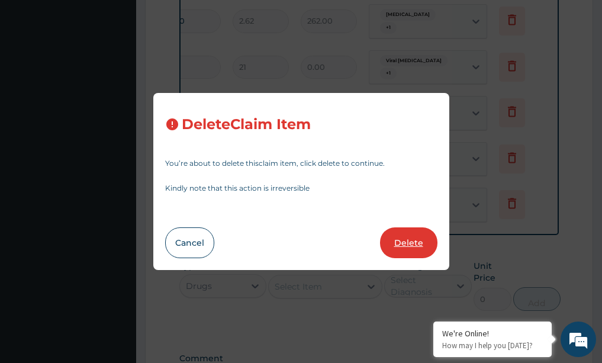
click at [412, 242] on button "Delete" at bounding box center [408, 242] width 57 height 31
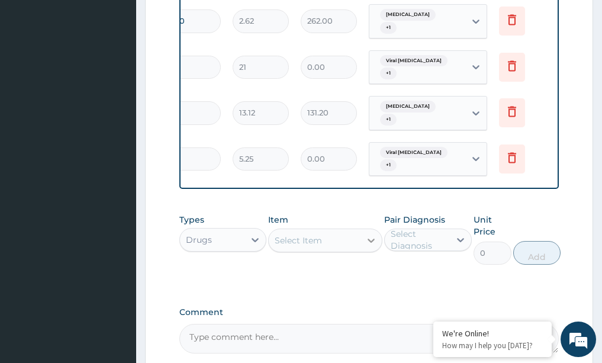
click at [375, 235] on icon at bounding box center [371, 241] width 12 height 12
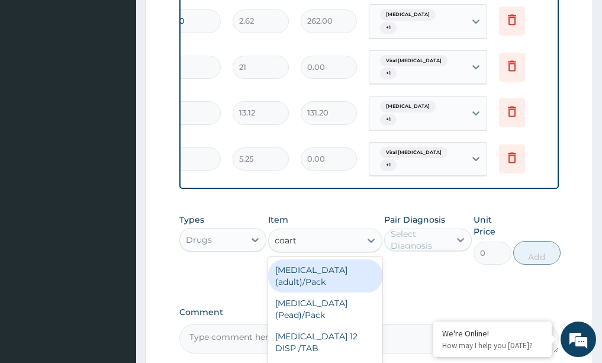
type input "coarte"
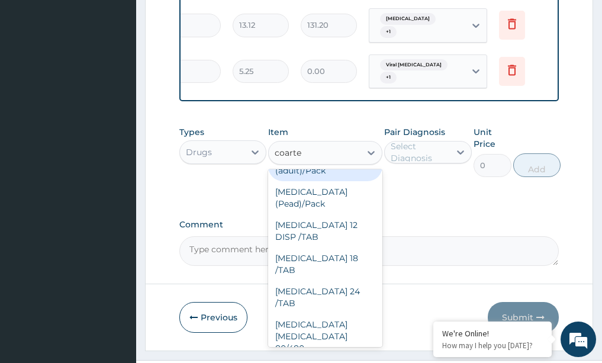
scroll to position [632, 0]
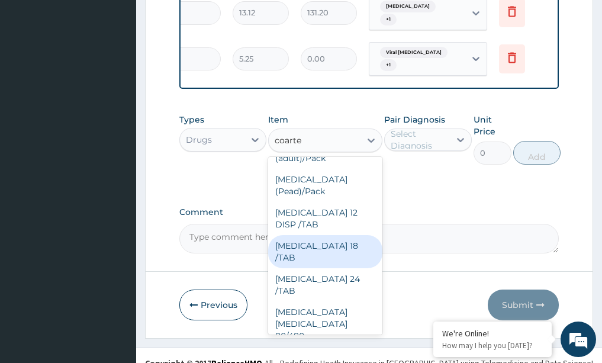
click at [318, 235] on div "COARTEM 18 /TAB" at bounding box center [325, 251] width 114 height 33
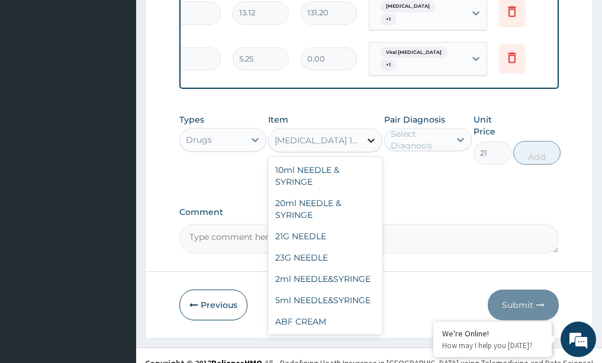
click at [375, 134] on icon at bounding box center [371, 140] width 12 height 12
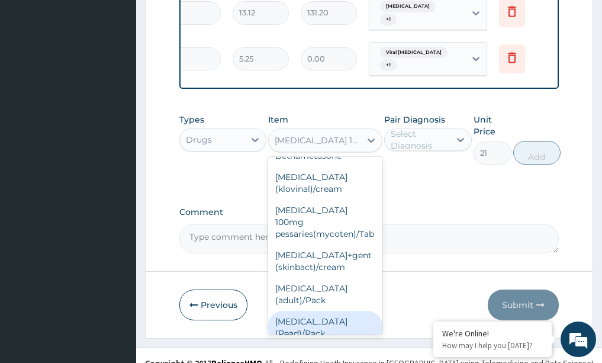
scroll to position [14736, 0]
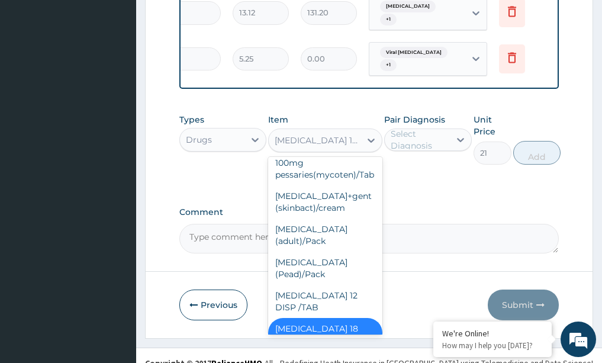
click at [322, 351] on div "COARTEM 24 /TAB" at bounding box center [325, 367] width 114 height 33
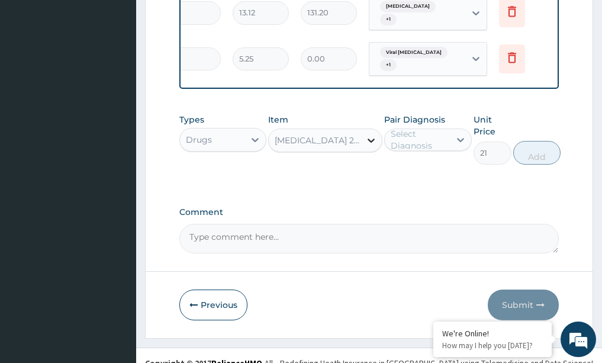
click at [368, 134] on icon at bounding box center [371, 140] width 12 height 12
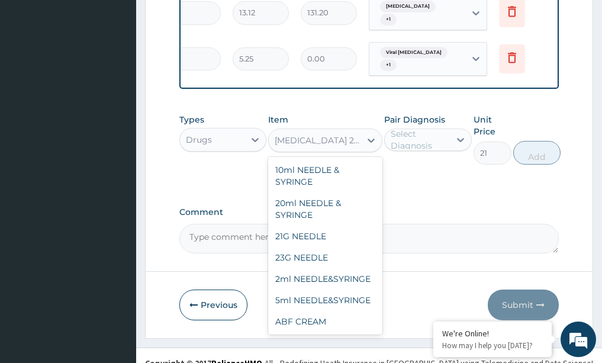
scroll to position [14698, 0]
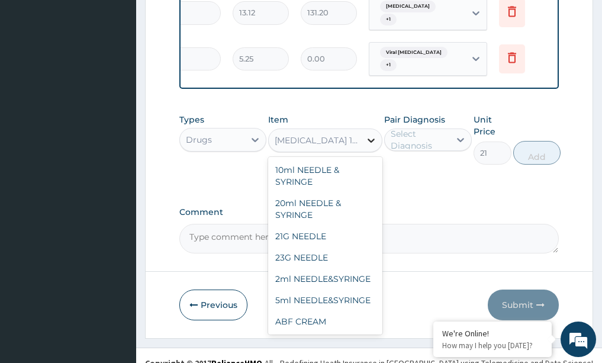
drag, startPoint x: 375, startPoint y: 127, endPoint x: 368, endPoint y: 130, distance: 8.2
click at [371, 134] on icon at bounding box center [371, 140] width 12 height 12
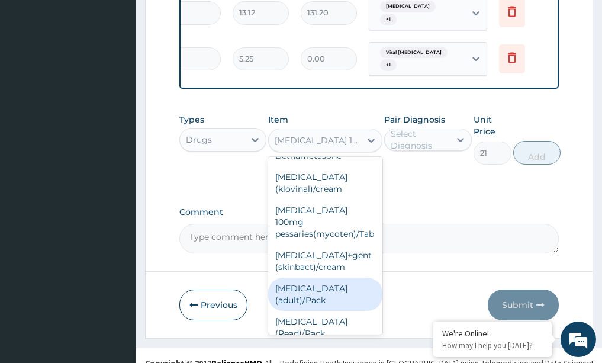
click at [307, 278] on div "Coartem (adult)/Pack" at bounding box center [325, 294] width 114 height 33
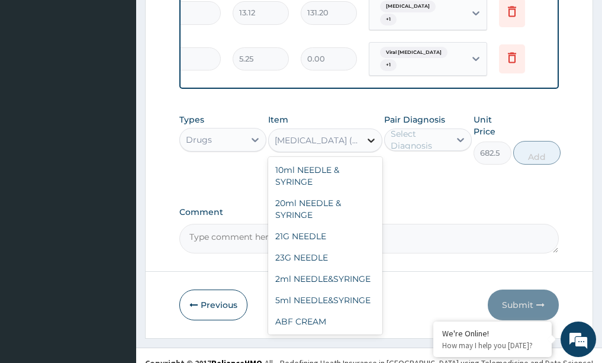
click at [373, 134] on icon at bounding box center [371, 140] width 12 height 12
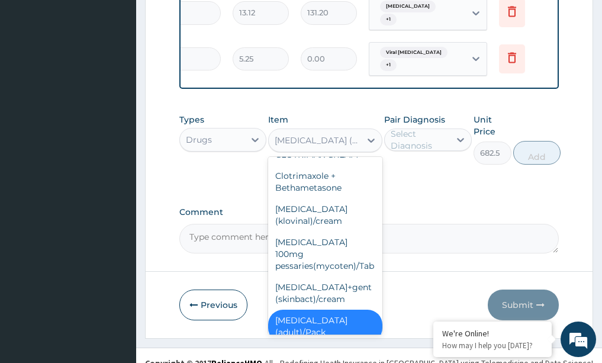
scroll to position [14660, 0]
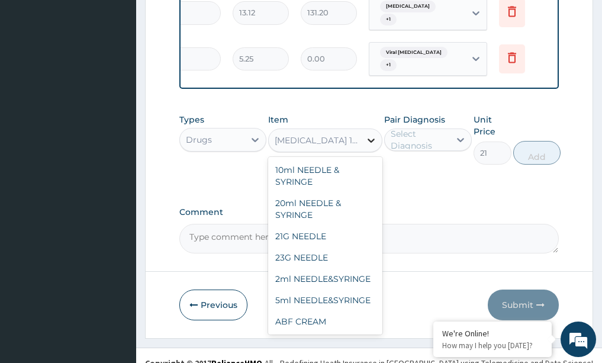
click at [375, 134] on icon at bounding box center [371, 140] width 12 height 12
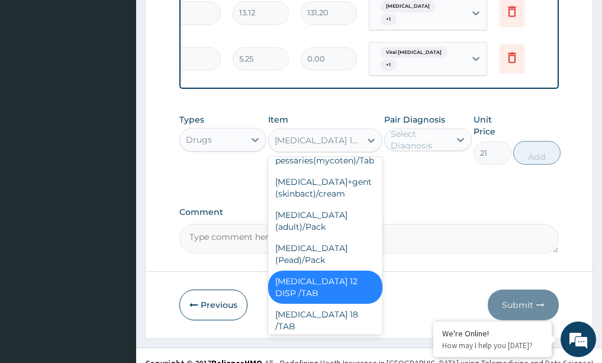
scroll to position [14777, 0]
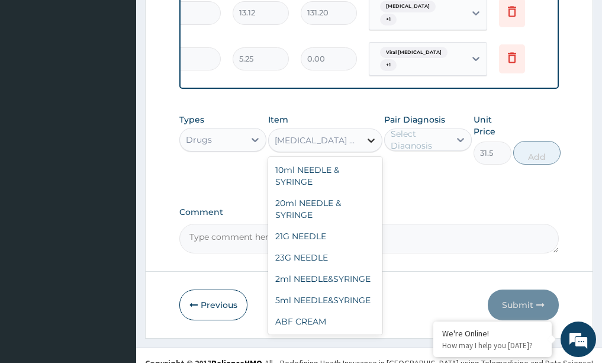
click at [368, 134] on icon at bounding box center [371, 140] width 12 height 12
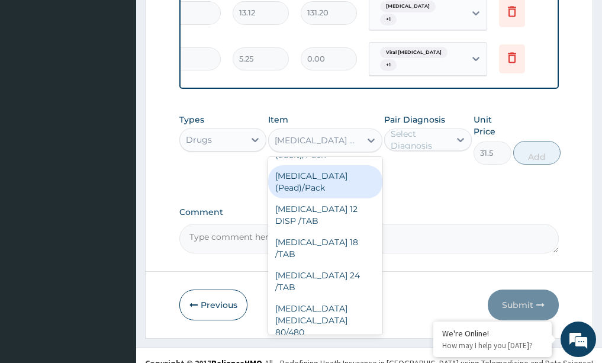
scroll to position [14843, 0]
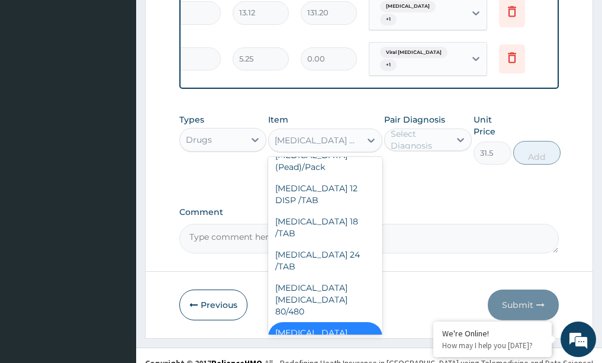
click at [299, 322] on div "COARTEM DISPERSIBLE TABLET" at bounding box center [325, 338] width 114 height 33
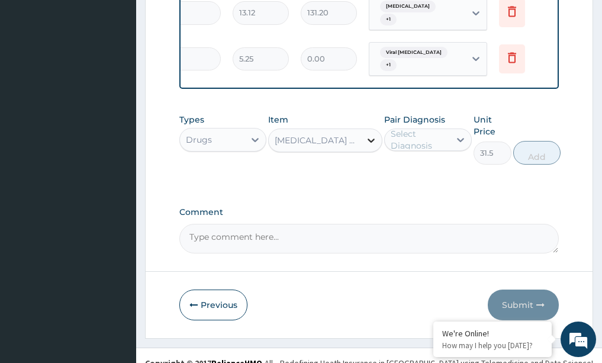
click at [368, 134] on icon at bounding box center [371, 140] width 12 height 12
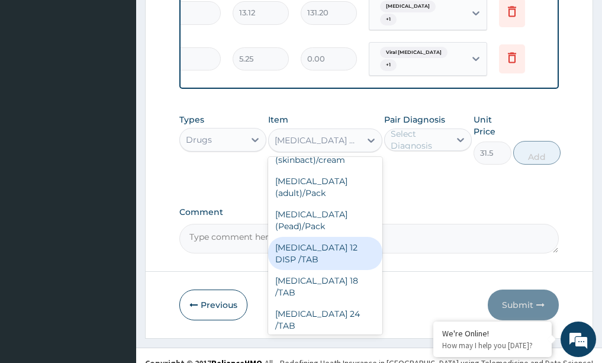
scroll to position [14724, 0]
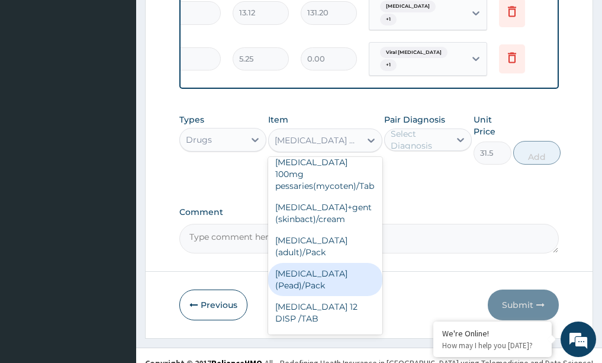
click at [288, 263] on div "Coartem (Pead)/Pack" at bounding box center [325, 279] width 114 height 33
type input "498.75"
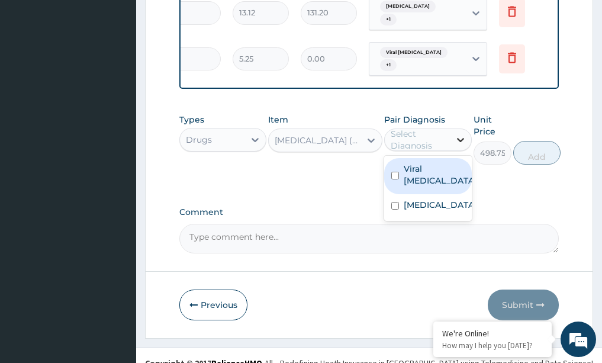
click at [462, 138] on icon at bounding box center [460, 140] width 7 height 4
click at [423, 162] on div "Viral tonsillitis" at bounding box center [428, 176] width 88 height 36
checkbox input "true"
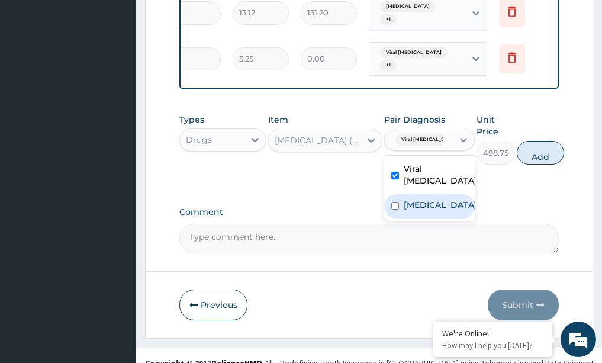
click at [422, 199] on label "Malaria" at bounding box center [440, 205] width 73 height 12
checkbox input "true"
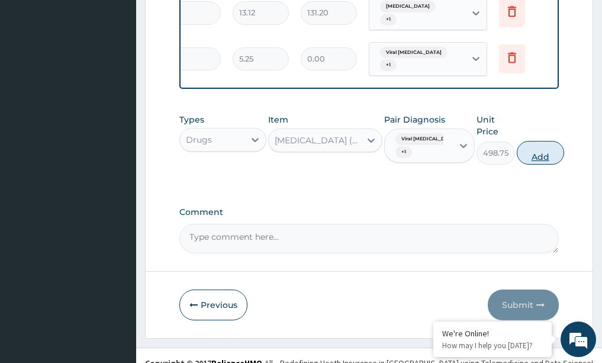
click at [534, 141] on button "Add" at bounding box center [540, 153] width 47 height 24
type input "0"
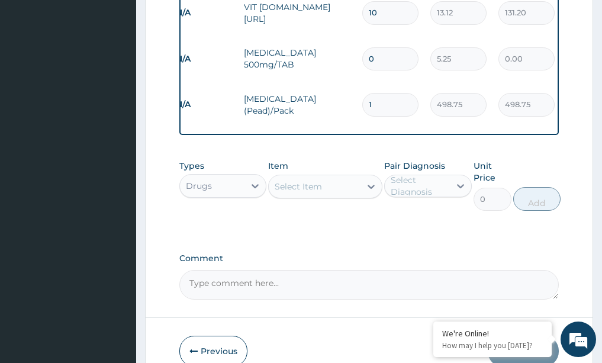
scroll to position [0, 0]
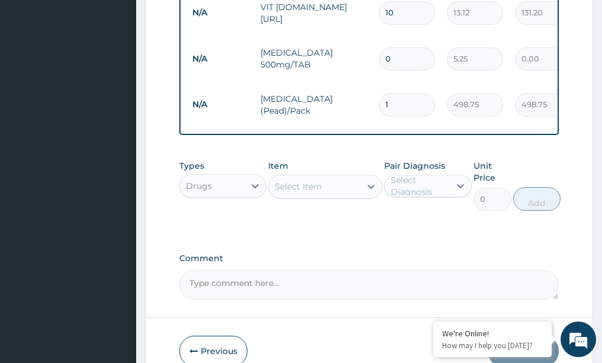
click at [408, 93] on input "1" at bounding box center [407, 104] width 56 height 23
type input "0.00"
click at [412, 93] on input "number" at bounding box center [407, 104] width 56 height 23
type input "6"
type input "2992.50"
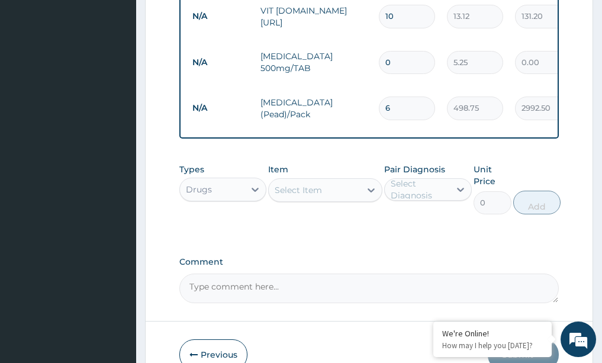
scroll to position [673, 0]
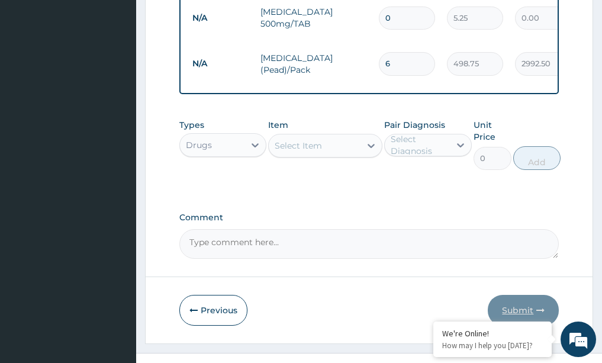
type input "6"
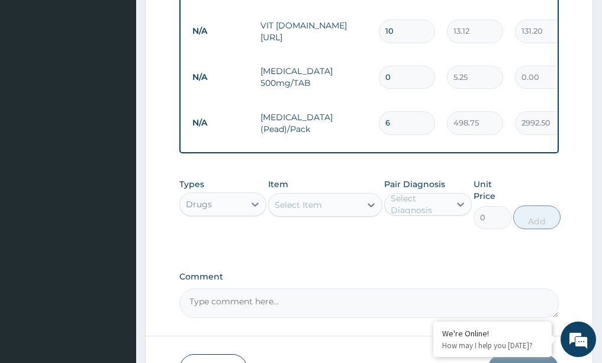
scroll to position [554, 0]
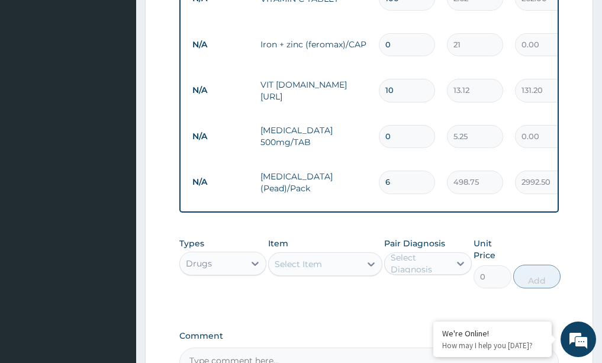
click at [392, 125] on input "0" at bounding box center [407, 136] width 56 height 23
type input "3"
type input "15.75"
type input "30"
type input "157.50"
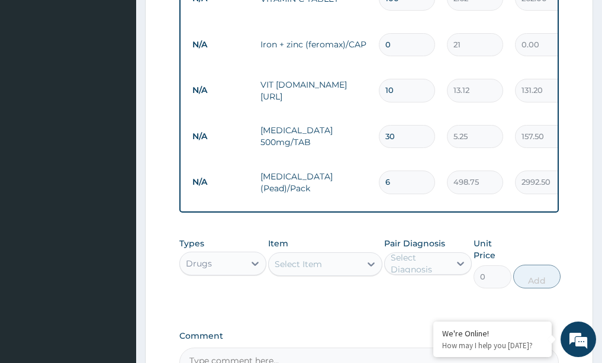
type input "30"
click at [406, 36] on input "0" at bounding box center [407, 44] width 56 height 23
type input "7"
type input "147.00"
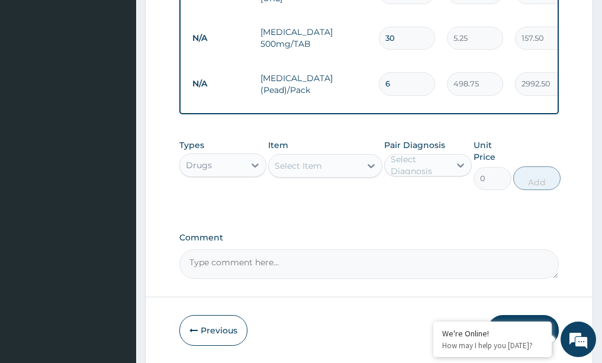
scroll to position [673, 0]
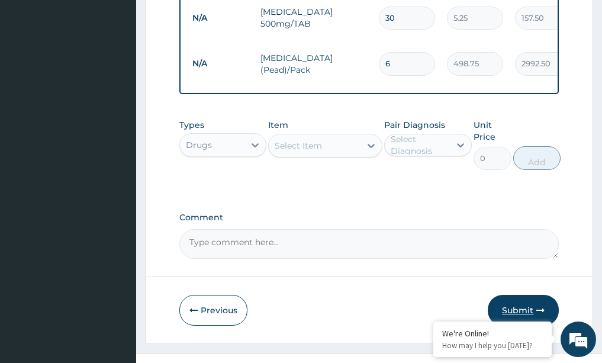
type input "7"
drag, startPoint x: 528, startPoint y: 287, endPoint x: 519, endPoint y: 287, distance: 8.9
click at [527, 295] on button "Submit" at bounding box center [523, 310] width 71 height 31
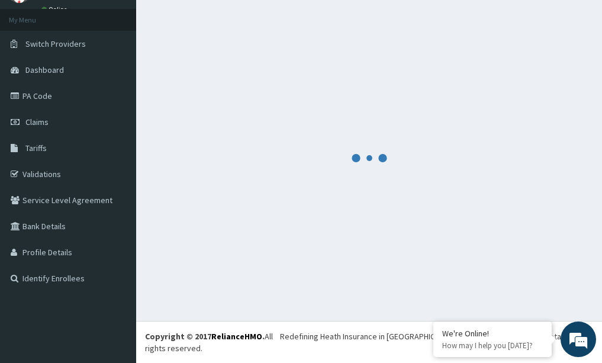
scroll to position [47, 0]
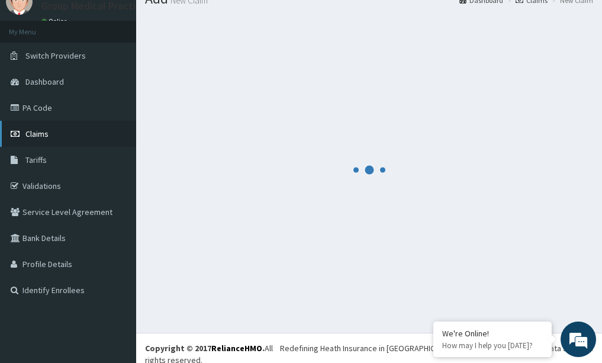
click at [49, 138] on link "Claims" at bounding box center [68, 134] width 136 height 26
click at [43, 127] on link "Claims" at bounding box center [68, 134] width 136 height 26
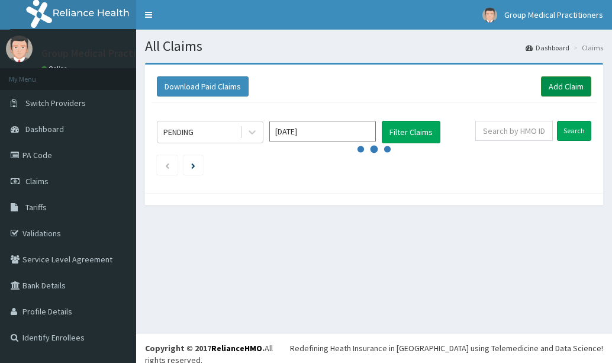
click at [585, 84] on link "Add Claim" at bounding box center [566, 86] width 50 height 20
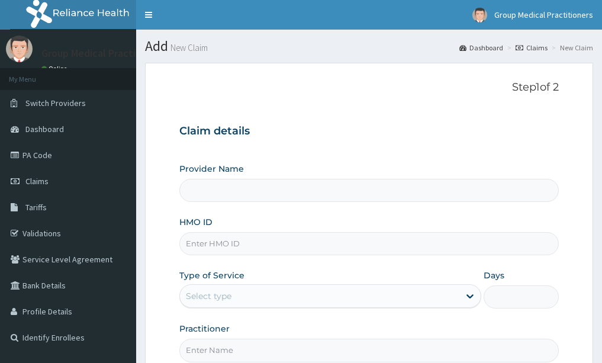
click at [225, 242] on input "HMO ID" at bounding box center [369, 243] width 380 height 23
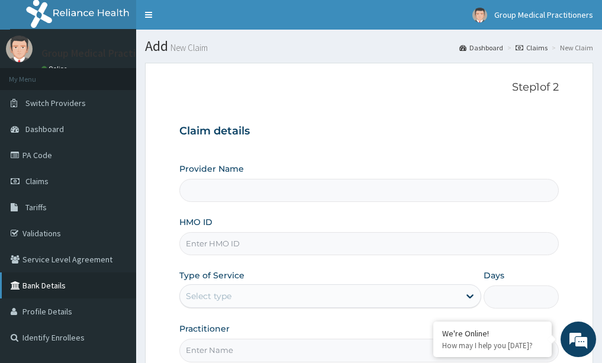
type input "Group Medical practitioners ltd Hospital"
type input "mgd/1003/a"
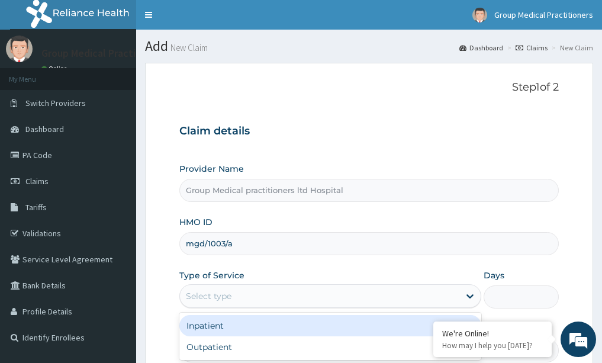
click at [250, 304] on div "Select type" at bounding box center [320, 296] width 280 height 19
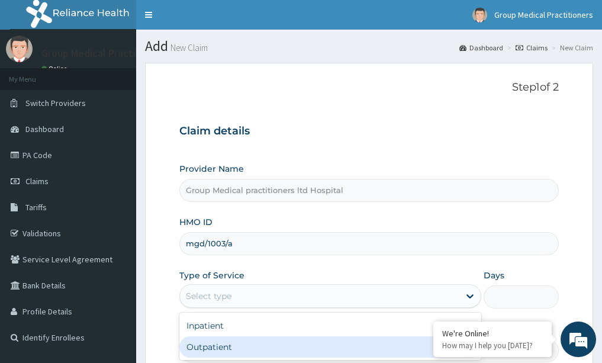
click at [220, 345] on div "Outpatient" at bounding box center [330, 346] width 302 height 21
type input "1"
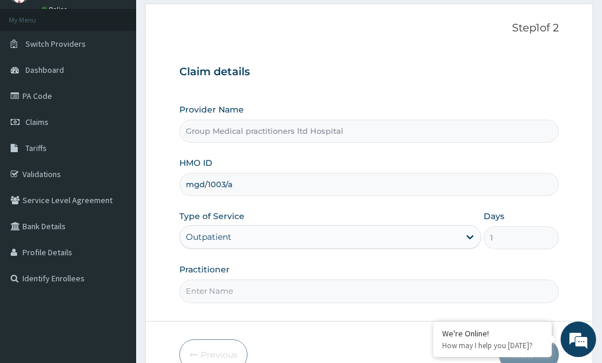
scroll to position [118, 0]
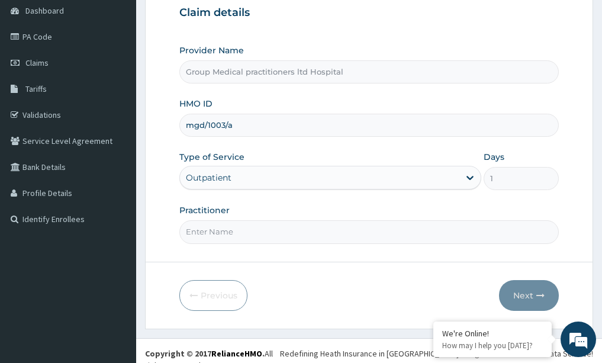
click at [264, 232] on input "Practitioner" at bounding box center [369, 231] width 380 height 23
type input "medical practioner"
click at [515, 293] on button "Next" at bounding box center [529, 295] width 60 height 31
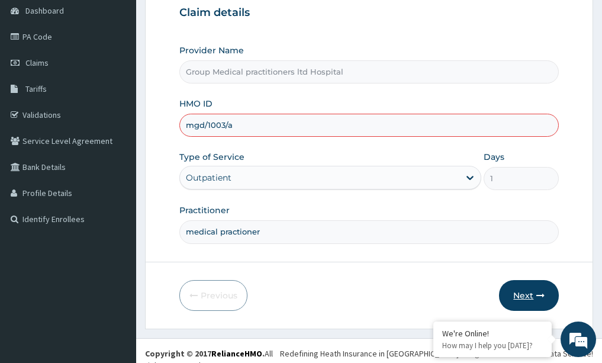
click at [522, 298] on button "Next" at bounding box center [529, 295] width 60 height 31
click at [529, 297] on button "Next" at bounding box center [529, 295] width 60 height 31
click at [532, 295] on button "Next" at bounding box center [529, 295] width 60 height 31
click at [517, 296] on button "Next" at bounding box center [529, 295] width 60 height 31
click at [529, 303] on button "Next" at bounding box center [529, 295] width 60 height 31
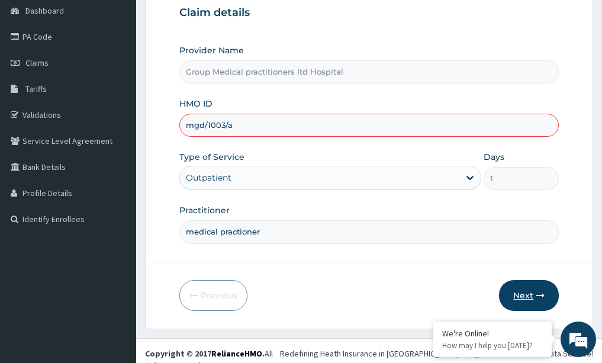
click at [530, 303] on button "Next" at bounding box center [529, 295] width 60 height 31
drag, startPoint x: 188, startPoint y: 129, endPoint x: 250, endPoint y: 131, distance: 62.2
click at [250, 131] on input "mgd/1003/a" at bounding box center [369, 125] width 380 height 23
click at [311, 127] on input "mgd/1003/a" at bounding box center [369, 125] width 380 height 23
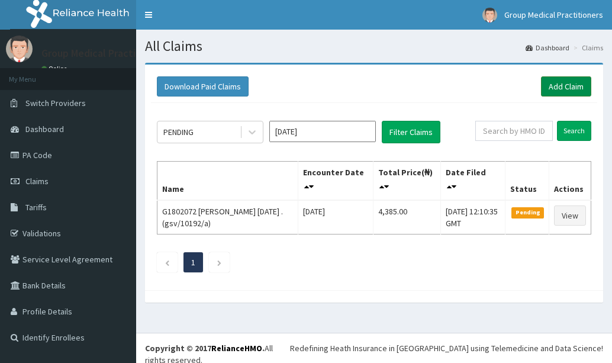
click at [565, 85] on link "Add Claim" at bounding box center [566, 86] width 50 height 20
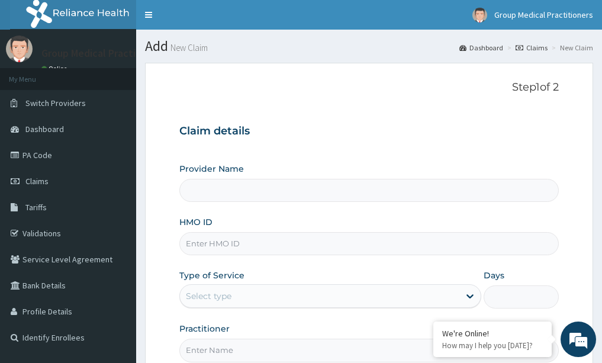
type input "Group Medical practitioners ltd Hospital"
click at [41, 174] on link "Claims" at bounding box center [68, 181] width 136 height 26
click at [41, 175] on link "Claims" at bounding box center [68, 181] width 136 height 26
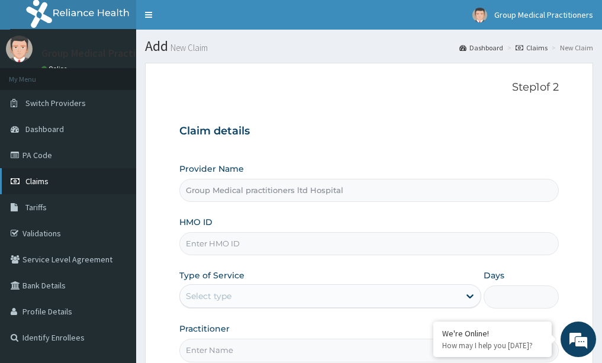
click at [40, 175] on link "Claims" at bounding box center [68, 181] width 136 height 26
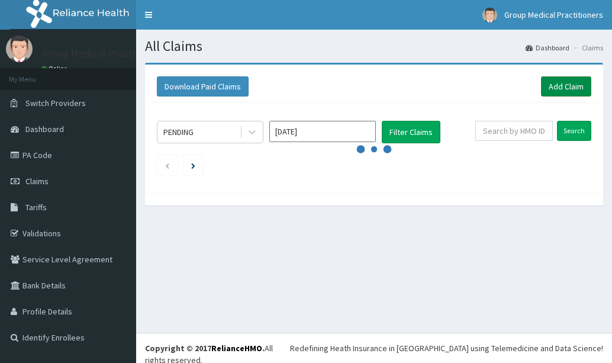
click at [580, 85] on link "Add Claim" at bounding box center [566, 86] width 50 height 20
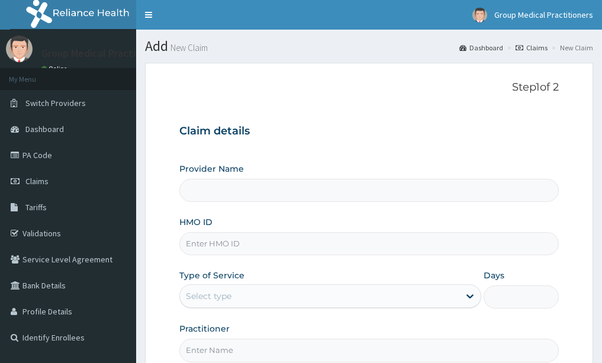
click at [219, 237] on input "HMO ID" at bounding box center [369, 243] width 380 height 23
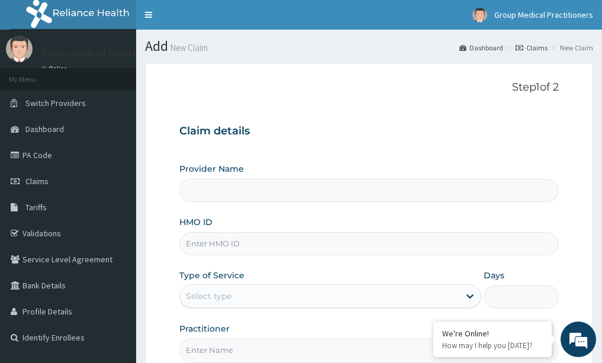
type input "Group Medical practitioners ltd Hospital"
drag, startPoint x: 241, startPoint y: 256, endPoint x: 208, endPoint y: 77, distance: 181.8
click at [208, 77] on form "Step 1 of 2 Claim details Provider Name Group Medical practitioners ltd Hospita…" at bounding box center [369, 255] width 448 height 384
click at [207, 243] on input "HMO ID" at bounding box center [369, 243] width 380 height 23
paste input "mgd/1003/a"
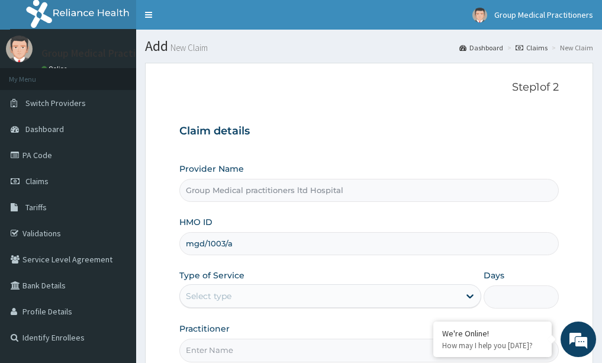
type input "mgd/1003/a"
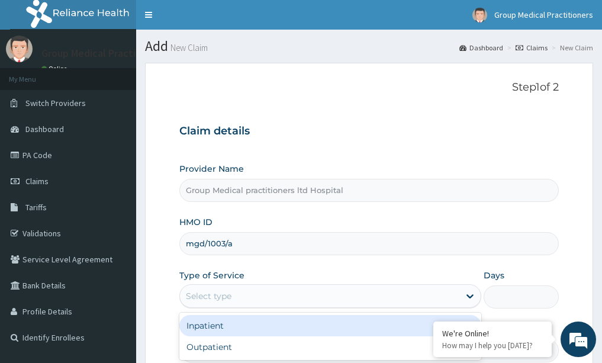
click at [230, 298] on div "Select type" at bounding box center [209, 296] width 46 height 12
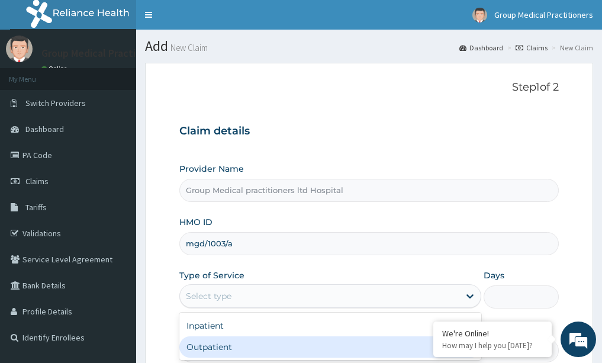
drag, startPoint x: 207, startPoint y: 357, endPoint x: 207, endPoint y: 348, distance: 8.3
click at [207, 355] on div "Outpatient" at bounding box center [330, 346] width 302 height 21
type input "1"
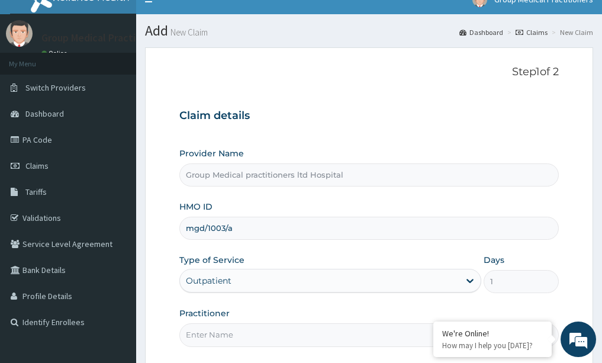
scroll to position [124, 0]
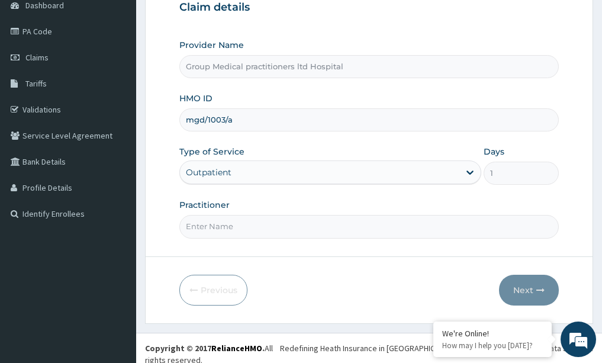
click at [218, 223] on input "Practitioner" at bounding box center [369, 226] width 380 height 23
click at [183, 226] on input "medicalpractioner" at bounding box center [369, 226] width 380 height 23
click at [217, 229] on input "medicalpractioner" at bounding box center [369, 226] width 380 height 23
drag, startPoint x: 186, startPoint y: 227, endPoint x: 259, endPoint y: 227, distance: 73.4
click at [259, 227] on input "medical practioner" at bounding box center [369, 226] width 380 height 23
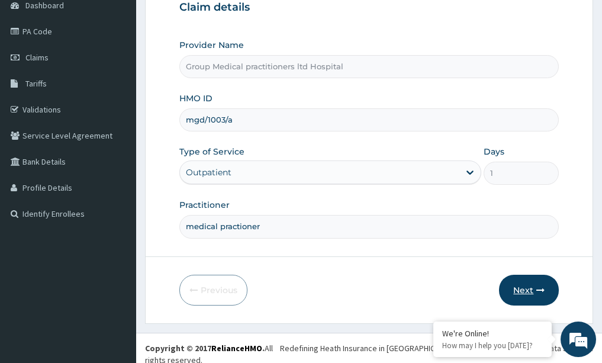
type input "medical practioner"
click at [529, 294] on button "Next" at bounding box center [529, 290] width 60 height 31
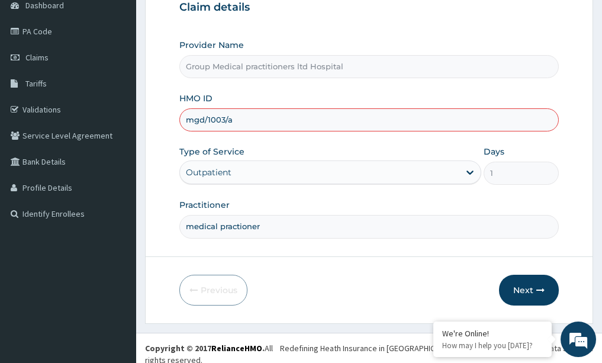
click at [216, 120] on input "mgd/1003/a" at bounding box center [369, 119] width 380 height 23
type input "mgd/10003/a"
click at [531, 296] on button "Next" at bounding box center [529, 290] width 60 height 31
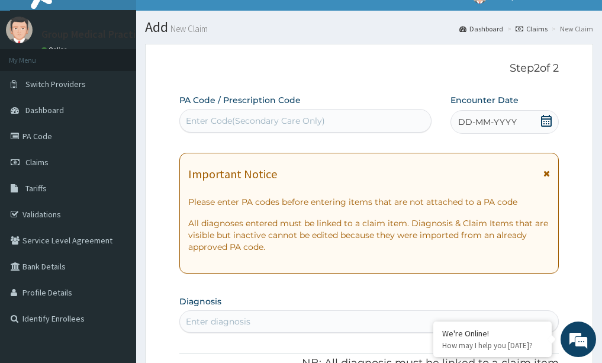
scroll to position [5, 0]
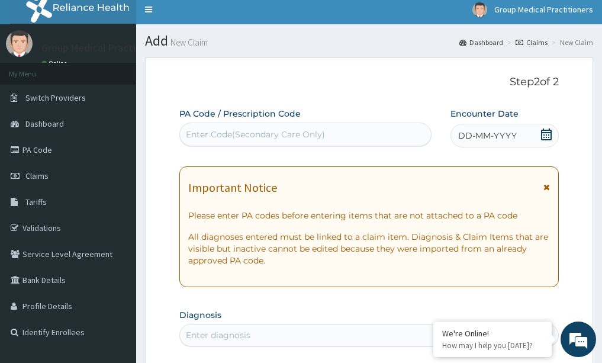
drag, startPoint x: 477, startPoint y: 135, endPoint x: 483, endPoint y: 147, distance: 13.5
click at [479, 136] on span "DD-MM-YYYY" at bounding box center [487, 136] width 59 height 12
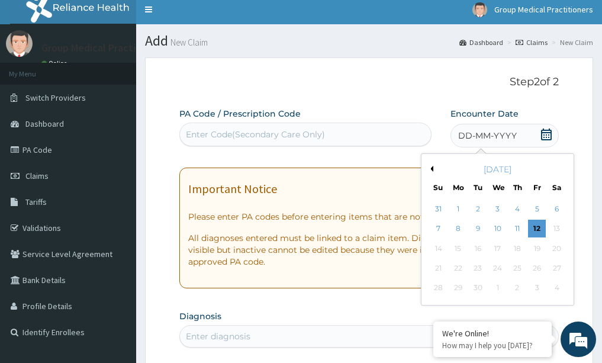
click at [477, 204] on div "2" at bounding box center [479, 209] width 18 height 18
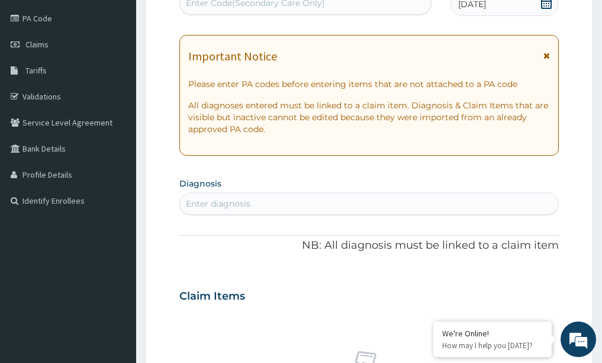
scroll to position [183, 0]
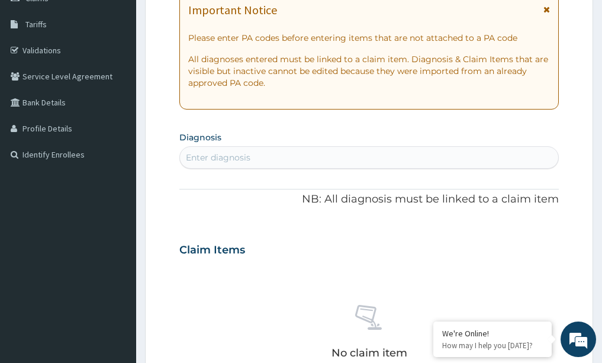
click at [250, 158] on div "Enter diagnosis" at bounding box center [218, 158] width 65 height 12
type input "malaria"
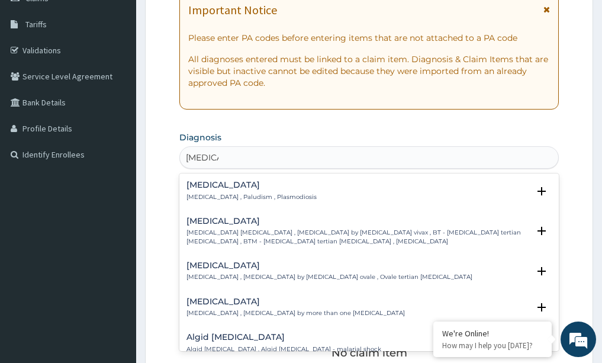
click at [203, 194] on p "Malaria , Paludism , Plasmodiosis" at bounding box center [252, 197] width 130 height 8
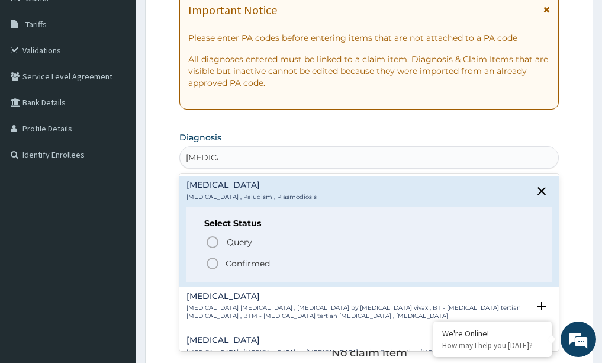
click at [211, 261] on icon "status option filled" at bounding box center [213, 263] width 14 height 14
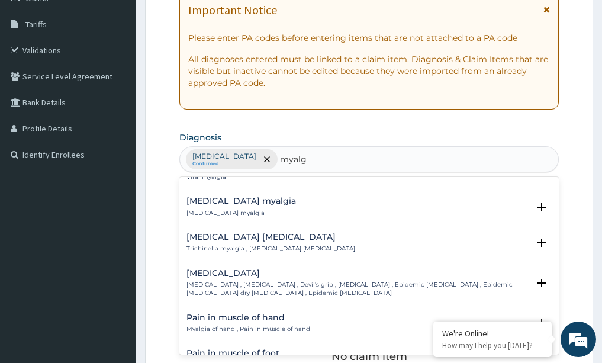
scroll to position [0, 0]
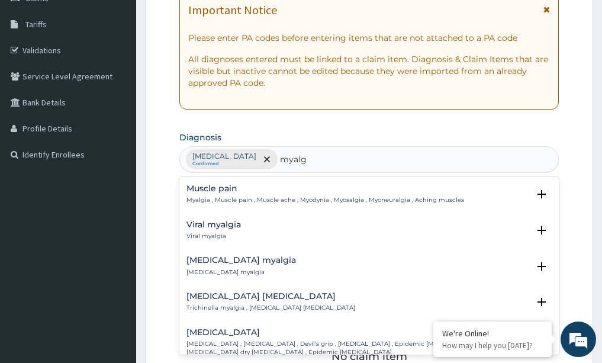
click at [210, 200] on p "Myalgia , Muscle pain , Muscle ache , Myodynia , Myosalgia , Myoneuralgia , Ach…" at bounding box center [326, 200] width 278 height 8
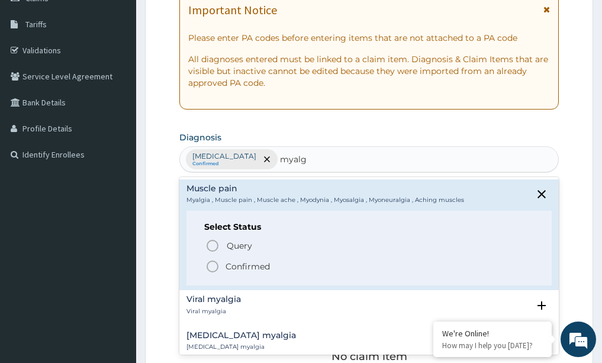
type input "myalg"
click at [173, 247] on form "Step 2 of 2 PA Code / Prescription Code Enter Code(Secondary Care Only) Encount…" at bounding box center [369, 267] width 448 height 775
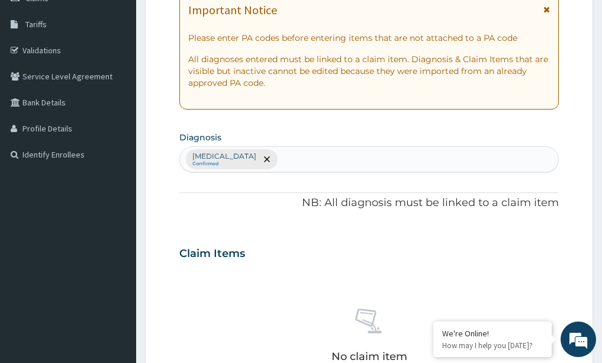
click at [250, 167] on div "Malaria Confirmed" at bounding box center [369, 159] width 379 height 25
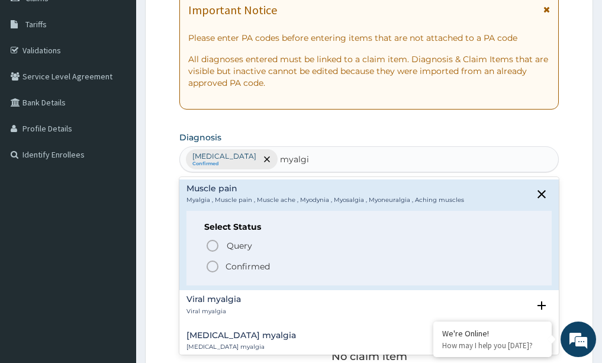
type input "myalgia"
click at [212, 264] on icon "status option filled" at bounding box center [213, 266] width 14 height 14
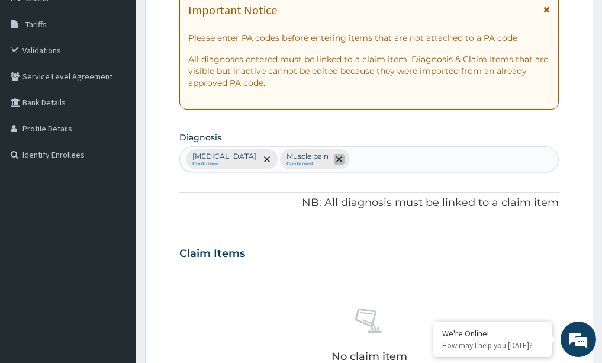
click at [336, 161] on icon "remove selection option" at bounding box center [339, 159] width 6 height 6
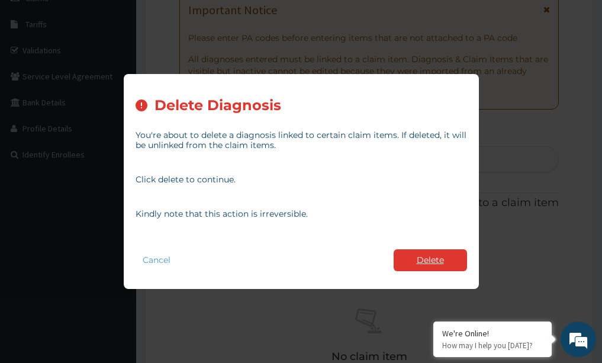
click at [422, 256] on button "Delete" at bounding box center [430, 260] width 73 height 22
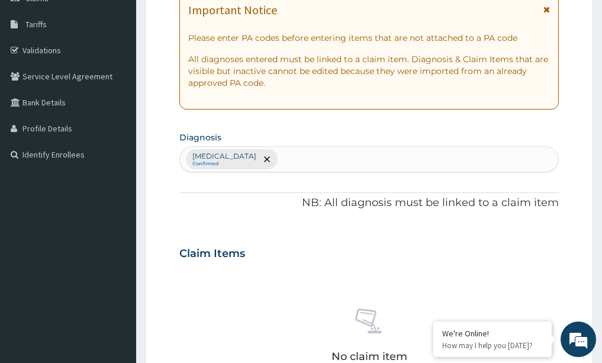
click at [264, 168] on div "Malaria Confirmed" at bounding box center [369, 159] width 379 height 25
type input "myal"
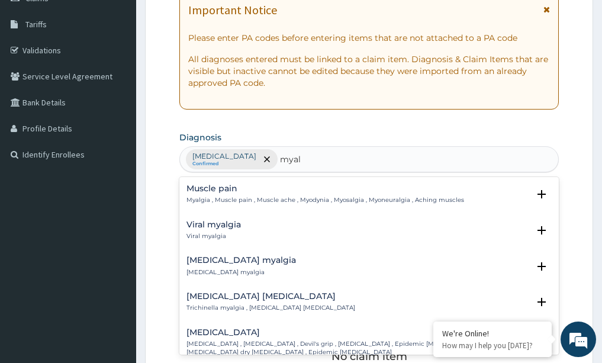
click at [224, 227] on h4 "Viral myalgia" at bounding box center [214, 224] width 54 height 9
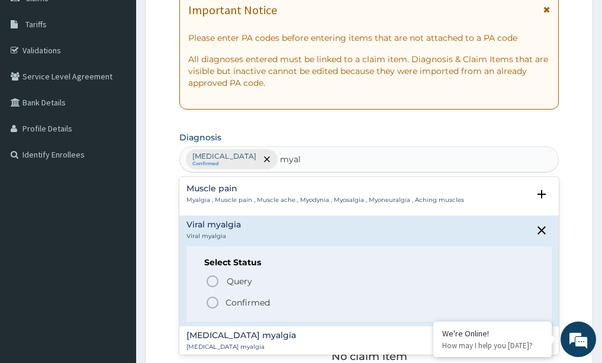
click at [215, 297] on icon "status option filled" at bounding box center [213, 303] width 14 height 14
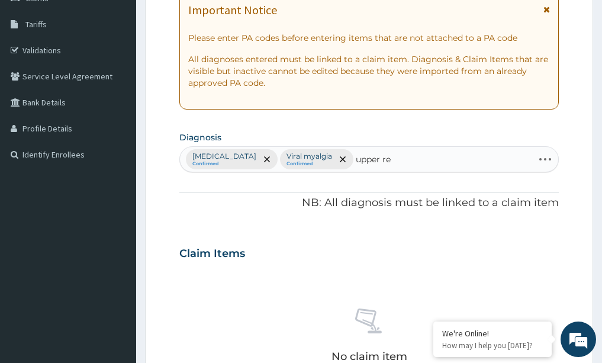
type input "upper res"
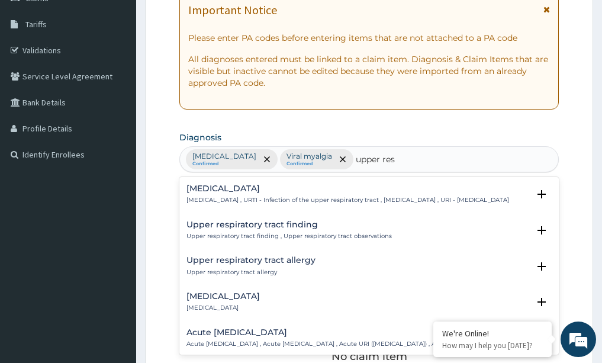
click at [209, 198] on p "[MEDICAL_DATA] , URTI - Infection of the upper respiratory tract , [MEDICAL_DAT…" at bounding box center [348, 200] width 323 height 8
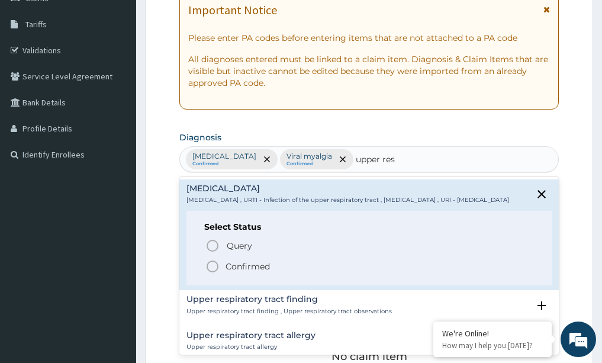
click at [216, 274] on icon "status option filled" at bounding box center [213, 266] width 14 height 14
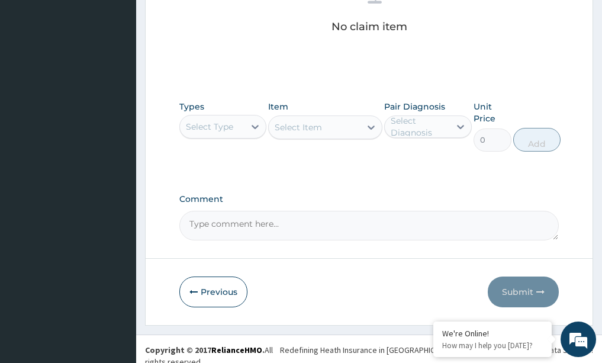
scroll to position [515, 0]
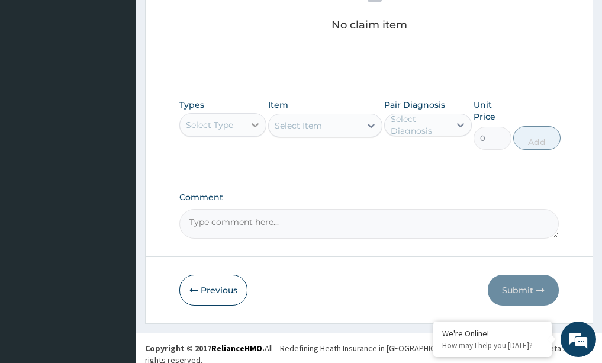
click at [256, 122] on icon at bounding box center [255, 125] width 12 height 12
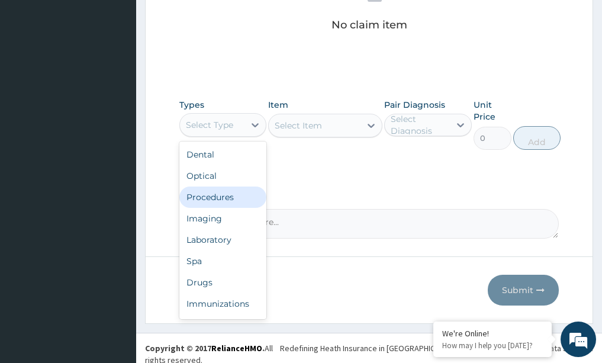
click at [215, 191] on div "Procedures" at bounding box center [223, 197] width 88 height 21
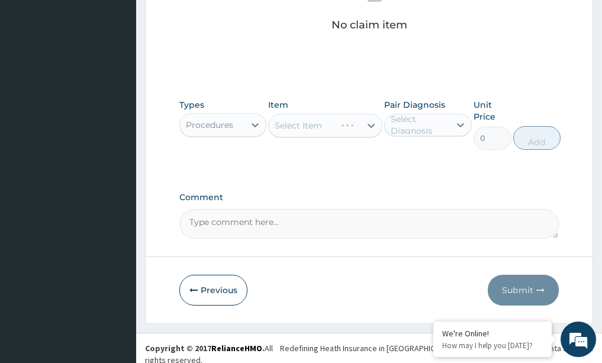
click at [369, 124] on div "Select Item" at bounding box center [325, 126] width 114 height 24
drag, startPoint x: 370, startPoint y: 124, endPoint x: 377, endPoint y: 126, distance: 7.2
click at [371, 124] on div "Select Item" at bounding box center [325, 126] width 114 height 24
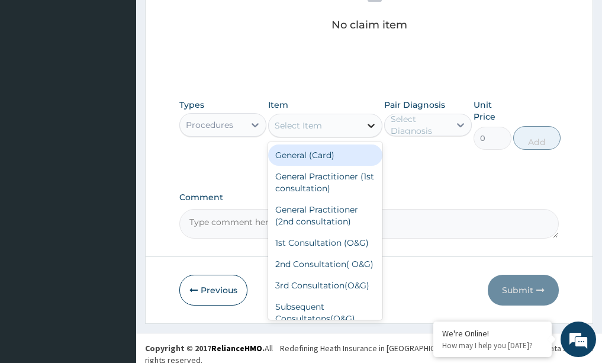
click at [374, 127] on icon at bounding box center [371, 126] width 12 height 12
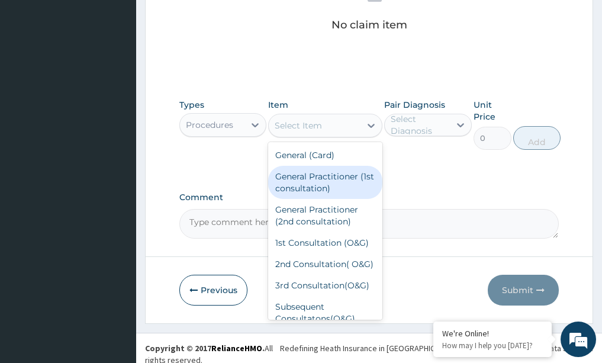
click at [336, 181] on div "General Practitioner (1st consultation)" at bounding box center [325, 182] width 114 height 33
type input "1500"
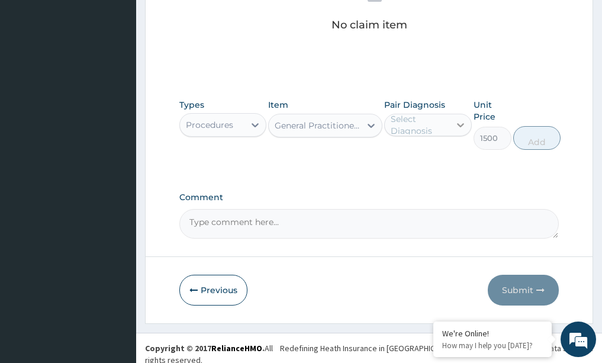
click at [460, 126] on icon at bounding box center [461, 125] width 12 height 12
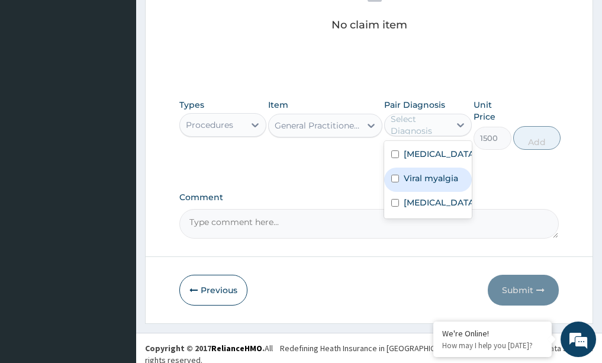
drag, startPoint x: 391, startPoint y: 175, endPoint x: 401, endPoint y: 172, distance: 9.9
click at [393, 174] on div "Viral myalgia" at bounding box center [428, 180] width 88 height 24
checkbox input "true"
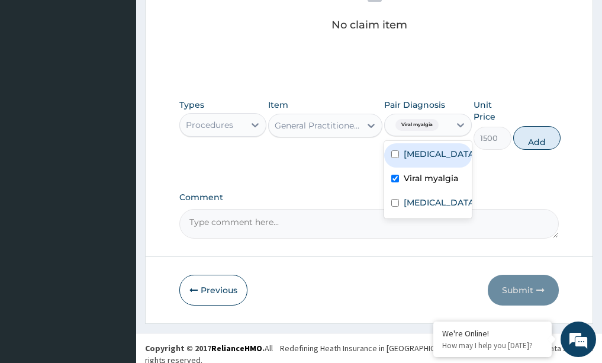
click at [407, 157] on label "[MEDICAL_DATA]" at bounding box center [440, 154] width 73 height 12
checkbox input "true"
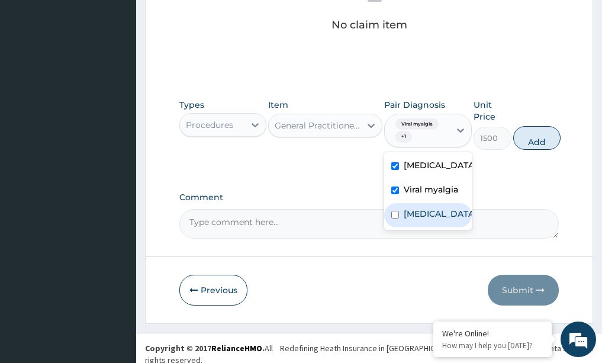
click at [407, 204] on div "[MEDICAL_DATA]" at bounding box center [428, 215] width 88 height 24
checkbox input "true"
drag, startPoint x: 528, startPoint y: 138, endPoint x: 498, endPoint y: 145, distance: 31.0
click at [528, 137] on button "Add" at bounding box center [536, 138] width 47 height 24
type input "0"
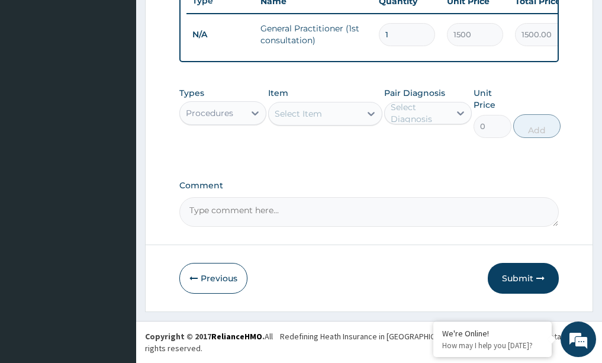
scroll to position [468, 0]
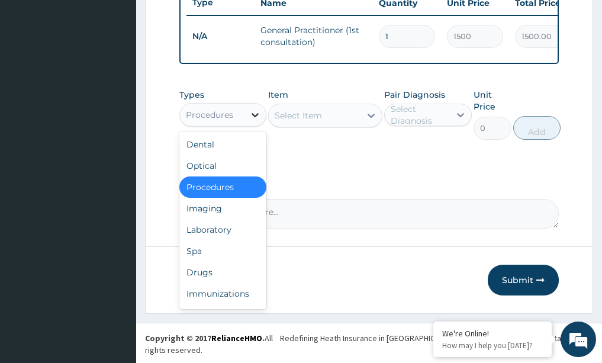
click at [251, 121] on icon at bounding box center [255, 115] width 12 height 12
click at [202, 283] on div "Drugs" at bounding box center [223, 272] width 88 height 21
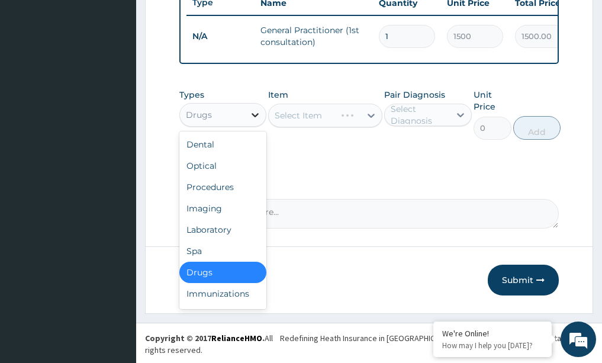
click at [253, 121] on icon at bounding box center [255, 115] width 12 height 12
click at [206, 239] on div "Laboratory" at bounding box center [223, 229] width 88 height 21
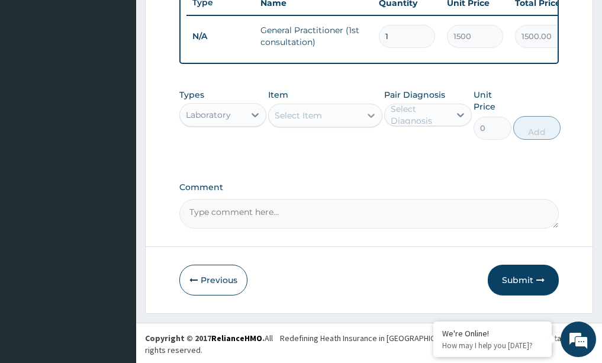
click at [371, 118] on icon at bounding box center [371, 116] width 7 height 4
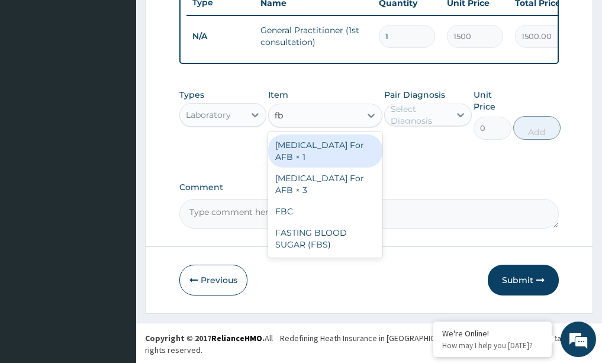
type input "fbc"
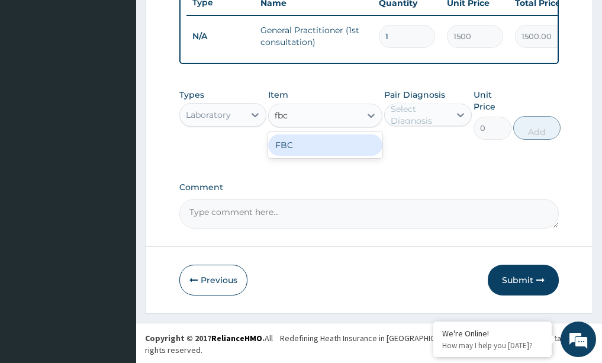
click at [353, 155] on div "FBC" at bounding box center [325, 144] width 114 height 21
type input "1600"
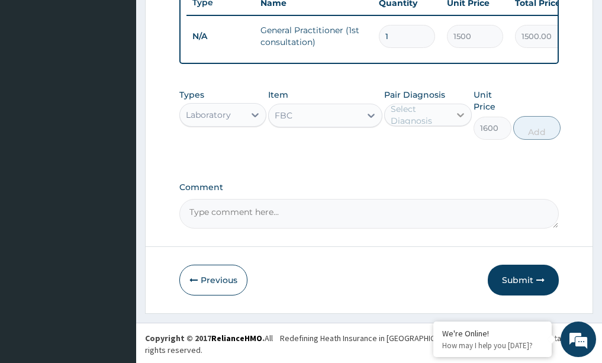
click at [457, 121] on icon at bounding box center [461, 115] width 12 height 12
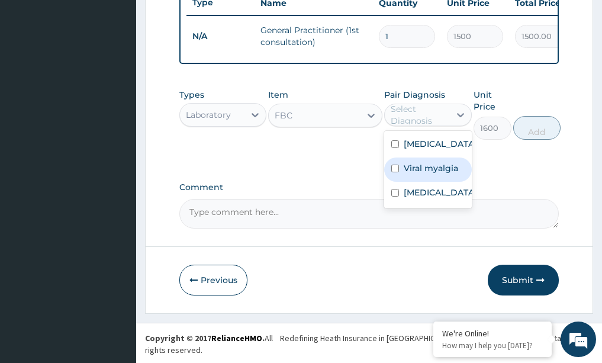
click at [413, 174] on label "Viral myalgia" at bounding box center [431, 168] width 54 height 12
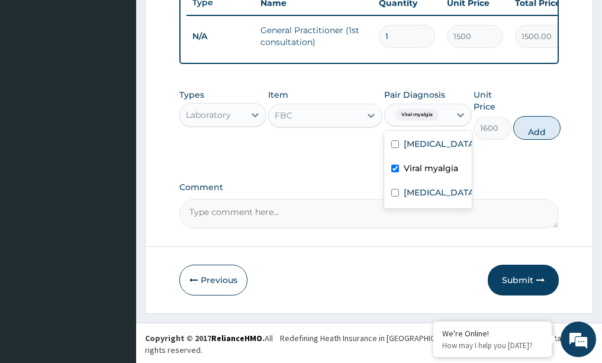
click at [411, 182] on div "Viral myalgia" at bounding box center [428, 170] width 88 height 24
checkbox input "false"
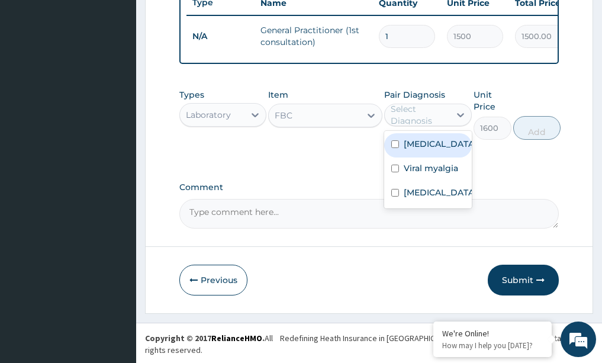
click at [415, 150] on label "[MEDICAL_DATA]" at bounding box center [440, 144] width 73 height 12
checkbox input "true"
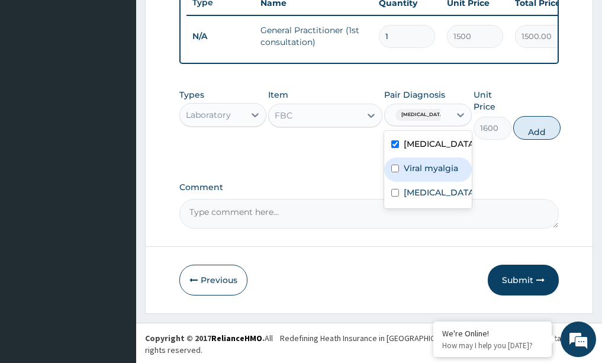
click at [410, 174] on label "Viral myalgia" at bounding box center [431, 168] width 54 height 12
checkbox input "true"
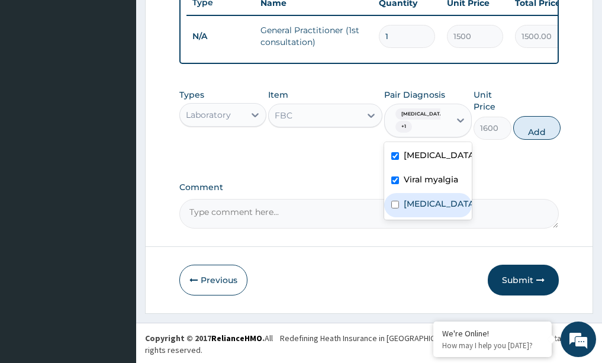
click at [413, 210] on label "[MEDICAL_DATA]" at bounding box center [440, 204] width 73 height 12
checkbox input "true"
click at [374, 121] on icon at bounding box center [371, 116] width 12 height 12
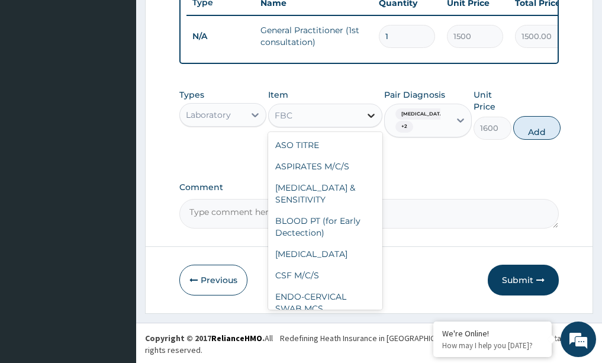
scroll to position [1158, 0]
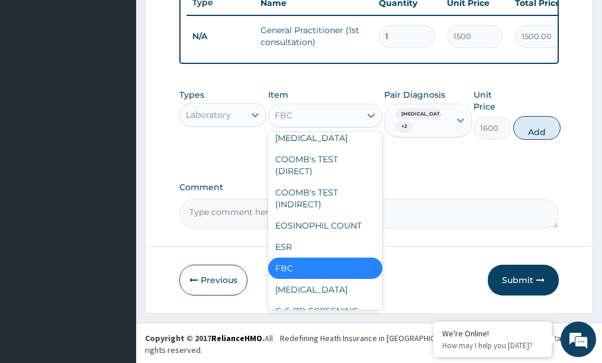
click at [328, 122] on div "FBC" at bounding box center [315, 115] width 92 height 19
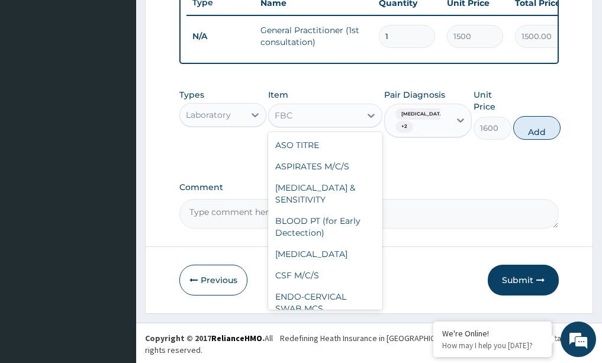
click at [328, 123] on div "FBC" at bounding box center [315, 115] width 92 height 19
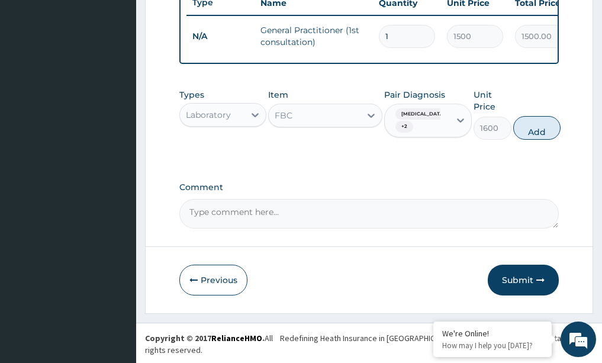
click at [299, 124] on div "FBC" at bounding box center [315, 115] width 92 height 19
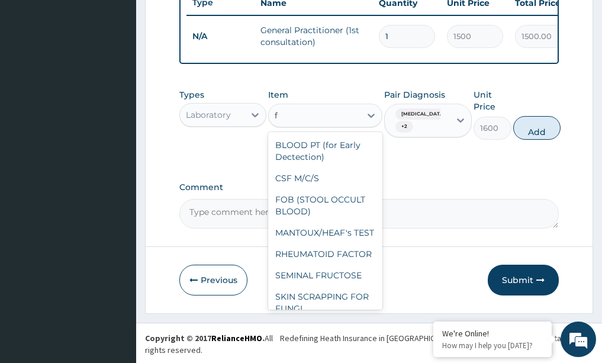
type input "fb"
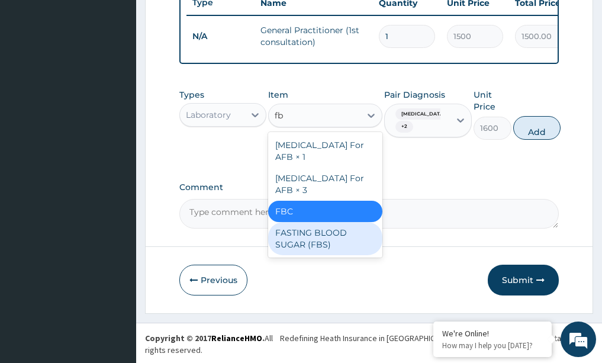
click at [299, 225] on div "FASTING BLOOD SUGAR (FBS)" at bounding box center [325, 238] width 114 height 33
type input "240"
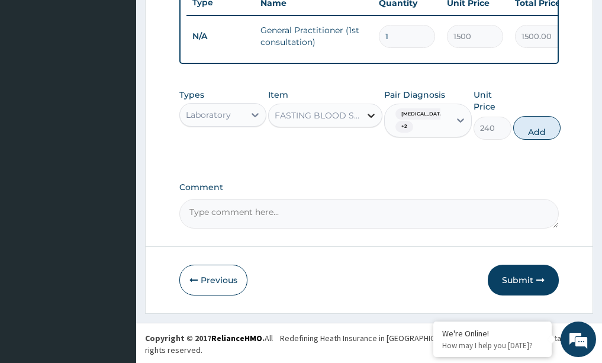
click at [370, 121] on icon at bounding box center [371, 116] width 12 height 12
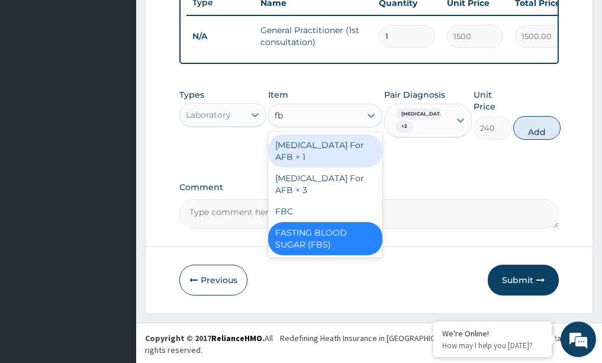
scroll to position [0, 0]
type input "fbc"
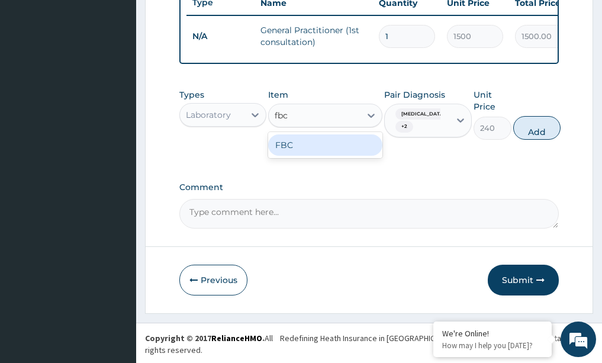
click at [371, 156] on div "FBC" at bounding box center [325, 144] width 114 height 21
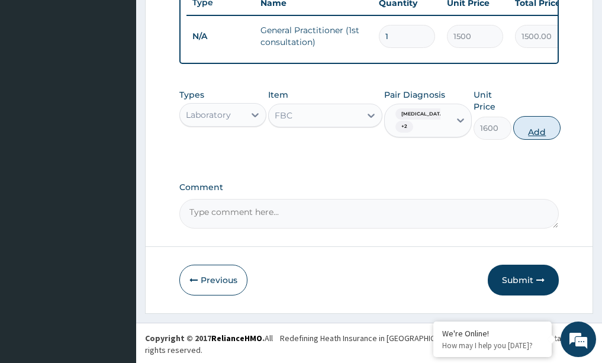
click at [539, 140] on button "Add" at bounding box center [536, 128] width 47 height 24
type input "0"
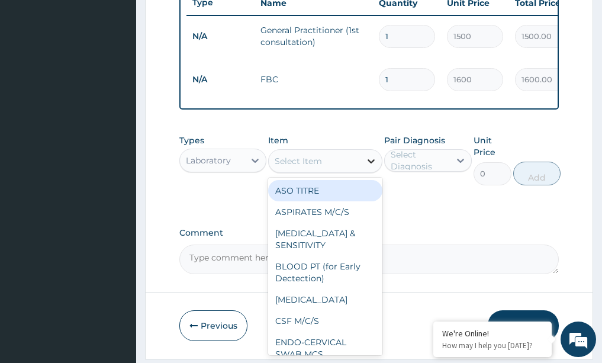
click at [371, 167] on icon at bounding box center [371, 161] width 12 height 12
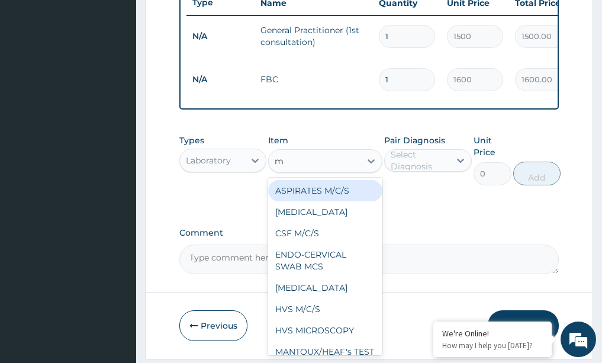
type input "mp"
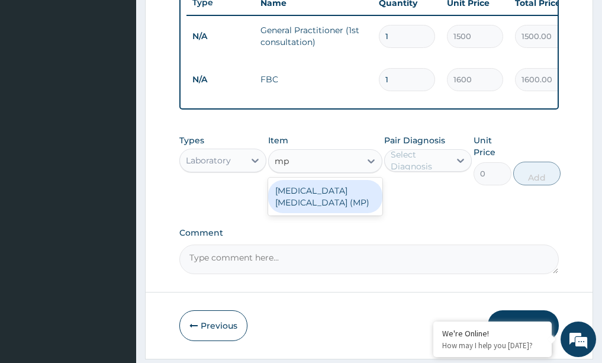
click at [361, 207] on div "MALARIA PARASITE (MP)" at bounding box center [325, 196] width 114 height 33
type input "560"
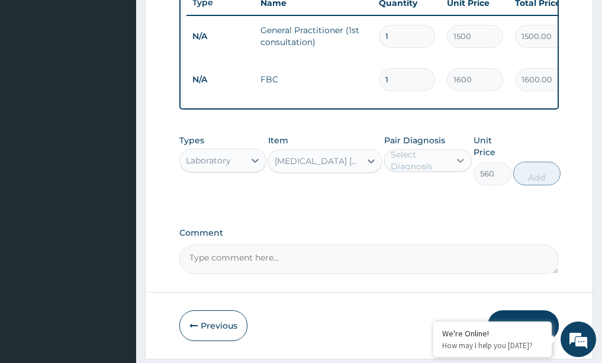
click at [456, 158] on div at bounding box center [460, 160] width 21 height 21
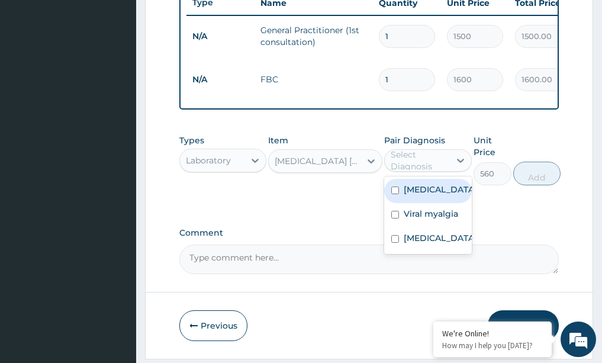
drag, startPoint x: 403, startPoint y: 198, endPoint x: 419, endPoint y: 218, distance: 25.3
click at [405, 198] on div "[MEDICAL_DATA]" at bounding box center [428, 191] width 88 height 24
checkbox input "true"
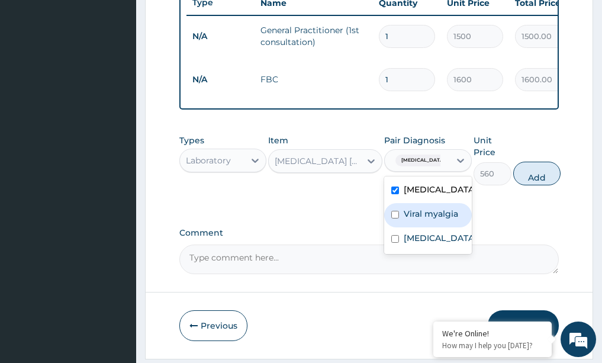
click at [421, 220] on label "Viral myalgia" at bounding box center [431, 214] width 54 height 12
checkbox input "true"
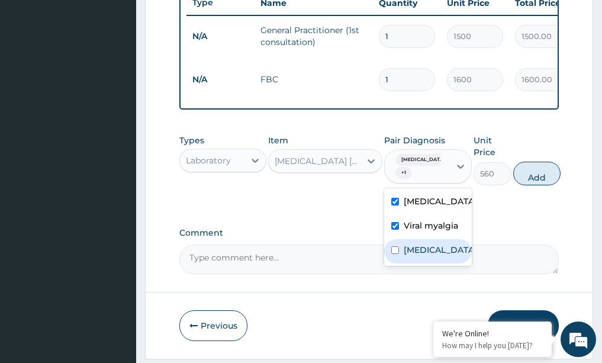
click at [421, 247] on div "[MEDICAL_DATA]" at bounding box center [428, 251] width 88 height 24
checkbox input "true"
drag, startPoint x: 542, startPoint y: 182, endPoint x: 523, endPoint y: 175, distance: 20.2
click at [541, 180] on button "Add" at bounding box center [536, 174] width 47 height 24
type input "0"
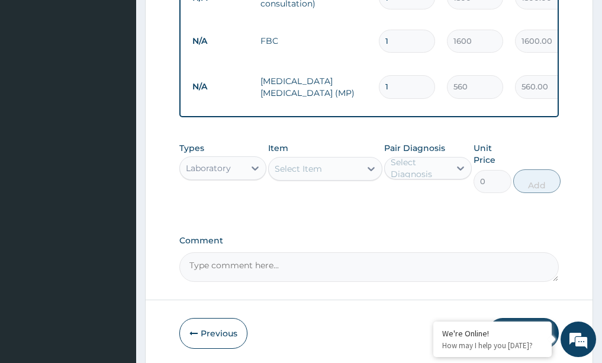
scroll to position [528, 0]
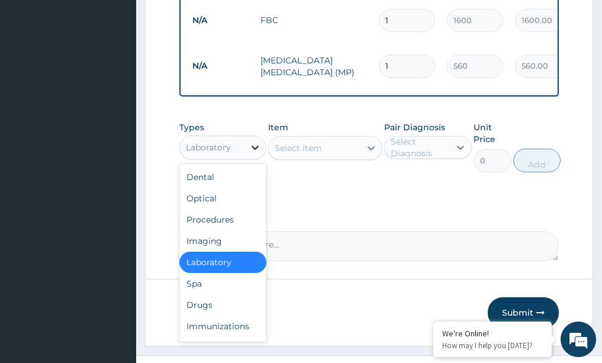
click at [259, 147] on icon at bounding box center [255, 148] width 12 height 12
click at [197, 294] on div "Drugs" at bounding box center [223, 304] width 88 height 21
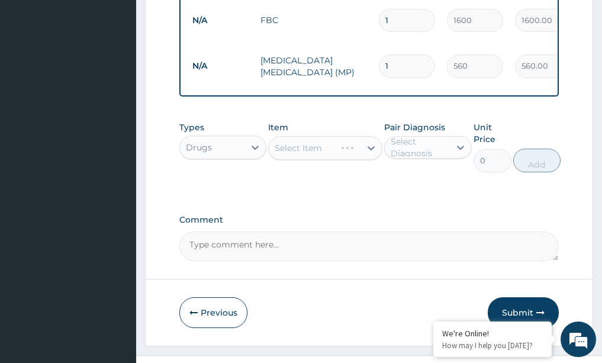
click at [365, 146] on div "Select Item" at bounding box center [325, 148] width 114 height 24
click at [371, 148] on div "Select Item" at bounding box center [325, 148] width 114 height 24
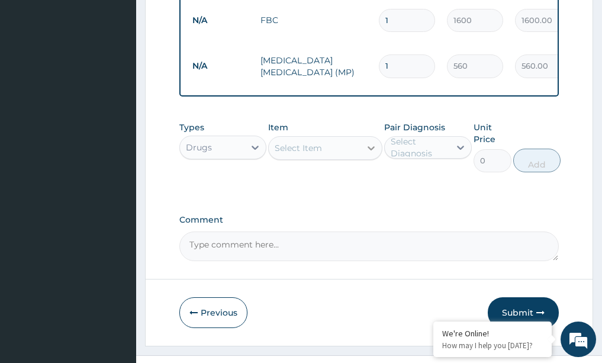
click at [371, 142] on icon at bounding box center [371, 148] width 12 height 12
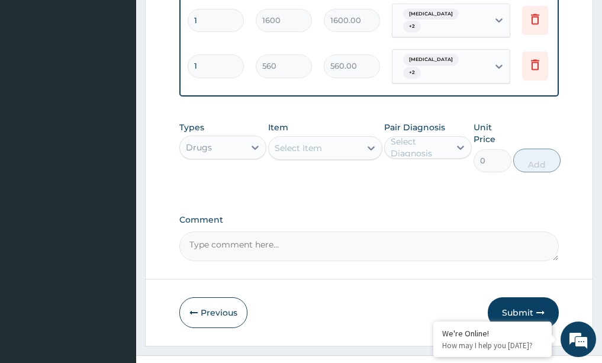
scroll to position [0, 214]
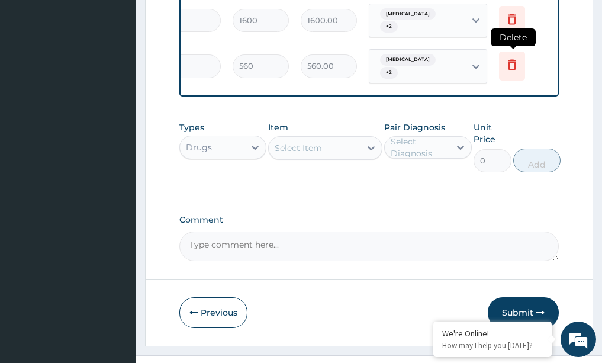
click at [512, 60] on icon at bounding box center [512, 65] width 8 height 11
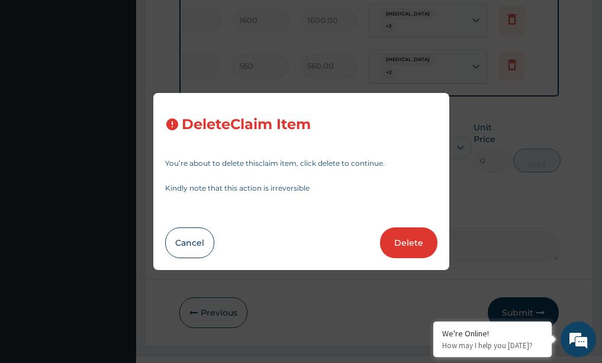
click at [410, 245] on button "Delete" at bounding box center [408, 242] width 57 height 31
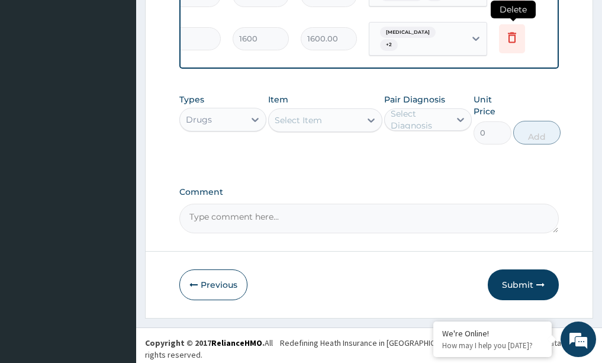
click at [521, 36] on icon at bounding box center [512, 38] width 26 height 29
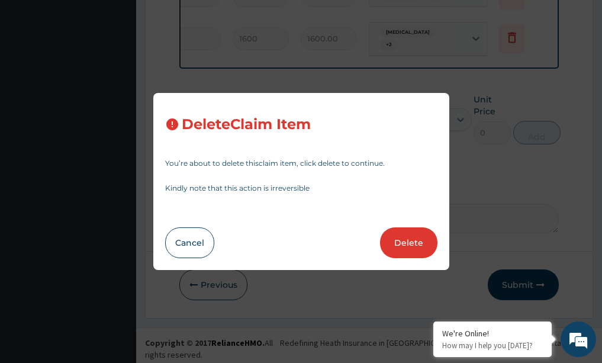
click at [399, 249] on button "Delete" at bounding box center [408, 242] width 57 height 31
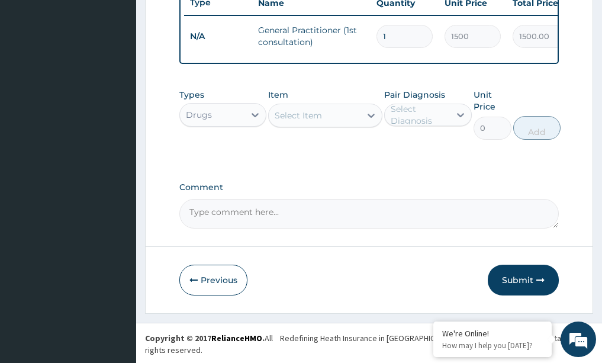
scroll to position [0, 0]
click at [375, 121] on icon at bounding box center [371, 116] width 12 height 12
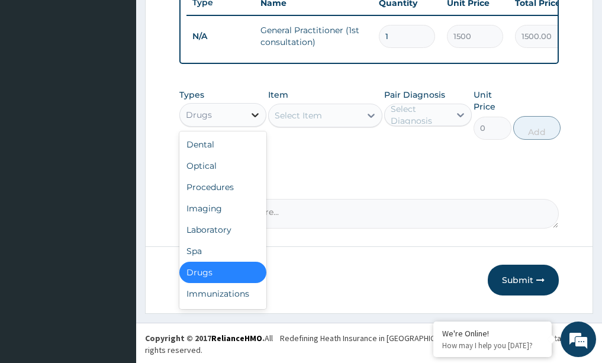
click at [252, 120] on icon at bounding box center [255, 115] width 12 height 12
click at [205, 198] on div "Procedures" at bounding box center [223, 186] width 88 height 21
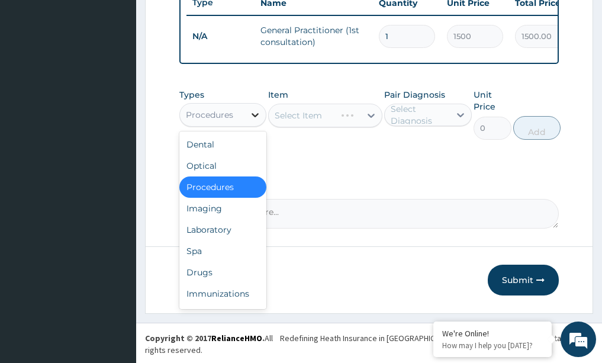
click at [256, 117] on icon at bounding box center [255, 115] width 7 height 4
click at [217, 240] on div "Laboratory" at bounding box center [223, 229] width 88 height 21
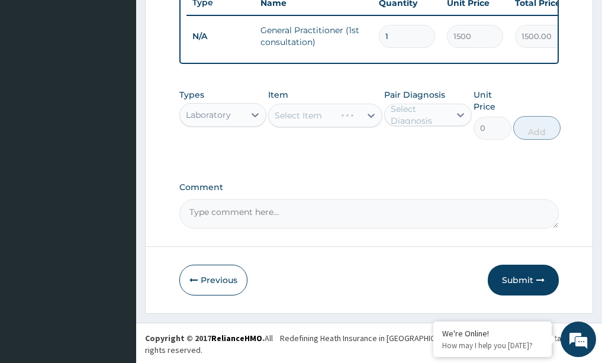
click at [370, 123] on div "Select Item" at bounding box center [325, 116] width 114 height 24
click at [373, 121] on icon at bounding box center [371, 116] width 12 height 12
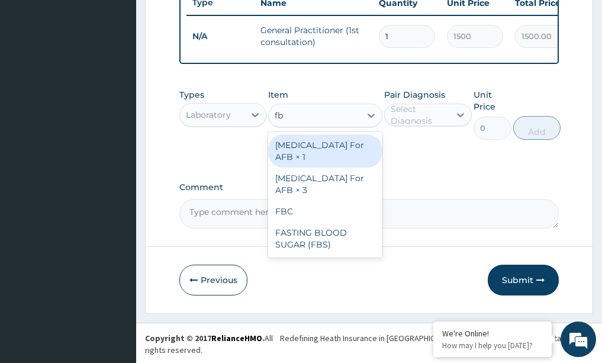
type input "fbc"
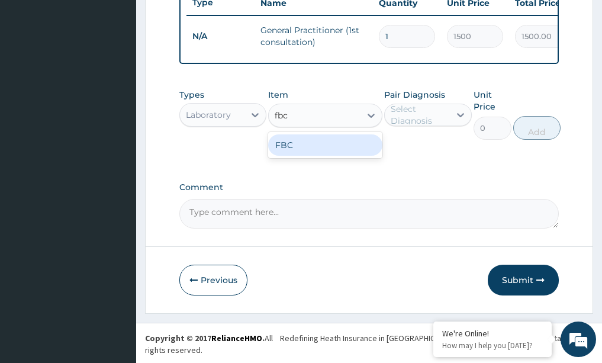
click at [359, 147] on div "FBC" at bounding box center [325, 144] width 114 height 21
type input "1600"
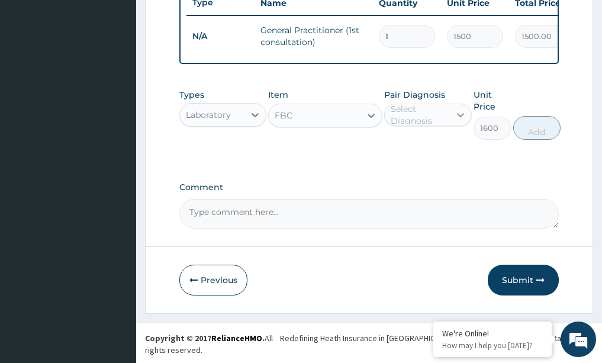
click at [462, 121] on icon at bounding box center [461, 115] width 12 height 12
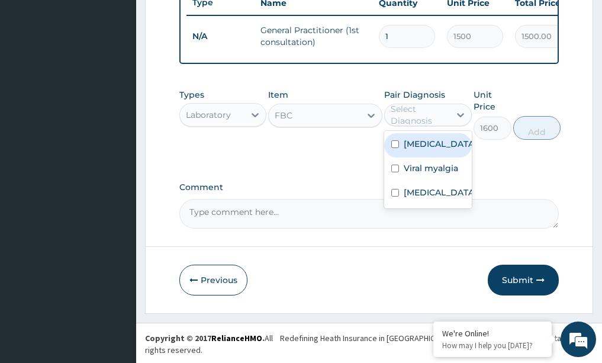
drag, startPoint x: 423, startPoint y: 152, endPoint x: 426, endPoint y: 183, distance: 30.9
click at [423, 150] on label "[MEDICAL_DATA]" at bounding box center [440, 144] width 73 height 12
checkbox input "true"
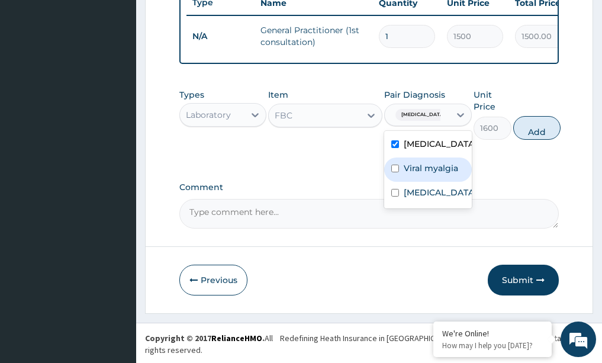
click at [426, 182] on div "Viral myalgia" at bounding box center [428, 170] width 88 height 24
checkbox input "true"
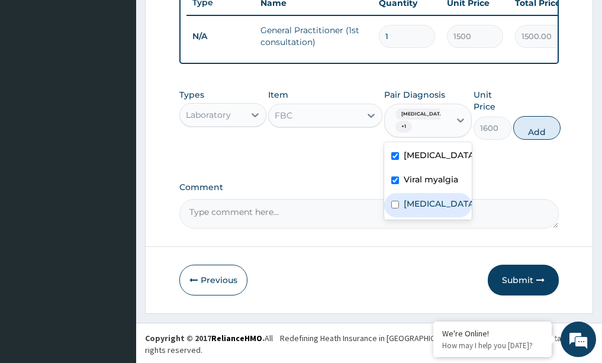
click at [418, 210] on label "[MEDICAL_DATA]" at bounding box center [440, 204] width 73 height 12
checkbox input "true"
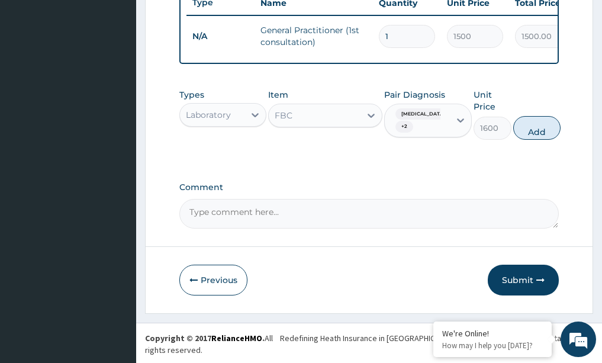
drag, startPoint x: 543, startPoint y: 133, endPoint x: 527, endPoint y: 136, distance: 16.4
click at [543, 132] on button "Add" at bounding box center [536, 128] width 47 height 24
type input "0"
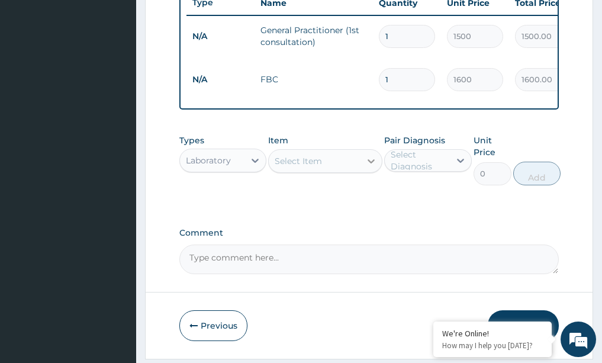
click at [370, 163] on icon at bounding box center [371, 161] width 7 height 4
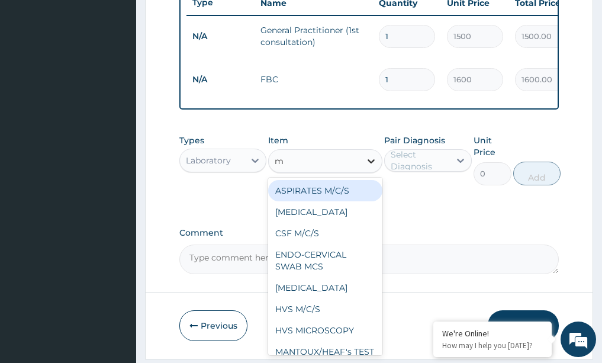
type input "mp"
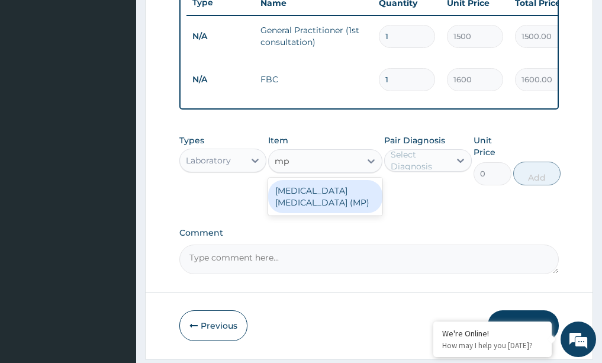
click at [360, 198] on div "MALARIA PARASITE (MP)" at bounding box center [325, 196] width 114 height 33
type input "560"
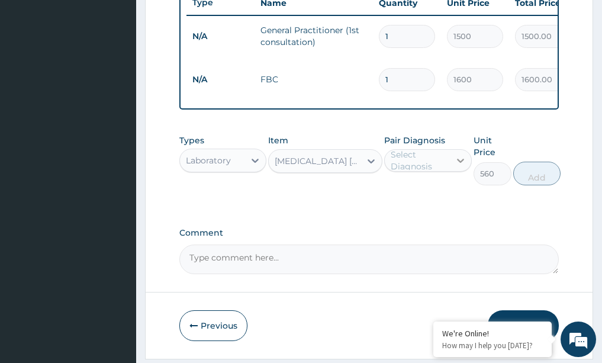
click at [460, 162] on icon at bounding box center [461, 161] width 12 height 12
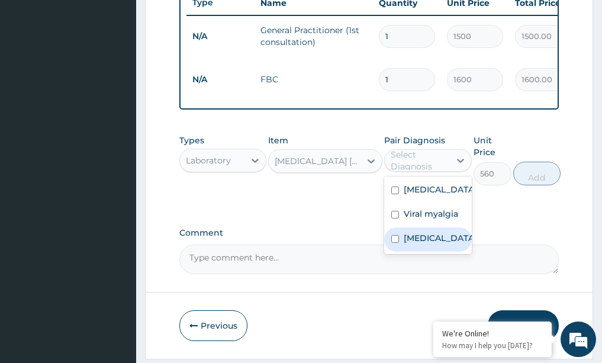
click at [425, 244] on label "[MEDICAL_DATA]" at bounding box center [440, 238] width 73 height 12
checkbox input "true"
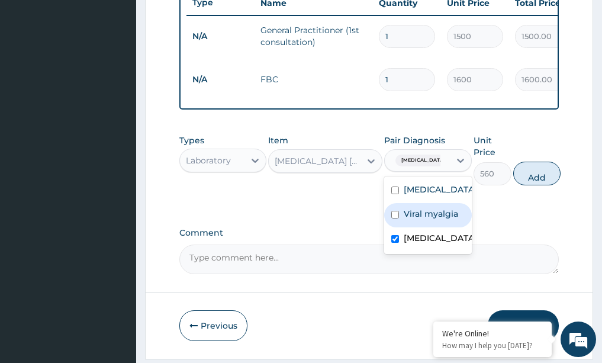
click at [422, 209] on div "Viral myalgia" at bounding box center [428, 215] width 88 height 24
checkbox input "true"
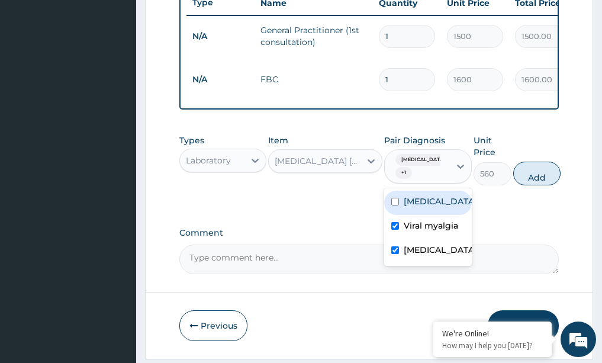
click at [422, 195] on div "Malaria Viral myalgia Upper respiratory infection" at bounding box center [428, 227] width 88 height 78
click at [431, 207] on label "[MEDICAL_DATA]" at bounding box center [440, 201] width 73 height 12
checkbox input "true"
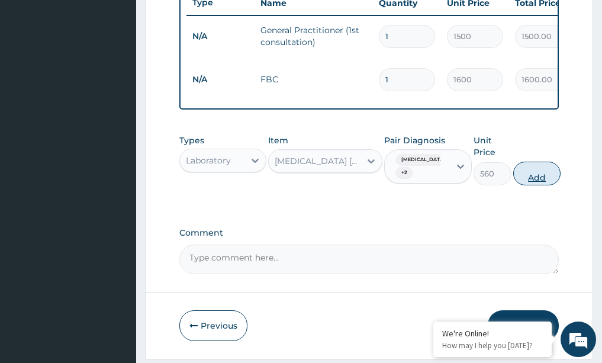
click at [539, 180] on button "Add" at bounding box center [536, 174] width 47 height 24
type input "0"
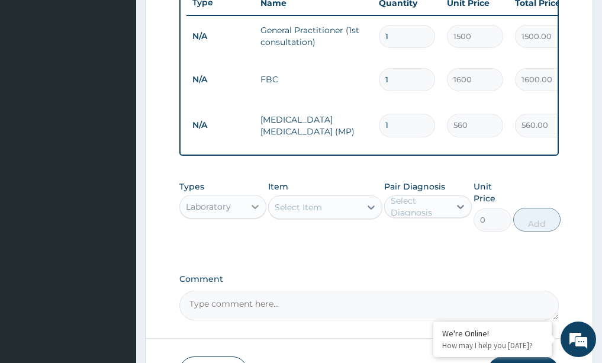
click at [258, 213] on icon at bounding box center [255, 207] width 12 height 12
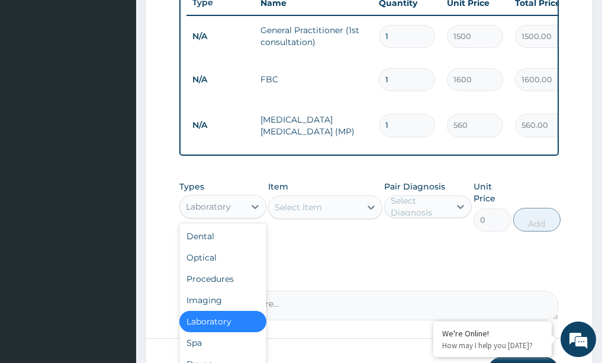
scroll to position [40, 0]
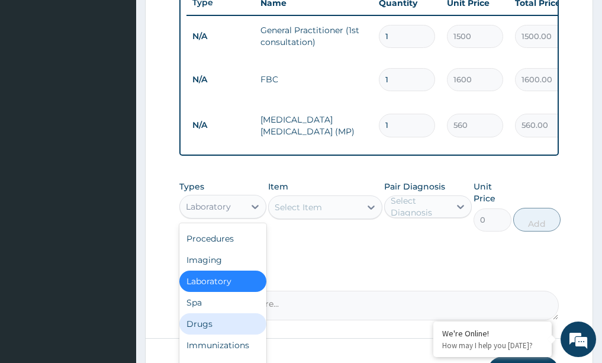
click at [209, 330] on div "Drugs" at bounding box center [223, 323] width 88 height 21
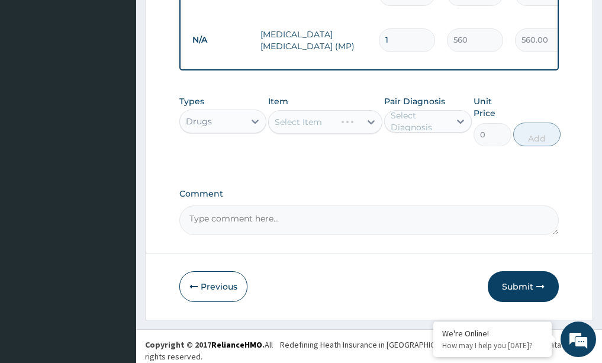
scroll to position [555, 0]
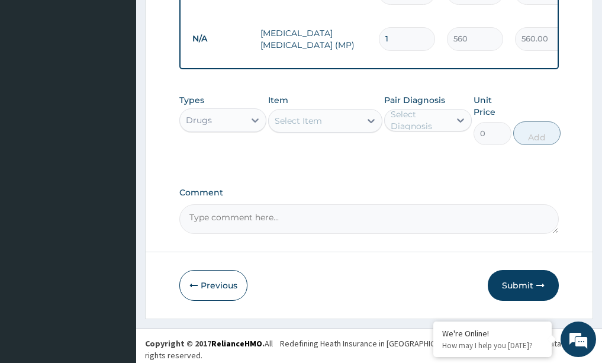
click at [373, 125] on div "Select Item" at bounding box center [325, 121] width 114 height 24
click at [377, 126] on div at bounding box center [371, 120] width 21 height 21
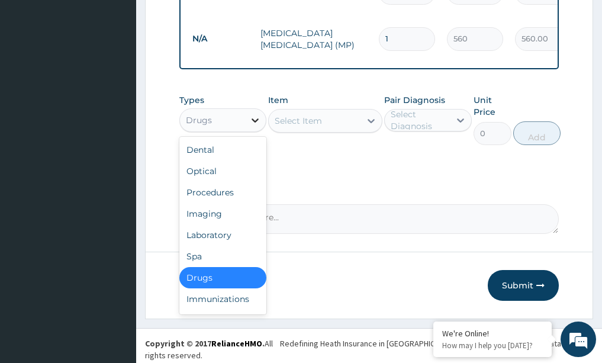
click at [256, 125] on icon at bounding box center [255, 120] width 12 height 12
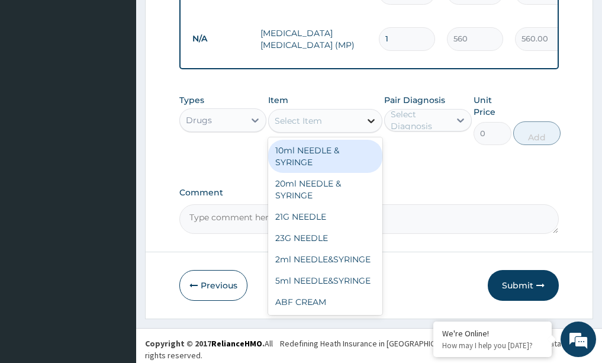
click at [368, 127] on icon at bounding box center [371, 121] width 12 height 12
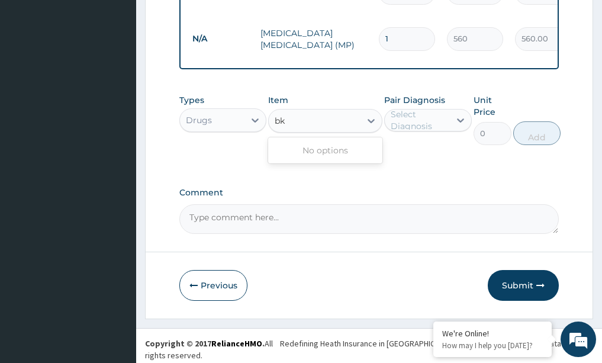
type input "b"
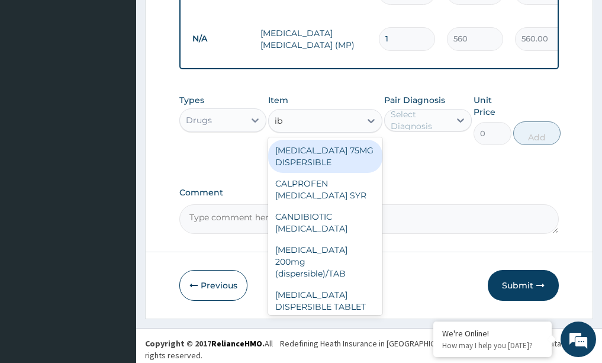
type input "ibu"
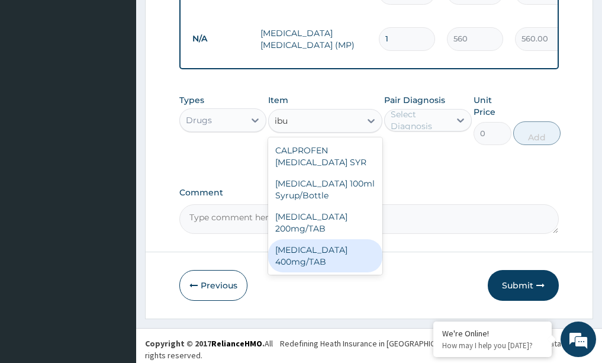
click at [297, 263] on div "[MEDICAL_DATA] 400mg/TAB" at bounding box center [325, 255] width 114 height 33
type input "21"
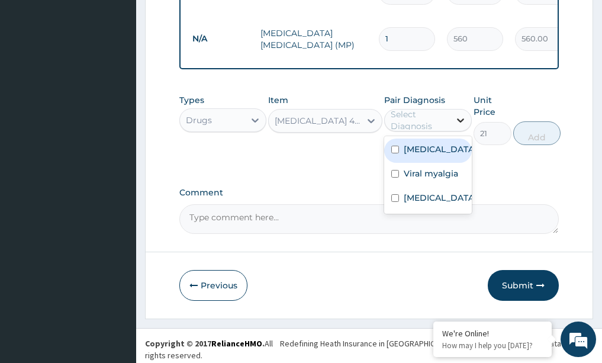
click at [460, 123] on icon at bounding box center [460, 120] width 7 height 4
click at [451, 162] on div "[MEDICAL_DATA]" at bounding box center [428, 151] width 88 height 24
checkbox input "true"
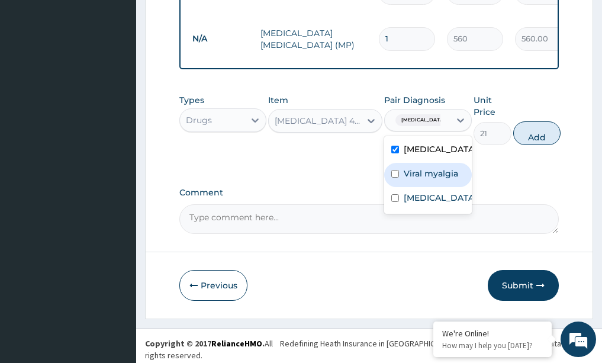
drag, startPoint x: 450, startPoint y: 179, endPoint x: 448, endPoint y: 190, distance: 10.8
click at [451, 179] on label "Viral myalgia" at bounding box center [431, 174] width 54 height 12
checkbox input "true"
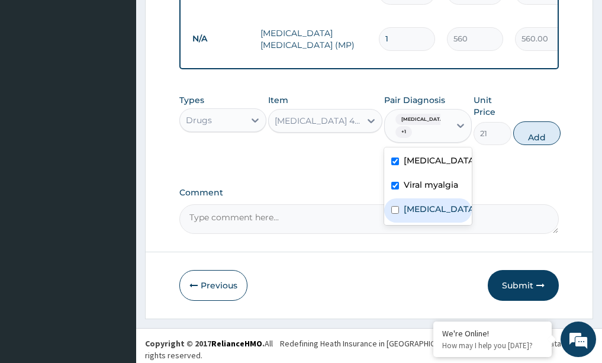
click at [444, 204] on div "[MEDICAL_DATA]" at bounding box center [428, 210] width 88 height 24
checkbox input "true"
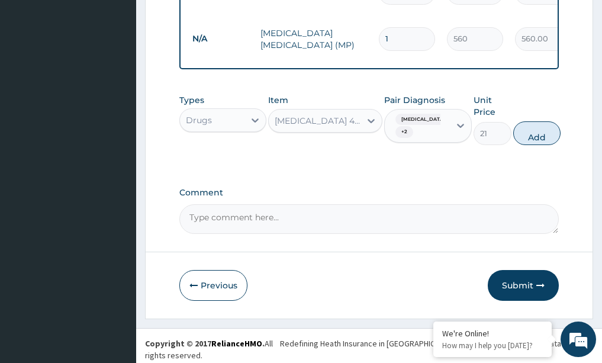
click at [532, 131] on button "Add" at bounding box center [536, 133] width 47 height 24
type input "0"
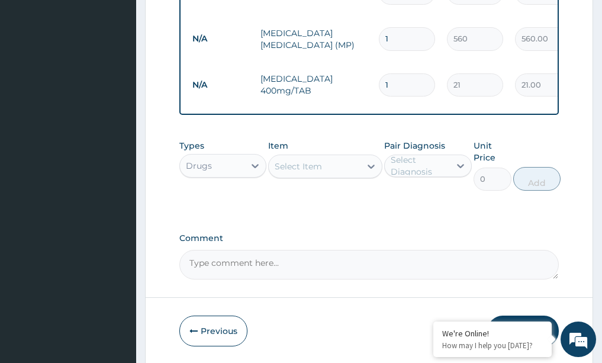
click at [397, 75] on input "1" at bounding box center [407, 84] width 56 height 23
click at [396, 76] on input "1" at bounding box center [407, 84] width 56 height 23
type input "10"
type input "210.00"
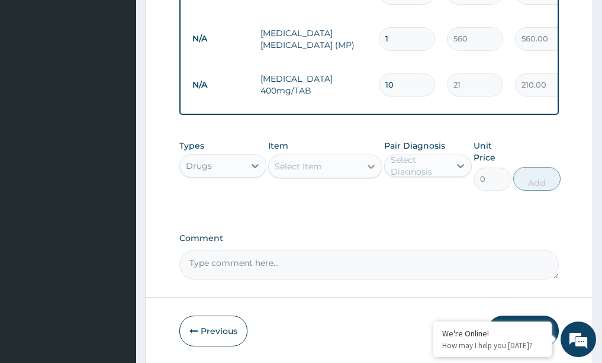
type input "10"
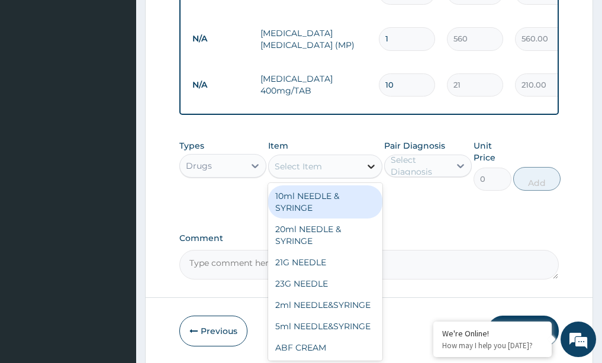
click at [367, 156] on div at bounding box center [371, 166] width 21 height 21
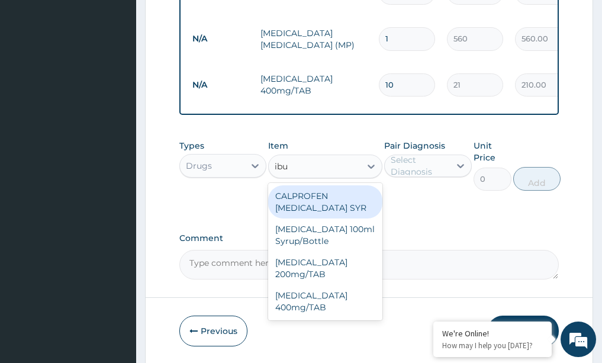
type input "ibup"
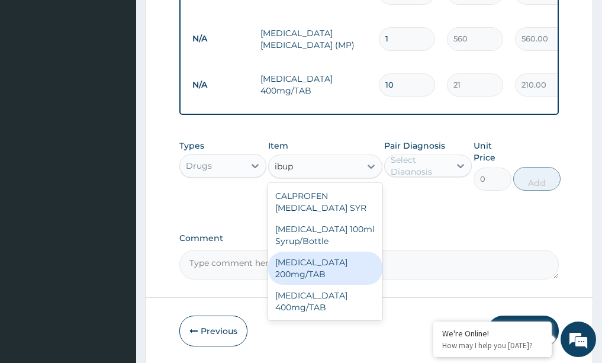
click at [328, 276] on div "[MEDICAL_DATA] 200mg/TAB" at bounding box center [325, 268] width 114 height 33
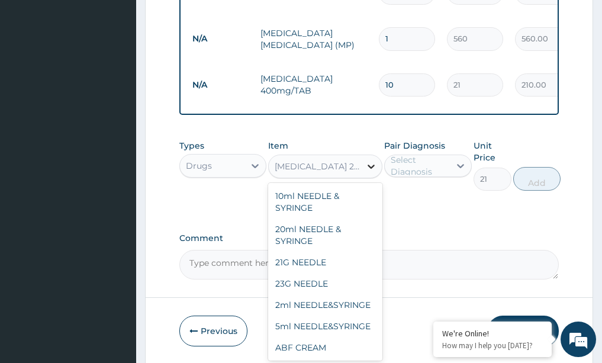
click at [374, 167] on icon at bounding box center [371, 167] width 12 height 12
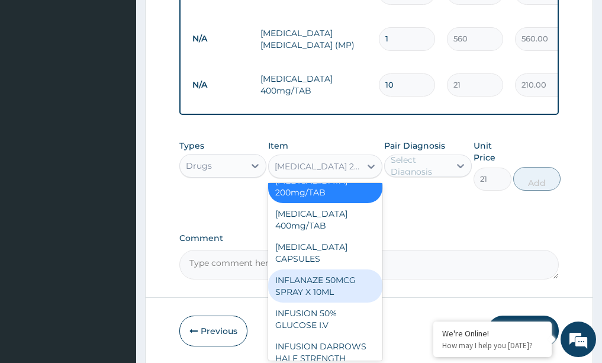
scroll to position [21226, 0]
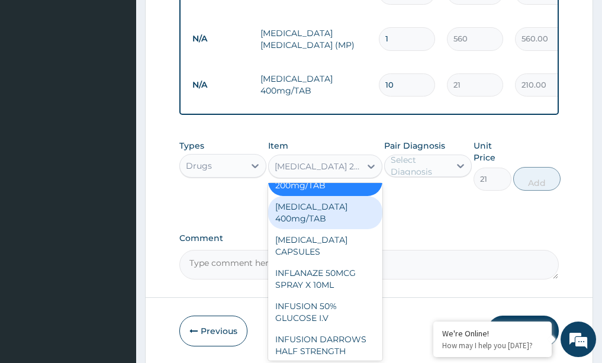
click at [307, 229] on div "[MEDICAL_DATA] 400mg/TAB" at bounding box center [325, 212] width 114 height 33
type input "0"
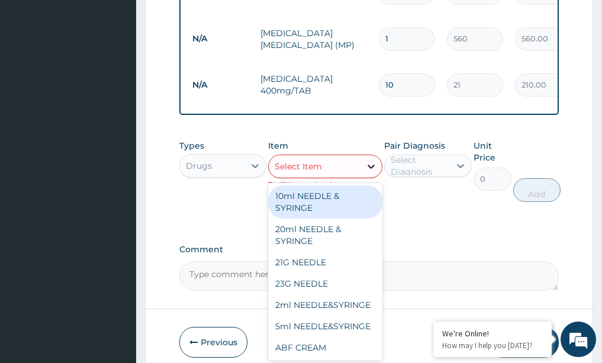
click at [369, 165] on icon at bounding box center [371, 167] width 7 height 4
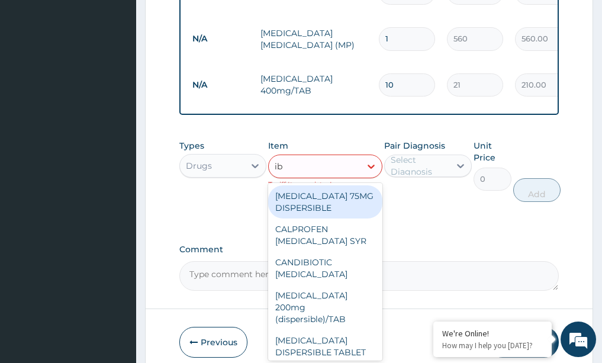
type input "ibu"
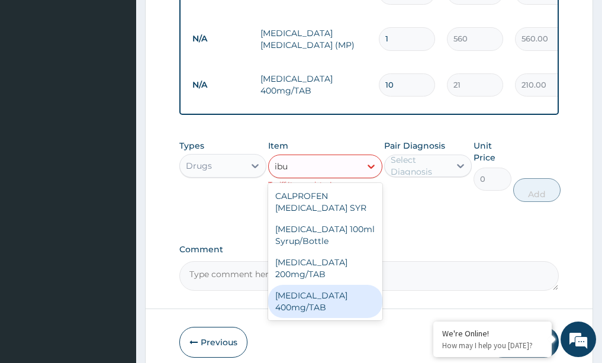
click at [314, 308] on div "[MEDICAL_DATA] 400mg/TAB" at bounding box center [325, 301] width 114 height 33
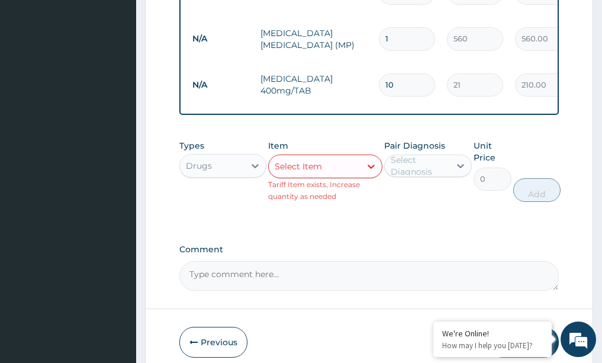
drag, startPoint x: 288, startPoint y: 162, endPoint x: 299, endPoint y: 158, distance: 11.4
click at [296, 160] on div "Select Item" at bounding box center [315, 166] width 92 height 19
drag, startPoint x: 391, startPoint y: 312, endPoint x: 393, endPoint y: 300, distance: 11.3
click at [370, 167] on icon at bounding box center [371, 167] width 7 height 4
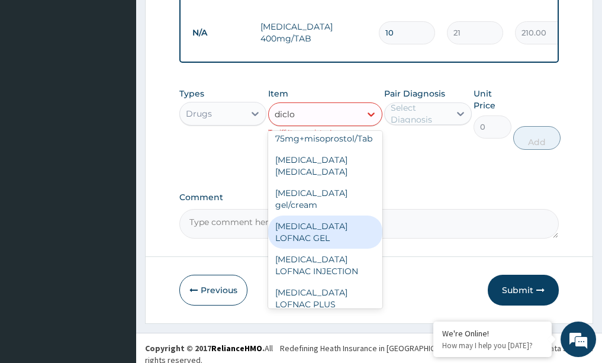
scroll to position [0, 0]
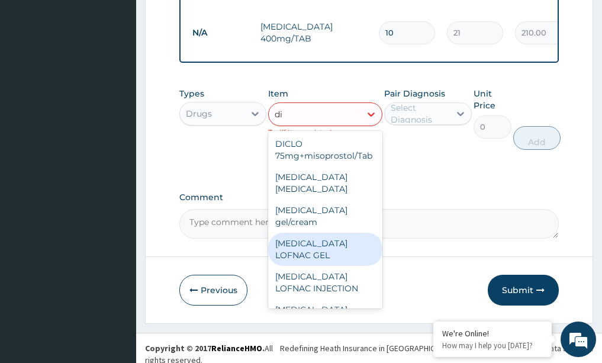
type input "d"
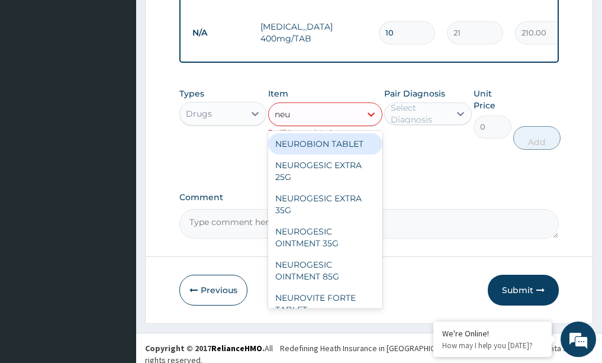
type input "neur"
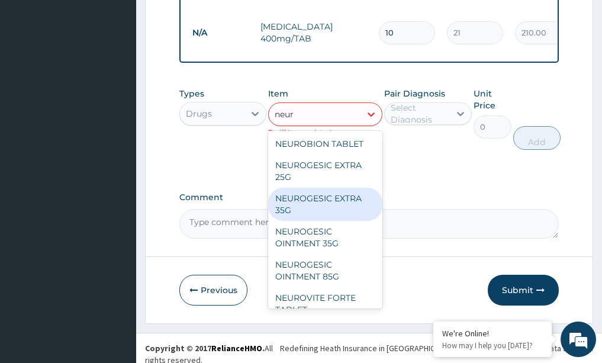
click at [306, 210] on div "NEUROGESIC EXTRA 35G" at bounding box center [325, 204] width 114 height 33
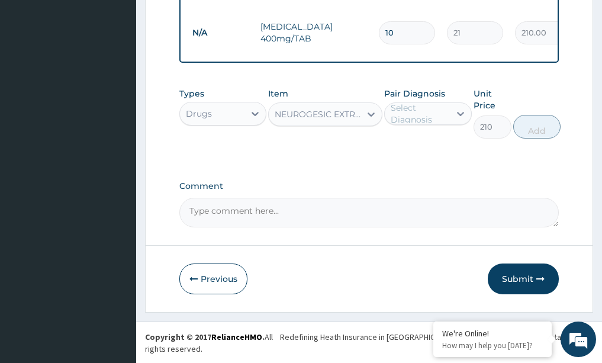
scroll to position [596, 0]
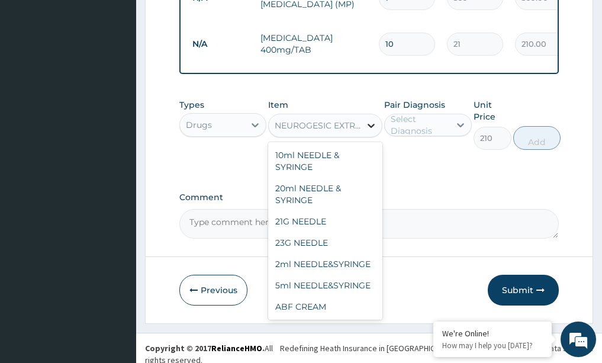
click at [369, 124] on icon at bounding box center [371, 126] width 7 height 4
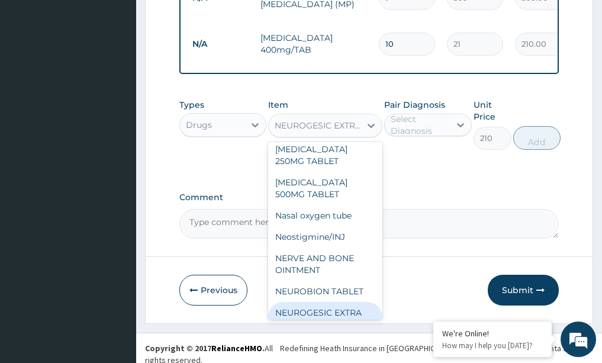
click at [312, 302] on div "NEUROGESIC EXTRA 25G" at bounding box center [325, 318] width 114 height 33
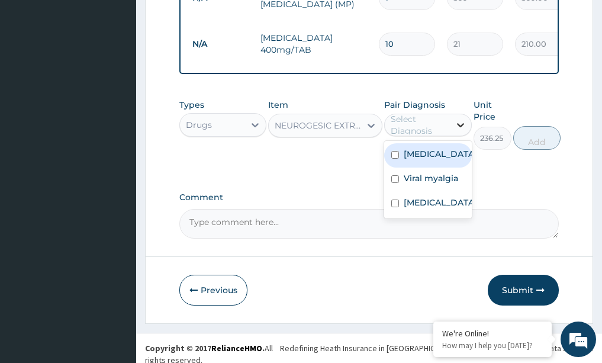
click at [466, 122] on icon at bounding box center [461, 125] width 12 height 12
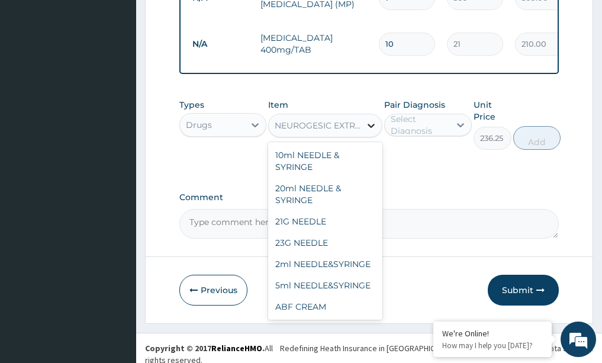
click at [373, 121] on icon at bounding box center [371, 126] width 12 height 12
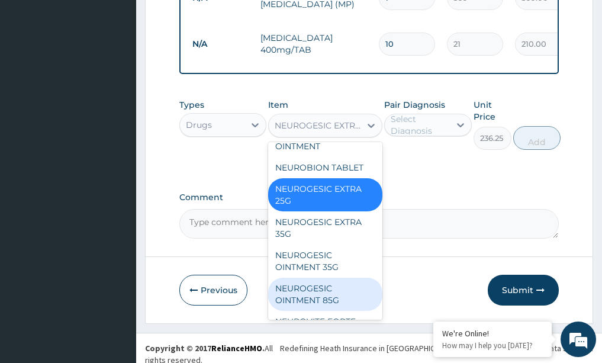
scroll to position [25139, 0]
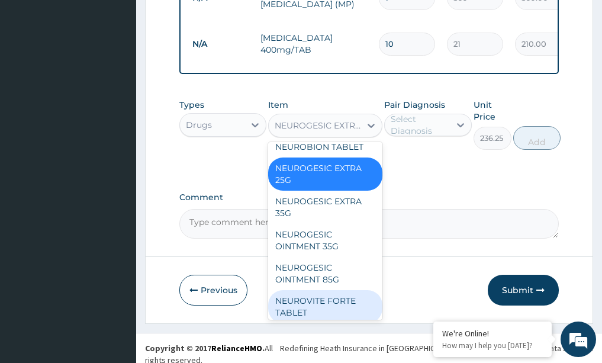
click at [323, 290] on div "NEUROVITE FORTE TABLET" at bounding box center [325, 306] width 114 height 33
type input "31.5"
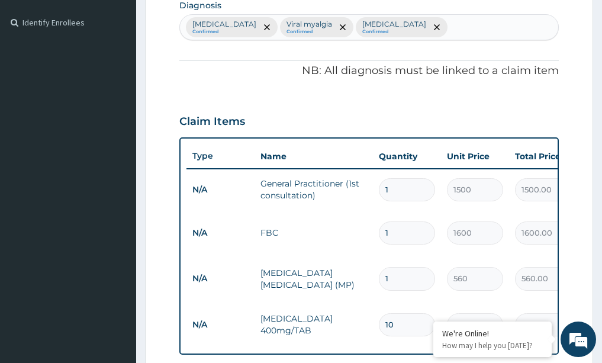
scroll to position [300, 0]
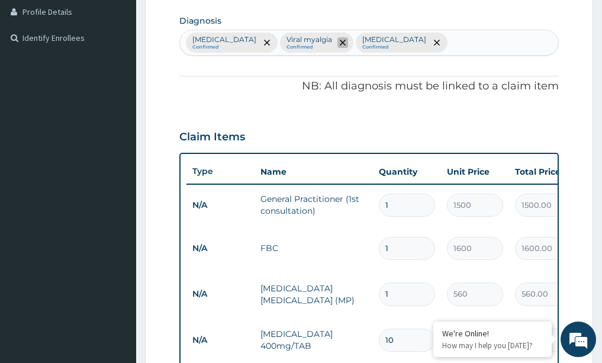
click at [340, 41] on icon "remove selection option" at bounding box center [343, 43] width 6 height 6
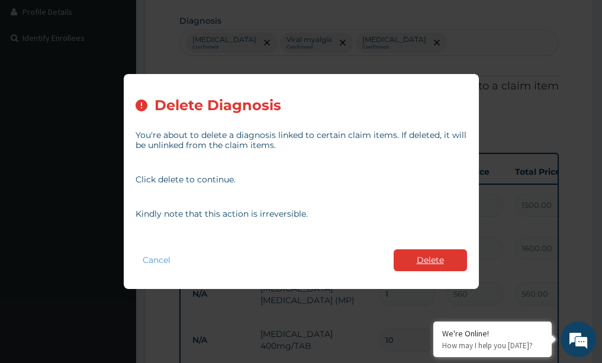
click at [419, 255] on button "Delete" at bounding box center [430, 260] width 73 height 22
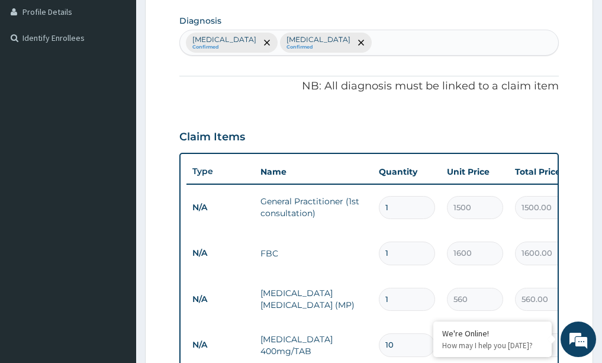
click at [373, 44] on div "Malaria Confirmed Upper respiratory infection Confirmed" at bounding box center [369, 42] width 379 height 25
click at [402, 42] on div "Malaria Confirmed Upper respiratory infection Confirmed mya mya" at bounding box center [357, 42] width 354 height 25
type input "myalgia"
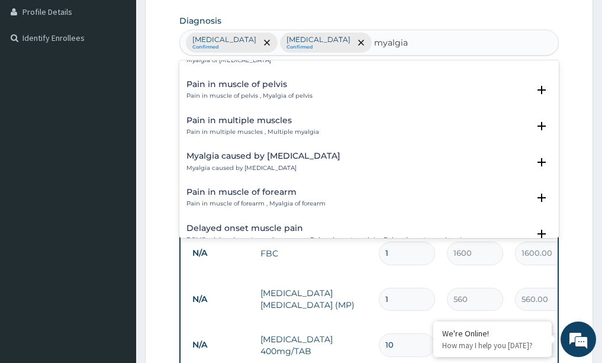
scroll to position [415, 0]
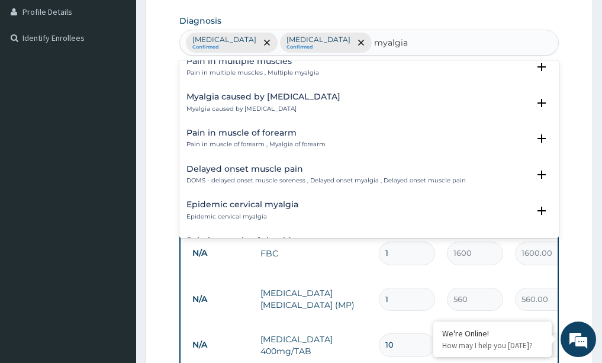
drag, startPoint x: 261, startPoint y: 88, endPoint x: 262, endPoint y: 96, distance: 7.8
click at [261, 92] on div "Myalgia caused by statin Myalgia caused by statin Select Status Query Query cov…" at bounding box center [369, 106] width 380 height 36
click at [263, 99] on h4 "Myalgia caused by statin" at bounding box center [264, 96] width 154 height 9
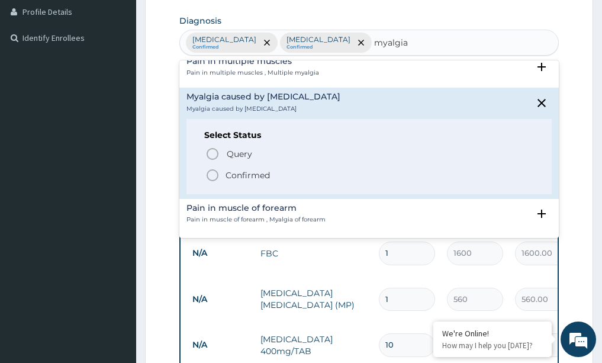
click at [263, 99] on h4 "Myalgia caused by statin" at bounding box center [264, 96] width 154 height 9
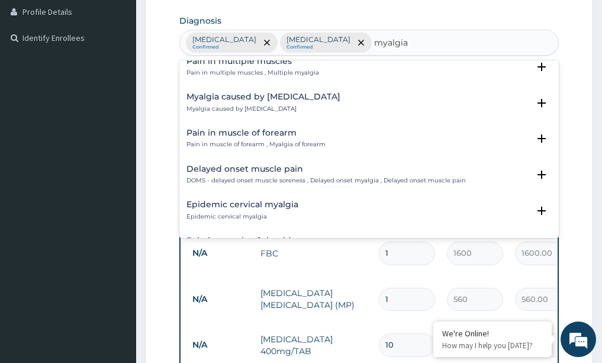
click at [263, 99] on h4 "Myalgia caused by statin" at bounding box center [264, 96] width 154 height 9
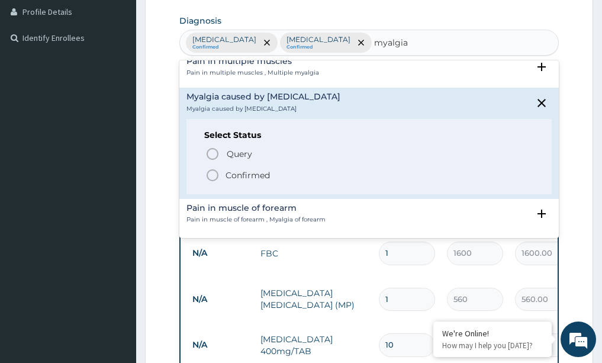
click at [220, 170] on span "Confirmed" at bounding box center [370, 175] width 329 height 14
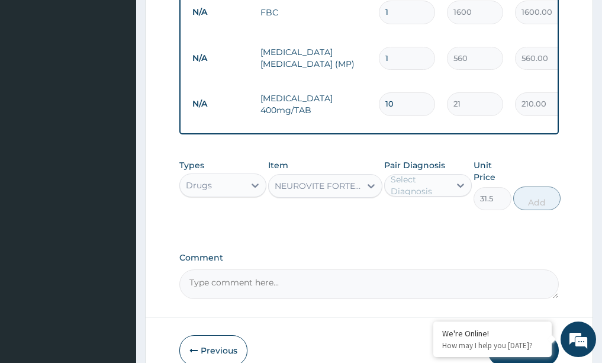
scroll to position [596, 0]
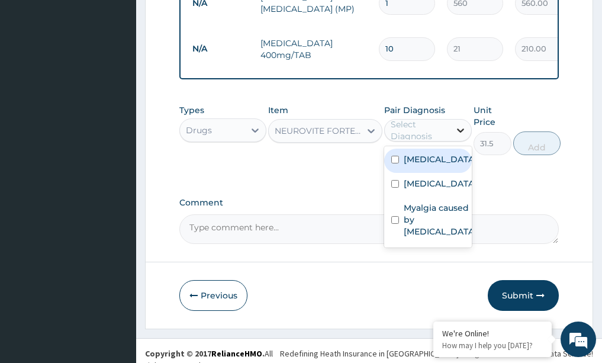
click at [459, 124] on icon at bounding box center [461, 130] width 12 height 12
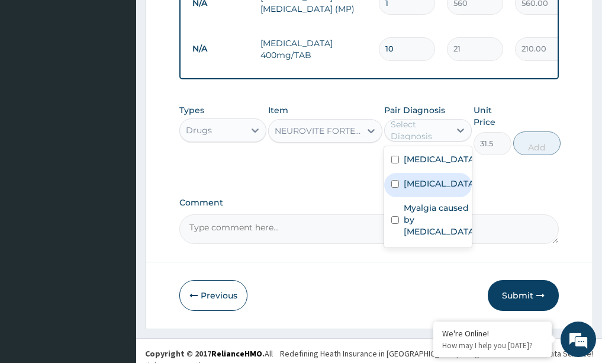
click at [403, 185] on div "Upper respiratory infection" at bounding box center [428, 185] width 88 height 24
checkbox input "true"
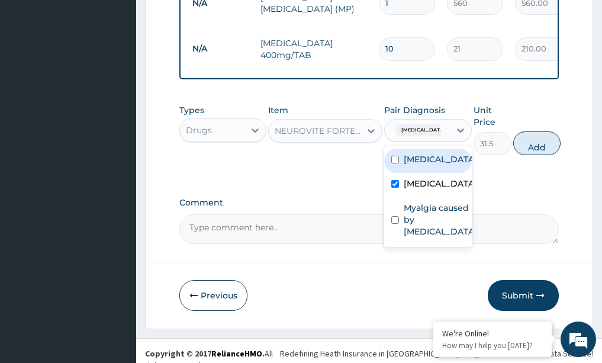
click at [407, 146] on div "Malaria Upper respiratory infection Myalgia caused by statin" at bounding box center [428, 196] width 88 height 101
click at [408, 153] on label "Malaria" at bounding box center [440, 159] width 73 height 12
checkbox input "true"
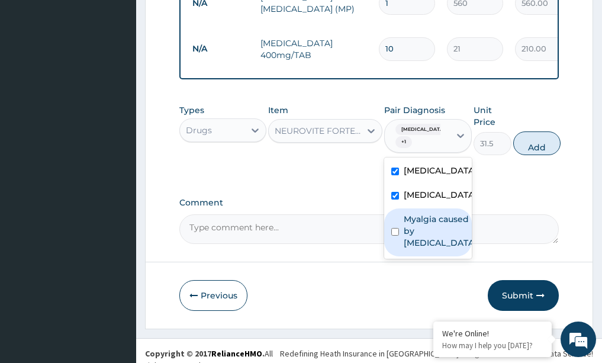
click at [396, 233] on input "checkbox" at bounding box center [395, 232] width 8 height 8
checkbox input "true"
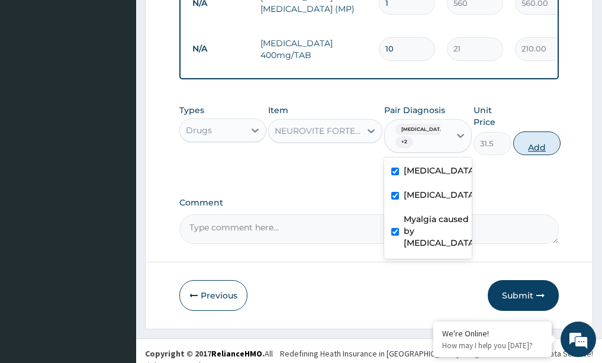
click at [553, 134] on button "Add" at bounding box center [536, 143] width 47 height 24
type input "0"
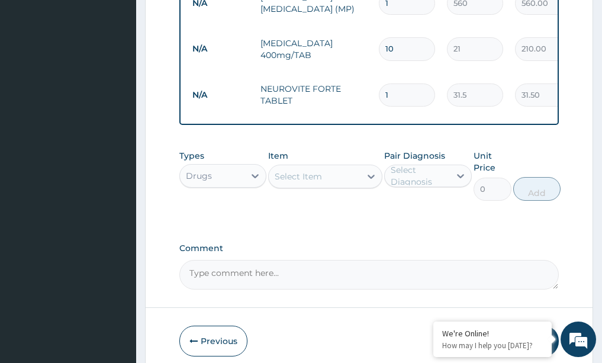
click at [419, 84] on input "1" at bounding box center [407, 95] width 56 height 23
type input "0.00"
type input "3"
type input "94.50"
type input "30"
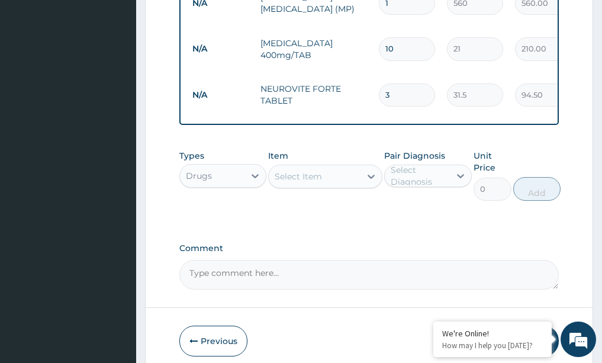
type input "945.00"
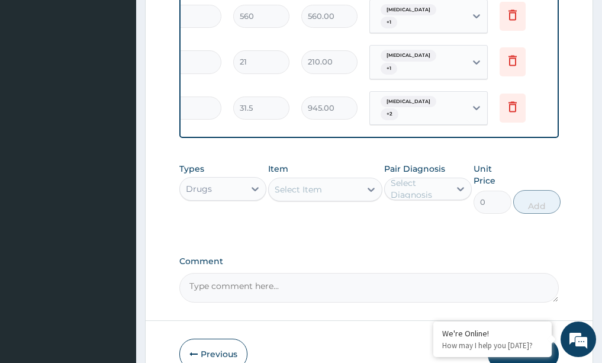
scroll to position [0, 214]
type input "30"
click at [505, 100] on icon at bounding box center [512, 107] width 14 height 14
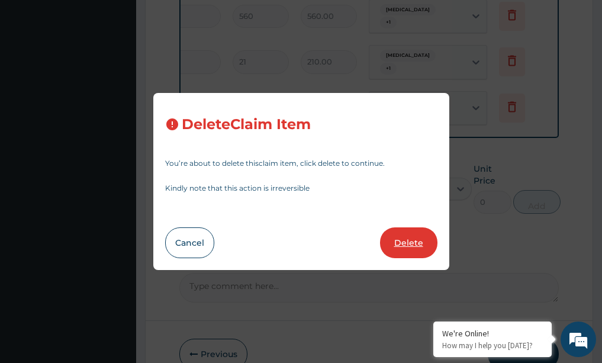
click at [415, 242] on button "Delete" at bounding box center [408, 242] width 57 height 31
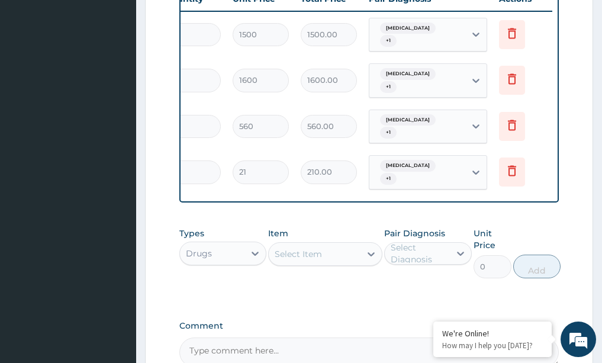
scroll to position [464, 0]
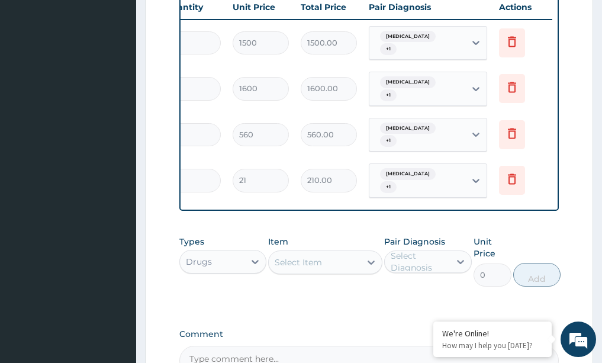
drag, startPoint x: 182, startPoint y: 194, endPoint x: 187, endPoint y: 200, distance: 7.1
click at [181, 200] on div "Type Name Quantity Unit Price Total Price Pair Diagnosis Actions N/A General Pr…" at bounding box center [369, 99] width 380 height 223
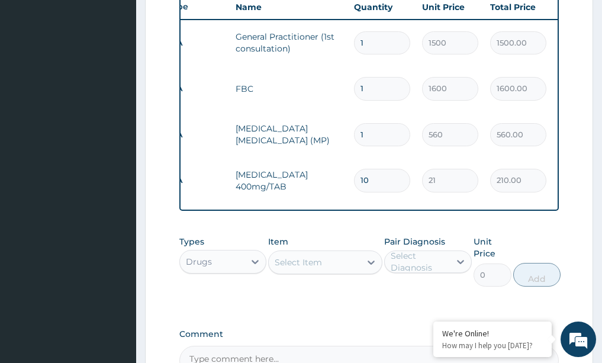
scroll to position [0, 0]
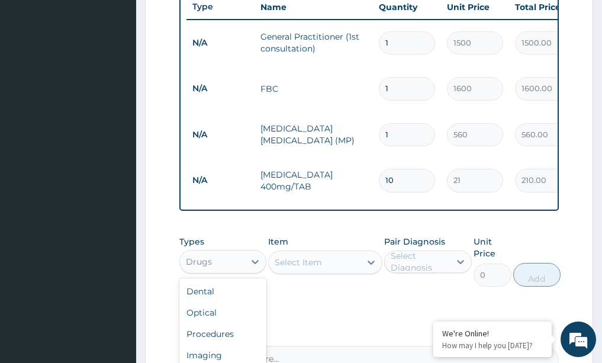
drag, startPoint x: 217, startPoint y: 264, endPoint x: 223, endPoint y: 255, distance: 10.4
click at [222, 256] on div "Drugs" at bounding box center [212, 261] width 65 height 19
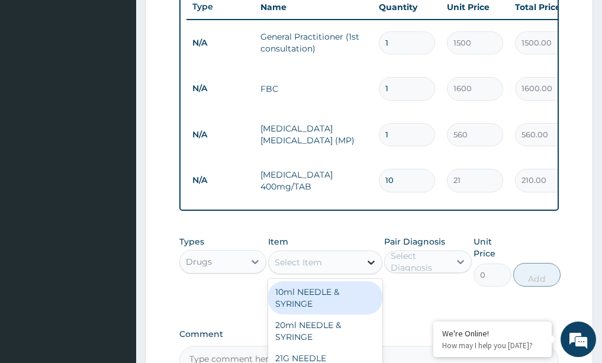
click at [374, 263] on div at bounding box center [371, 262] width 21 height 21
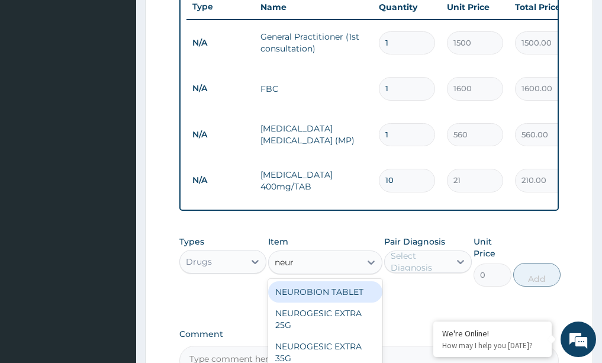
type input "neuro"
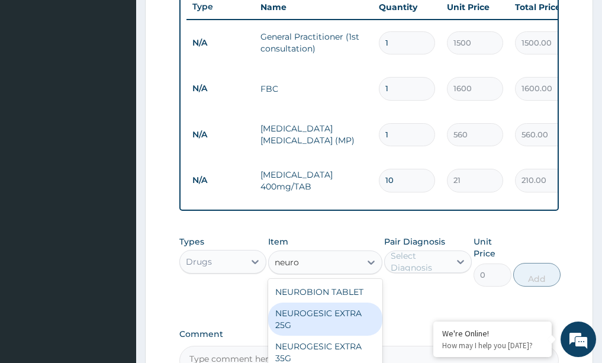
scroll to position [59, 0]
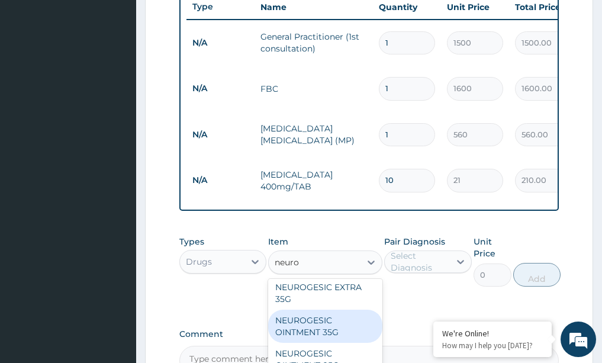
click at [326, 326] on div "NEUROGESIC OINTMENT 35G" at bounding box center [325, 326] width 114 height 33
type input "210"
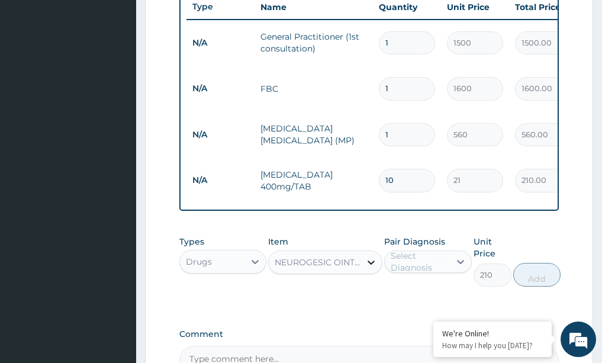
click at [375, 256] on icon at bounding box center [371, 262] width 12 height 12
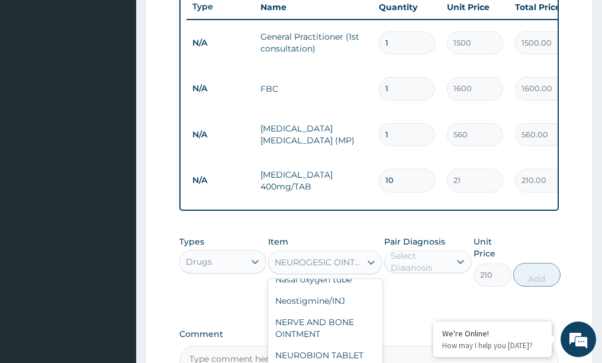
scroll to position [25087, 0]
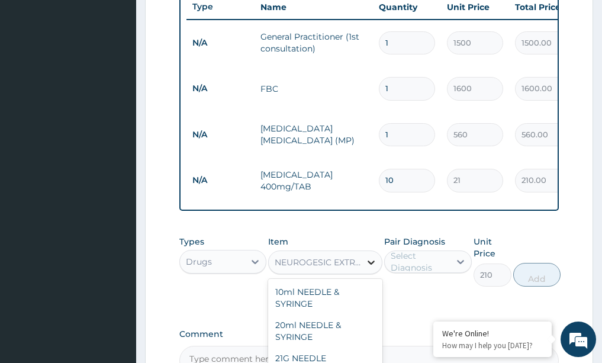
click at [370, 256] on icon at bounding box center [371, 262] width 12 height 12
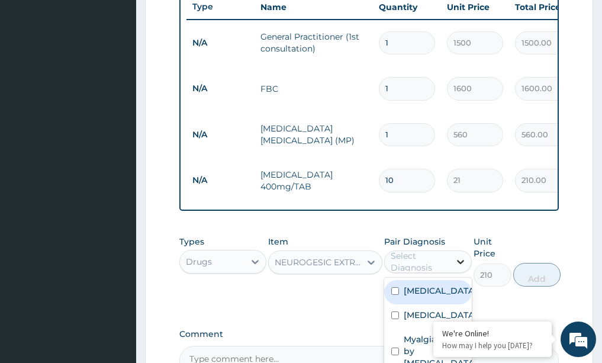
click at [460, 256] on icon at bounding box center [461, 262] width 12 height 12
drag, startPoint x: 400, startPoint y: 283, endPoint x: 400, endPoint y: 297, distance: 14.2
click at [400, 289] on div "Malaria" at bounding box center [428, 292] width 88 height 24
checkbox input "true"
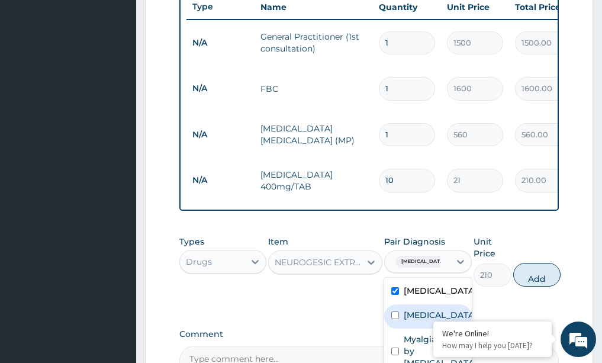
click at [400, 316] on div "Upper respiratory infection" at bounding box center [428, 316] width 88 height 24
checkbox input "true"
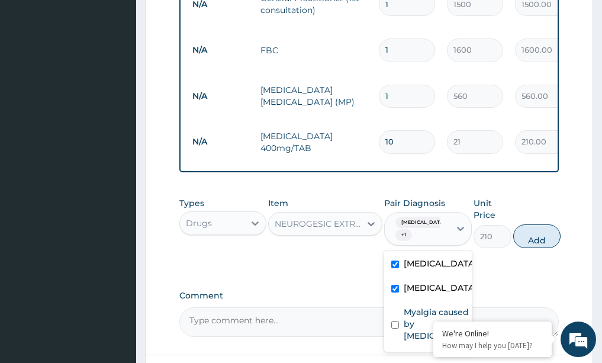
scroll to position [524, 0]
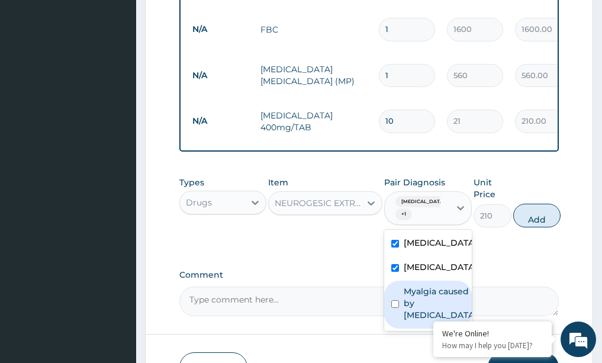
click at [391, 320] on div "Myalgia caused by statin" at bounding box center [428, 305] width 88 height 48
checkbox input "true"
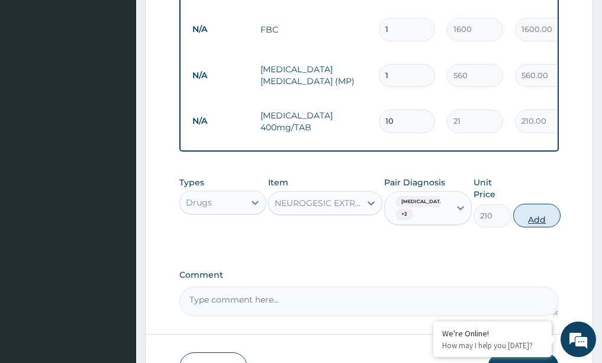
click at [531, 210] on button "Add" at bounding box center [536, 216] width 47 height 24
type input "0"
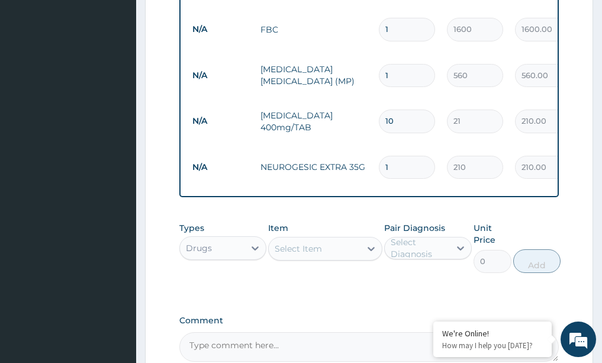
click at [407, 156] on input "1" at bounding box center [407, 167] width 56 height 23
type input "0.00"
type input "2"
type input "420.00"
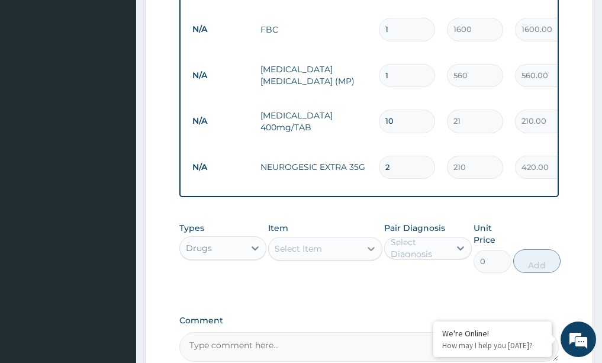
type input "2"
click at [375, 243] on icon at bounding box center [371, 249] width 12 height 12
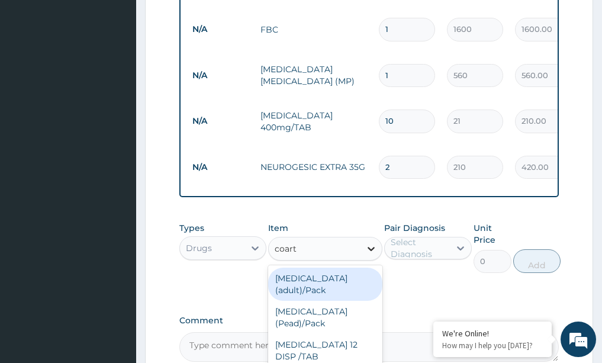
type input "coarte"
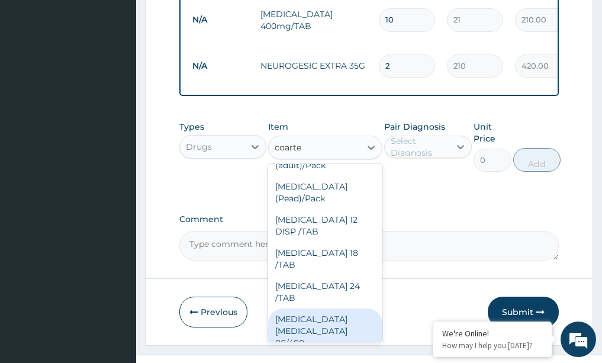
scroll to position [637, 0]
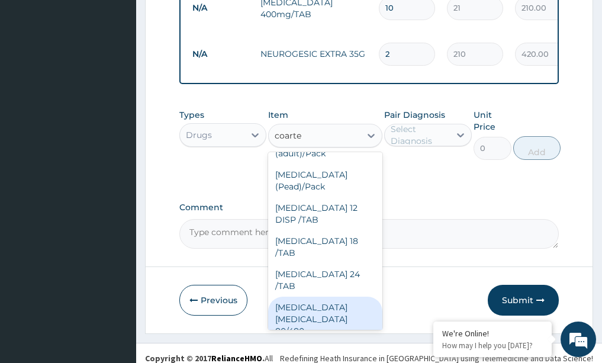
click at [303, 297] on div "COARTEM D TAB 80/480" at bounding box center [325, 319] width 114 height 45
type input "866.25"
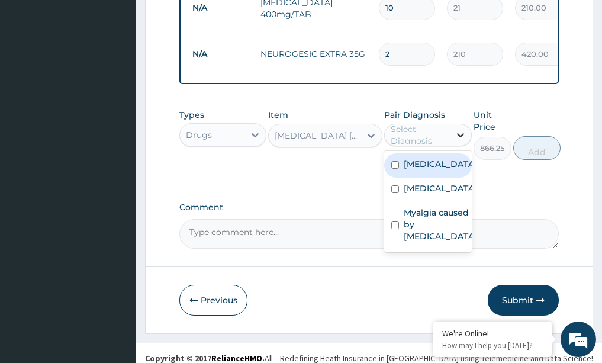
click at [466, 129] on icon at bounding box center [461, 135] width 12 height 12
drag, startPoint x: 439, startPoint y: 155, endPoint x: 437, endPoint y: 162, distance: 8.1
click at [439, 154] on div "Malaria" at bounding box center [428, 165] width 88 height 24
checkbox input "true"
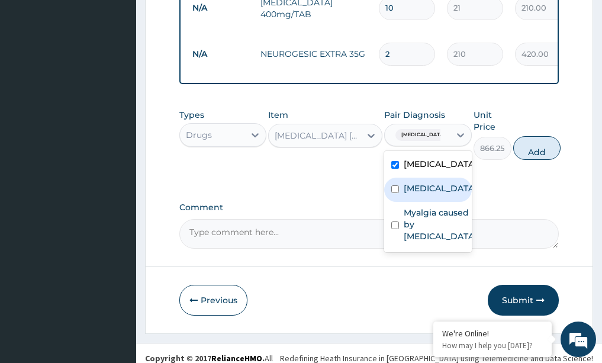
click at [434, 182] on label "Upper respiratory infection" at bounding box center [440, 188] width 73 height 12
checkbox input "true"
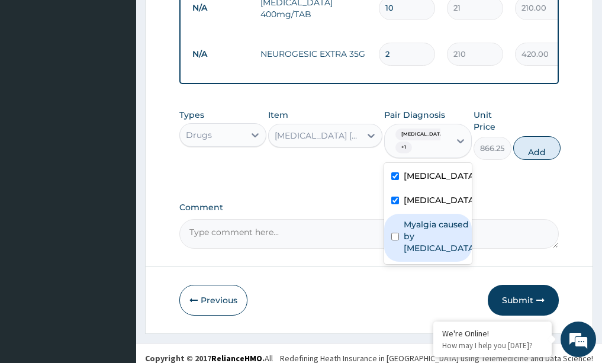
click at [425, 233] on label "Myalgia caused by statin" at bounding box center [440, 237] width 73 height 36
checkbox input "true"
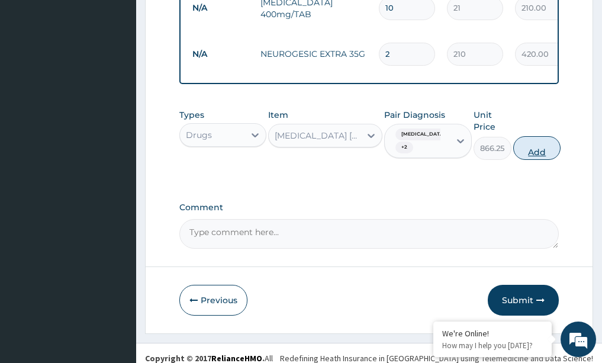
click at [538, 136] on button "Add" at bounding box center [536, 148] width 47 height 24
type input "0"
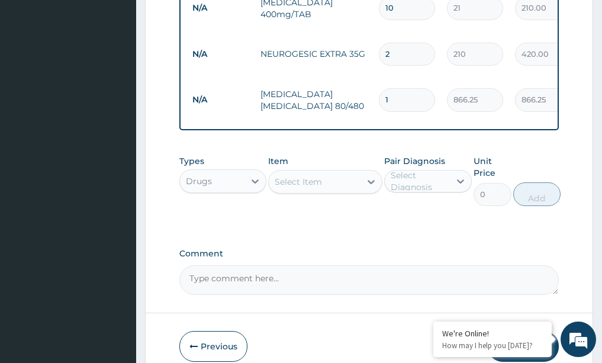
click at [404, 88] on input "1" at bounding box center [407, 99] width 56 height 23
type input "0.00"
type input "6"
type input "5197.50"
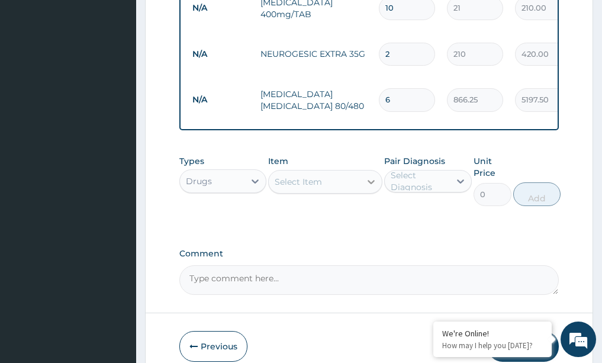
type input "6"
click at [368, 176] on icon at bounding box center [371, 182] width 12 height 12
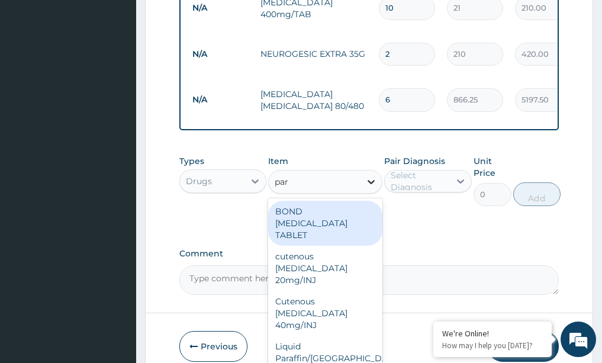
type input "para"
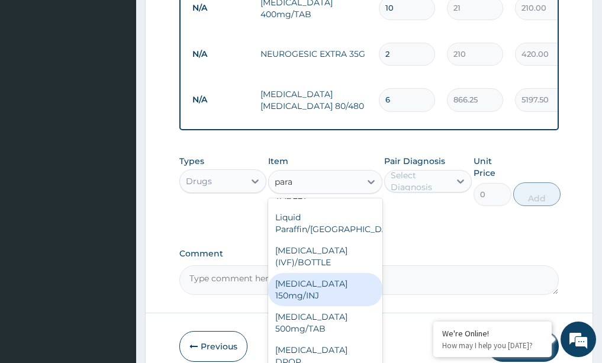
scroll to position [59, 0]
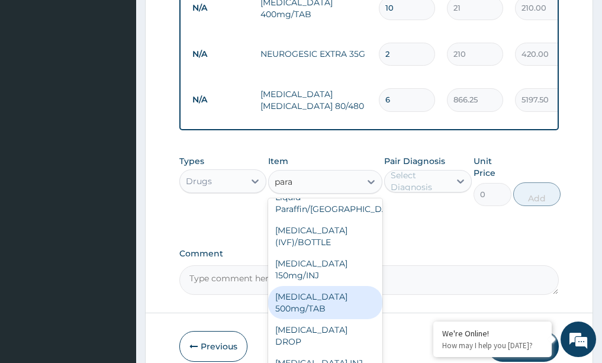
click at [301, 286] on div "PARACETAMOL 500mg/TAB" at bounding box center [325, 302] width 114 height 33
type input "5.25"
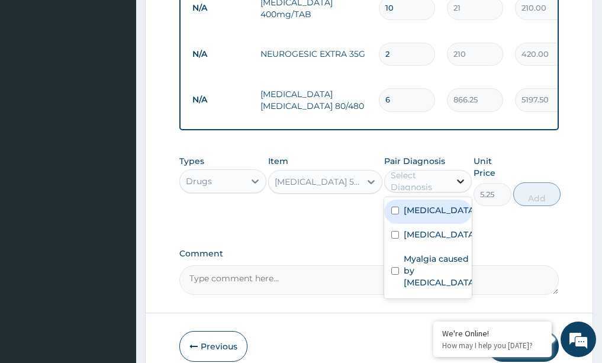
drag, startPoint x: 460, startPoint y: 163, endPoint x: 445, endPoint y: 169, distance: 16.5
click at [460, 175] on icon at bounding box center [461, 181] width 12 height 12
drag, startPoint x: 415, startPoint y: 196, endPoint x: 412, endPoint y: 221, distance: 25.0
click at [415, 211] on div "Malaria Upper respiratory infection Myalgia caused by statin" at bounding box center [428, 247] width 88 height 101
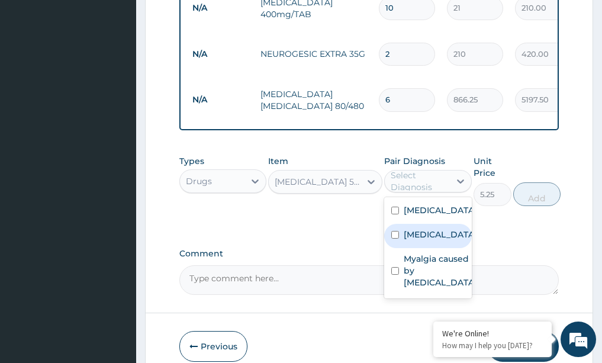
drag, startPoint x: 414, startPoint y: 222, endPoint x: 415, endPoint y: 233, distance: 11.3
click at [415, 229] on label "Upper respiratory infection" at bounding box center [440, 235] width 73 height 12
checkbox input "true"
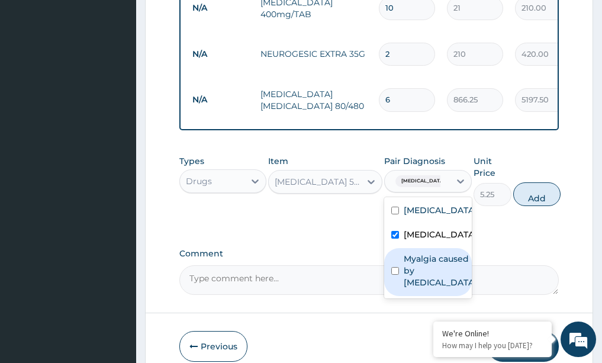
click at [413, 253] on label "Myalgia caused by statin" at bounding box center [440, 271] width 73 height 36
checkbox input "true"
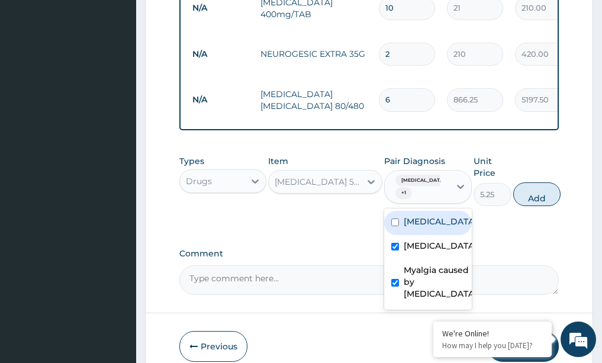
click at [417, 216] on label "Malaria" at bounding box center [440, 222] width 73 height 12
checkbox input "true"
click at [369, 176] on icon at bounding box center [371, 182] width 12 height 12
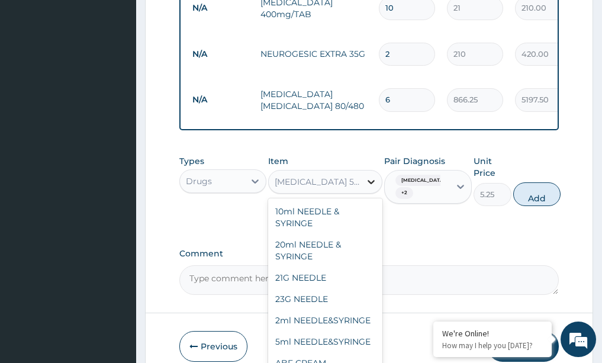
scroll to position [26653, 0]
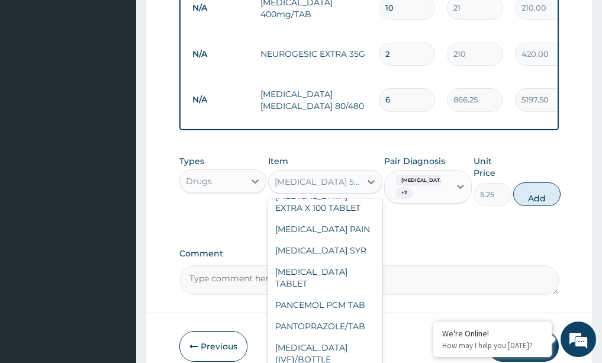
click at [395, 191] on div "Types Drugs Item option PARACETAMOL 500mg/TAB, selected. option PARACETAMOL 500…" at bounding box center [369, 180] width 380 height 63
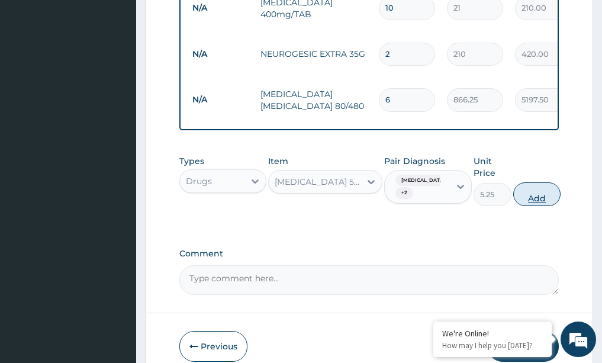
click at [550, 186] on button "Add" at bounding box center [536, 194] width 47 height 24
type input "0"
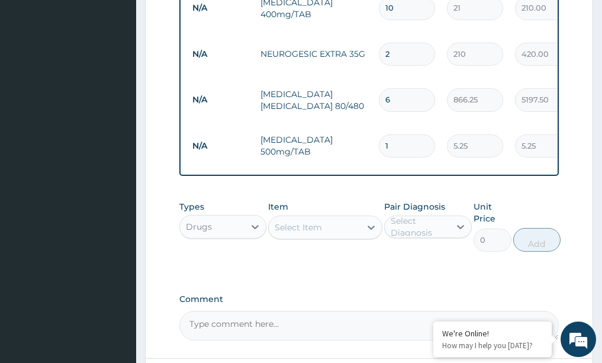
drag, startPoint x: 410, startPoint y: 124, endPoint x: 403, endPoint y: 113, distance: 13.3
click at [407, 134] on input "1" at bounding box center [407, 145] width 56 height 23
type input "0.00"
type input "3"
type input "15.75"
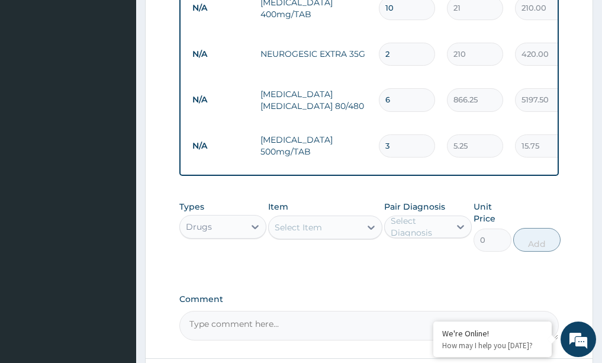
type input "30"
type input "157.50"
type input "30"
click at [371, 222] on icon at bounding box center [371, 228] width 12 height 12
click at [367, 222] on icon at bounding box center [371, 228] width 12 height 12
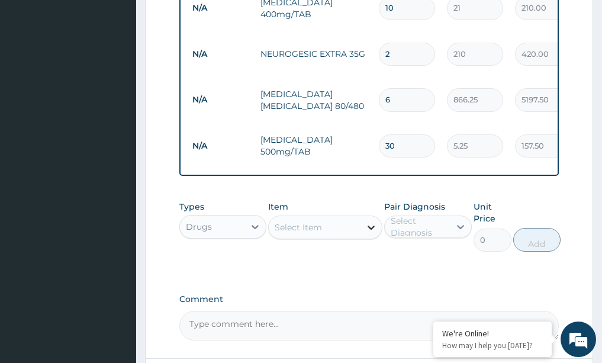
click at [367, 222] on icon at bounding box center [371, 228] width 12 height 12
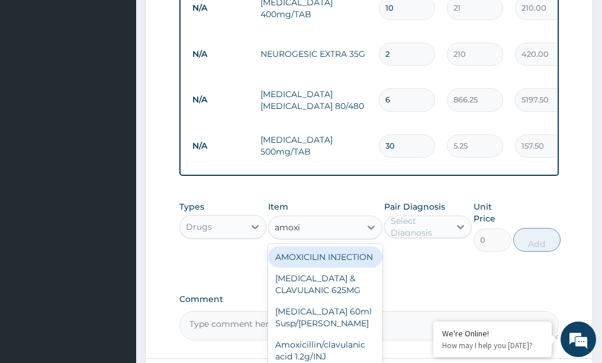
type input "amoxil"
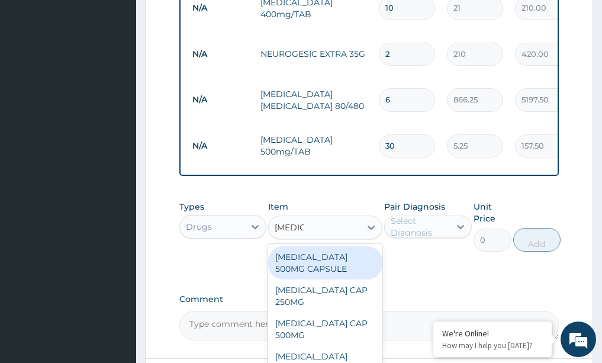
click at [322, 256] on div "AMOXIL 500MG CAPSULE" at bounding box center [325, 262] width 114 height 33
type input "63"
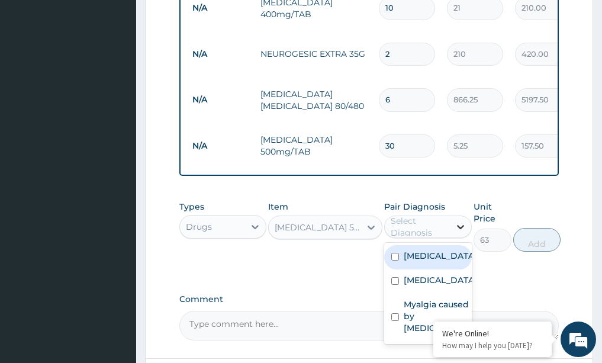
drag, startPoint x: 466, startPoint y: 211, endPoint x: 454, endPoint y: 215, distance: 13.1
click at [459, 221] on icon at bounding box center [461, 227] width 12 height 12
click at [413, 247] on div "Malaria" at bounding box center [428, 257] width 88 height 24
checkbox input "true"
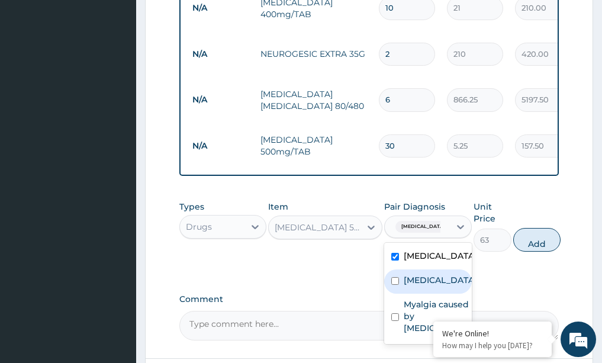
drag, startPoint x: 406, startPoint y: 267, endPoint x: 405, endPoint y: 284, distance: 17.8
click at [406, 274] on label "Upper respiratory infection" at bounding box center [440, 280] width 73 height 12
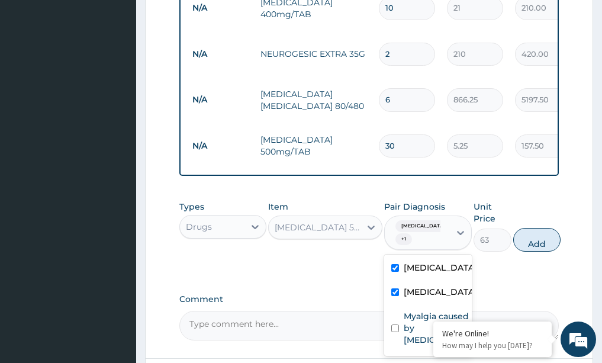
click at [405, 290] on label "Upper respiratory infection" at bounding box center [440, 292] width 73 height 12
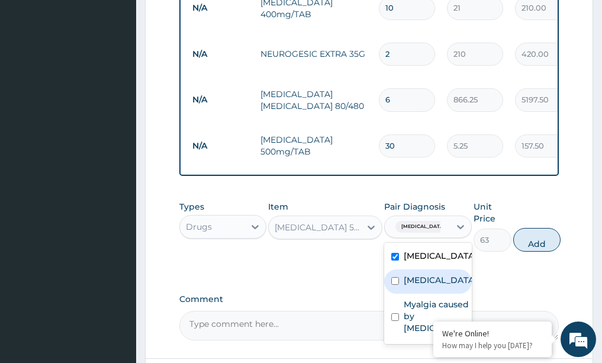
drag, startPoint x: 402, startPoint y: 263, endPoint x: 393, endPoint y: 323, distance: 61.1
click at [403, 287] on div "Upper respiratory infection" at bounding box center [428, 281] width 88 height 24
checkbox input "true"
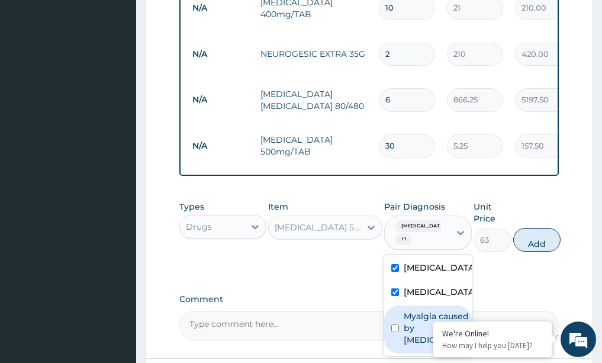
click at [396, 332] on input "checkbox" at bounding box center [395, 329] width 8 height 8
checkbox input "true"
click at [536, 228] on button "Add" at bounding box center [536, 240] width 47 height 24
type input "0"
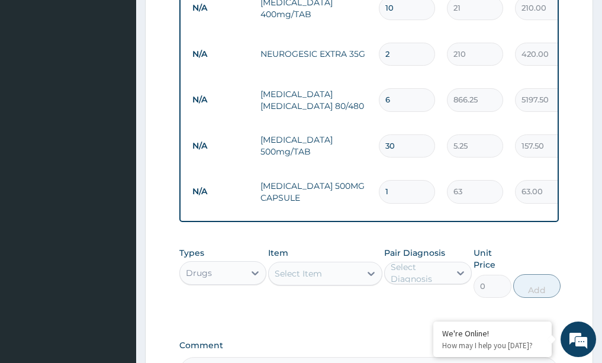
type input "0"
type input "0.00"
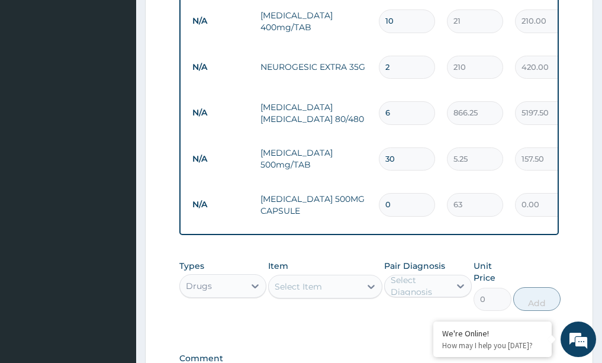
scroll to position [637, 0]
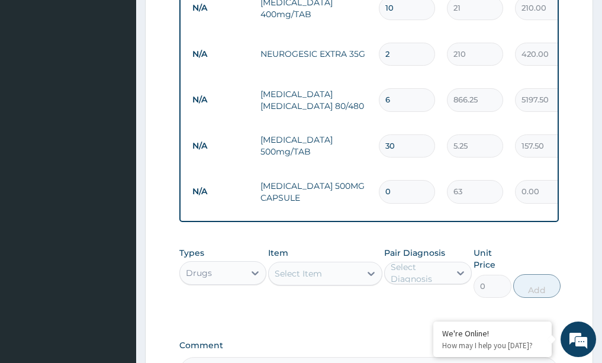
click at [400, 180] on input "0" at bounding box center [407, 191] width 56 height 23
click at [409, 180] on input "number" at bounding box center [407, 191] width 56 height 23
type input "1"
type input "63.00"
type input "10"
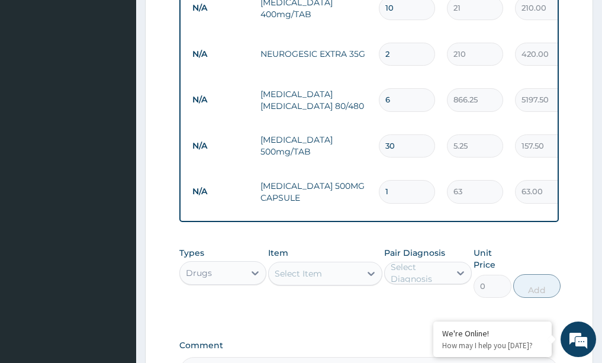
type input "630.00"
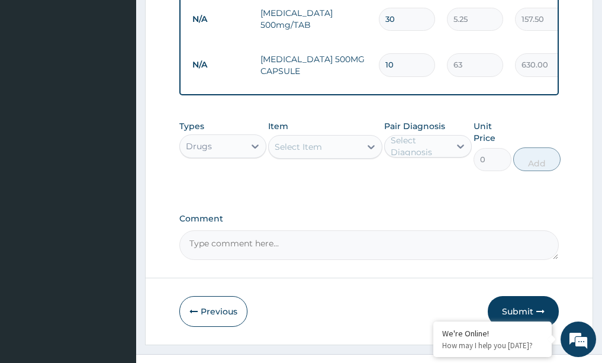
scroll to position [765, 0]
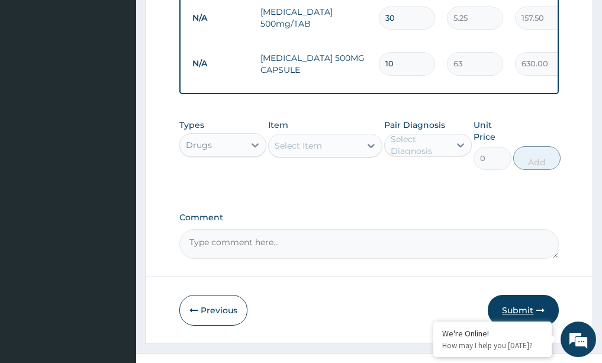
type input "10"
click at [516, 295] on button "Submit" at bounding box center [523, 310] width 71 height 31
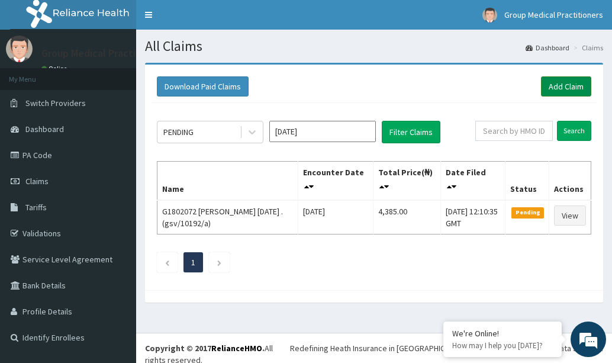
click at [569, 77] on link "Add Claim" at bounding box center [566, 86] width 50 height 20
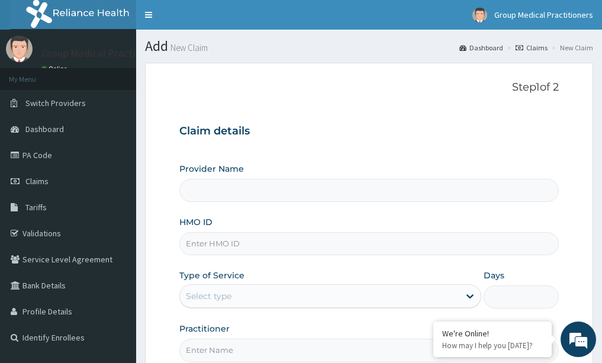
type input "Group Medical practitioners ltd Hospital"
click at [233, 240] on input "HMO ID" at bounding box center [369, 243] width 380 height 23
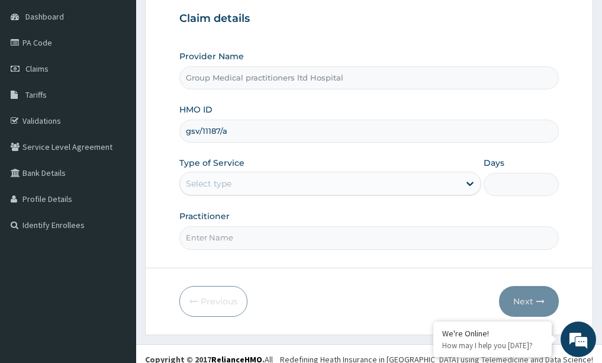
scroll to position [118, 0]
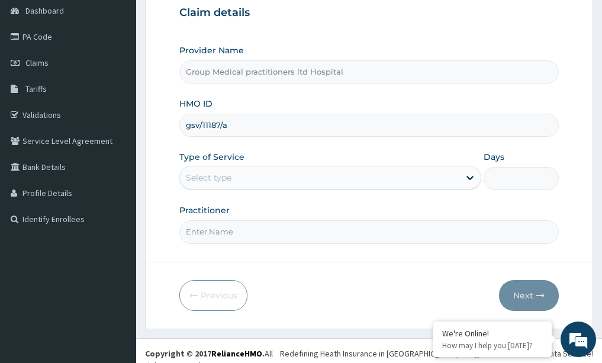
type input "gsv/11187/a"
click at [224, 178] on div "Select type" at bounding box center [209, 178] width 46 height 12
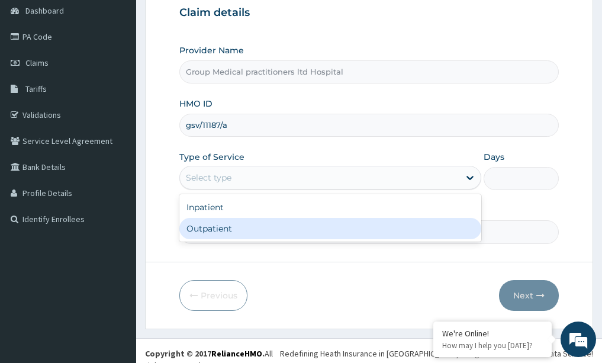
click at [226, 223] on div "Outpatient" at bounding box center [330, 228] width 302 height 21
type input "1"
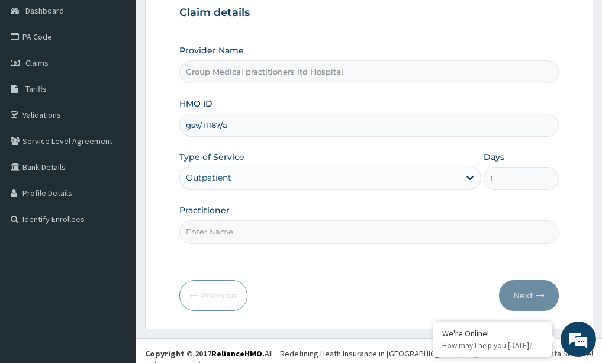
click at [224, 237] on input "Practitioner" at bounding box center [369, 231] width 380 height 23
paste input "medical practioner"
type input "medical practioner"
click at [526, 291] on button "Next" at bounding box center [529, 295] width 60 height 31
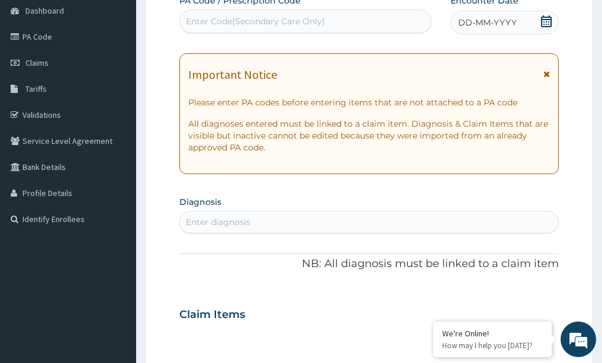
click at [531, 17] on div "DD-MM-YYYY" at bounding box center [505, 23] width 108 height 24
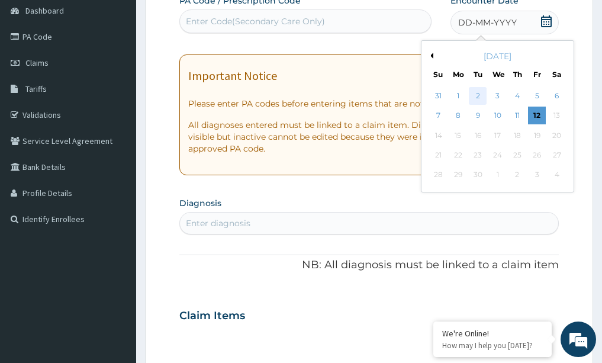
click at [474, 93] on div "2" at bounding box center [479, 96] width 18 height 18
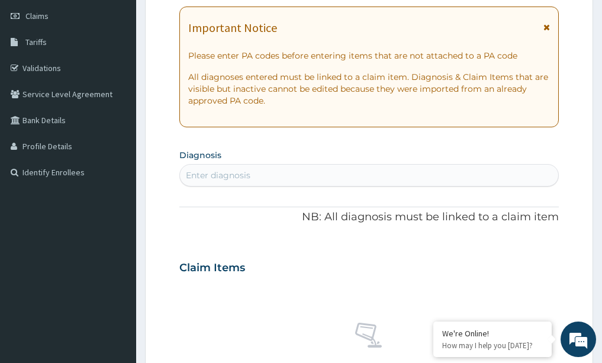
scroll to position [237, 0]
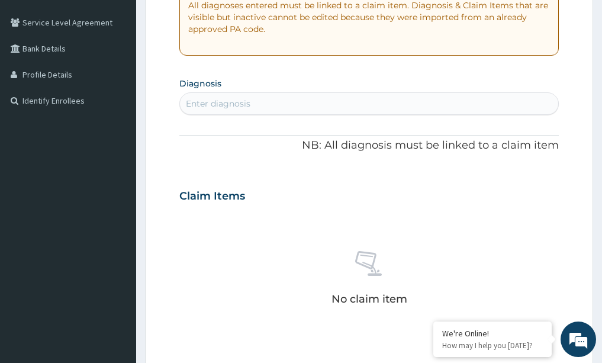
click at [210, 110] on div "Enter diagnosis" at bounding box center [218, 104] width 65 height 12
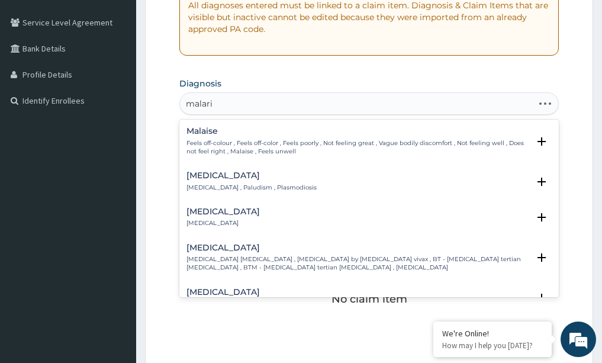
type input "[MEDICAL_DATA]"
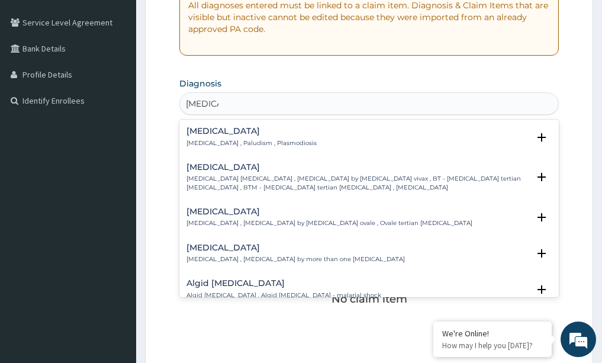
click at [252, 139] on p "[MEDICAL_DATA] , Paludism , Plasmodiosis" at bounding box center [252, 143] width 130 height 8
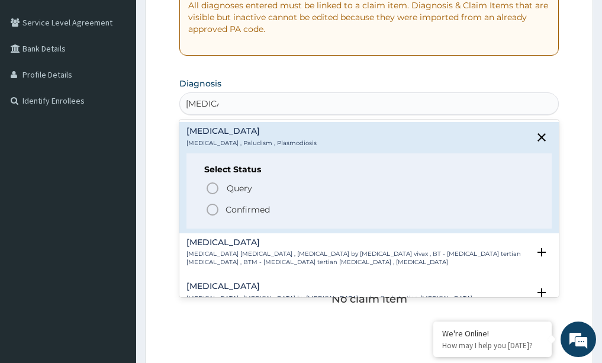
click at [213, 205] on icon "status option filled" at bounding box center [213, 210] width 14 height 14
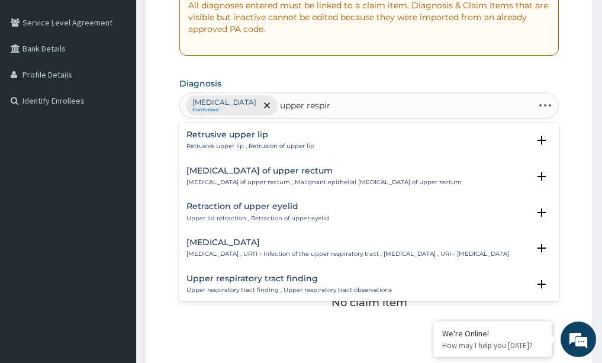
type input "upper respira"
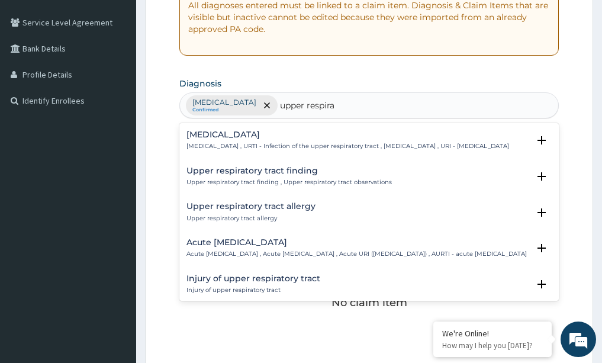
click at [222, 144] on p "[MEDICAL_DATA] , URTI - Infection of the upper respiratory tract , [MEDICAL_DAT…" at bounding box center [348, 146] width 323 height 8
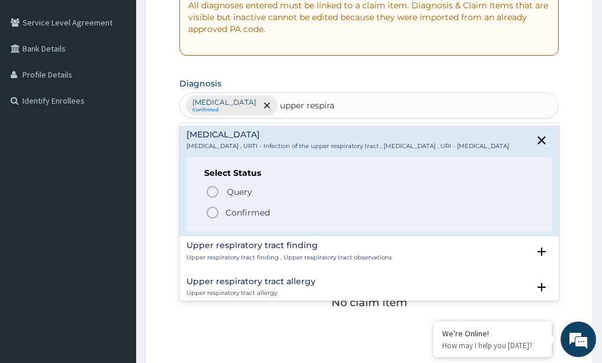
click at [212, 216] on circle "status option filled" at bounding box center [212, 212] width 11 height 11
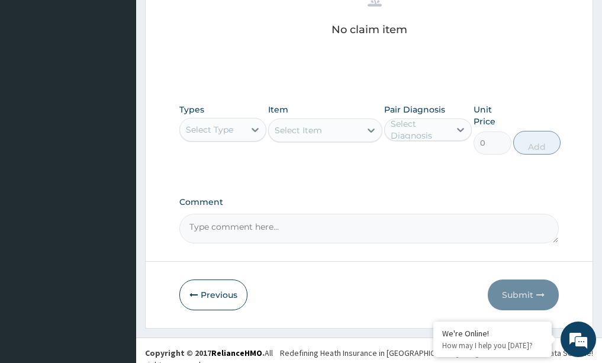
scroll to position [515, 0]
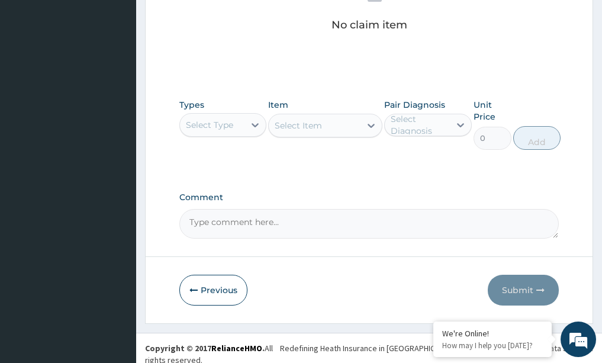
drag, startPoint x: 222, startPoint y: 121, endPoint x: 229, endPoint y: 131, distance: 12.3
click at [228, 129] on div "Select Type" at bounding box center [209, 125] width 47 height 12
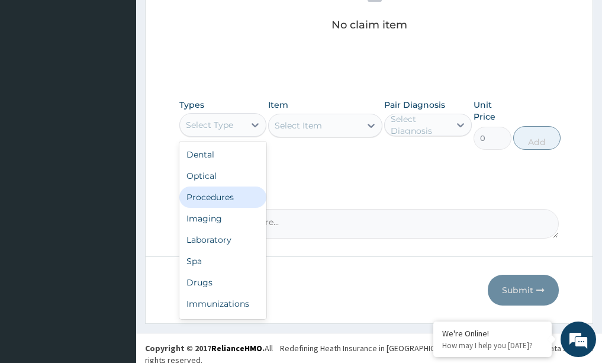
click at [216, 198] on div "Procedures" at bounding box center [223, 197] width 88 height 21
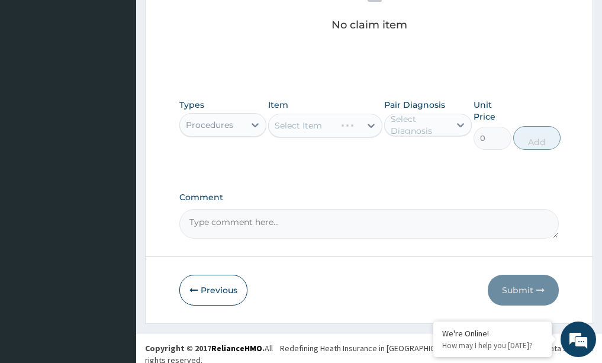
click at [373, 123] on div "Select Item" at bounding box center [325, 126] width 114 height 24
click at [372, 123] on div "Select Item" at bounding box center [325, 126] width 114 height 24
click at [367, 128] on div "Select Item" at bounding box center [325, 126] width 114 height 24
click at [191, 289] on icon "button" at bounding box center [194, 290] width 8 height 8
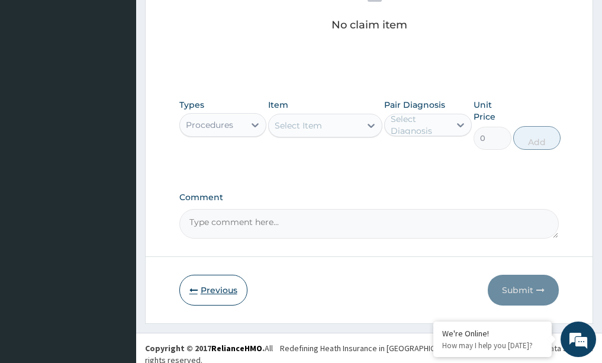
scroll to position [124, 0]
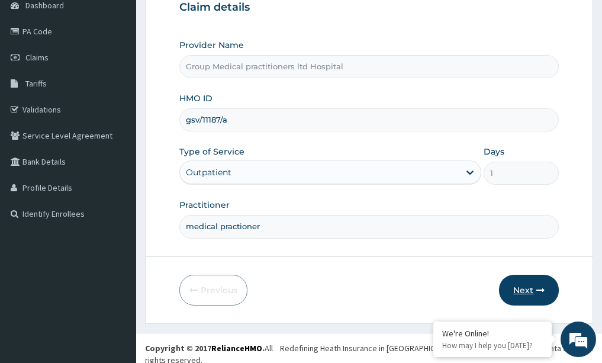
click at [531, 283] on button "Next" at bounding box center [529, 290] width 60 height 31
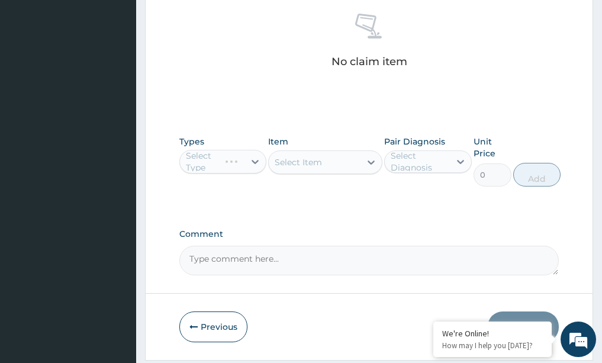
scroll to position [479, 0]
click at [257, 158] on div "Select Type" at bounding box center [223, 161] width 88 height 24
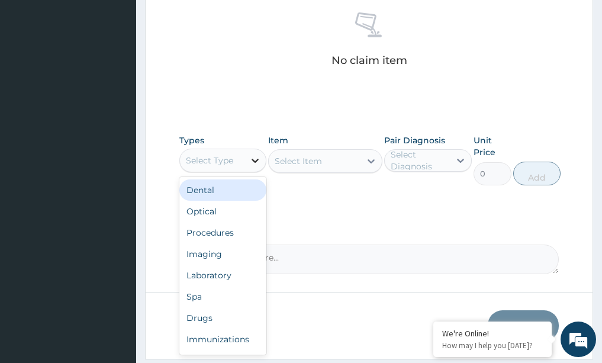
click at [250, 159] on icon at bounding box center [255, 161] width 12 height 12
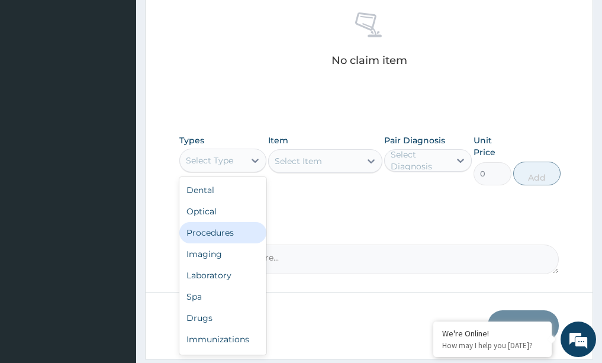
drag, startPoint x: 207, startPoint y: 233, endPoint x: 233, endPoint y: 214, distance: 31.4
click at [207, 232] on div "Procedures" at bounding box center [223, 232] width 88 height 21
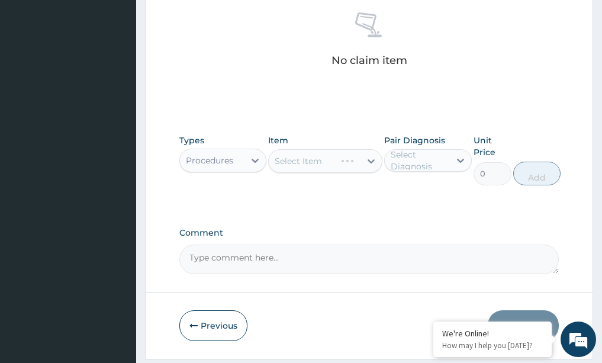
click at [373, 161] on div "Select Item" at bounding box center [325, 161] width 114 height 24
click at [372, 161] on div "Select Item" at bounding box center [325, 161] width 114 height 24
click at [370, 161] on div "Select Item" at bounding box center [325, 161] width 114 height 24
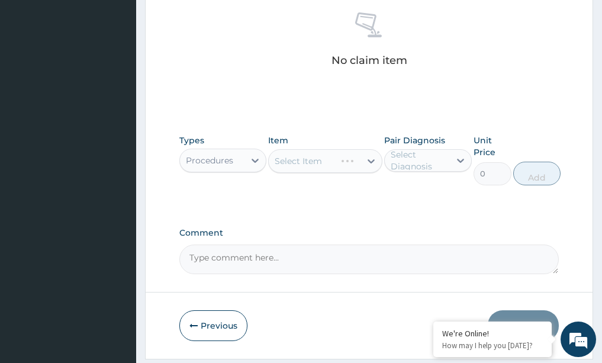
click at [368, 163] on div "Select Item" at bounding box center [325, 161] width 114 height 24
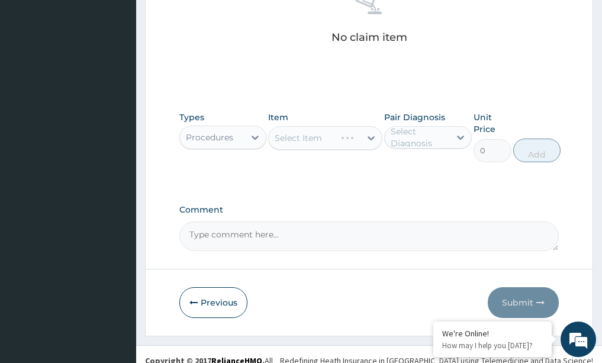
scroll to position [515, 0]
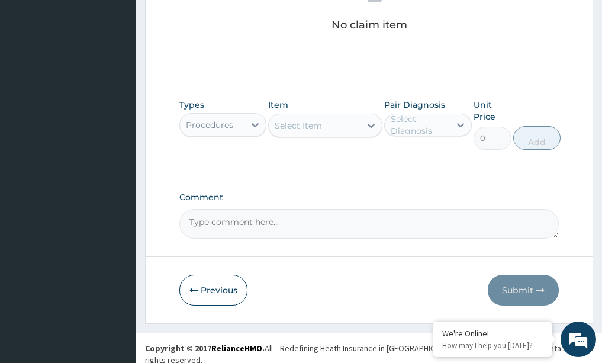
click at [366, 126] on icon at bounding box center [371, 126] width 12 height 12
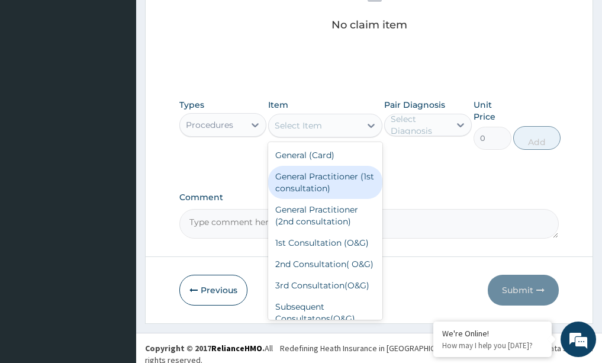
click at [325, 179] on div "General Practitioner (1st consultation)" at bounding box center [325, 182] width 114 height 33
type input "1500"
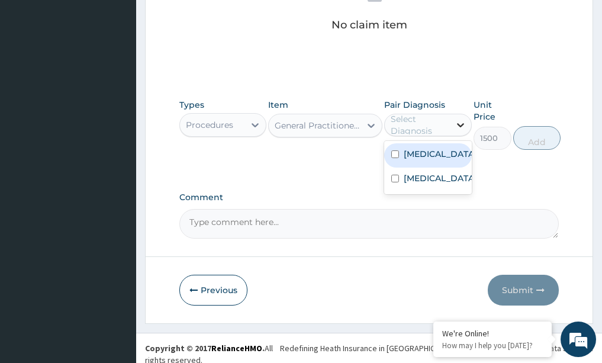
click at [461, 123] on icon at bounding box center [461, 125] width 12 height 12
drag, startPoint x: 436, startPoint y: 152, endPoint x: 432, endPoint y: 177, distance: 25.1
click at [436, 155] on div "[MEDICAL_DATA]" at bounding box center [428, 155] width 88 height 24
checkbox input "true"
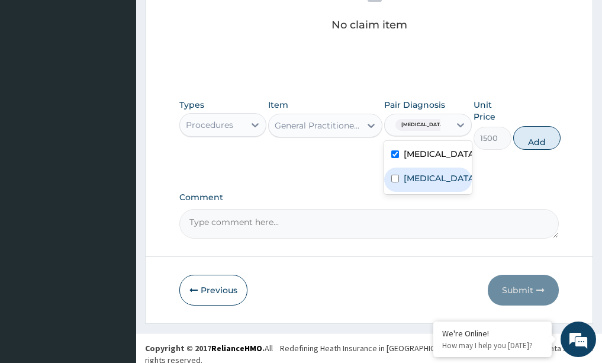
click at [432, 179] on label "[MEDICAL_DATA]" at bounding box center [440, 178] width 73 height 12
checkbox input "true"
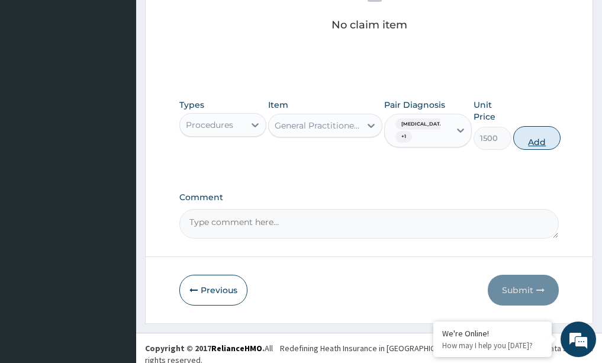
click at [535, 139] on button "Add" at bounding box center [536, 138] width 47 height 24
type input "0"
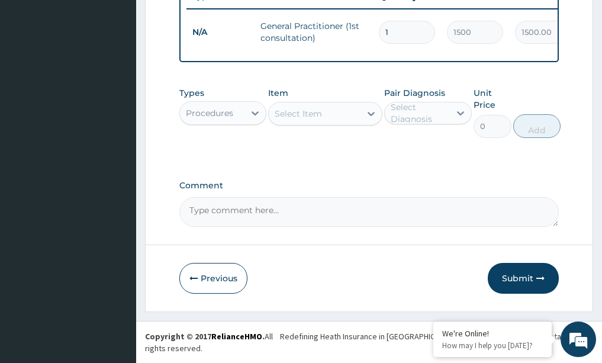
scroll to position [468, 0]
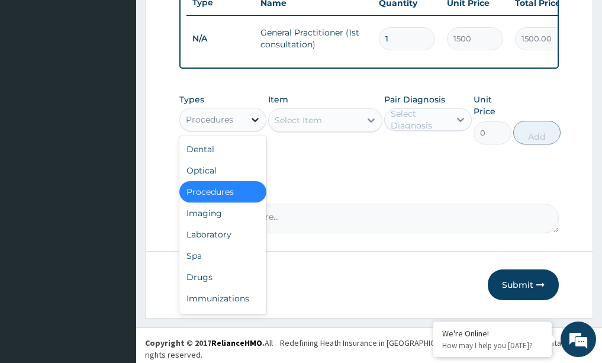
click at [255, 125] on icon at bounding box center [255, 120] width 12 height 12
click at [192, 277] on div "Drugs" at bounding box center [223, 277] width 88 height 21
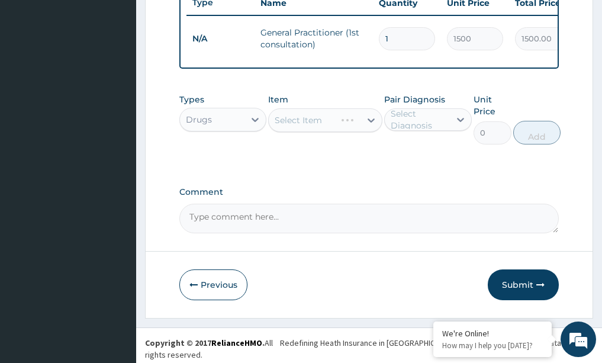
click at [373, 123] on div "Select Item" at bounding box center [325, 120] width 114 height 24
drag, startPoint x: 373, startPoint y: 124, endPoint x: 364, endPoint y: 129, distance: 9.3
click at [368, 128] on div "Select Item" at bounding box center [325, 120] width 114 height 24
click at [364, 129] on div "Select Item" at bounding box center [325, 120] width 114 height 24
drag, startPoint x: 364, startPoint y: 129, endPoint x: 373, endPoint y: 127, distance: 9.6
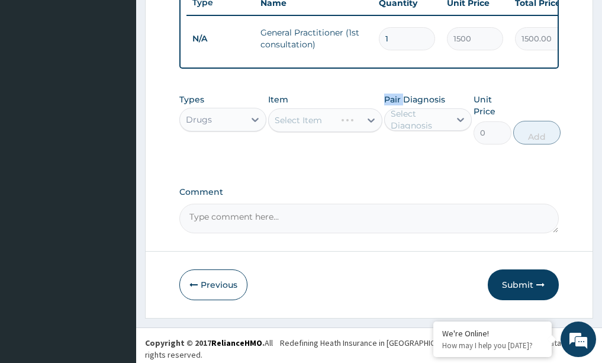
click at [365, 129] on div "Select Item" at bounding box center [325, 120] width 114 height 24
click at [374, 126] on div "Select Item" at bounding box center [325, 120] width 114 height 24
click at [371, 126] on div "Select Item" at bounding box center [325, 120] width 114 height 24
click at [537, 287] on icon "button" at bounding box center [541, 285] width 8 height 8
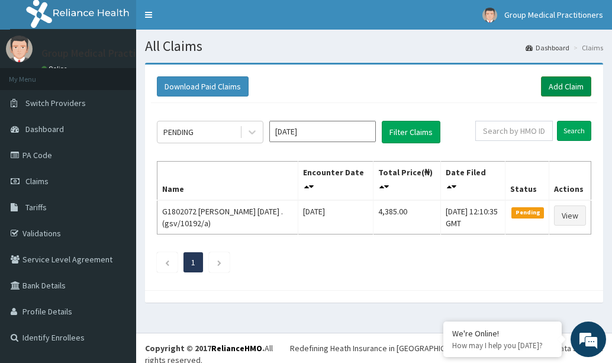
click at [567, 83] on link "Add Claim" at bounding box center [566, 86] width 50 height 20
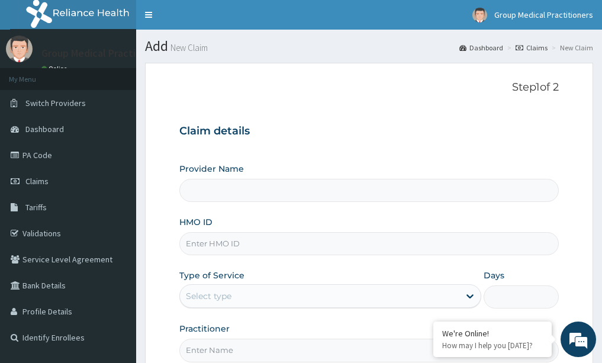
click at [261, 254] on div "Provider Name HMO ID Type of Service Select type Days Practitioner" at bounding box center [369, 262] width 380 height 199
click at [287, 239] on input "HMO ID" at bounding box center [369, 243] width 380 height 23
click at [232, 250] on input "HMO ID" at bounding box center [369, 243] width 380 height 23
type input "gsv/"
type input "Group Medical practitioners ltd Hospital"
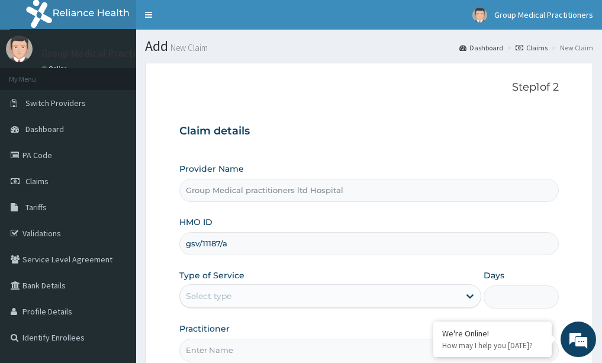
type input "gsv/11187/a"
drag, startPoint x: 232, startPoint y: 284, endPoint x: 236, endPoint y: 295, distance: 11.2
click at [236, 293] on div "Select type" at bounding box center [330, 296] width 302 height 24
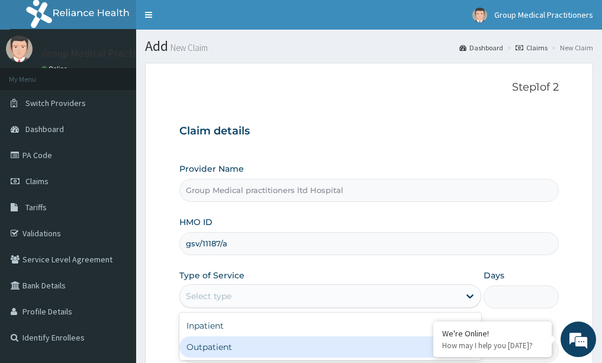
click at [224, 346] on div "Outpatient" at bounding box center [330, 346] width 302 height 21
type input "1"
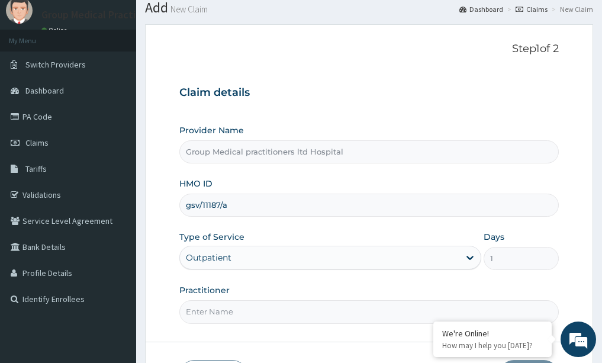
scroll to position [118, 0]
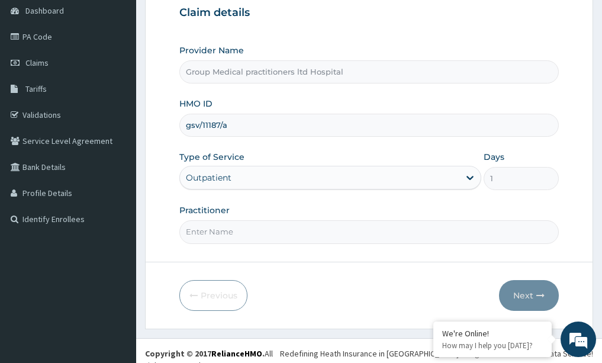
click at [211, 233] on input "Practitioner" at bounding box center [369, 231] width 380 height 23
paste input "medical practioner"
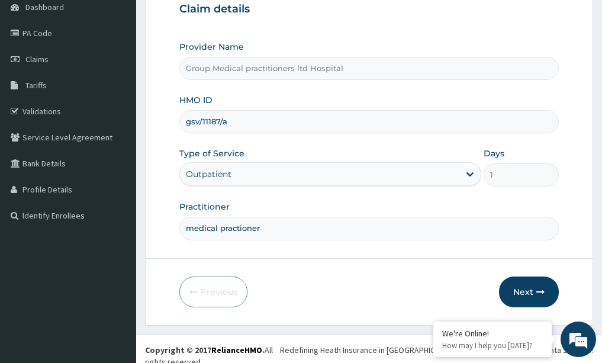
scroll to position [124, 0]
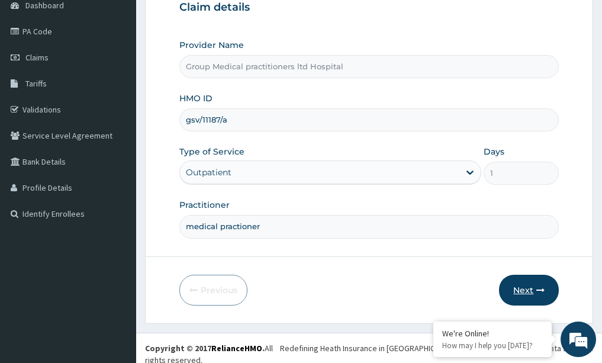
type input "medical practioner"
click at [528, 282] on button "Next" at bounding box center [529, 290] width 60 height 31
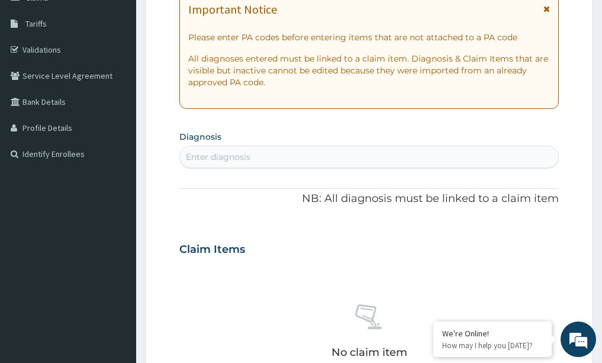
scroll to position [183, 0]
click at [201, 151] on div "Enter diagnosis" at bounding box center [369, 157] width 379 height 19
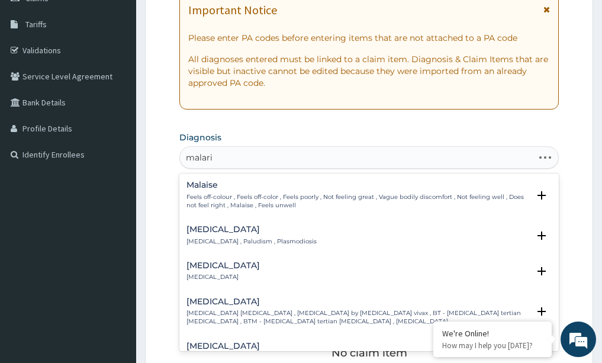
type input "[MEDICAL_DATA]"
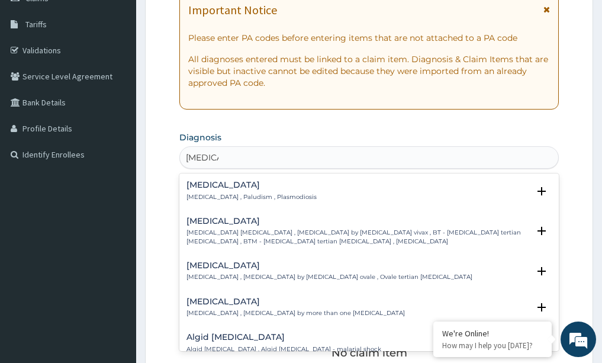
click at [245, 196] on p "[MEDICAL_DATA] , Paludism , Plasmodiosis" at bounding box center [252, 197] width 130 height 8
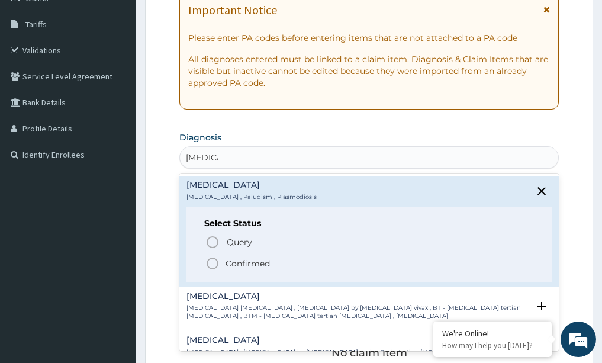
click at [223, 265] on span "Confirmed" at bounding box center [370, 263] width 329 height 14
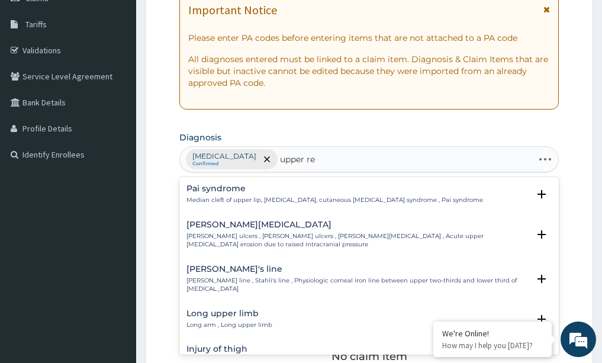
type input "upper res"
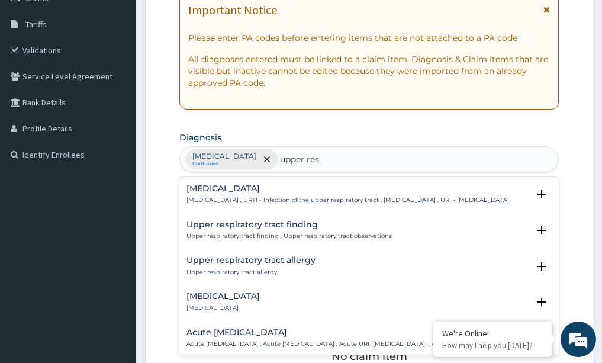
click at [243, 188] on h4 "[MEDICAL_DATA]" at bounding box center [348, 188] width 323 height 9
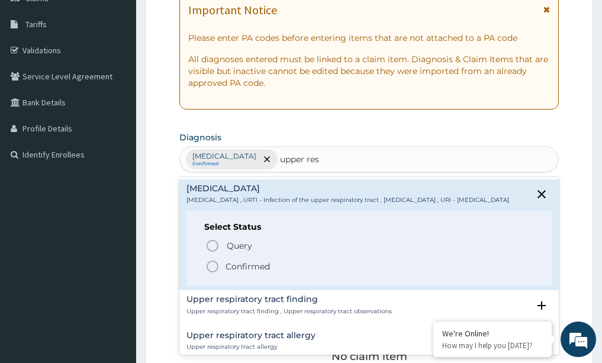
click at [216, 274] on icon "status option filled" at bounding box center [213, 266] width 14 height 14
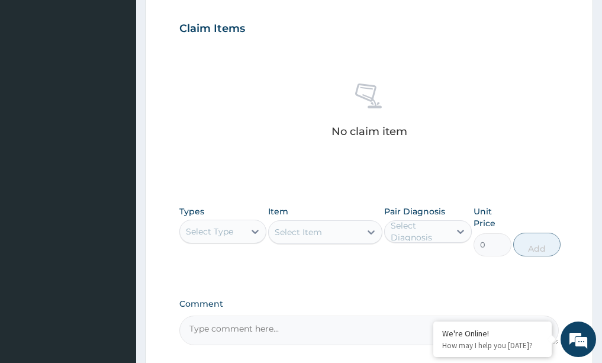
scroll to position [479, 0]
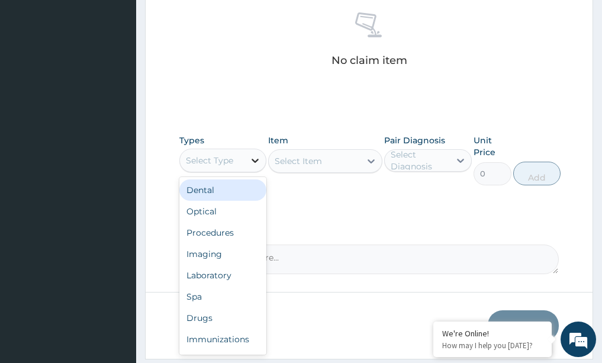
click at [249, 158] on icon at bounding box center [255, 161] width 12 height 12
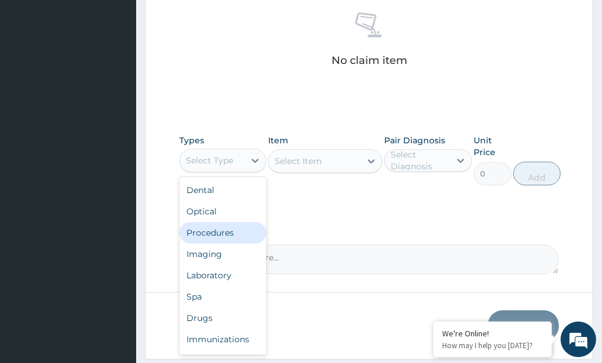
drag, startPoint x: 230, startPoint y: 237, endPoint x: 245, endPoint y: 224, distance: 19.7
click at [230, 235] on div "Procedures" at bounding box center [223, 232] width 88 height 21
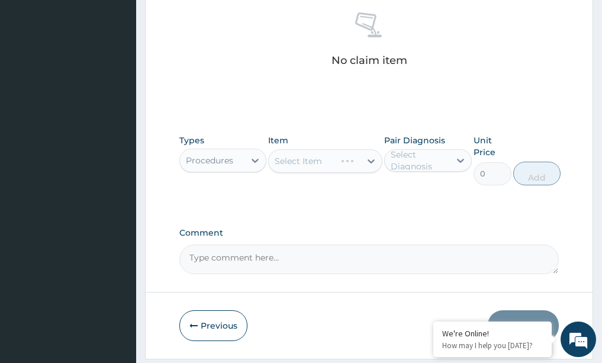
click at [348, 159] on div "Select Item" at bounding box center [325, 161] width 114 height 24
click at [372, 159] on div "Select Item" at bounding box center [325, 161] width 114 height 24
click at [372, 161] on div "Select Item" at bounding box center [325, 161] width 114 height 24
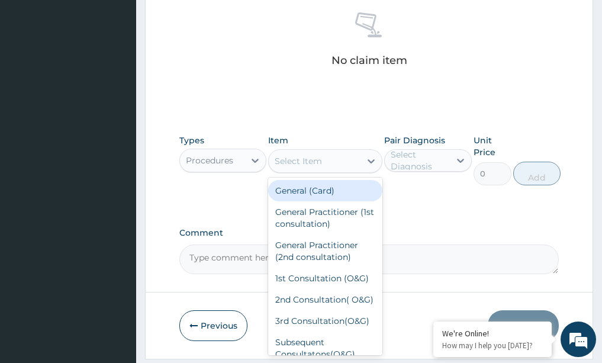
click at [356, 165] on div "Select Item" at bounding box center [315, 161] width 92 height 19
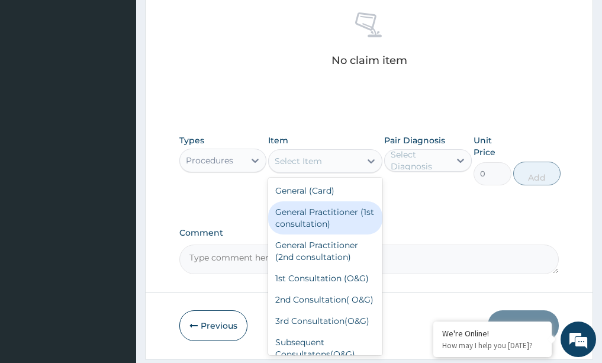
click at [304, 215] on div "General Practitioner (1st consultation)" at bounding box center [325, 217] width 114 height 33
type input "1500"
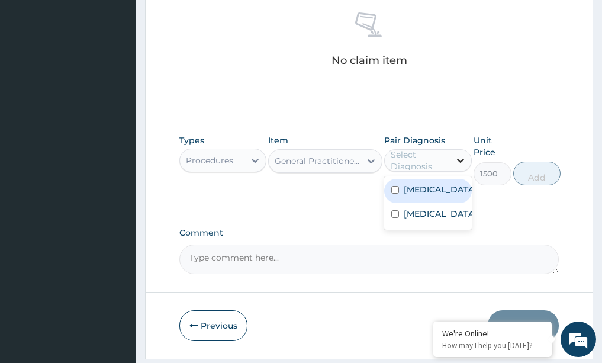
click at [461, 157] on icon at bounding box center [461, 161] width 12 height 12
drag, startPoint x: 425, startPoint y: 194, endPoint x: 421, endPoint y: 213, distance: 19.5
click at [424, 194] on label "[MEDICAL_DATA]" at bounding box center [440, 190] width 73 height 12
checkbox input "true"
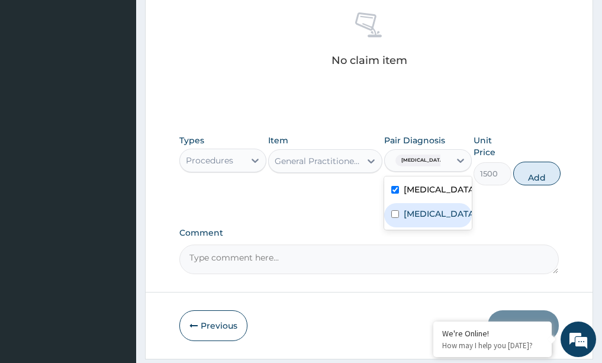
drag, startPoint x: 421, startPoint y: 213, endPoint x: 439, endPoint y: 198, distance: 23.7
click at [421, 212] on label "[MEDICAL_DATA]" at bounding box center [440, 214] width 73 height 12
checkbox input "true"
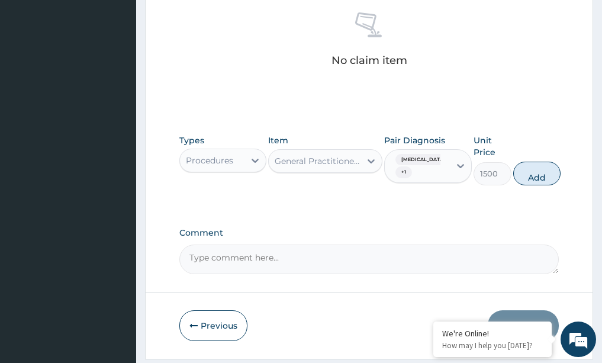
drag, startPoint x: 532, startPoint y: 172, endPoint x: 512, endPoint y: 169, distance: 19.9
click at [532, 171] on button "Add" at bounding box center [536, 174] width 47 height 24
type input "0"
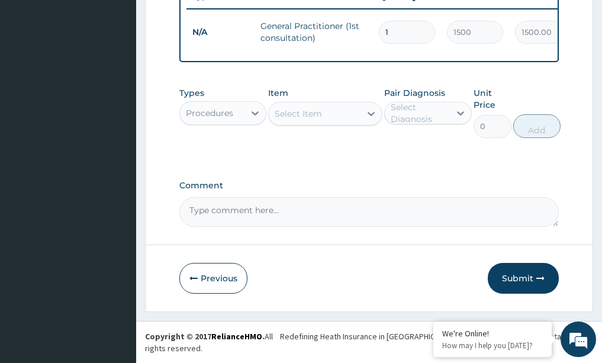
scroll to position [468, 0]
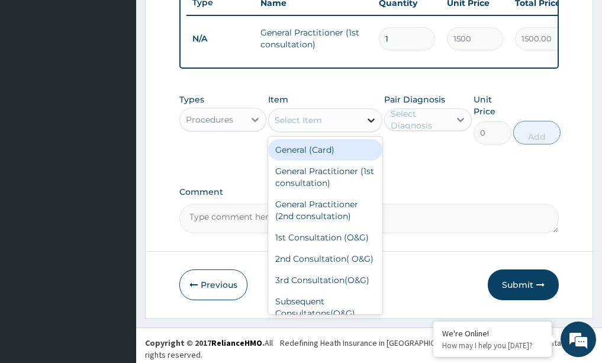
click at [368, 125] on icon at bounding box center [371, 120] width 12 height 12
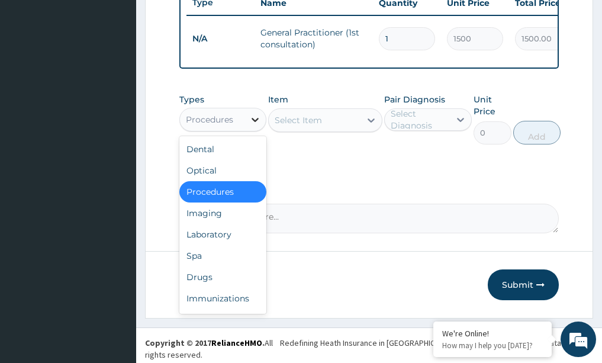
click at [258, 126] on icon at bounding box center [255, 120] width 12 height 12
drag, startPoint x: 207, startPoint y: 210, endPoint x: 191, endPoint y: 240, distance: 33.9
click at [191, 240] on div "Dental Optical Procedures Imaging Laboratory Spa Drugs Immunizations Others Gym" at bounding box center [223, 225] width 88 height 178
drag, startPoint x: 206, startPoint y: 283, endPoint x: 208, endPoint y: 275, distance: 8.1
click at [206, 283] on div "Drugs" at bounding box center [223, 277] width 88 height 21
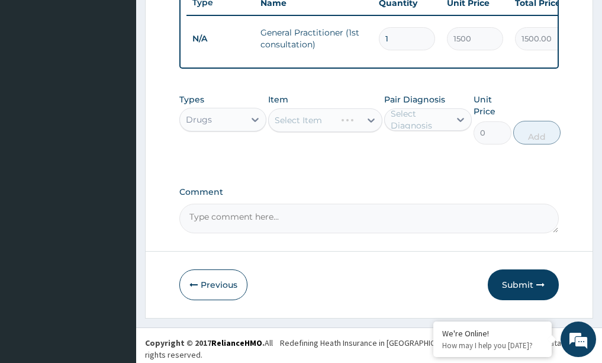
drag, startPoint x: 369, startPoint y: 122, endPoint x: 355, endPoint y: 136, distance: 19.3
click at [370, 123] on div "Select Item" at bounding box center [325, 120] width 114 height 24
click at [371, 121] on div "Select Item" at bounding box center [325, 120] width 114 height 24
click at [371, 124] on div "Select Item" at bounding box center [325, 120] width 114 height 24
click at [374, 124] on div "Select Item" at bounding box center [325, 120] width 114 height 24
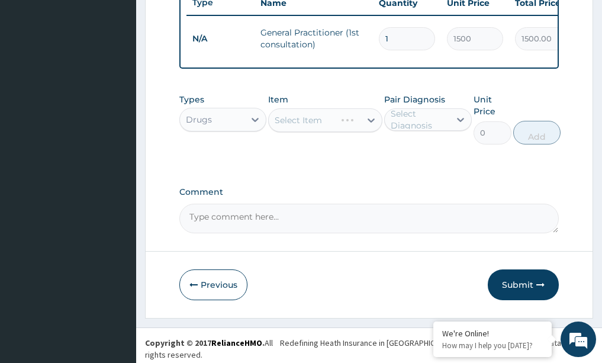
click at [368, 121] on div "Select Item" at bounding box center [325, 120] width 114 height 24
click at [374, 125] on div "Select Item" at bounding box center [325, 120] width 114 height 24
click at [367, 125] on icon at bounding box center [371, 120] width 12 height 12
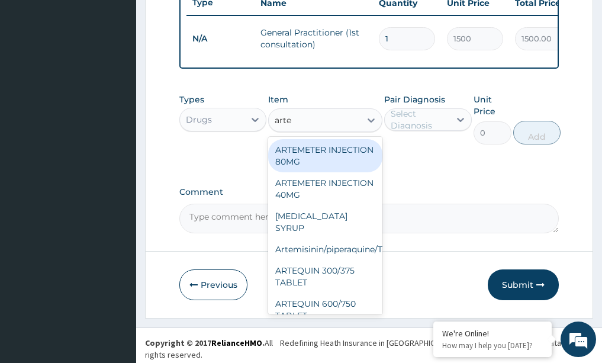
type input "artem"
click at [322, 172] on div "ARTEMETER INJECTION 80MG" at bounding box center [325, 155] width 114 height 33
type input "210"
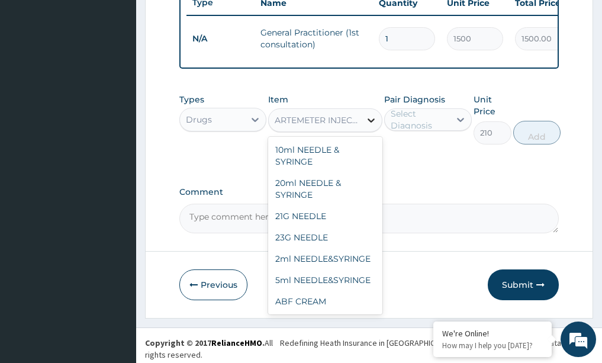
click at [364, 125] on div at bounding box center [371, 120] width 21 height 21
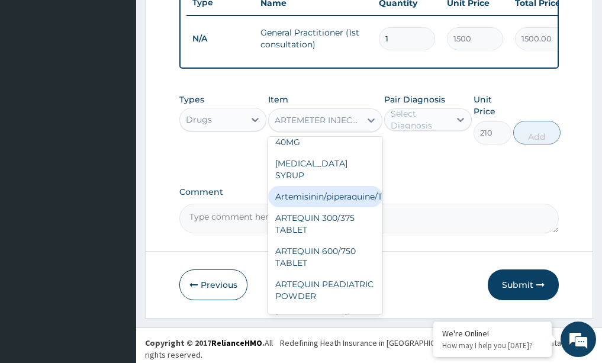
scroll to position [4112, 0]
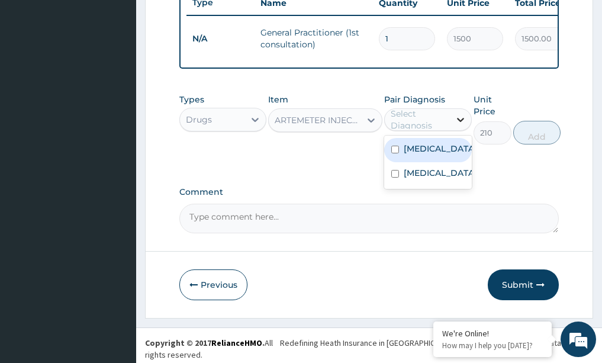
click at [466, 124] on icon at bounding box center [461, 120] width 12 height 12
drag, startPoint x: 444, startPoint y: 145, endPoint x: 438, endPoint y: 165, distance: 21.6
click at [444, 148] on div "[MEDICAL_DATA]" at bounding box center [428, 150] width 88 height 24
checkbox input "true"
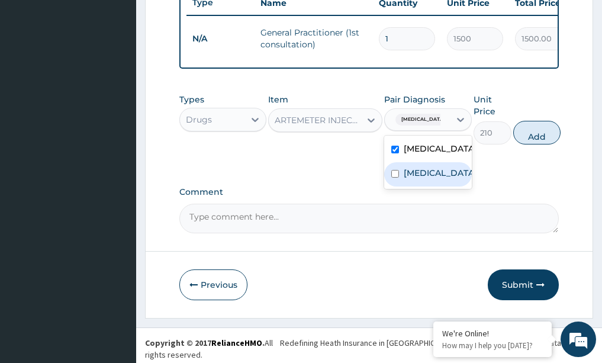
click at [431, 179] on label "[MEDICAL_DATA]" at bounding box center [440, 173] width 73 height 12
checkbox input "true"
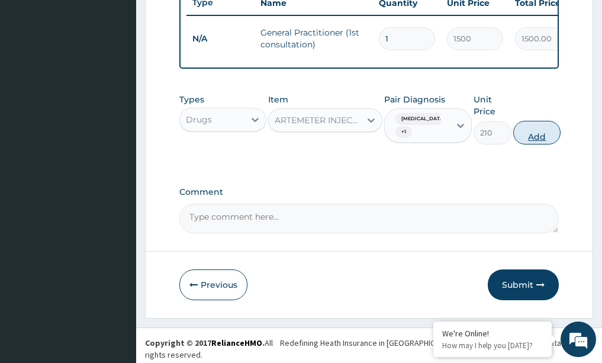
click at [544, 137] on button "Add" at bounding box center [536, 133] width 47 height 24
type input "0"
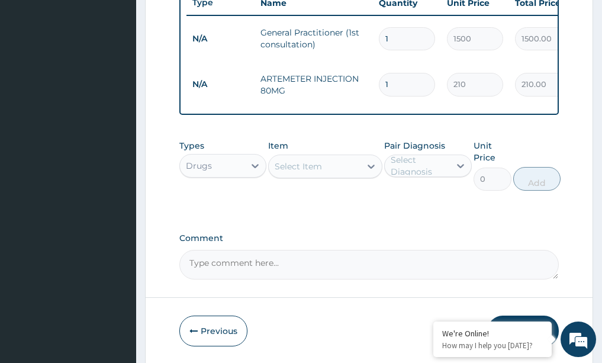
click at [407, 75] on input "1" at bounding box center [407, 84] width 56 height 23
type input "0.00"
type input "2"
type input "420.00"
type input "2"
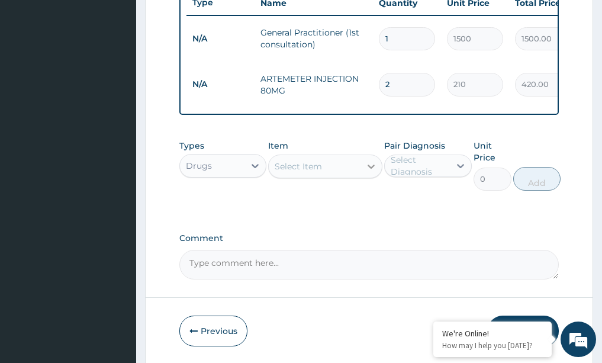
click at [369, 167] on icon at bounding box center [371, 167] width 12 height 12
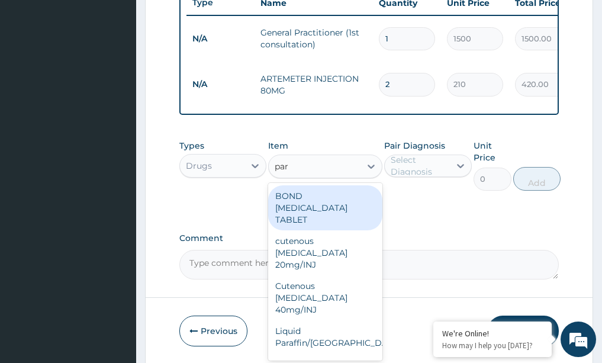
type input "para"
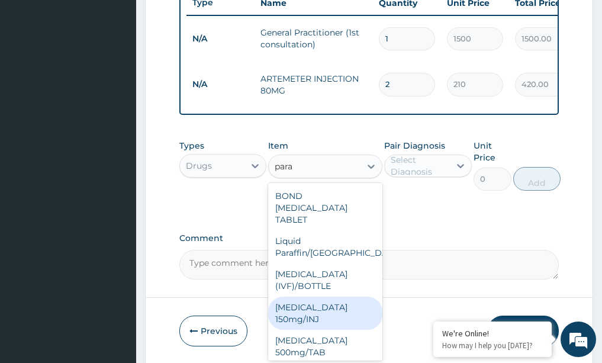
click at [330, 297] on div "[MEDICAL_DATA] 150mg/INJ" at bounding box center [325, 313] width 114 height 33
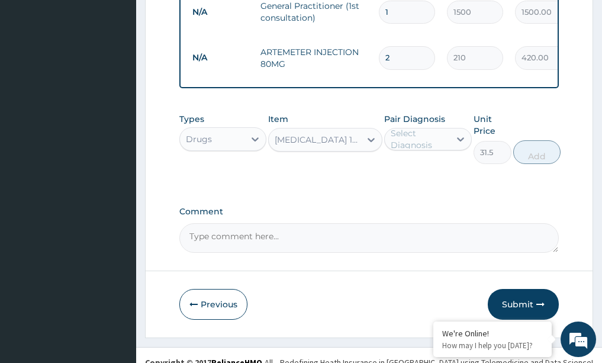
scroll to position [509, 0]
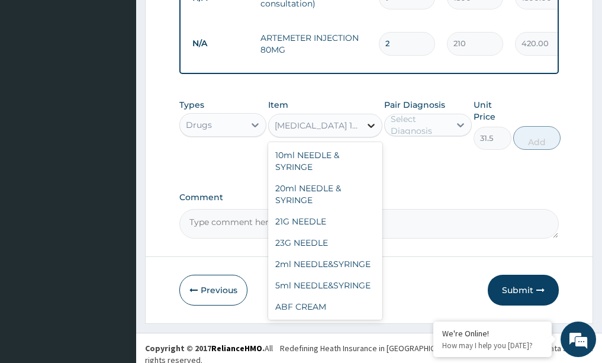
click at [371, 127] on icon at bounding box center [371, 126] width 7 height 4
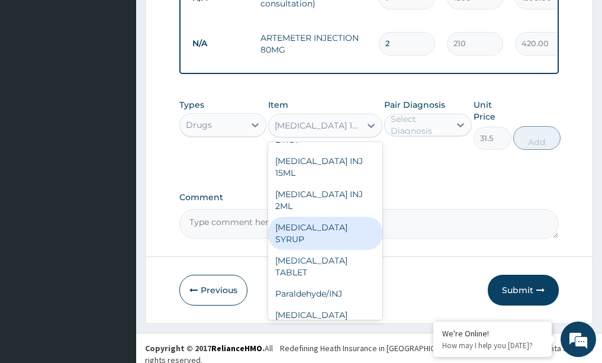
scroll to position [26798, 0]
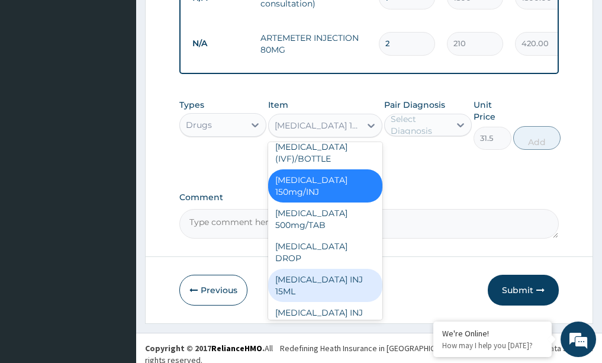
click at [337, 269] on div "[MEDICAL_DATA] INJ 15ML" at bounding box center [325, 285] width 114 height 33
type input "183.75"
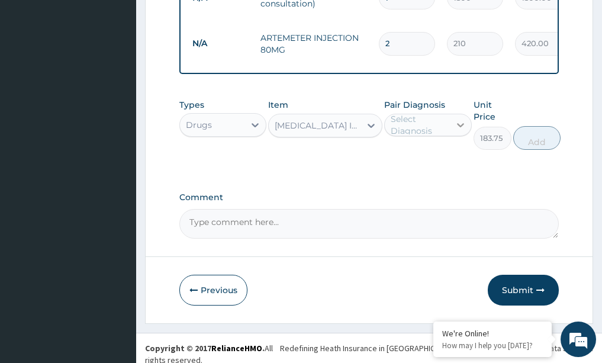
click at [468, 123] on div at bounding box center [460, 124] width 21 height 21
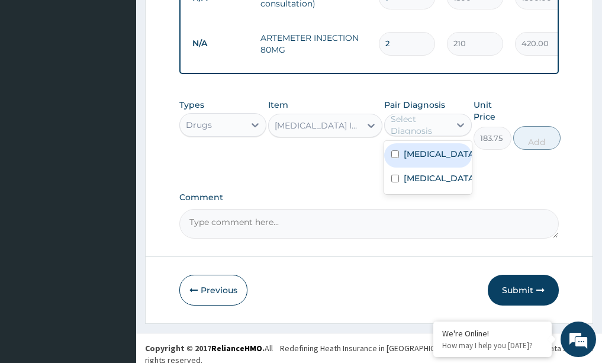
click at [438, 156] on div "[MEDICAL_DATA]" at bounding box center [428, 155] width 88 height 24
checkbox input "true"
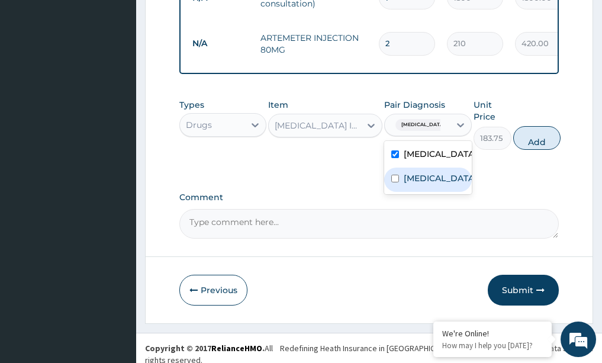
click at [436, 184] on label "[MEDICAL_DATA]" at bounding box center [440, 178] width 73 height 12
checkbox input "true"
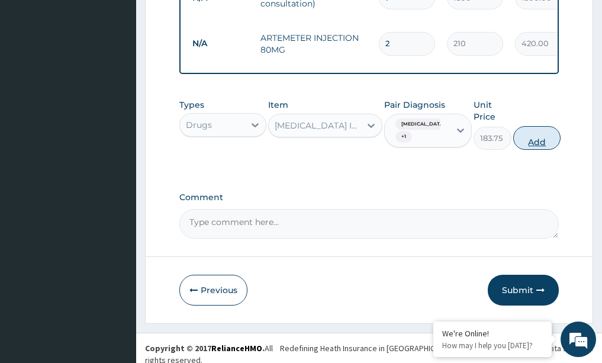
click at [551, 133] on button "Add" at bounding box center [536, 138] width 47 height 24
type input "0"
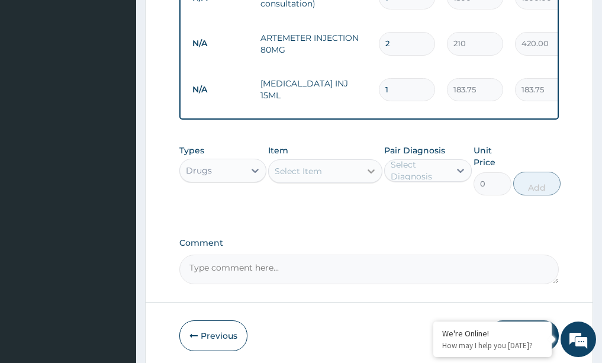
click at [375, 165] on icon at bounding box center [371, 171] width 12 height 12
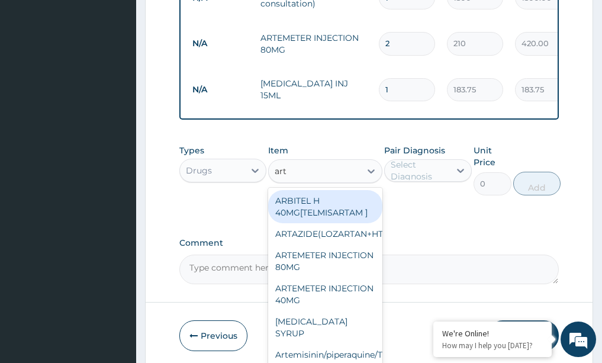
type input "arte"
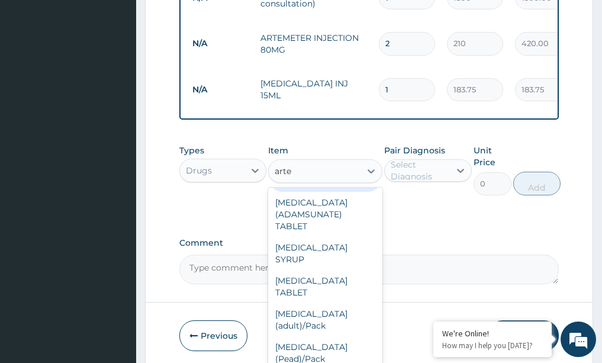
scroll to position [237, 0]
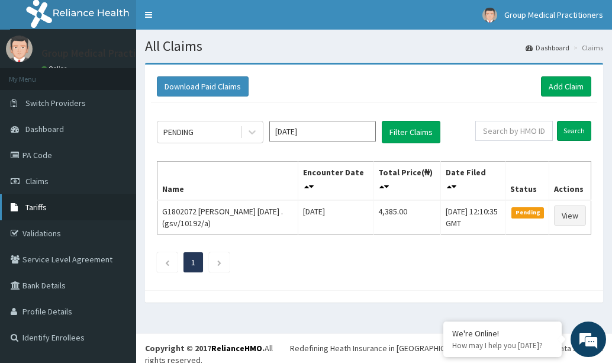
click at [26, 208] on span "Tariffs" at bounding box center [35, 207] width 21 height 11
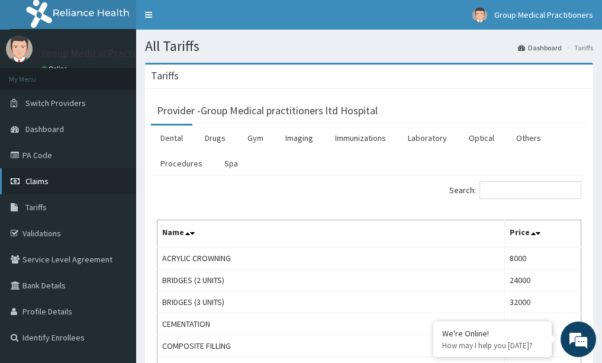
click at [54, 169] on link "Claims" at bounding box center [68, 181] width 136 height 26
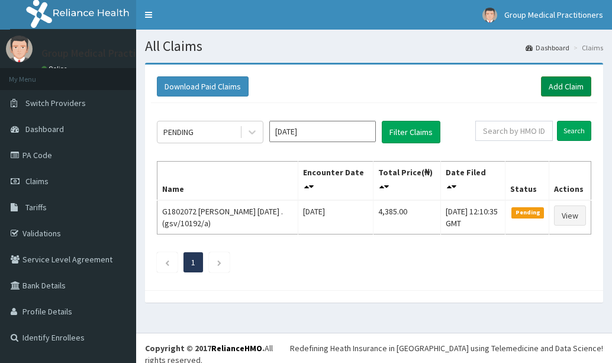
click at [559, 82] on link "Add Claim" at bounding box center [566, 86] width 50 height 20
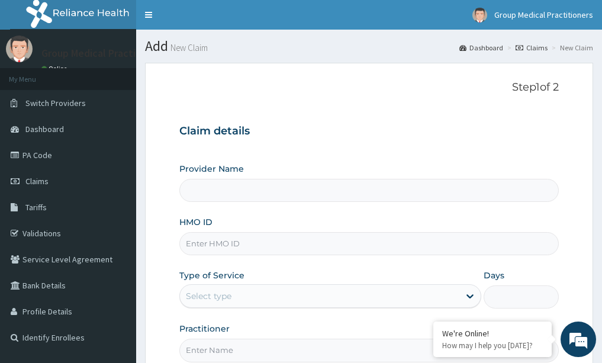
type input "Group Medical practitioners ltd Hospital"
click at [195, 241] on input "HMO ID" at bounding box center [369, 243] width 380 height 23
type input "gsv/11187/a"
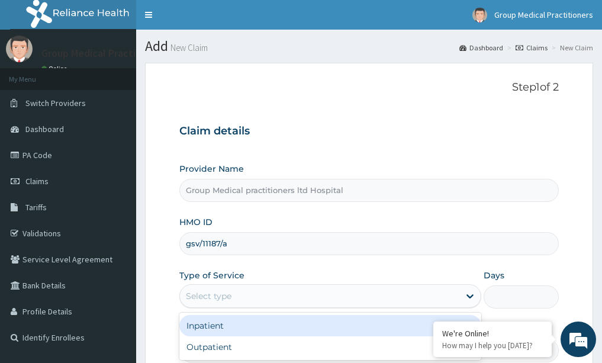
click at [248, 288] on div "Select type" at bounding box center [320, 296] width 280 height 19
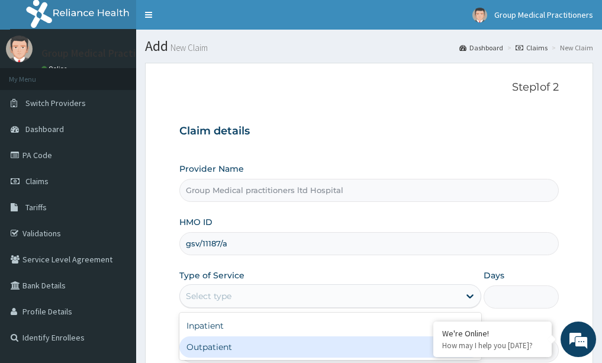
click at [220, 348] on div "Outpatient" at bounding box center [330, 346] width 302 height 21
type input "1"
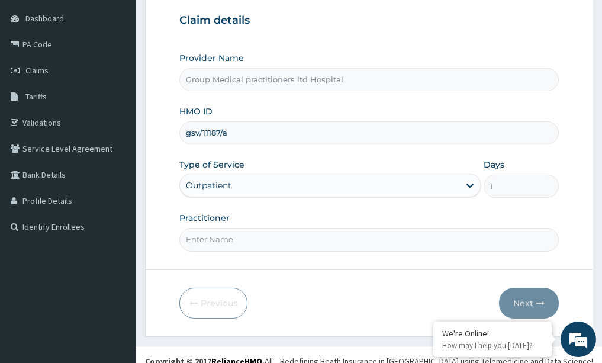
scroll to position [118, 0]
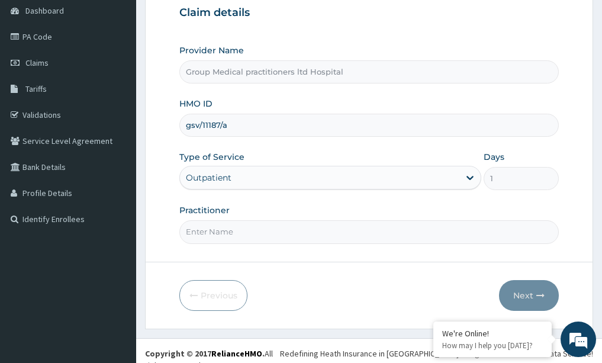
click at [191, 232] on input "Practitioner" at bounding box center [369, 231] width 380 height 23
paste input "medical practioner"
click at [267, 232] on input "medical practioner" at bounding box center [369, 231] width 380 height 23
drag, startPoint x: 197, startPoint y: 234, endPoint x: 276, endPoint y: 249, distance: 80.8
click at [276, 249] on form "Step 1 of 2 Claim details Provider Name Group Medical practitioners ltd Hospita…" at bounding box center [369, 136] width 448 height 384
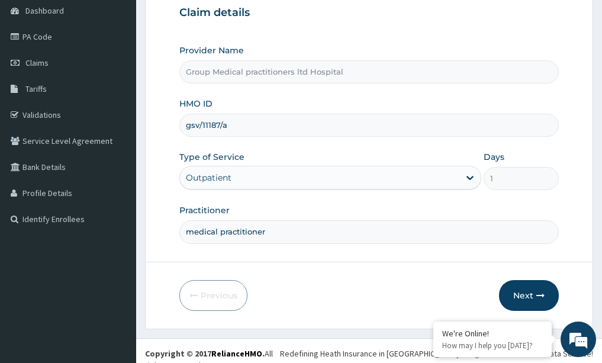
drag, startPoint x: 304, startPoint y: 286, endPoint x: 292, endPoint y: 283, distance: 12.4
click at [303, 286] on div "Previous Next" at bounding box center [369, 295] width 380 height 31
drag, startPoint x: 184, startPoint y: 232, endPoint x: 281, endPoint y: 242, distance: 97.7
click at [281, 242] on input "medical practitioner" at bounding box center [369, 231] width 380 height 23
paste input
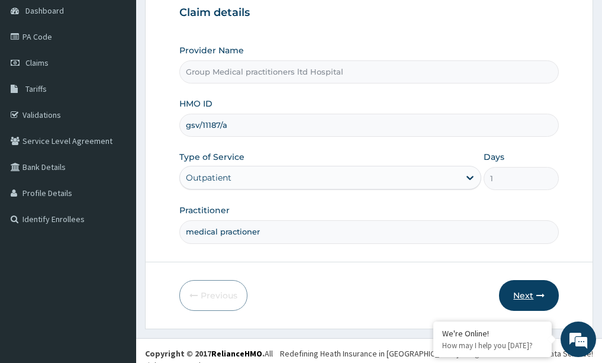
type input "medical practioner"
click at [513, 297] on button "Next" at bounding box center [529, 295] width 60 height 31
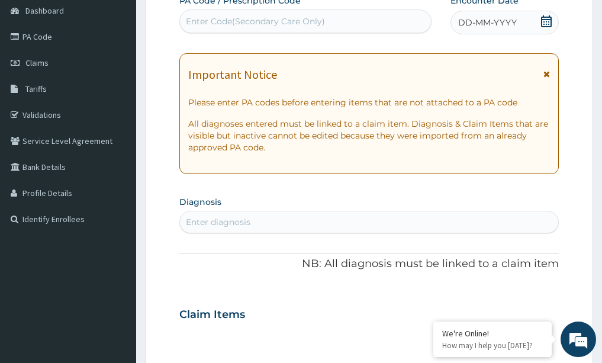
click at [207, 213] on div "Enter diagnosis" at bounding box center [369, 222] width 379 height 19
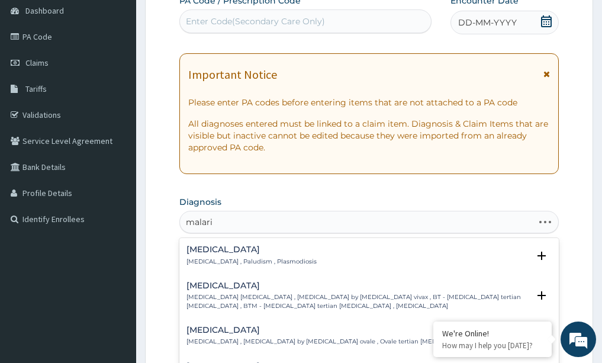
type input "[MEDICAL_DATA]"
click at [227, 259] on p "[MEDICAL_DATA] , Paludism , Plasmodiosis" at bounding box center [252, 262] width 130 height 8
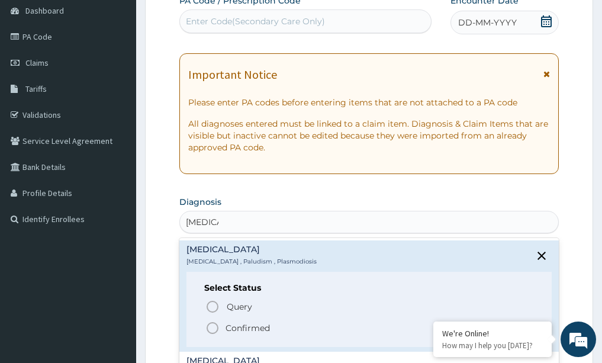
click at [211, 323] on circle "status option filled" at bounding box center [212, 328] width 11 height 11
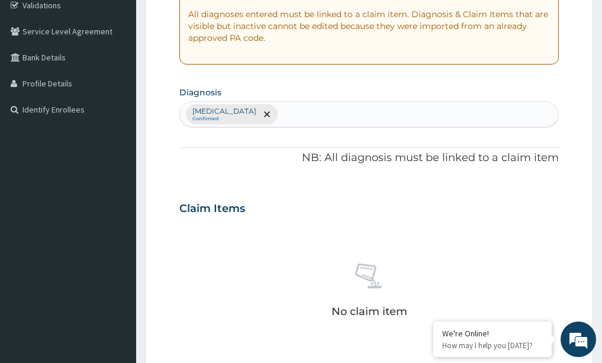
scroll to position [237, 0]
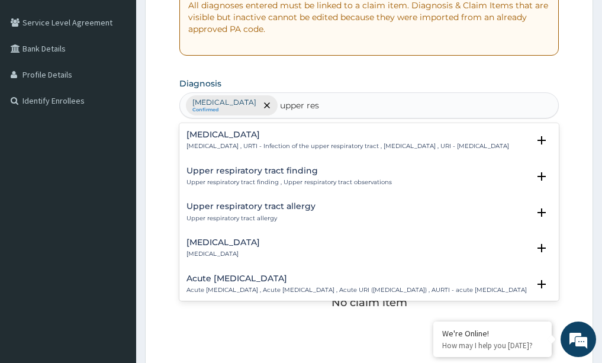
type input "upper resp"
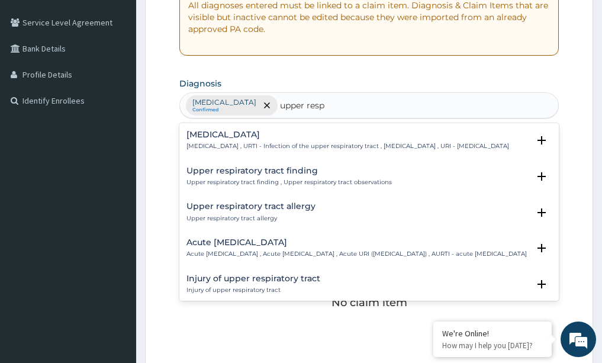
click at [330, 147] on p "[MEDICAL_DATA] , URTI - Infection of the upper respiratory tract , [MEDICAL_DAT…" at bounding box center [348, 146] width 323 height 8
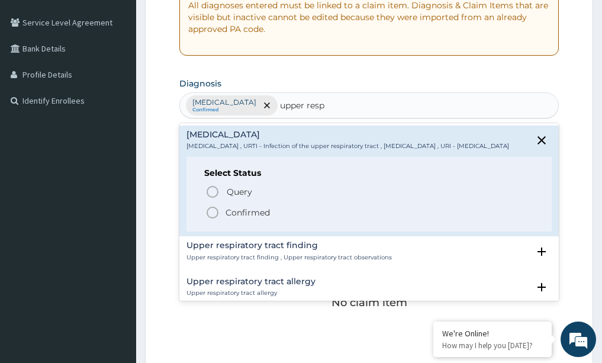
click at [220, 219] on span "Confirmed" at bounding box center [370, 213] width 329 height 14
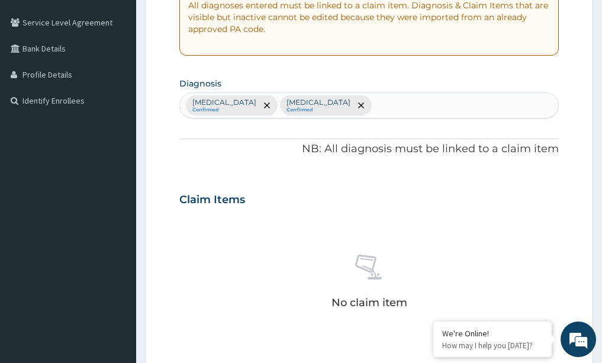
click at [206, 149] on p "NB: All diagnosis must be linked to a claim item" at bounding box center [369, 149] width 380 height 15
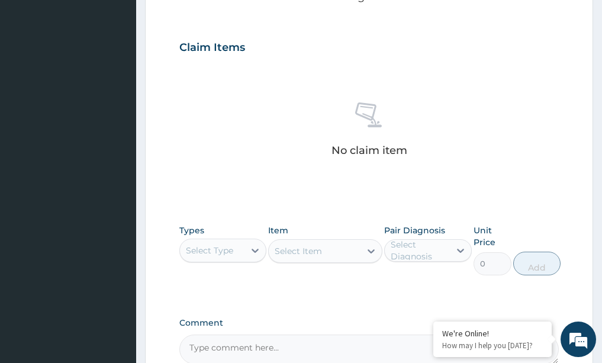
scroll to position [415, 0]
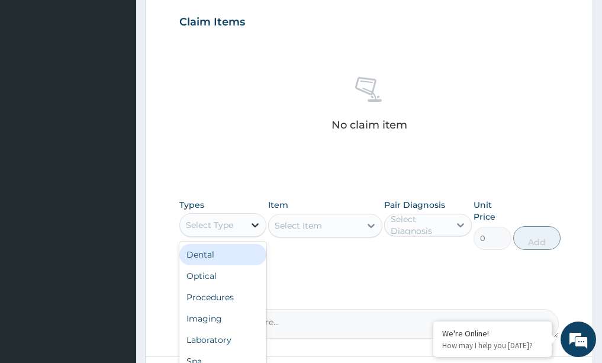
click at [255, 224] on icon at bounding box center [255, 225] width 12 height 12
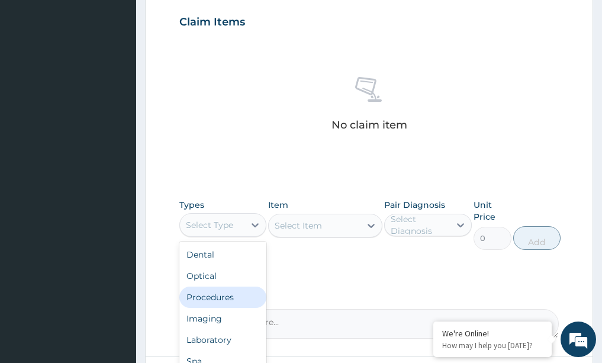
click at [206, 306] on div "Procedures" at bounding box center [223, 297] width 88 height 21
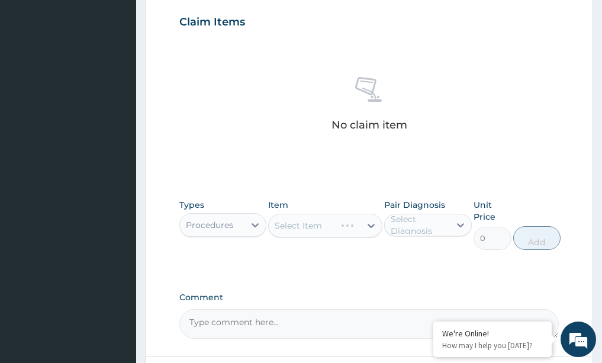
drag, startPoint x: 375, startPoint y: 226, endPoint x: 325, endPoint y: 258, distance: 59.1
click at [371, 228] on div "Select Item" at bounding box center [325, 226] width 114 height 24
click at [365, 227] on div "Select Item" at bounding box center [325, 226] width 114 height 24
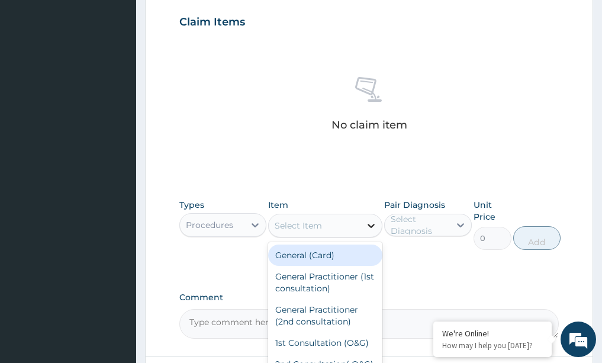
click at [368, 228] on icon at bounding box center [371, 226] width 12 height 12
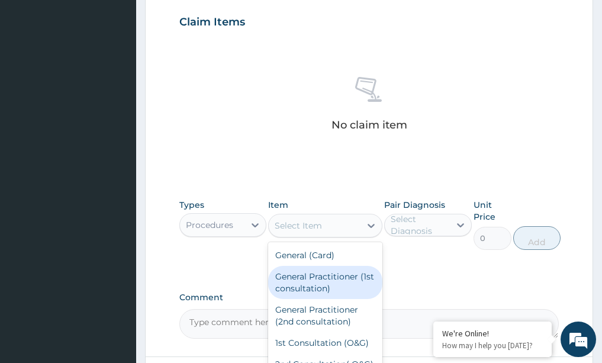
click at [330, 292] on div "General Practitioner (1st consultation)" at bounding box center [325, 282] width 114 height 33
type input "1500"
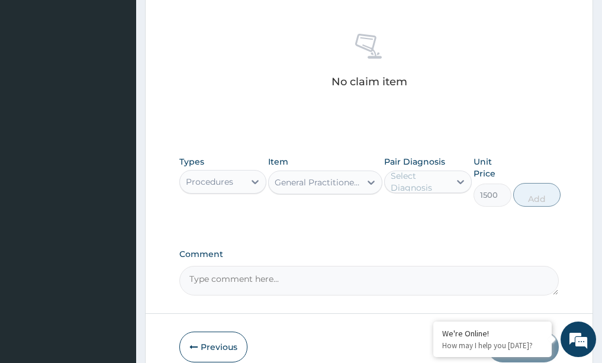
scroll to position [515, 0]
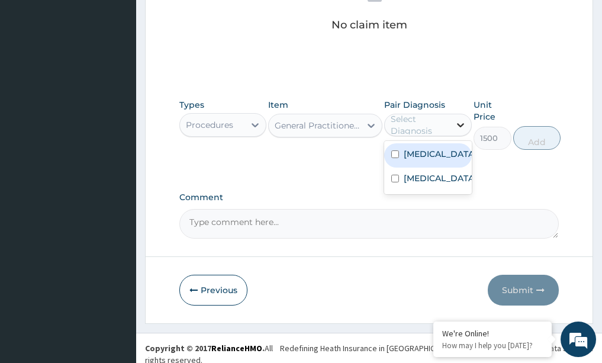
click at [464, 123] on icon at bounding box center [461, 125] width 12 height 12
click at [429, 155] on label "[MEDICAL_DATA]" at bounding box center [440, 154] width 73 height 12
checkbox input "true"
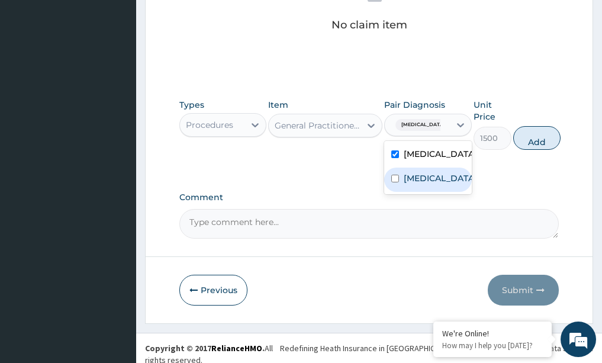
click at [425, 184] on label "[MEDICAL_DATA]" at bounding box center [440, 178] width 73 height 12
checkbox input "true"
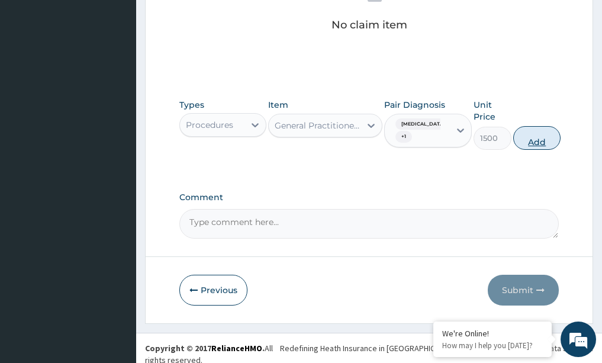
click at [541, 130] on button "Add" at bounding box center [536, 138] width 47 height 24
type input "0"
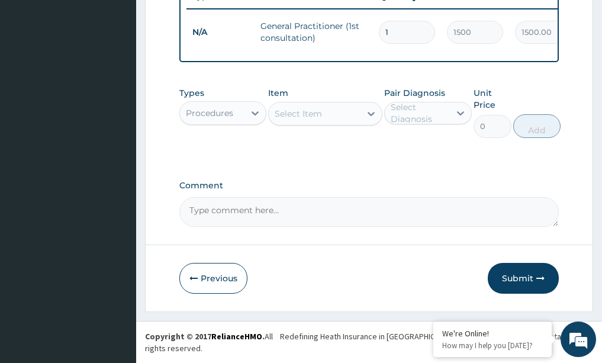
scroll to position [468, 0]
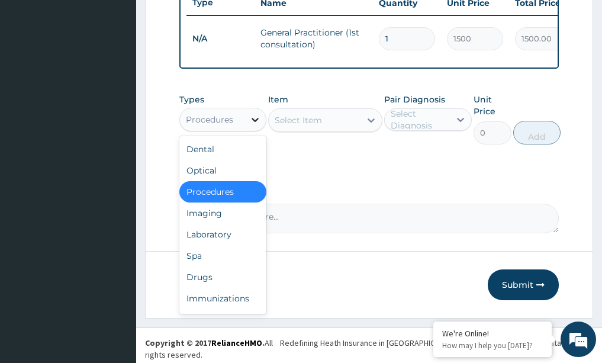
click at [261, 124] on icon at bounding box center [255, 120] width 12 height 12
click at [216, 279] on div "Drugs" at bounding box center [223, 277] width 88 height 21
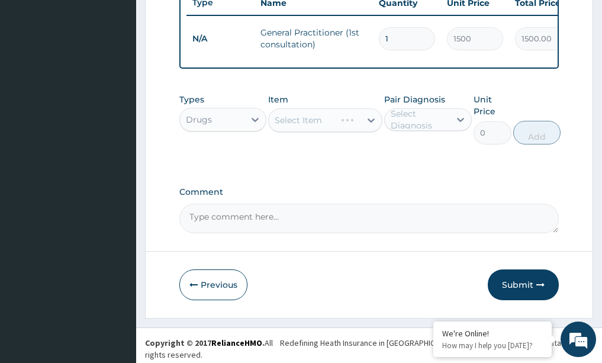
click at [374, 128] on div "Select Item" at bounding box center [325, 120] width 114 height 24
click at [377, 129] on div "Select Item" at bounding box center [325, 120] width 114 height 24
click at [373, 121] on div "Select Item" at bounding box center [325, 120] width 114 height 24
click at [370, 132] on div "Select Item" at bounding box center [325, 120] width 114 height 24
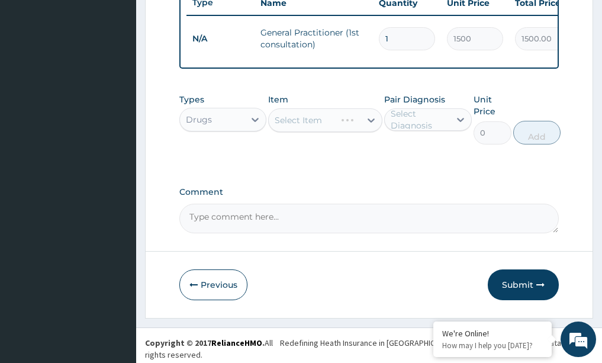
click at [373, 127] on div "Select Item" at bounding box center [325, 120] width 114 height 24
click at [300, 130] on div "Select Item" at bounding box center [325, 120] width 114 height 24
click at [370, 123] on icon at bounding box center [371, 120] width 7 height 4
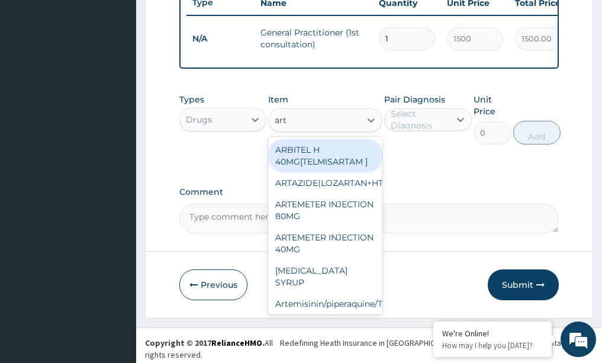
type input "arte"
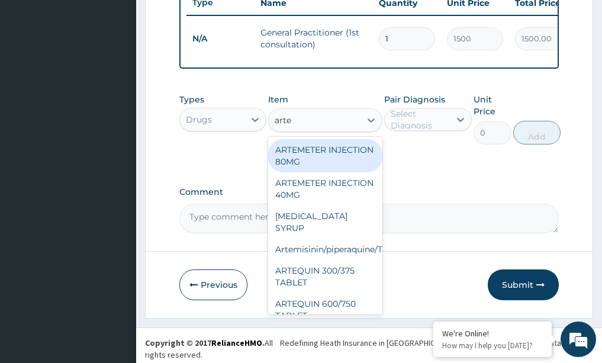
drag, startPoint x: 345, startPoint y: 156, endPoint x: 380, endPoint y: 149, distance: 35.7
click at [348, 156] on div "ARTEMETER INJECTION 80MG" at bounding box center [325, 155] width 114 height 33
type input "210"
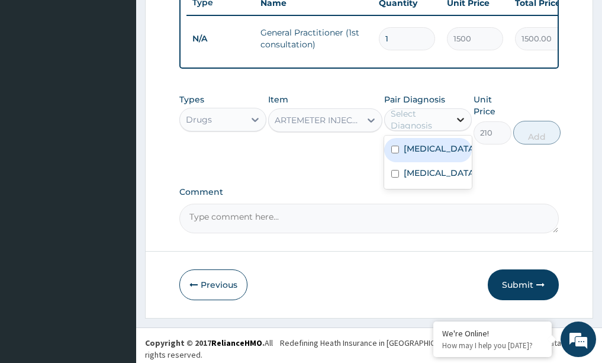
click at [459, 121] on icon at bounding box center [461, 120] width 12 height 12
click at [442, 148] on div "[MEDICAL_DATA]" at bounding box center [428, 150] width 88 height 24
checkbox input "true"
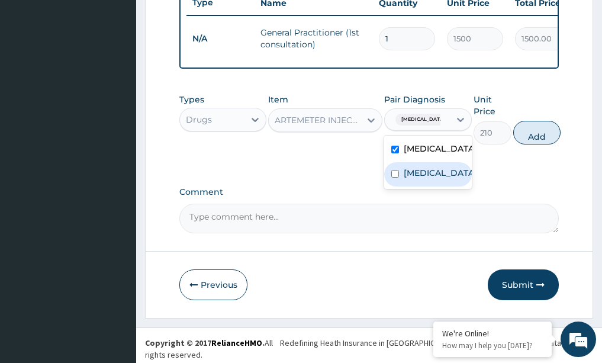
click at [418, 179] on label "[MEDICAL_DATA]" at bounding box center [440, 173] width 73 height 12
checkbox input "true"
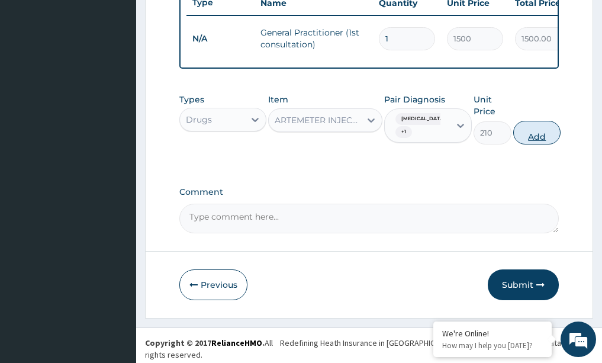
click at [544, 143] on button "Add" at bounding box center [536, 133] width 47 height 24
type input "0"
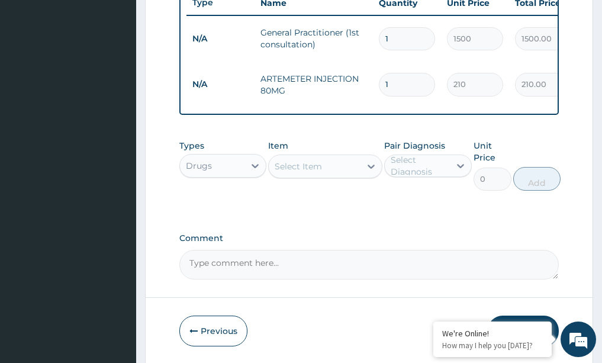
click at [389, 78] on input "1" at bounding box center [407, 84] width 56 height 23
click at [389, 77] on input "1" at bounding box center [407, 84] width 56 height 23
type input "0.00"
type input "2"
type input "420.00"
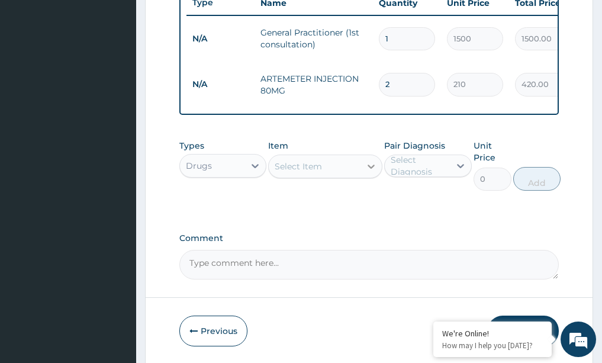
type input "2"
click at [371, 165] on icon at bounding box center [371, 167] width 12 height 12
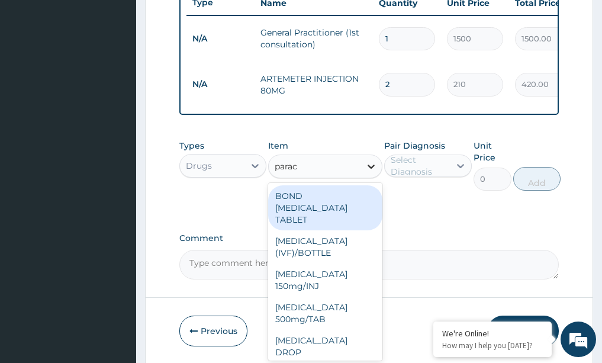
type input "parace"
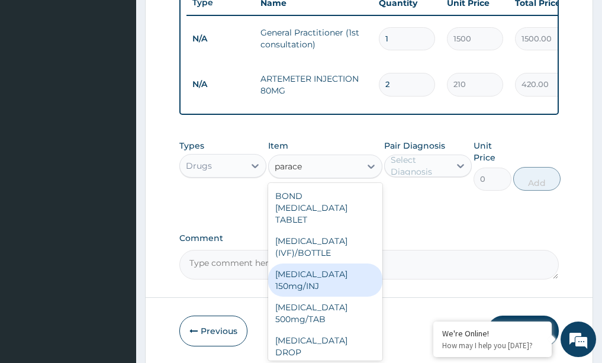
click at [332, 280] on div "Paracetamol 150mg/INJ" at bounding box center [325, 280] width 114 height 33
type input "31.5"
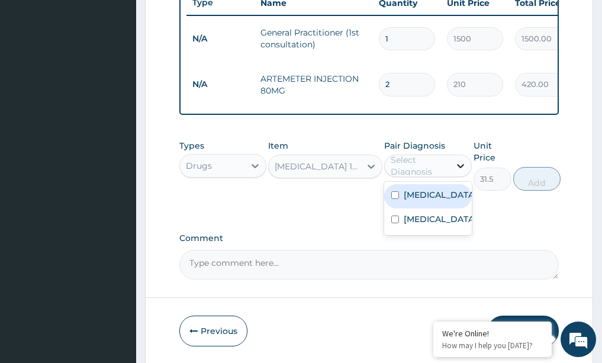
click at [467, 166] on div at bounding box center [460, 165] width 21 height 21
click at [450, 193] on div "[MEDICAL_DATA]" at bounding box center [428, 196] width 88 height 24
checkbox input "true"
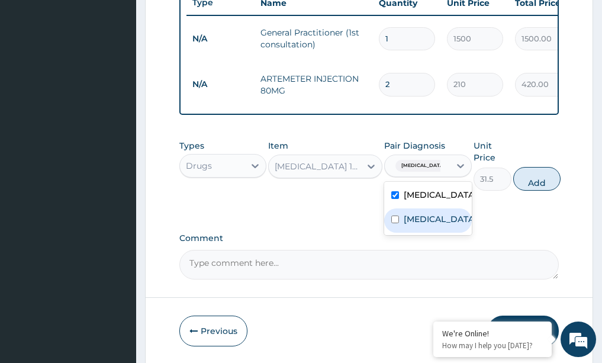
click at [441, 225] on label "[MEDICAL_DATA]" at bounding box center [440, 219] width 73 height 12
checkbox input "true"
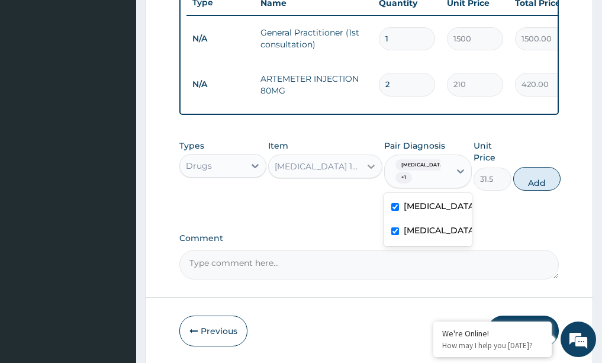
click at [372, 165] on icon at bounding box center [371, 167] width 12 height 12
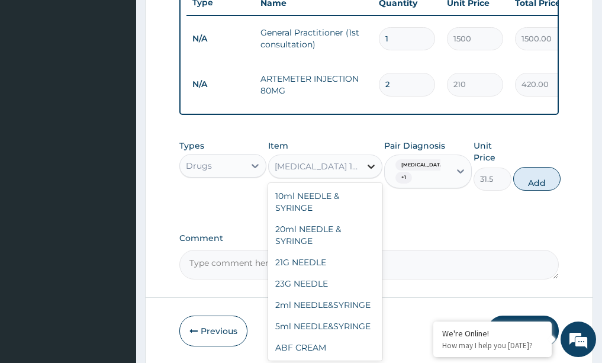
scroll to position [26620, 0]
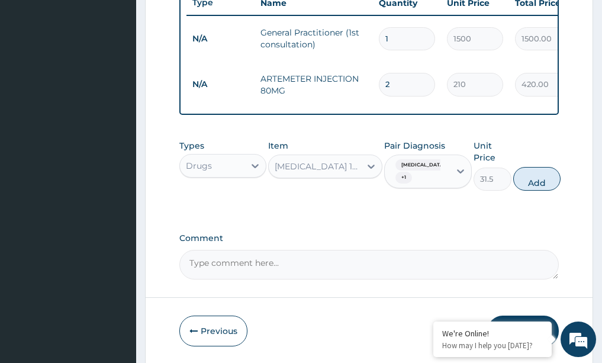
click at [464, 202] on div "Types Drugs Item Paracetamol 150mg/INJ Pair Diagnosis Malaria + 1 Unit Price 31…" at bounding box center [369, 174] width 380 height 81
click at [531, 175] on button "Add" at bounding box center [536, 179] width 47 height 24
type input "0"
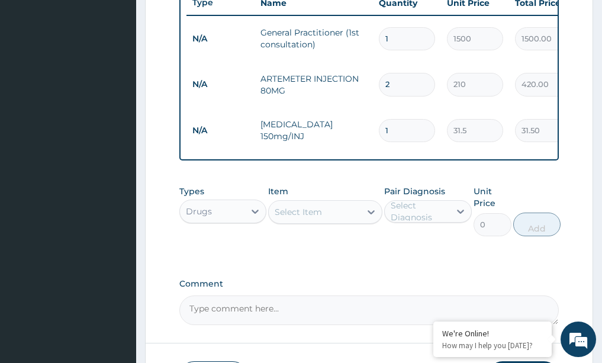
type input "0.00"
type input "2"
type input "63.00"
type input "2"
click at [380, 208] on div at bounding box center [371, 211] width 21 height 21
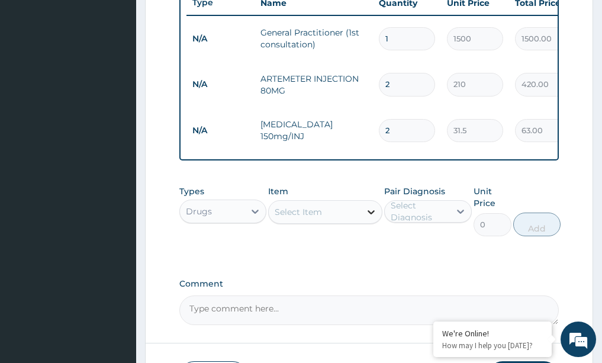
click at [369, 208] on icon at bounding box center [371, 212] width 12 height 12
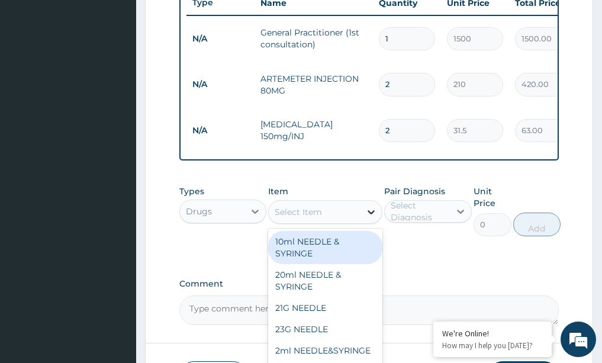
click at [370, 207] on icon at bounding box center [371, 212] width 12 height 12
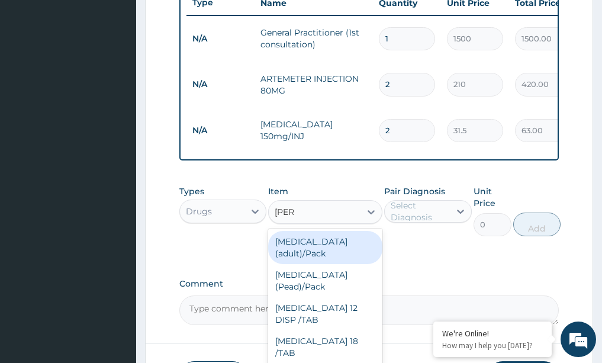
type input "coart"
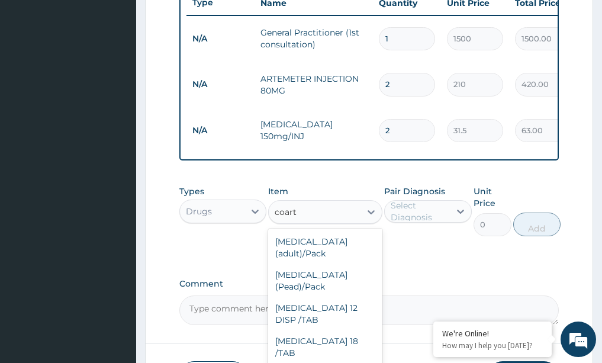
scroll to position [24, 0]
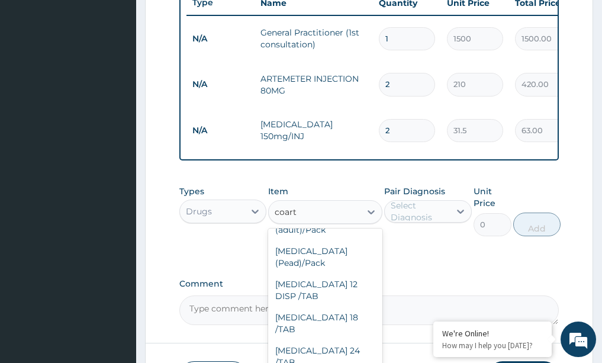
type input "866.25"
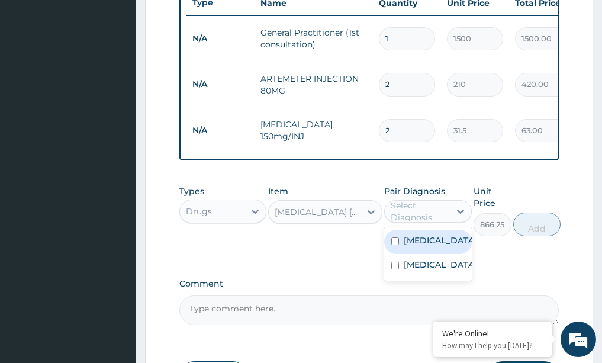
drag, startPoint x: 455, startPoint y: 201, endPoint x: 434, endPoint y: 235, distance: 39.9
click at [451, 208] on div at bounding box center [460, 211] width 21 height 21
drag, startPoint x: 420, startPoint y: 240, endPoint x: 416, endPoint y: 267, distance: 26.4
click at [420, 244] on div "[MEDICAL_DATA]" at bounding box center [428, 242] width 88 height 24
checkbox input "true"
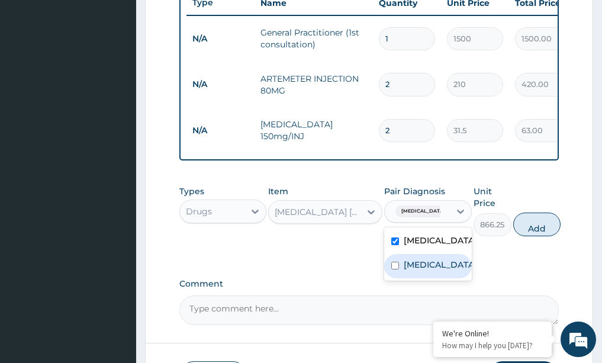
drag, startPoint x: 412, startPoint y: 278, endPoint x: 448, endPoint y: 265, distance: 39.0
click at [412, 271] on label "[MEDICAL_DATA]" at bounding box center [440, 265] width 73 height 12
checkbox input "true"
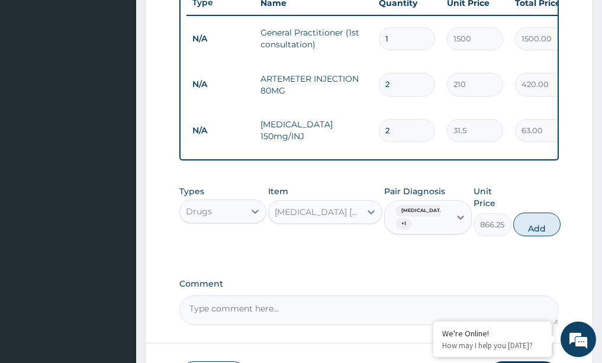
drag, startPoint x: 541, startPoint y: 213, endPoint x: 506, endPoint y: 232, distance: 40.3
click at [539, 217] on button "Add" at bounding box center [536, 225] width 47 height 24
type input "0"
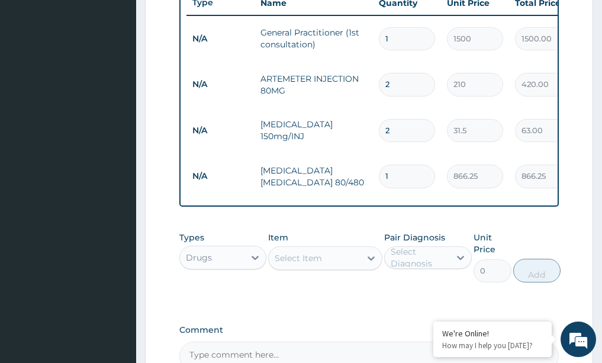
click at [400, 165] on input "1" at bounding box center [407, 176] width 56 height 23
type input "0.00"
type input "6"
type input "5197.50"
type input "6"
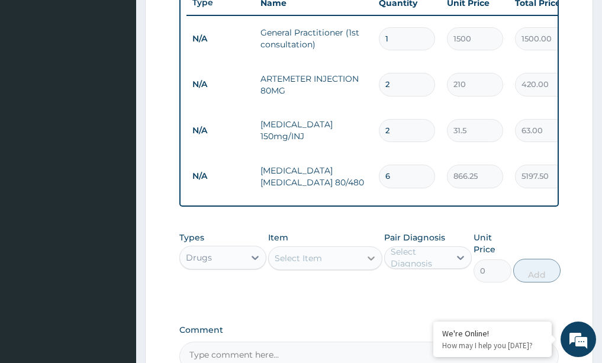
click at [368, 252] on icon at bounding box center [371, 258] width 12 height 12
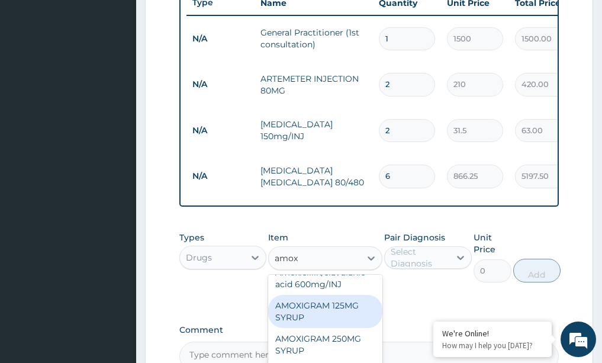
scroll to position [178, 0]
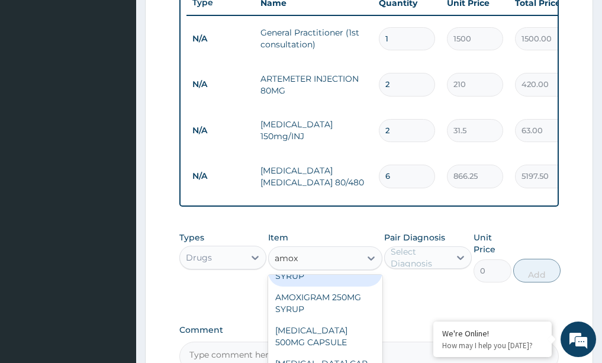
type input "amoxi"
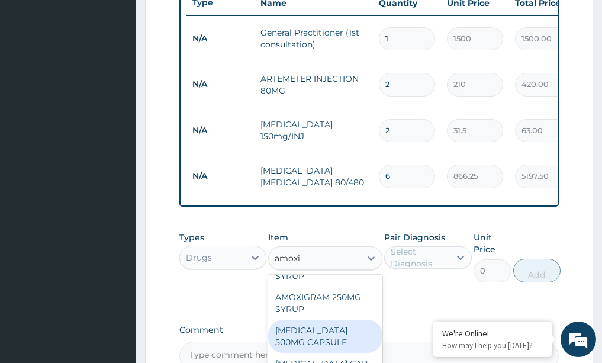
click at [307, 348] on div "AMOXIL 500MG CAPSULE" at bounding box center [325, 336] width 114 height 33
type input "63"
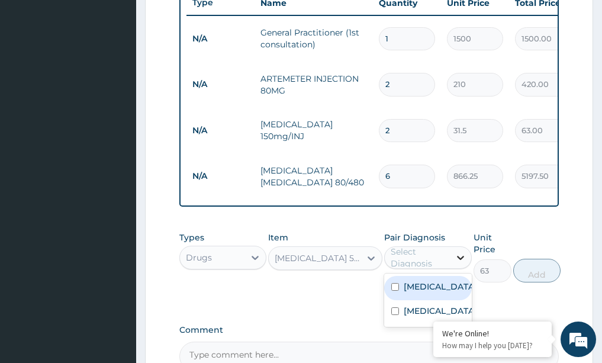
click at [455, 252] on icon at bounding box center [461, 258] width 12 height 12
click at [422, 285] on div "[MEDICAL_DATA]" at bounding box center [428, 288] width 88 height 24
checkbox input "true"
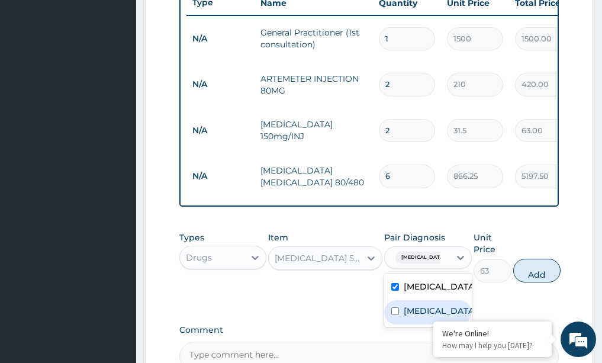
click at [420, 305] on label "[MEDICAL_DATA]" at bounding box center [440, 311] width 73 height 12
checkbox input "true"
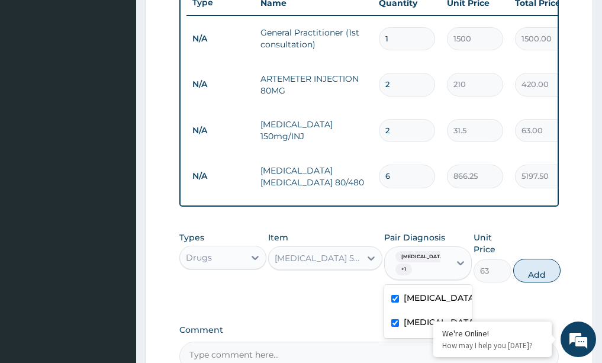
click at [396, 165] on input "6" at bounding box center [407, 176] width 56 height 23
click at [545, 259] on button "Add" at bounding box center [536, 271] width 47 height 24
type input "0"
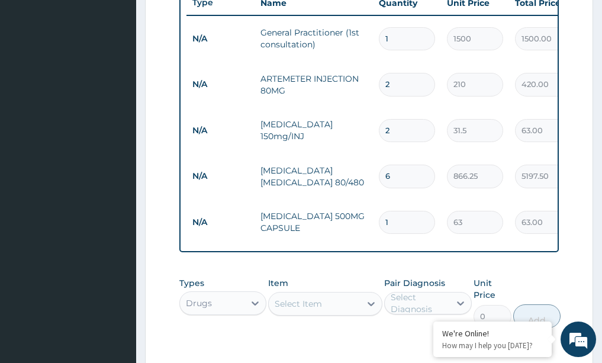
drag, startPoint x: 381, startPoint y: 202, endPoint x: 399, endPoint y: 197, distance: 18.4
click at [389, 211] on input "1" at bounding box center [407, 222] width 56 height 23
click at [371, 298] on icon at bounding box center [371, 304] width 12 height 12
click at [410, 211] on input "1" at bounding box center [407, 222] width 56 height 23
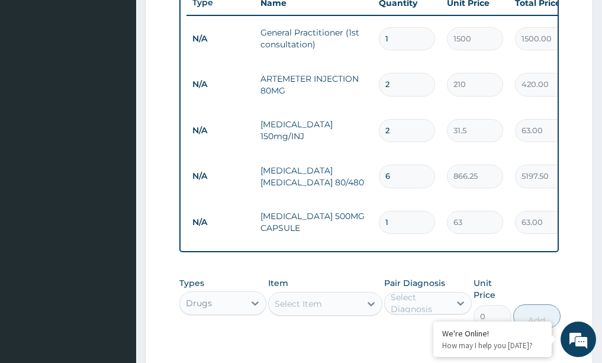
click at [411, 211] on input "1" at bounding box center [407, 222] width 56 height 23
click at [413, 211] on input "1" at bounding box center [407, 222] width 56 height 23
click at [410, 211] on input "1" at bounding box center [407, 222] width 56 height 23
click at [409, 211] on input "1" at bounding box center [407, 222] width 56 height 23
type input "0.00"
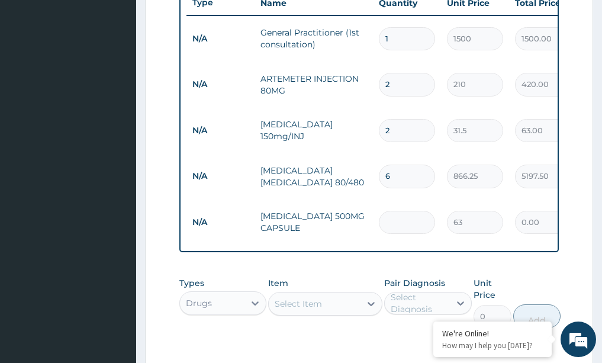
type input "1"
type input "63.00"
type input "10"
type input "630.00"
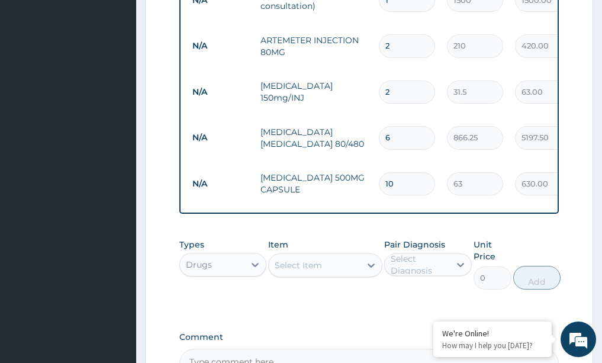
scroll to position [528, 0]
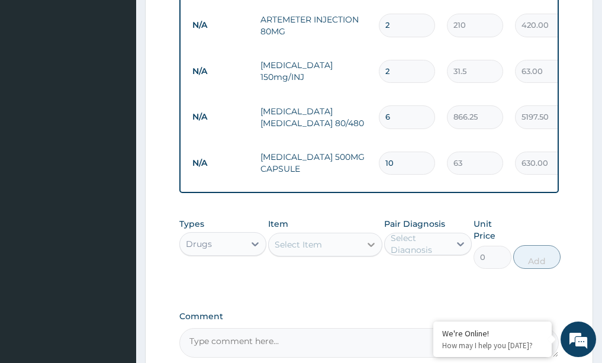
type input "10"
click at [373, 243] on icon at bounding box center [371, 245] width 7 height 4
click at [373, 239] on icon at bounding box center [371, 245] width 12 height 12
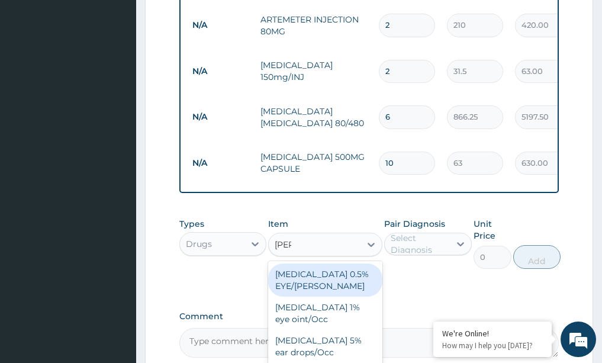
type input "lorat"
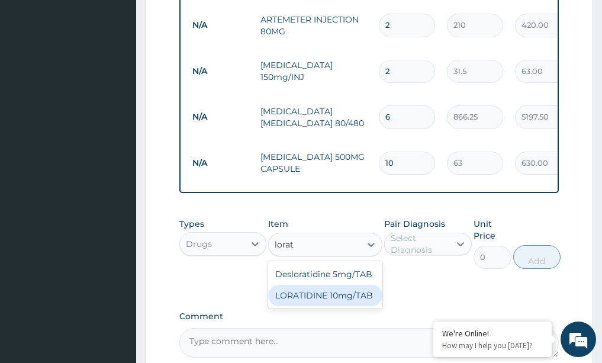
click at [323, 285] on div "LORATIDINE 10mg/TAB" at bounding box center [325, 295] width 114 height 21
type input "11.55"
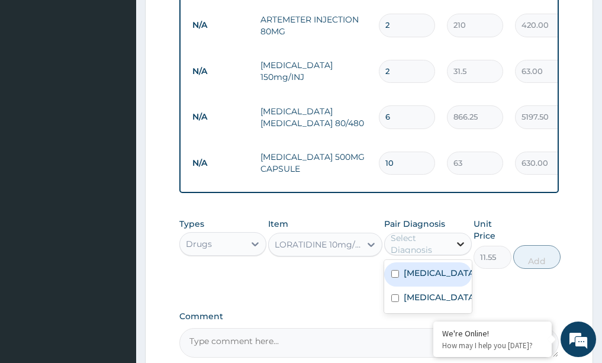
click at [464, 238] on icon at bounding box center [461, 244] width 12 height 12
click at [444, 265] on div "[MEDICAL_DATA]" at bounding box center [428, 274] width 88 height 24
checkbox input "true"
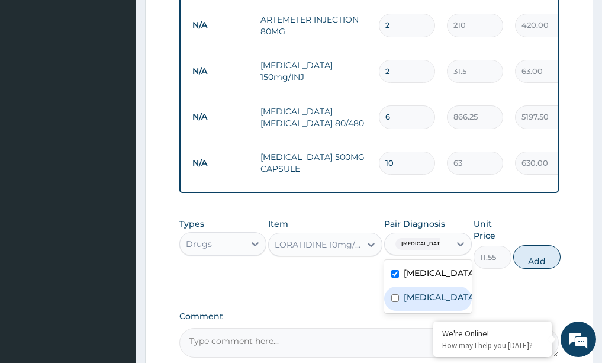
click at [433, 291] on label "[MEDICAL_DATA]" at bounding box center [440, 297] width 73 height 12
checkbox input "true"
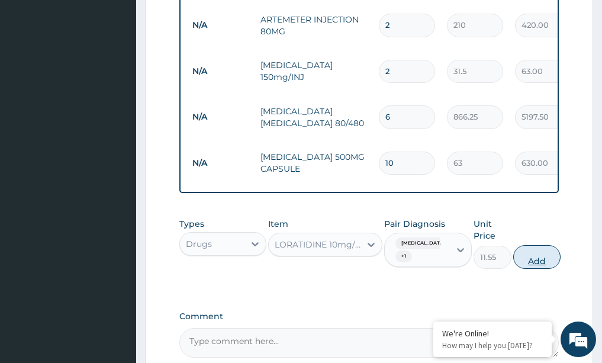
click at [542, 250] on button "Add" at bounding box center [536, 257] width 47 height 24
type input "0"
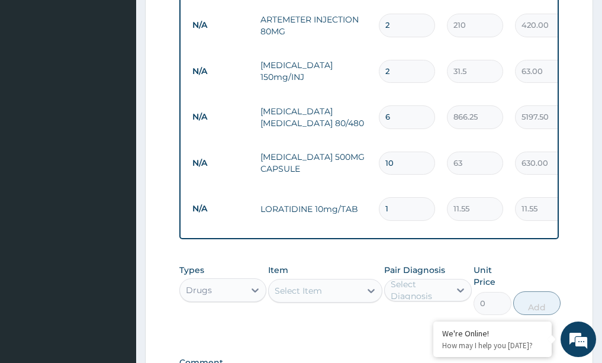
click at [391, 191] on td "1" at bounding box center [407, 208] width 68 height 35
click at [393, 197] on input "1" at bounding box center [407, 208] width 56 height 23
type input "0.00"
type input "1"
type input "11.55"
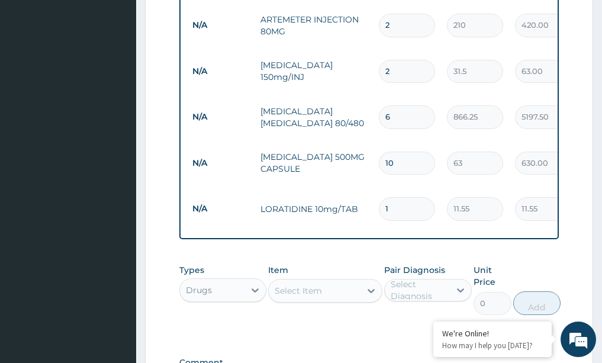
type input "10"
type input "115.50"
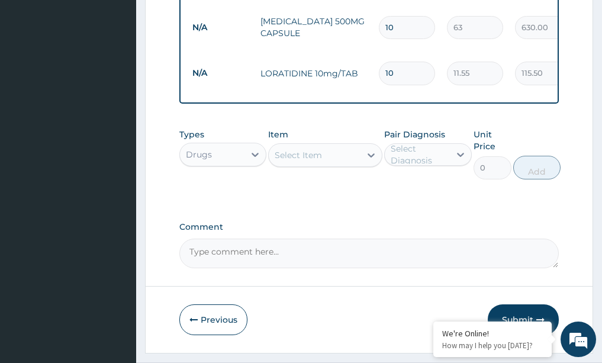
scroll to position [673, 0]
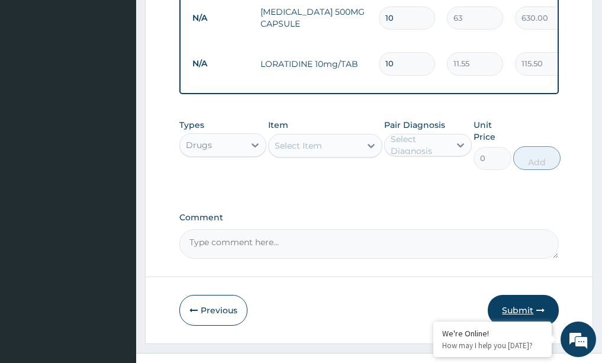
type input "10"
click at [502, 295] on button "Submit" at bounding box center [523, 310] width 71 height 31
click at [523, 295] on button "Submit" at bounding box center [523, 310] width 71 height 31
click at [520, 295] on button "Submit" at bounding box center [523, 310] width 71 height 31
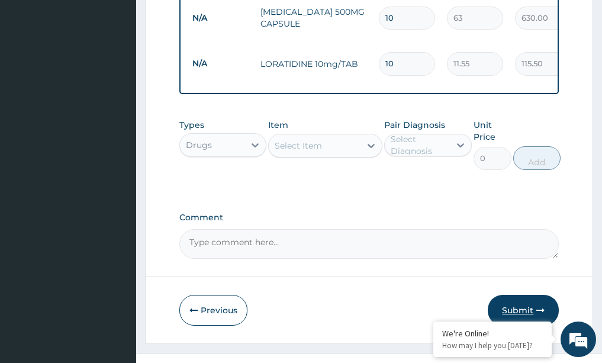
click at [517, 295] on button "Submit" at bounding box center [523, 310] width 71 height 31
click at [521, 295] on button "Submit" at bounding box center [523, 310] width 71 height 31
click at [522, 295] on button "Submit" at bounding box center [523, 310] width 71 height 31
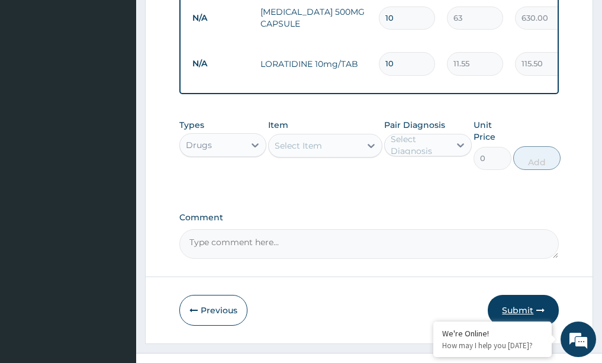
click at [522, 295] on button "Submit" at bounding box center [523, 310] width 71 height 31
click at [535, 295] on button "Submit" at bounding box center [523, 310] width 71 height 31
click at [527, 295] on button "Submit" at bounding box center [523, 310] width 71 height 31
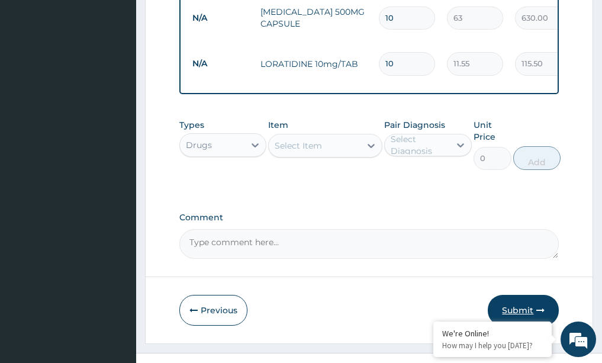
click at [526, 295] on button "Submit" at bounding box center [523, 310] width 71 height 31
click at [504, 295] on button "Submit" at bounding box center [523, 310] width 71 height 31
click at [505, 295] on button "Submit" at bounding box center [523, 310] width 71 height 31
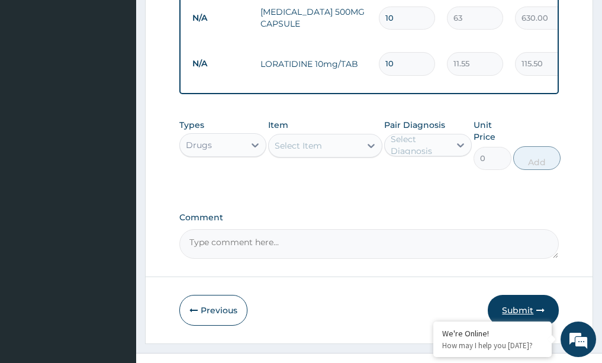
click at [503, 295] on button "Submit" at bounding box center [523, 310] width 71 height 31
click at [519, 295] on button "Submit" at bounding box center [523, 310] width 71 height 31
click at [506, 295] on button "Submit" at bounding box center [523, 310] width 71 height 31
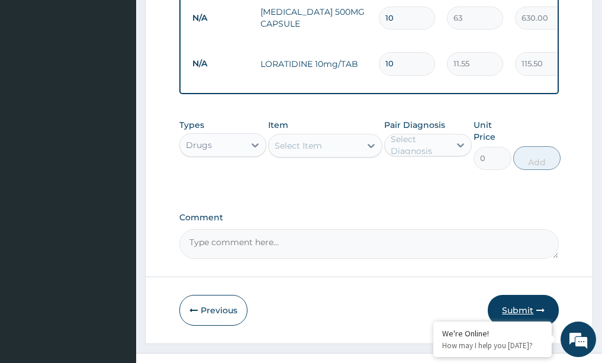
click at [506, 295] on button "Submit" at bounding box center [523, 310] width 71 height 31
click at [510, 295] on button "Submit" at bounding box center [523, 310] width 71 height 31
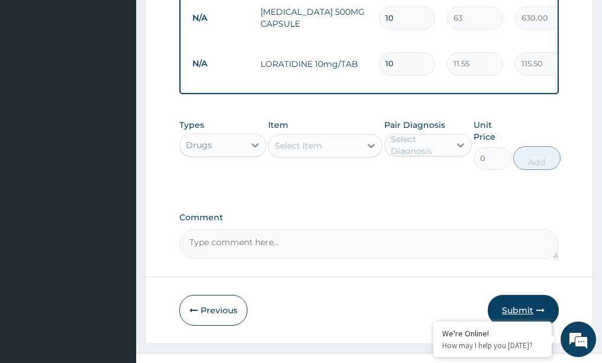
click at [512, 295] on button "Submit" at bounding box center [523, 310] width 71 height 31
click at [513, 295] on button "Submit" at bounding box center [523, 310] width 71 height 31
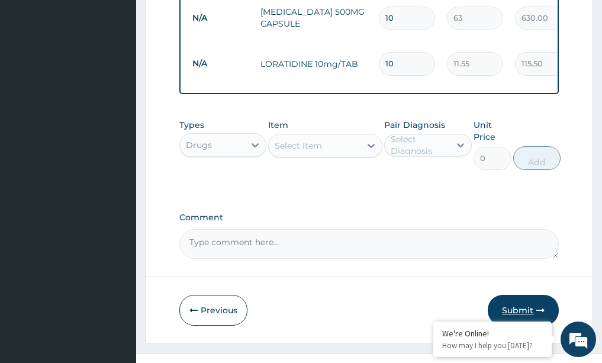
click at [513, 295] on button "Submit" at bounding box center [523, 310] width 71 height 31
click at [512, 295] on button "Submit" at bounding box center [523, 310] width 71 height 31
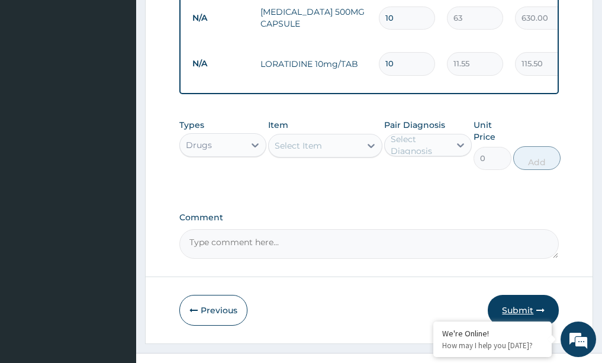
click at [513, 295] on button "Submit" at bounding box center [523, 310] width 71 height 31
click at [516, 295] on button "Submit" at bounding box center [523, 310] width 71 height 31
click at [517, 295] on button "Submit" at bounding box center [523, 310] width 71 height 31
drag, startPoint x: 519, startPoint y: 294, endPoint x: 477, endPoint y: 338, distance: 61.1
click at [519, 295] on button "Submit" at bounding box center [523, 310] width 71 height 31
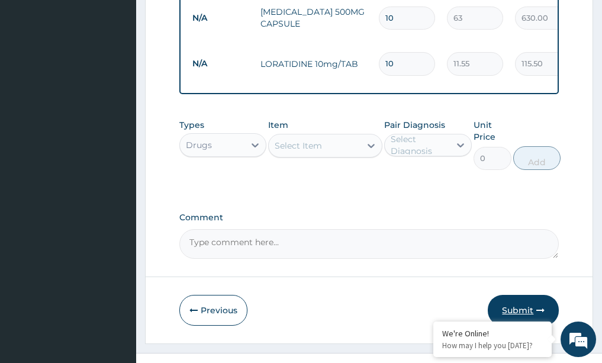
click at [512, 295] on button "Submit" at bounding box center [523, 310] width 71 height 31
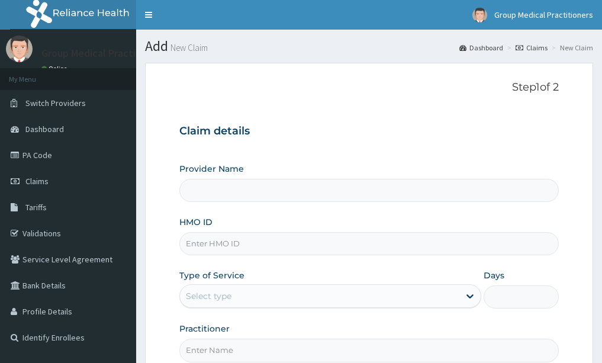
scroll to position [124, 0]
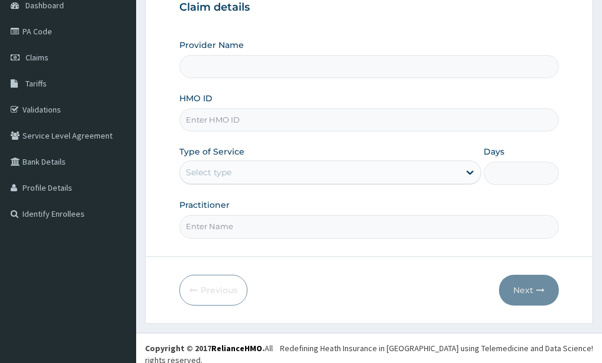
type input "Group Medical practitioners ltd Hospital"
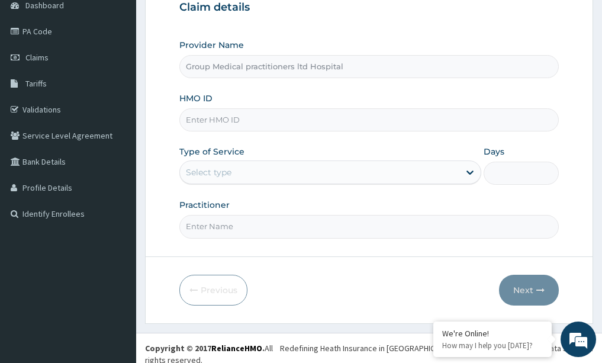
click at [223, 118] on input "HMO ID" at bounding box center [369, 119] width 380 height 23
type input "gsv/11187/a"
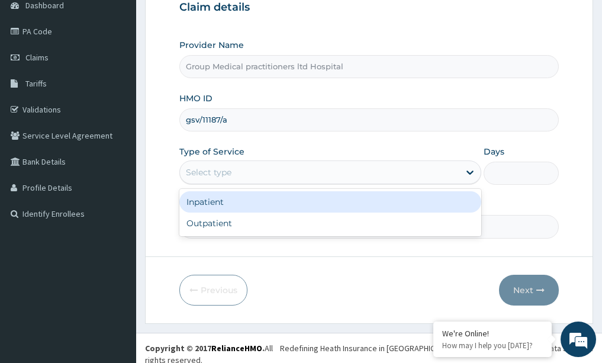
click at [206, 166] on div "Select type" at bounding box center [209, 172] width 46 height 12
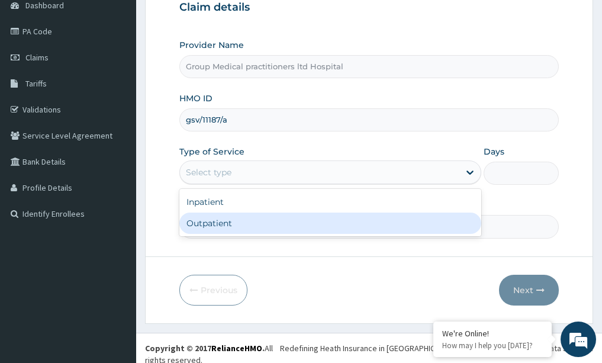
click at [201, 228] on div "Outpatient" at bounding box center [330, 223] width 302 height 21
type input "1"
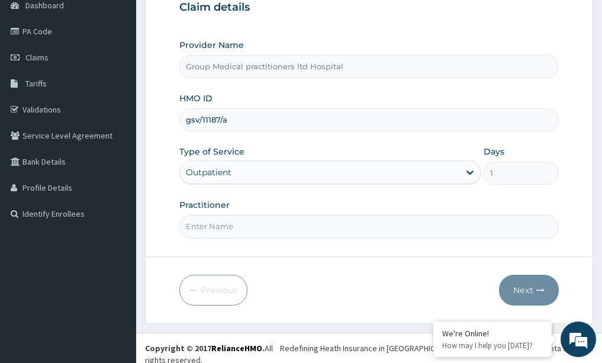
click at [205, 226] on input "Practitioner" at bounding box center [369, 226] width 380 height 23
paste input "medical practioner"
drag, startPoint x: 266, startPoint y: 223, endPoint x: 182, endPoint y: 216, distance: 84.5
click at [182, 216] on div "medical practitioner" at bounding box center [369, 226] width 380 height 23
type input "medical practitioner"
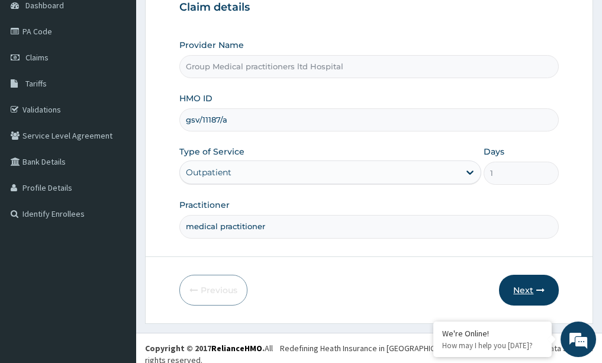
click at [522, 286] on button "Next" at bounding box center [529, 290] width 60 height 31
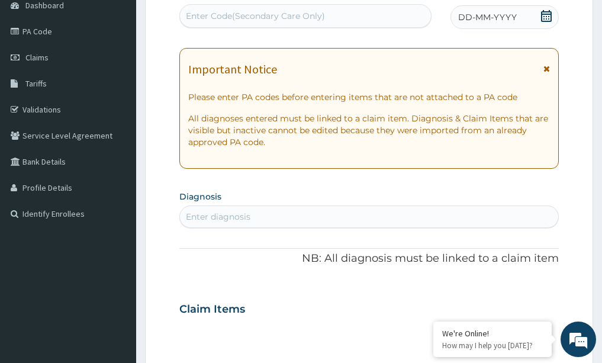
click at [543, 14] on icon at bounding box center [546, 16] width 11 height 12
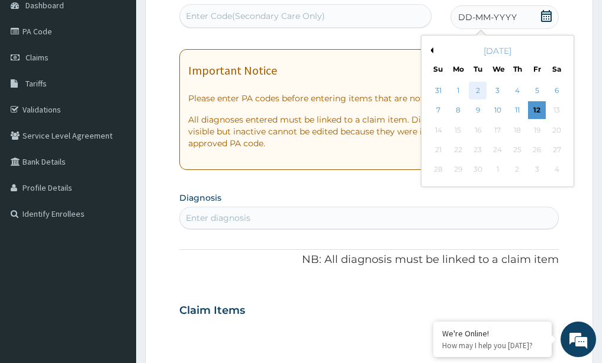
click at [480, 94] on div "2" at bounding box center [479, 91] width 18 height 18
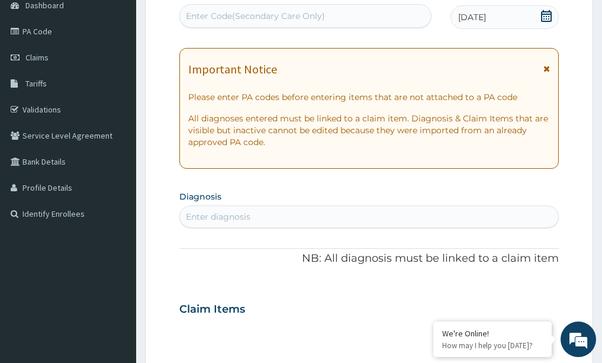
click at [250, 214] on div "Enter diagnosis" at bounding box center [218, 217] width 65 height 12
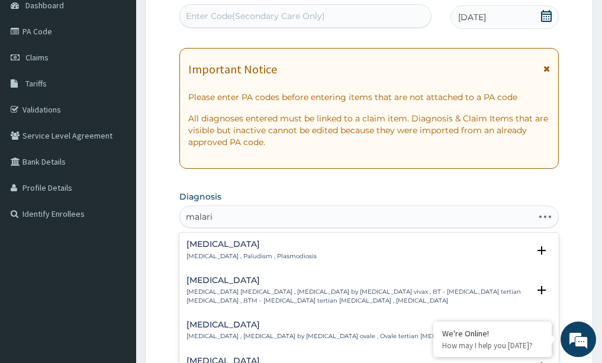
type input "[MEDICAL_DATA]"
click at [215, 255] on p "[MEDICAL_DATA] , Paludism , Plasmodiosis" at bounding box center [252, 256] width 130 height 8
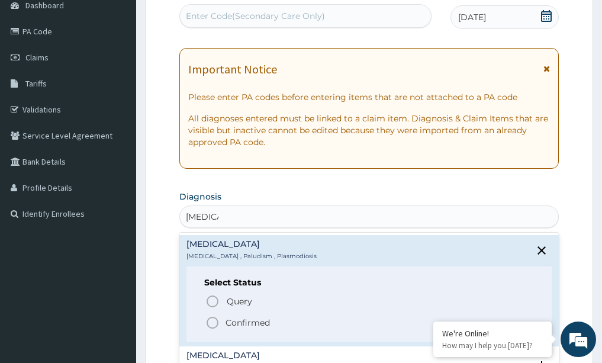
click at [222, 320] on span "Confirmed" at bounding box center [370, 323] width 329 height 14
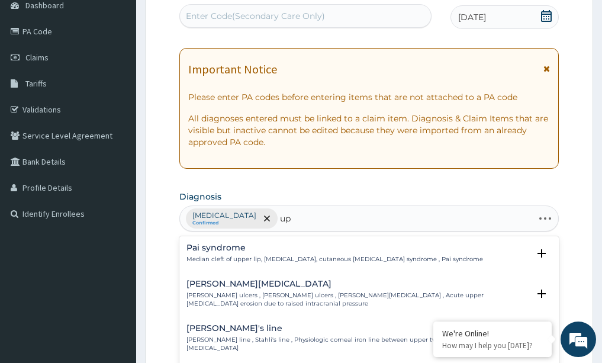
type input "u"
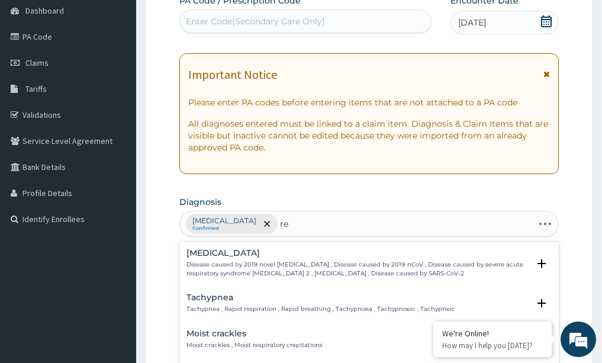
type input "r"
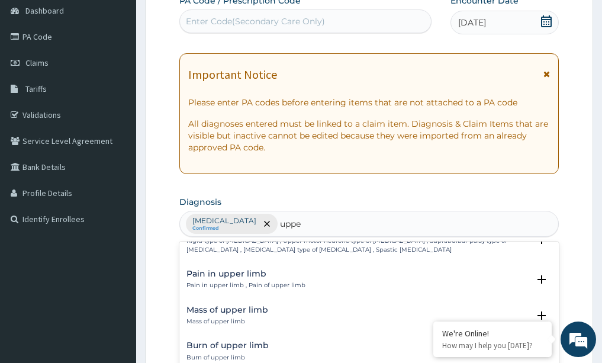
scroll to position [592, 0]
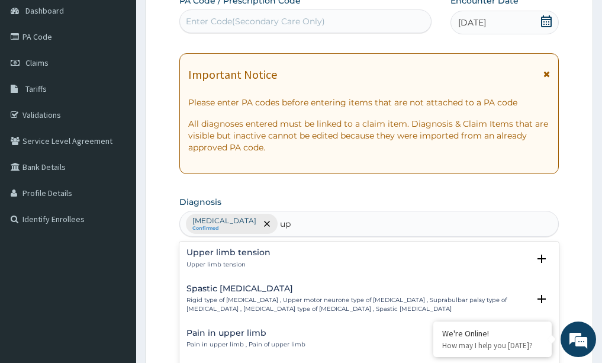
type input "u"
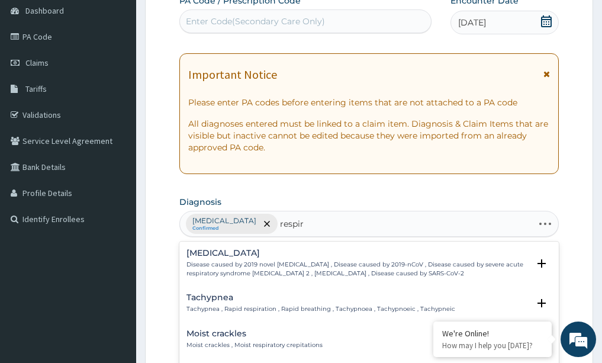
type input "respira"
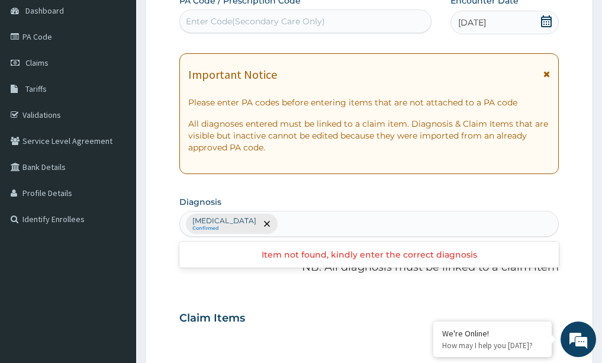
drag, startPoint x: 347, startPoint y: 219, endPoint x: 276, endPoint y: 260, distance: 82.3
click at [346, 219] on div "[MEDICAL_DATA] Confirmed" at bounding box center [369, 223] width 379 height 25
click at [266, 220] on div "[MEDICAL_DATA] Confirmed" at bounding box center [369, 223] width 379 height 25
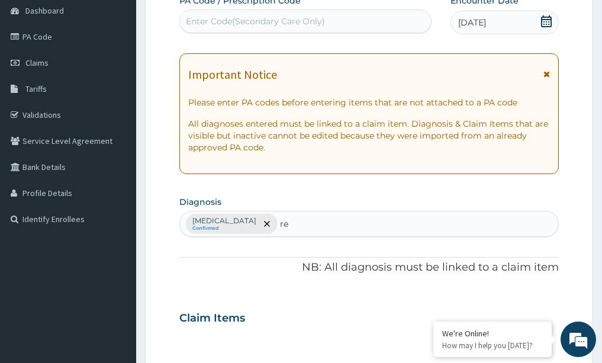
type input "r"
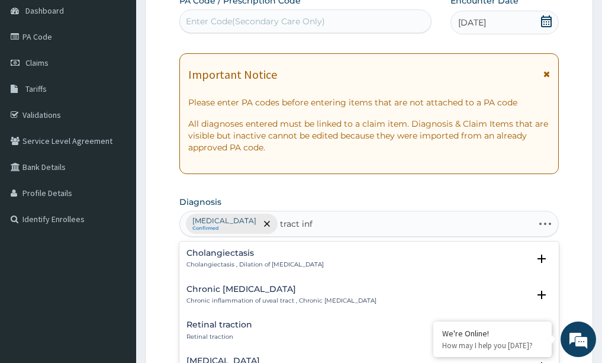
type input "tract infe"
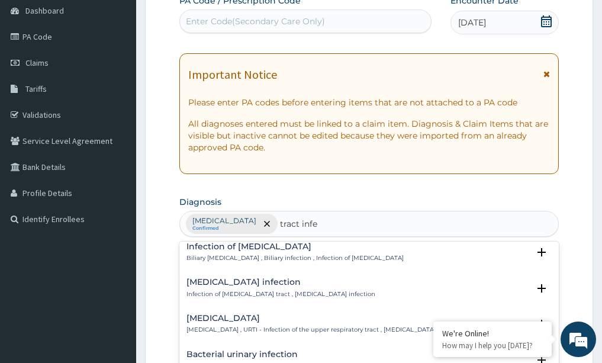
scroll to position [59, 0]
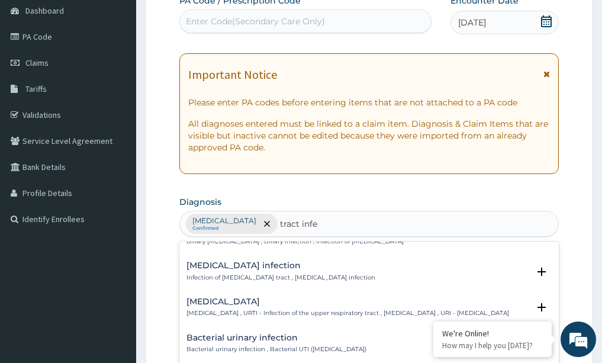
click at [259, 304] on h4 "[MEDICAL_DATA]" at bounding box center [348, 301] width 323 height 9
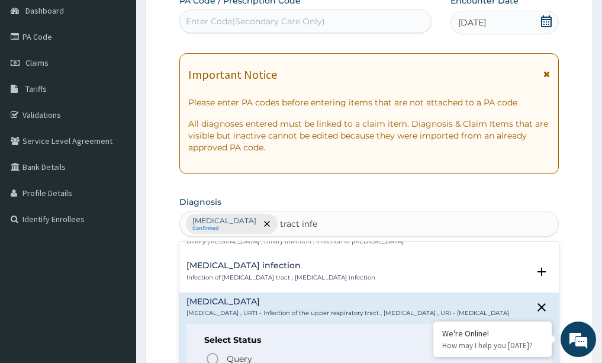
click at [361, 281] on p "Infection of [MEDICAL_DATA] tract , [MEDICAL_DATA] infection" at bounding box center [281, 278] width 189 height 8
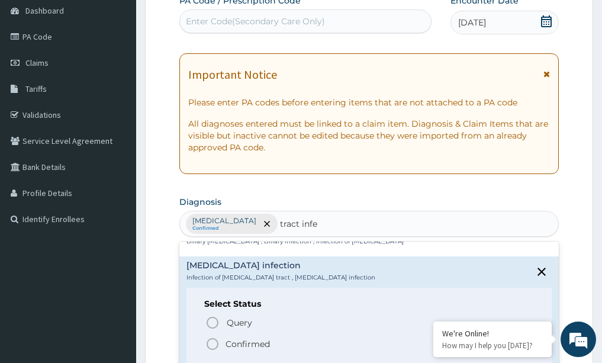
click at [217, 341] on icon "status option filled" at bounding box center [213, 344] width 14 height 14
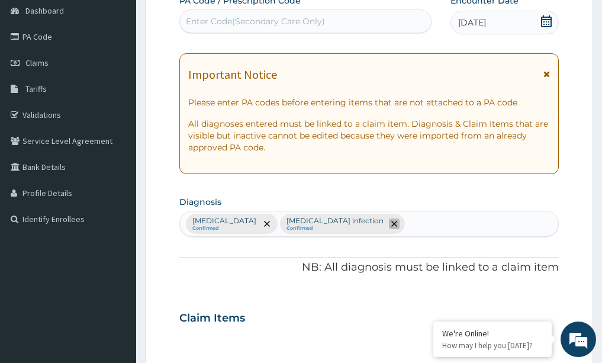
click at [391, 223] on icon "remove selection option" at bounding box center [394, 224] width 6 height 6
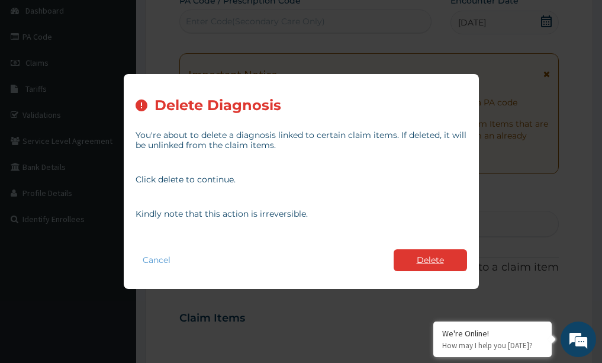
click at [450, 261] on button "Delete" at bounding box center [430, 260] width 73 height 22
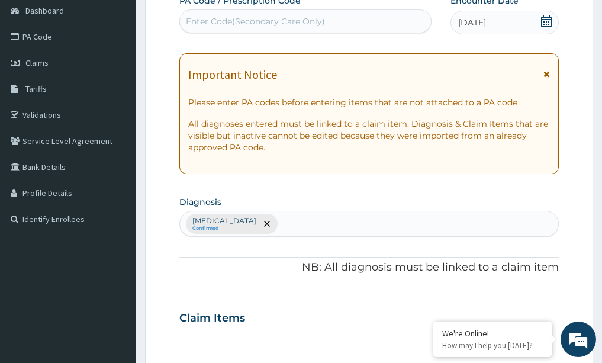
click at [302, 233] on div "[MEDICAL_DATA] Confirmed" at bounding box center [369, 223] width 379 height 25
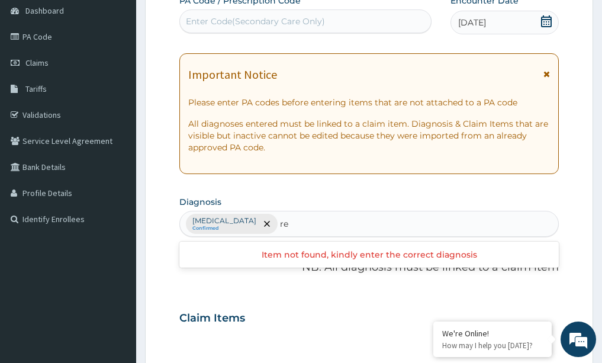
type input "r"
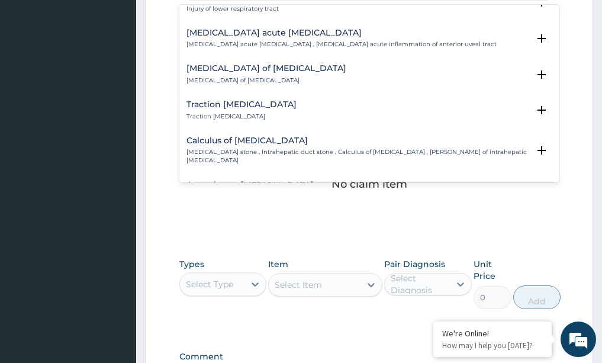
scroll to position [515, 0]
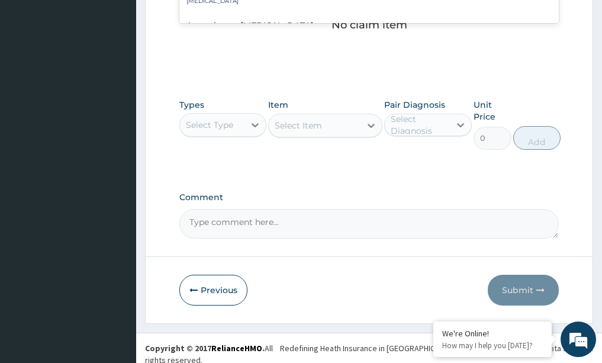
type input "tract in"
